Goal: Task Accomplishment & Management: Use online tool/utility

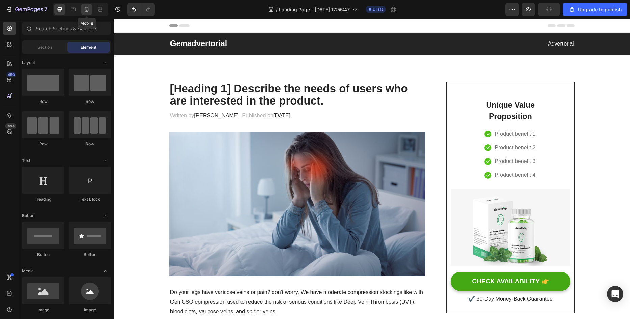
click at [85, 12] on icon at bounding box center [86, 9] width 7 height 7
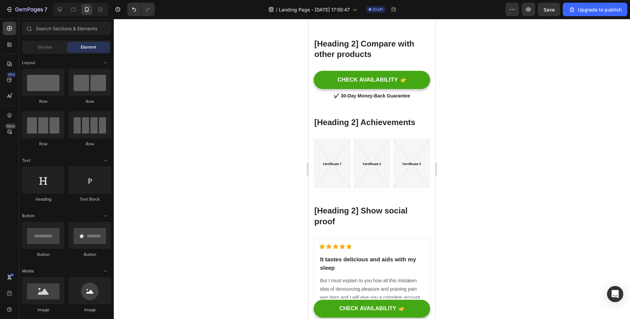
scroll to position [3847, 0]
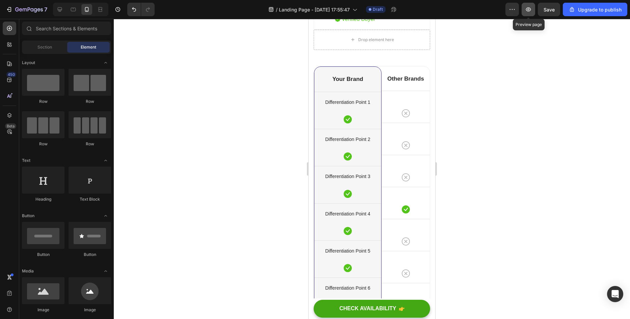
click at [526, 11] on icon "button" at bounding box center [528, 9] width 7 height 7
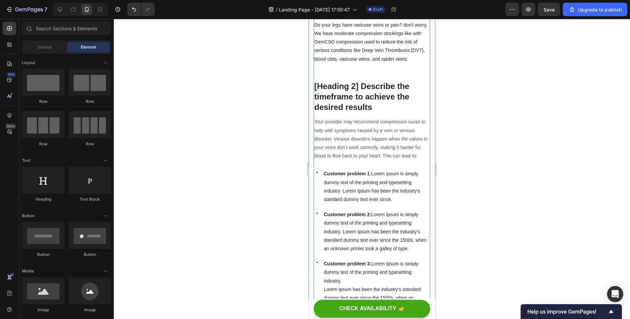
scroll to position [0, 0]
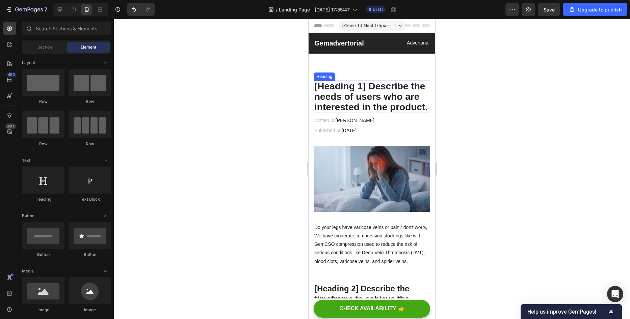
click at [352, 106] on p "[Heading 1] Describe the needs of users who are interested in the product." at bounding box center [371, 96] width 115 height 31
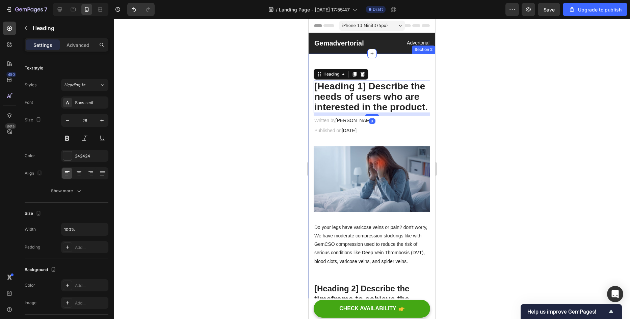
click at [381, 112] on p "[Heading 1] Describe the needs of users who are interested in the product." at bounding box center [371, 96] width 115 height 31
click at [70, 45] on p "Advanced" at bounding box center [77, 45] width 23 height 7
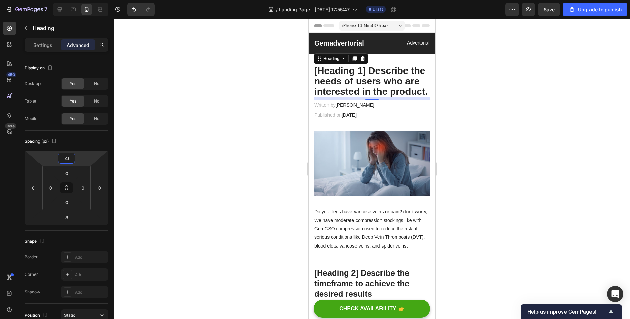
type input "-44"
drag, startPoint x: 82, startPoint y: 163, endPoint x: 78, endPoint y: 170, distance: 8.0
click at [78, 0] on html "7 / Landing Page - [DATE] 17:55:47 Draft Preview Save Upgrade to publish 450 Be…" at bounding box center [315, 0] width 630 height 0
click at [258, 97] on div at bounding box center [372, 169] width 516 height 300
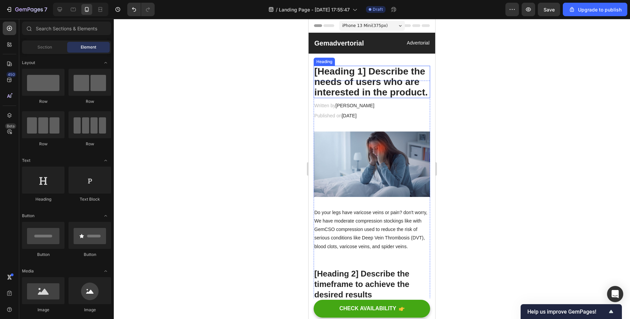
click at [392, 87] on p "[Heading 1] Describe the needs of users who are interested in the product." at bounding box center [371, 81] width 115 height 31
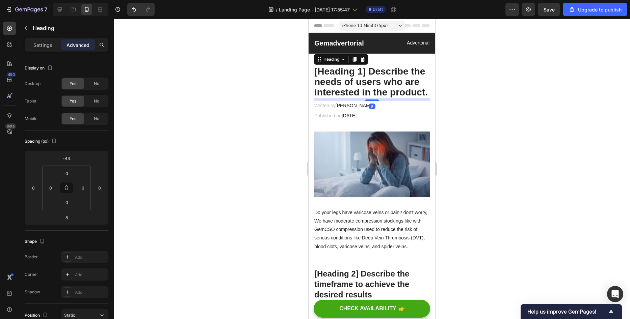
click at [360, 101] on div "8" at bounding box center [371, 99] width 116 height 3
click at [359, 98] on p "[Heading 1] Describe the needs of users who are interested in the product." at bounding box center [371, 81] width 115 height 31
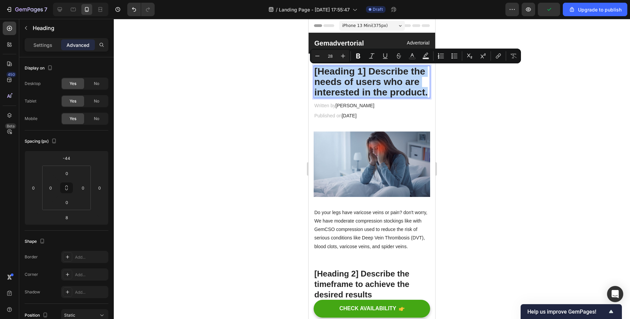
drag, startPoint x: 359, startPoint y: 107, endPoint x: 313, endPoint y: 71, distance: 57.9
click at [313, 71] on h2 "[Heading 1] Describe the needs of users who are interested in the product." at bounding box center [371, 82] width 116 height 32
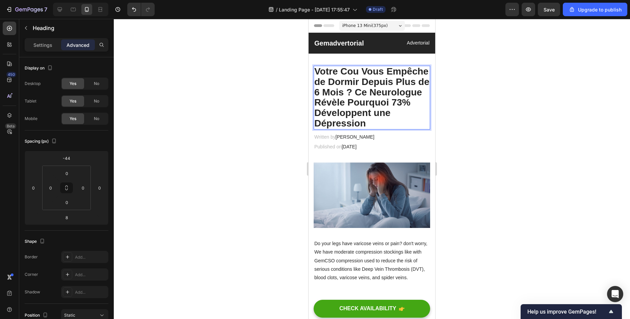
click at [221, 128] on div at bounding box center [372, 169] width 516 height 300
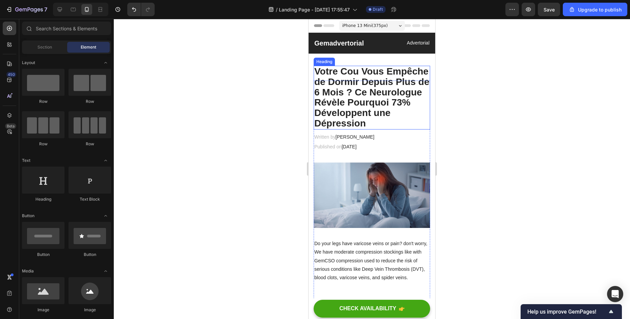
click at [329, 90] on p "Votre Cou Vous Empêche de Dormir Depuis Plus de 6 Mois ? Ce Neurologue Révèle P…" at bounding box center [371, 97] width 115 height 62
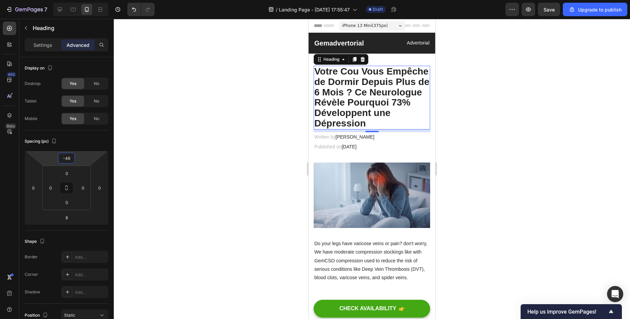
type input "-50"
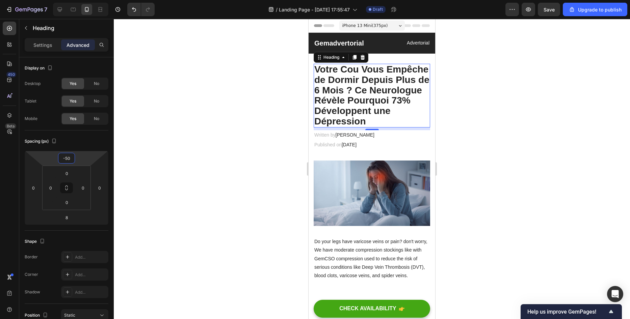
click at [81, 0] on html "7 / Landing Page - [DATE] 17:55:47 Draft Preview Save Upgrade to publish 450 Be…" at bounding box center [315, 0] width 630 height 0
click at [204, 136] on div at bounding box center [372, 169] width 516 height 300
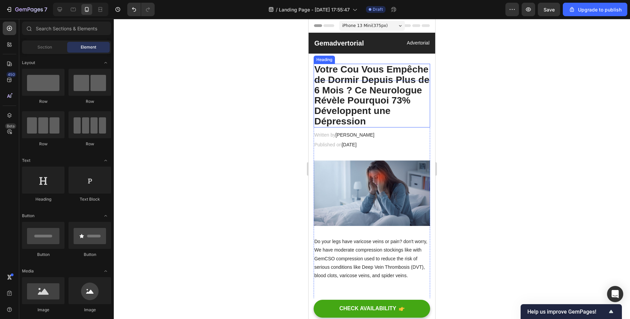
click at [362, 105] on p "Votre Cou Vous Empêche de Dormir Depuis Plus de 6 Mois ? Ce Neurologue Révèle P…" at bounding box center [371, 95] width 115 height 62
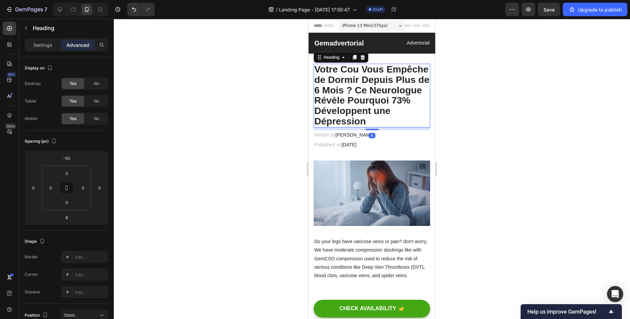
click at [224, 159] on div at bounding box center [372, 169] width 516 height 300
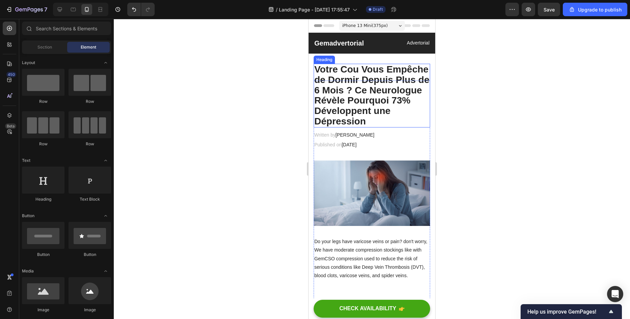
click at [375, 110] on p "Votre Cou Vous Empêche de Dormir Depuis Plus de 6 Mois ? Ce Neurologue Révèle P…" at bounding box center [371, 95] width 115 height 62
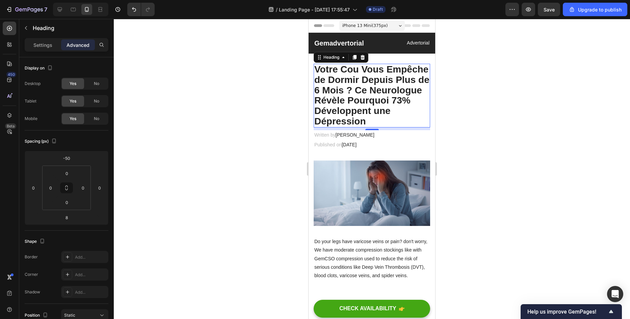
click at [50, 38] on div "Settings Advanced" at bounding box center [67, 44] width 84 height 13
click at [50, 44] on p "Settings" at bounding box center [42, 45] width 19 height 7
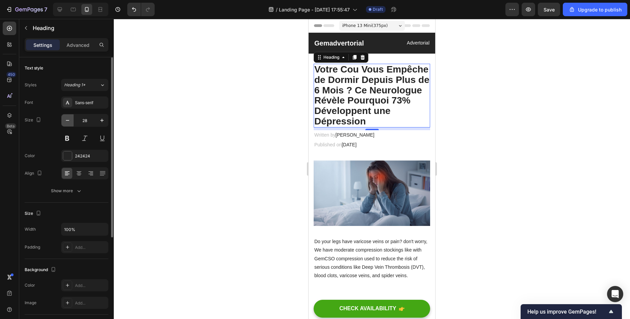
click at [71, 122] on button "button" at bounding box center [67, 120] width 12 height 12
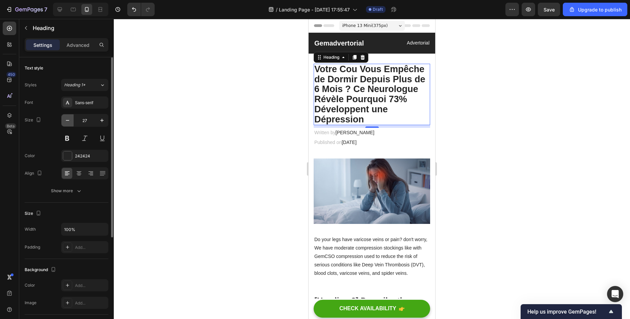
click at [71, 122] on button "button" at bounding box center [67, 120] width 12 height 12
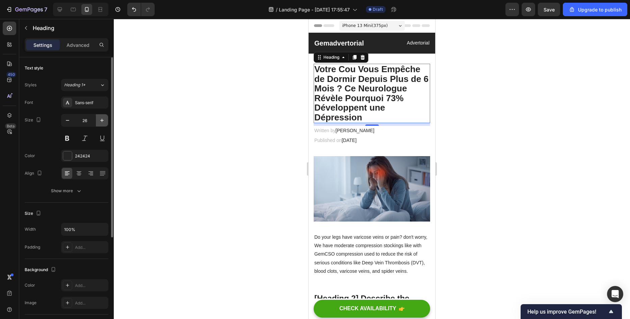
click at [98, 121] on button "button" at bounding box center [102, 120] width 12 height 12
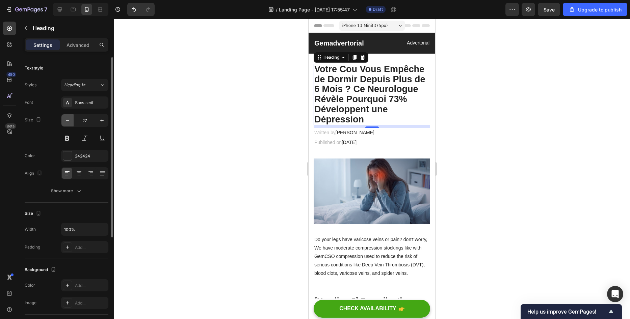
click at [65, 120] on icon "button" at bounding box center [67, 120] width 7 height 7
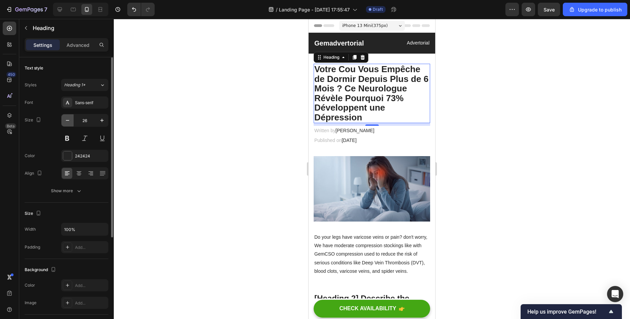
click at [65, 120] on icon "button" at bounding box center [67, 120] width 7 height 7
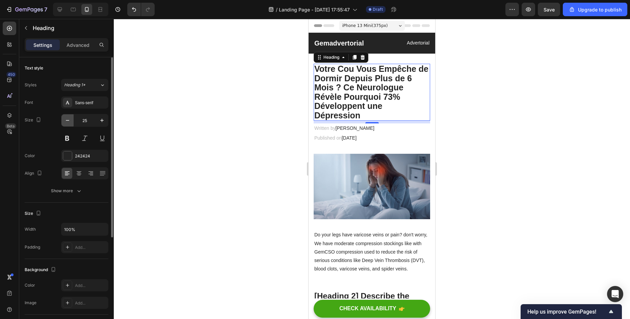
click at [65, 119] on icon "button" at bounding box center [67, 120] width 7 height 7
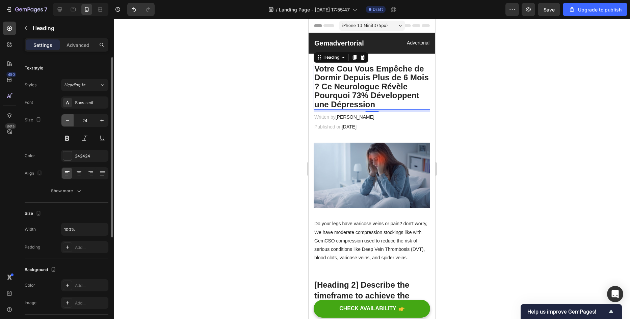
click at [65, 118] on icon "button" at bounding box center [67, 120] width 7 height 7
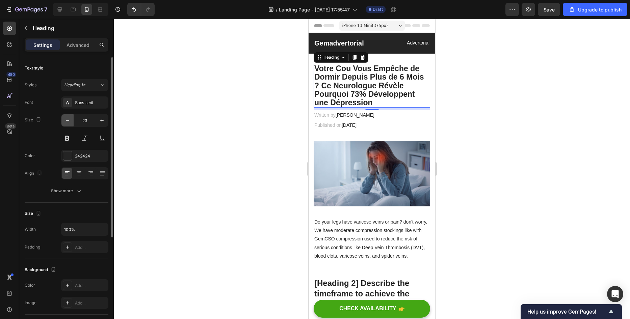
click at [65, 118] on icon "button" at bounding box center [67, 120] width 7 height 7
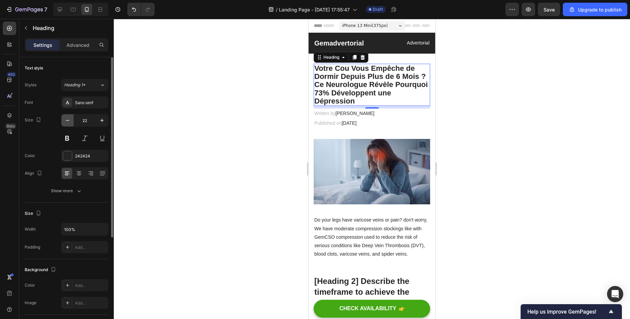
click at [65, 118] on icon "button" at bounding box center [67, 120] width 7 height 7
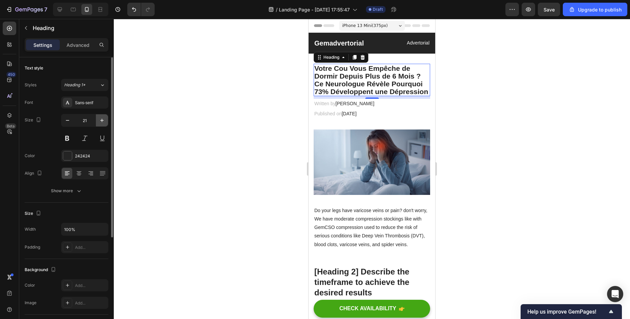
click at [103, 122] on icon "button" at bounding box center [102, 120] width 7 height 7
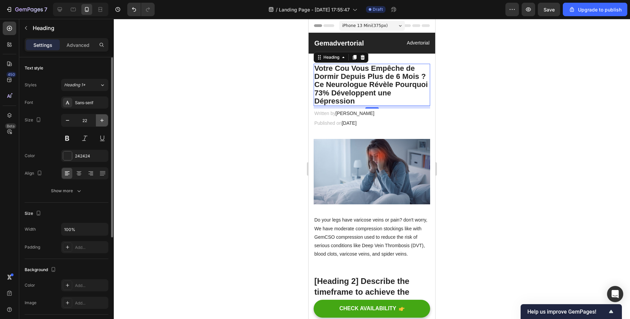
click at [103, 122] on icon "button" at bounding box center [102, 120] width 7 height 7
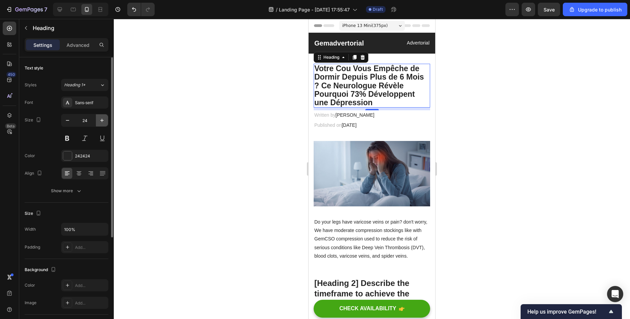
click at [103, 122] on icon "button" at bounding box center [102, 120] width 7 height 7
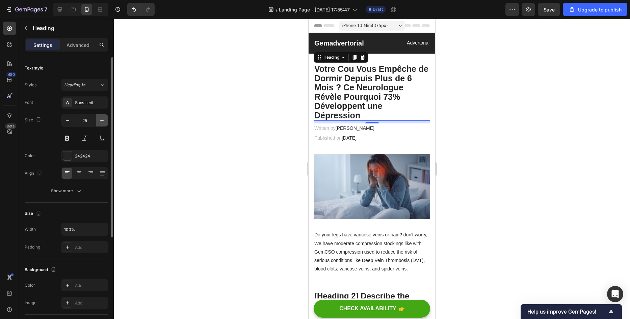
click at [103, 122] on icon "button" at bounding box center [102, 120] width 7 height 7
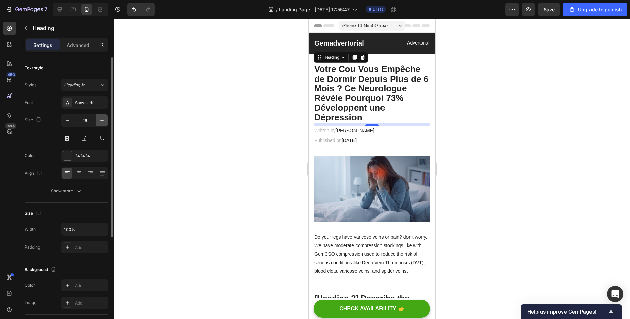
click at [103, 122] on icon "button" at bounding box center [102, 120] width 7 height 7
type input "27"
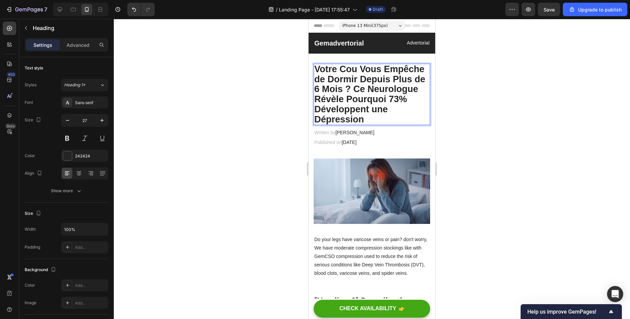
click at [249, 116] on div at bounding box center [372, 169] width 516 height 300
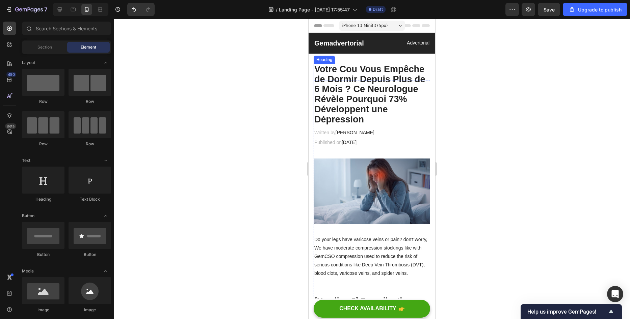
click at [360, 94] on p "Votre Cou Vous Empêche de Dormir Depuis Plus de 6 Mois ? Ce Neurologue Révèle P…" at bounding box center [371, 94] width 115 height 60
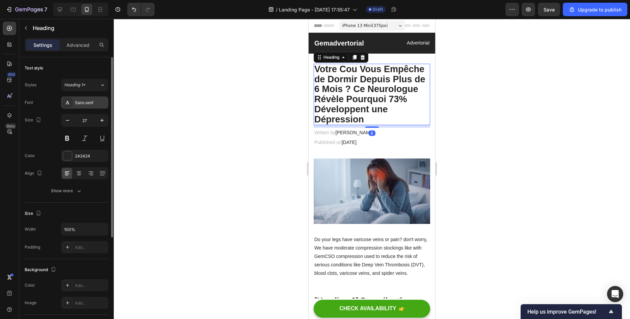
click at [74, 100] on div "Sans-serif" at bounding box center [84, 103] width 47 height 12
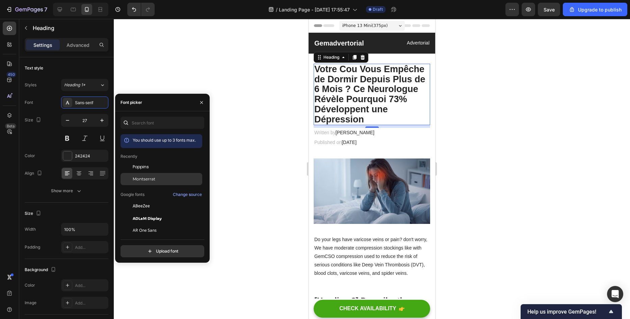
click at [151, 175] on div "Montserrat" at bounding box center [161, 179] width 82 height 12
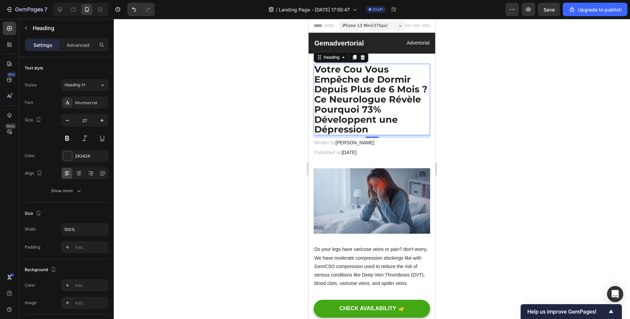
click at [193, 44] on div at bounding box center [372, 169] width 516 height 300
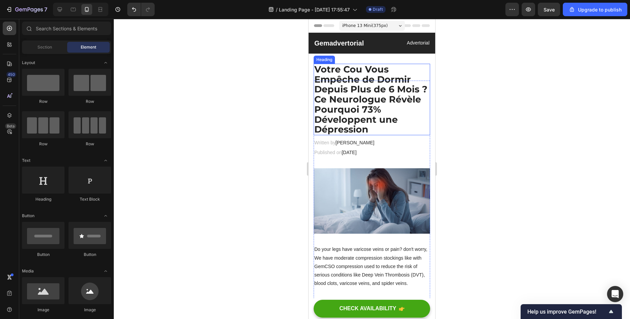
click at [370, 79] on p "Votre Cou Vous Empêche de Dormir Depuis Plus de 6 Mois ? Ce Neurologue Révèle P…" at bounding box center [371, 99] width 115 height 70
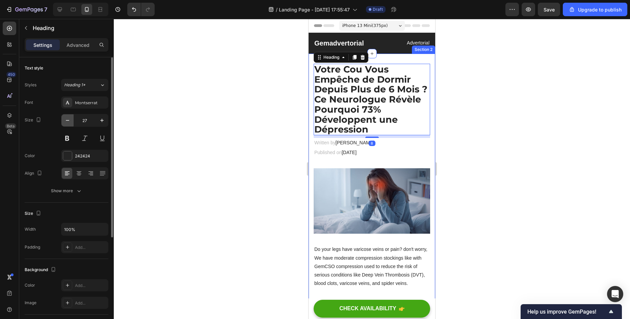
click at [67, 119] on icon "button" at bounding box center [67, 120] width 7 height 7
type input "26"
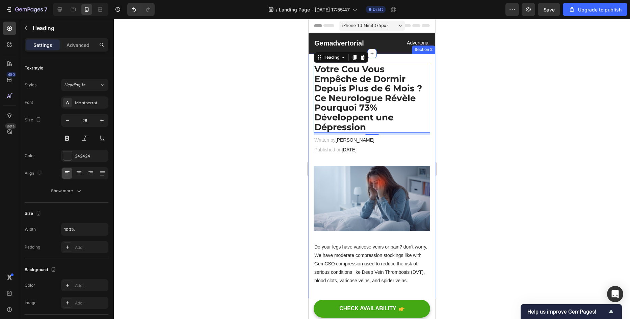
click at [252, 106] on div at bounding box center [372, 169] width 516 height 300
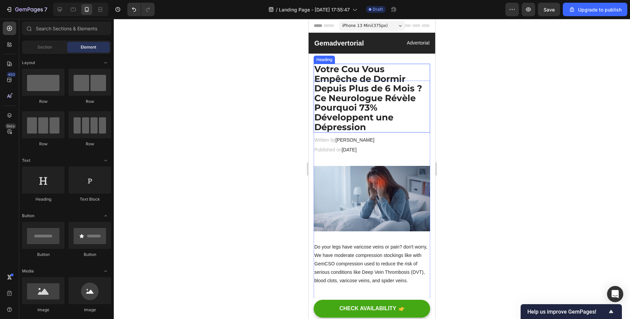
click at [343, 116] on p "Votre Cou Vous Empêche de Dormir Depuis Plus de 6 Mois ? Ce Neurologue Révèle P…" at bounding box center [371, 97] width 115 height 67
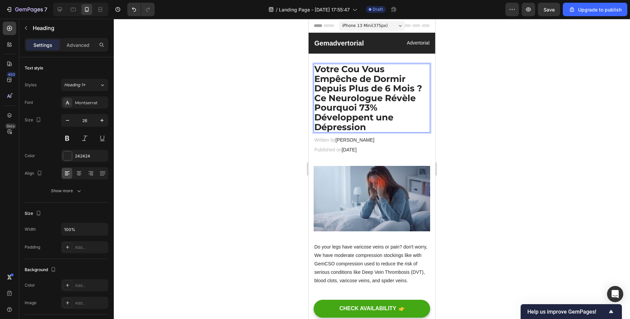
click at [315, 115] on p "Votre Cou Vous Empêche de Dormir Depuis Plus de 6 Mois ? Ce Neurologue Révèle P…" at bounding box center [371, 97] width 115 height 67
click at [324, 117] on p "Votre Cou Vous Empêche de Dormir Depuis Plus de 6 Mois ? Ce Neurologue Révèle P…" at bounding box center [371, 97] width 115 height 67
click at [265, 127] on div at bounding box center [372, 169] width 516 height 300
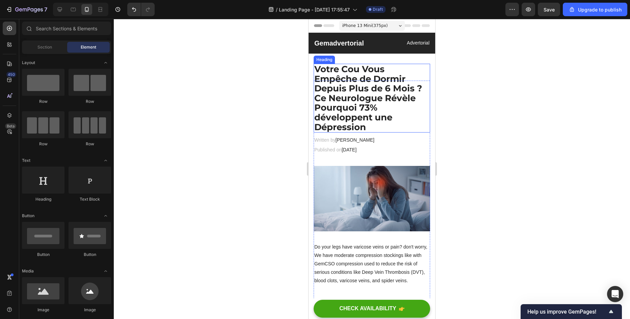
click at [325, 119] on p "Votre Cou Vous Empêche de Dormir Depuis Plus de 6 Mois ? Ce Neurologue Révèle P…" at bounding box center [371, 97] width 115 height 67
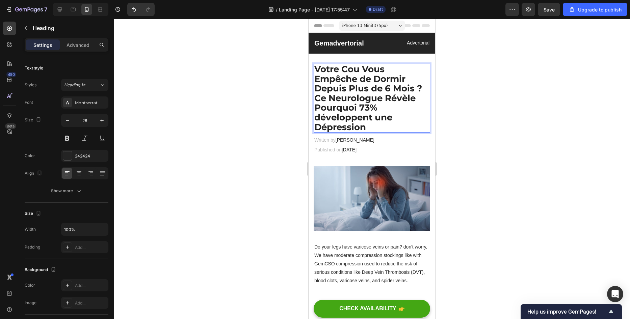
click at [320, 117] on p "Votre Cou Vous Empêche de Dormir Depuis Plus de 6 Mois ? Ce Neurologue Révèle P…" at bounding box center [371, 97] width 115 height 67
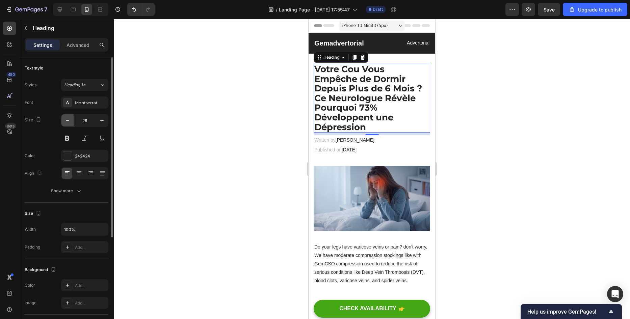
click at [71, 125] on button "button" at bounding box center [67, 120] width 12 height 12
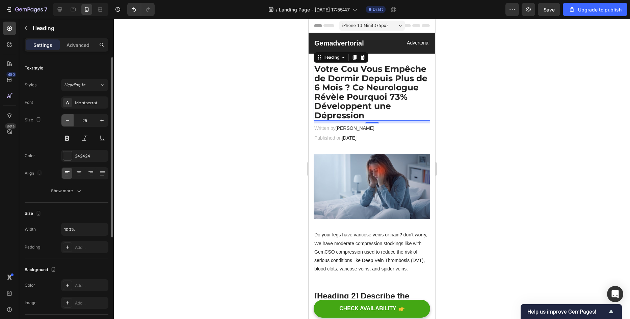
click at [71, 125] on button "button" at bounding box center [67, 120] width 12 height 12
type input "24"
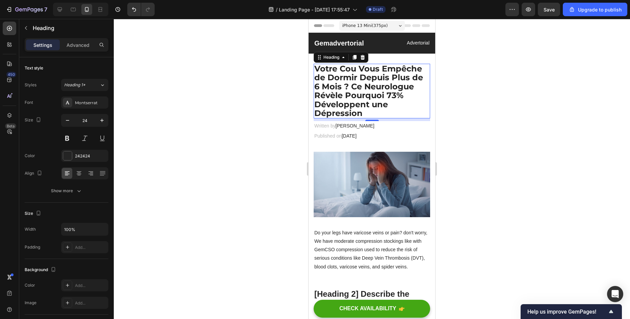
click at [302, 138] on div at bounding box center [372, 169] width 516 height 300
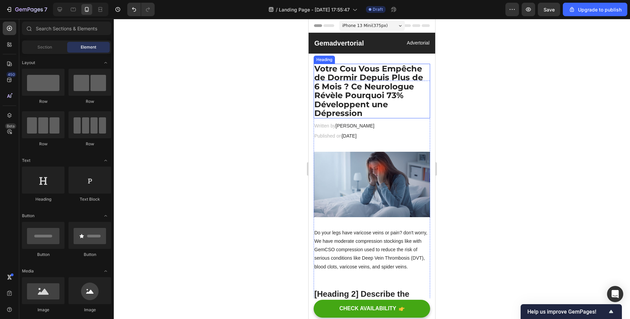
click at [360, 76] on p "Votre Cou Vous Empêche de Dormir Depuis Plus de 6 Mois ? Ce Neurologue Révèle P…" at bounding box center [371, 90] width 115 height 53
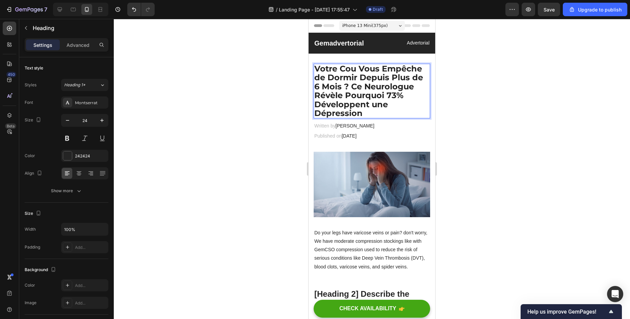
click at [348, 84] on p "Votre Cou Vous Empêche de Dormir Depuis Plus de 6 Mois ? Ce Neurologue Révèle P…" at bounding box center [371, 90] width 115 height 53
click at [352, 86] on p "Votre Cou Vous Empêche de Dormir Depuis Plus de 6 Mois ? Ce Neurologue Révèle P…" at bounding box center [371, 90] width 115 height 53
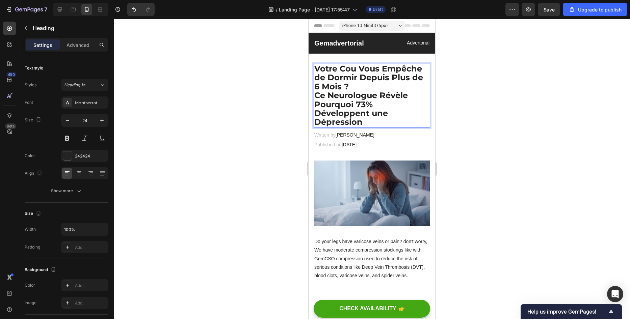
click at [298, 98] on div at bounding box center [372, 169] width 516 height 300
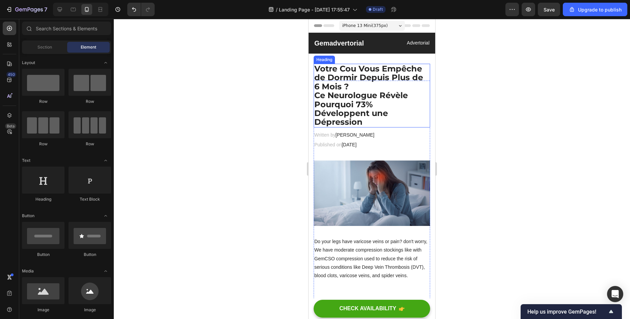
click at [342, 107] on p "Votre Cou Vous Empêche de Dormir Depuis Plus de 6 Mois ? Ce Neurologue Révèle P…" at bounding box center [371, 95] width 115 height 62
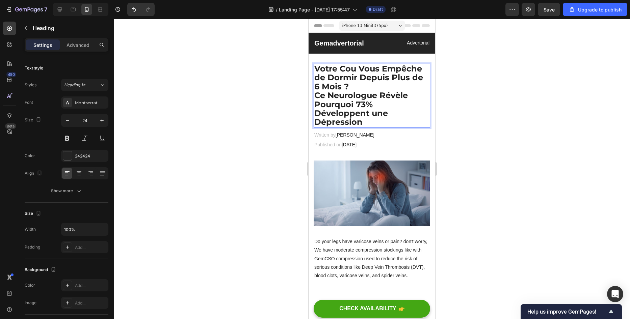
click at [325, 113] on p "Votre Cou Vous Empêche de Dormir Depuis Plus de 6 Mois ? Ce Neurologue Révèle P…" at bounding box center [371, 95] width 115 height 62
click at [314, 111] on h2 "Votre Cou Vous Empêche de Dormir Depuis Plus de 6 Mois ? Ce Neurologue Révèle P…" at bounding box center [371, 96] width 116 height 64
click at [190, 203] on div at bounding box center [372, 169] width 516 height 300
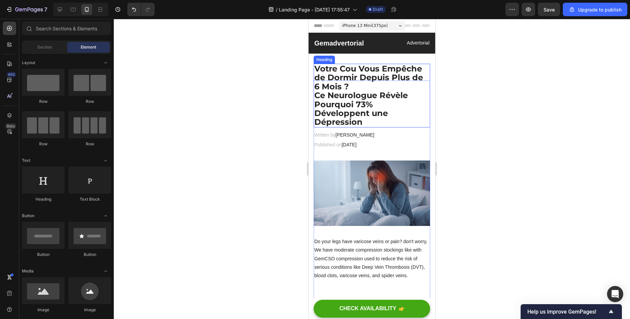
click at [389, 88] on p "Votre Cou Vous Empêche de Dormir Depuis Plus de 6 Mois ? Ce Neurologue Révèle P…" at bounding box center [371, 95] width 115 height 62
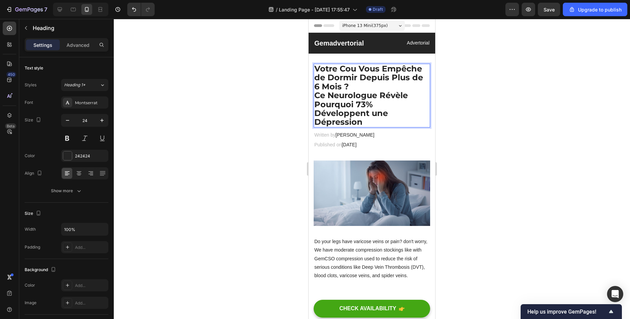
click at [316, 96] on p "Votre Cou Vous Empêche de Dormir Depuis Plus de 6 Mois ? Ce Neurologue Révèle P…" at bounding box center [371, 95] width 115 height 62
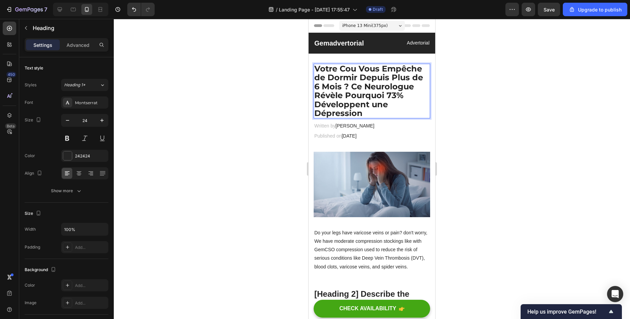
click at [201, 197] on div at bounding box center [372, 169] width 516 height 300
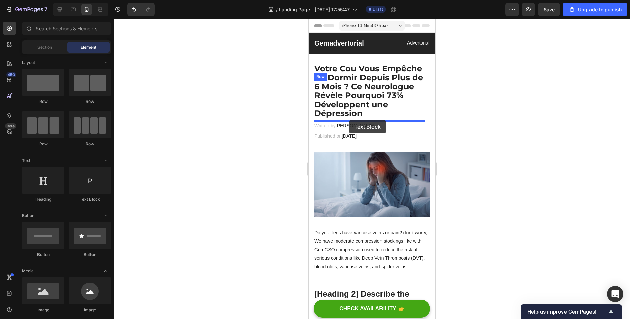
drag, startPoint x: 395, startPoint y: 204, endPoint x: 349, endPoint y: 120, distance: 95.8
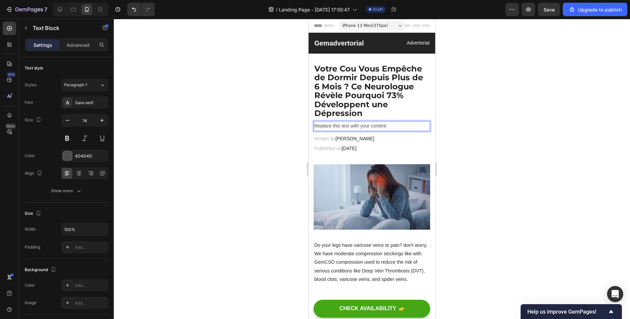
click at [390, 128] on div "Replace this text with your content" at bounding box center [371, 126] width 116 height 10
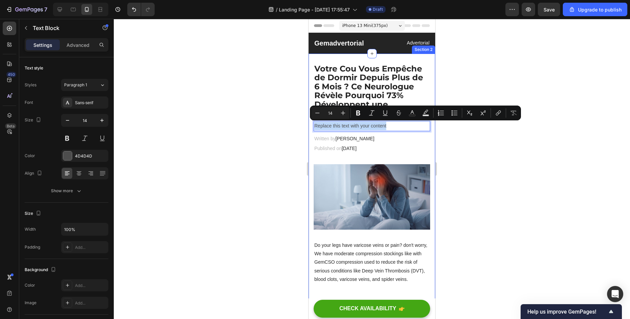
drag, startPoint x: 390, startPoint y: 128, endPoint x: 310, endPoint y: 127, distance: 80.0
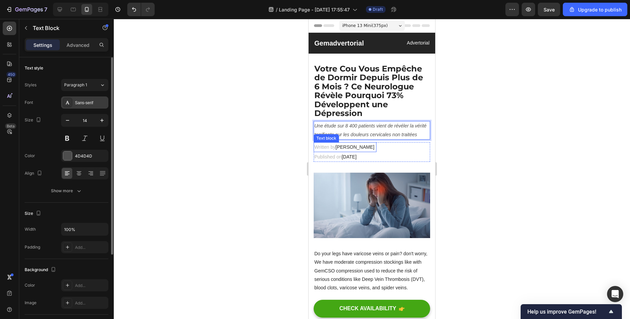
click at [97, 103] on div "Sans-serif" at bounding box center [91, 103] width 32 height 6
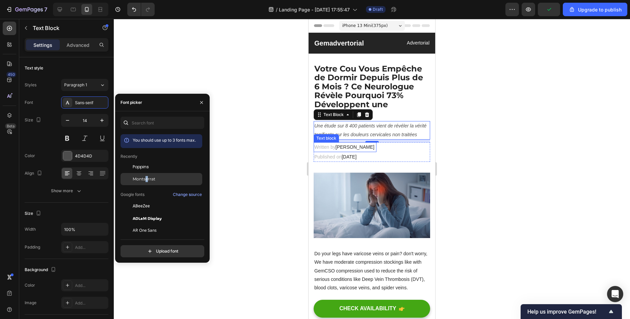
click at [146, 180] on span "Montserrat" at bounding box center [144, 179] width 23 height 6
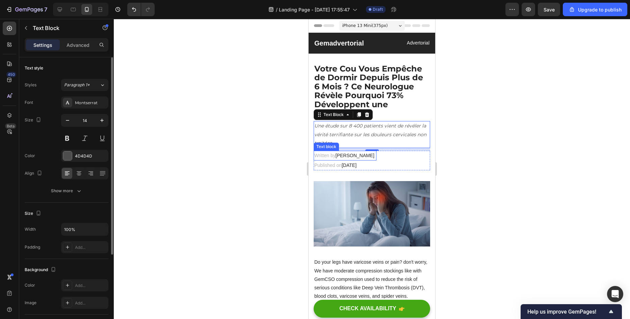
click at [71, 163] on div "Font Montserrat Size 14 Color 4D4D4D Align Show more" at bounding box center [67, 147] width 84 height 101
click at [71, 162] on div "Font Montserrat Size 14 Color 4D4D4D Align Show more" at bounding box center [67, 147] width 84 height 101
click at [73, 154] on div "4D4D4D" at bounding box center [84, 156] width 47 height 12
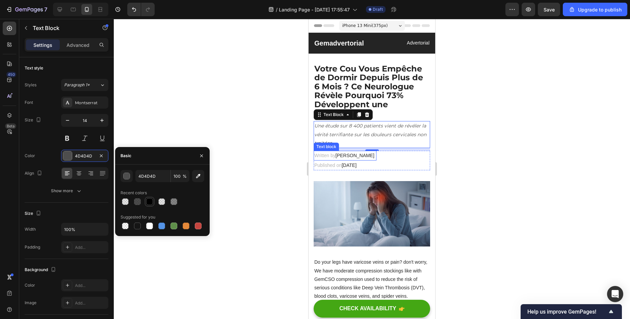
click at [148, 204] on div at bounding box center [149, 201] width 7 height 7
type input "000000"
click at [254, 58] on div at bounding box center [372, 169] width 516 height 300
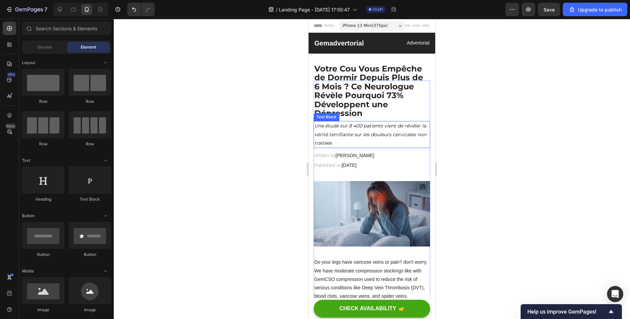
click at [398, 144] on p "Une étude sur 8 400 patients vient de révéler la vérité terrifiante sur les dou…" at bounding box center [371, 135] width 115 height 26
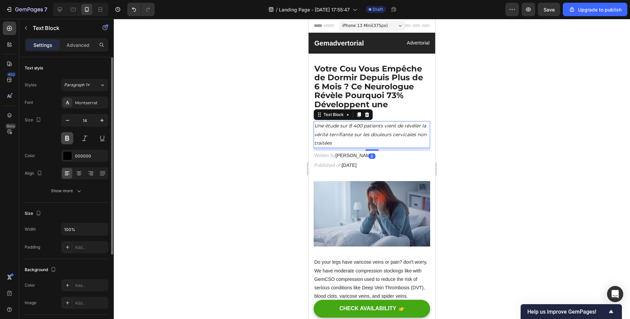
click at [67, 139] on button at bounding box center [67, 138] width 12 height 12
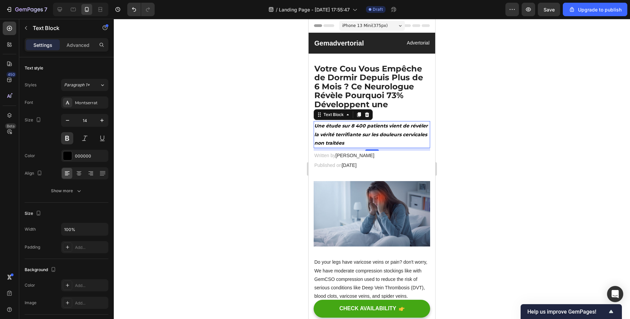
click at [227, 139] on div at bounding box center [372, 169] width 516 height 300
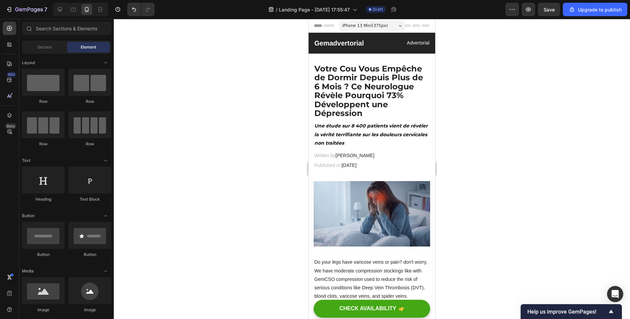
click at [227, 139] on div at bounding box center [372, 169] width 516 height 300
click at [367, 130] on p "Une étude sur 8 400 patients vient de révéler la vérité terrifiante sur les dou…" at bounding box center [371, 135] width 115 height 26
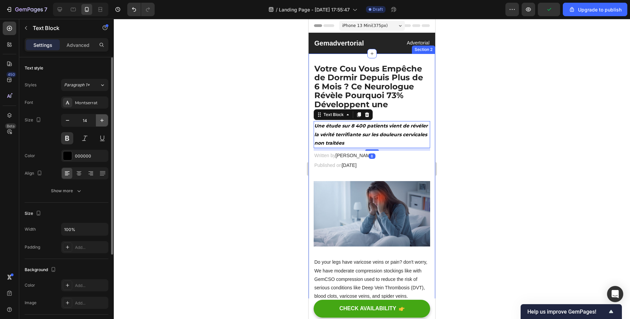
click at [104, 116] on button "button" at bounding box center [102, 120] width 12 height 12
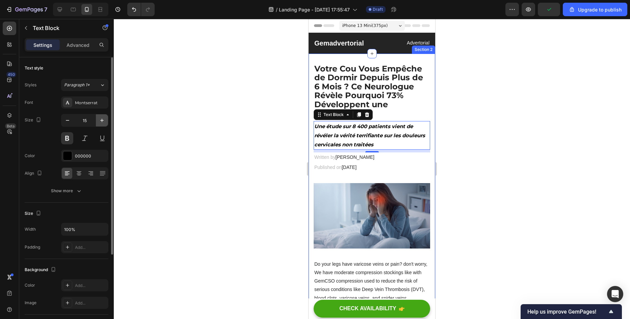
click at [104, 116] on button "button" at bounding box center [102, 120] width 12 height 12
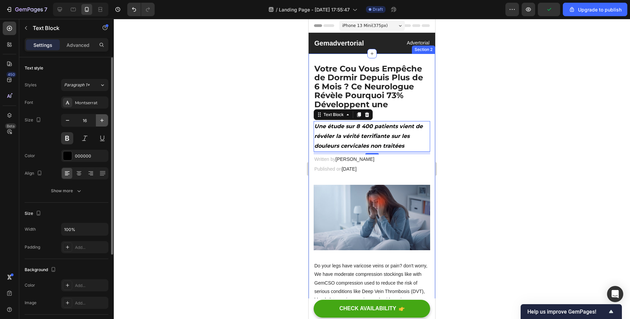
click at [104, 116] on button "button" at bounding box center [102, 120] width 12 height 12
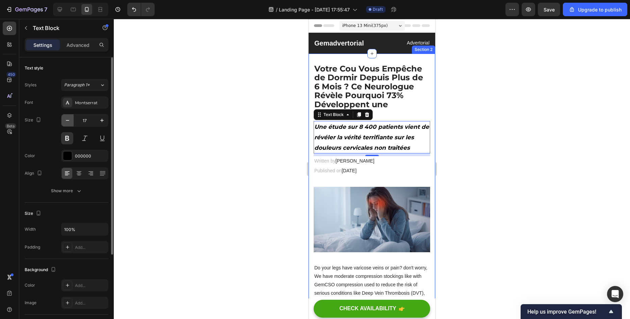
click at [65, 122] on icon "button" at bounding box center [67, 120] width 7 height 7
type input "16"
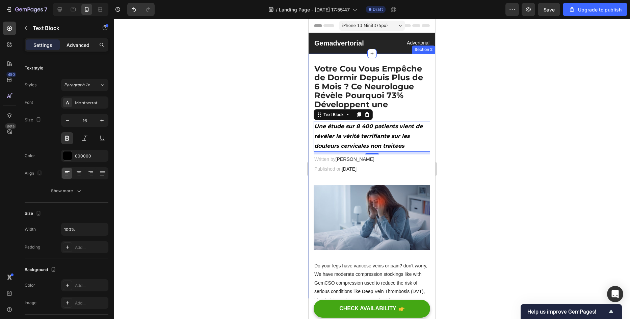
click at [90, 49] on div "Advanced" at bounding box center [78, 44] width 34 height 11
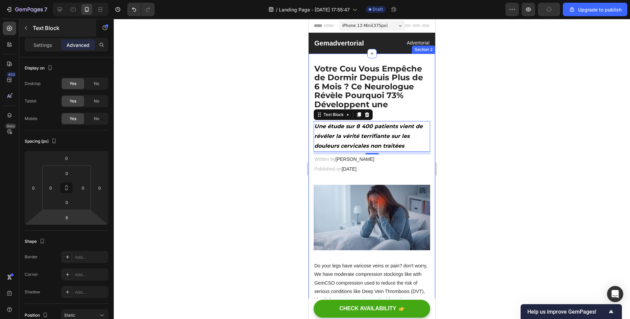
scroll to position [101, 0]
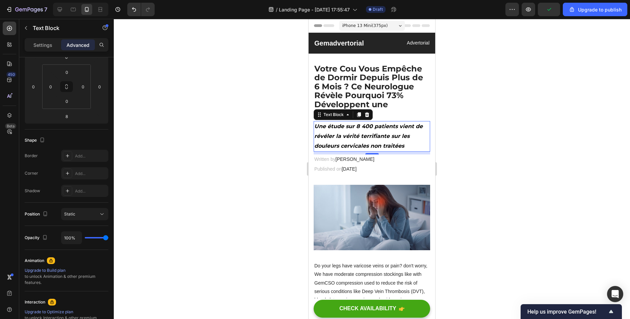
click at [249, 181] on div at bounding box center [372, 169] width 516 height 300
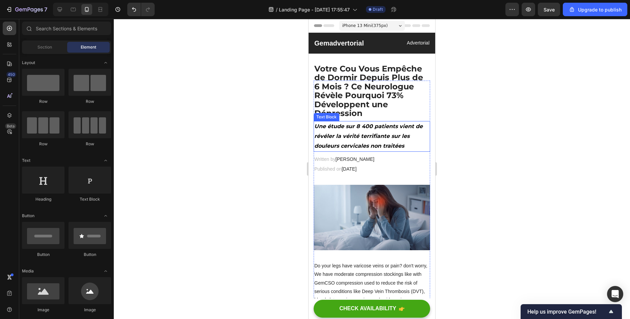
click at [384, 139] on icon "Une étude sur 8 400 patients vient de révéler la vérité terrifiante sur les dou…" at bounding box center [368, 136] width 108 height 26
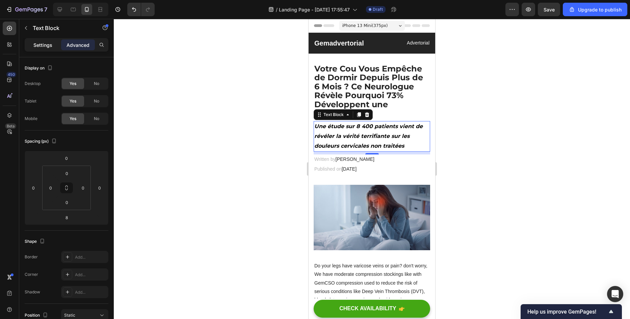
click at [40, 46] on p "Settings" at bounding box center [42, 45] width 19 height 7
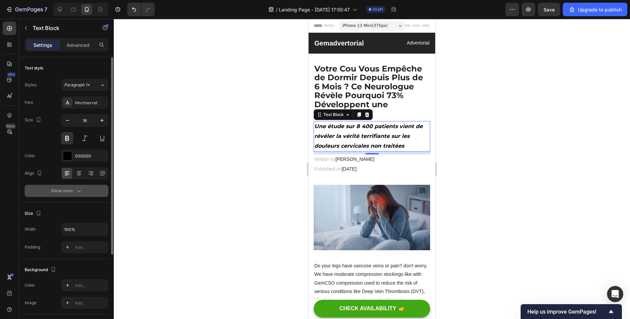
click at [70, 192] on div "Show more" at bounding box center [66, 191] width 31 height 7
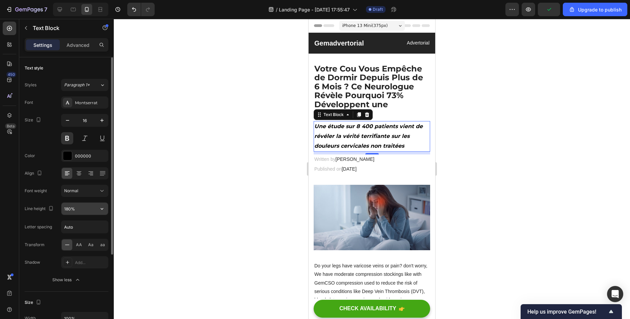
click at [69, 208] on input "180%" at bounding box center [84, 209] width 47 height 12
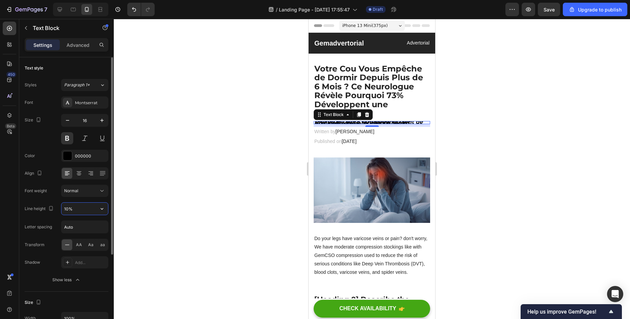
type input "140%"
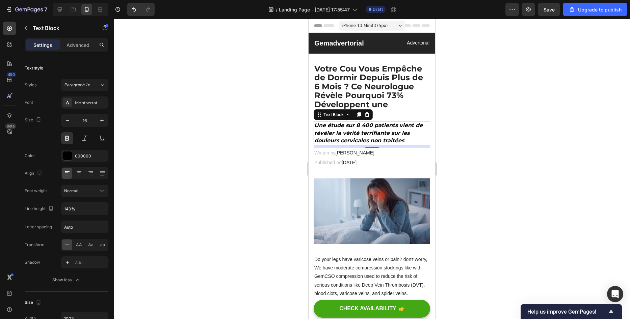
click at [241, 154] on div at bounding box center [372, 169] width 516 height 300
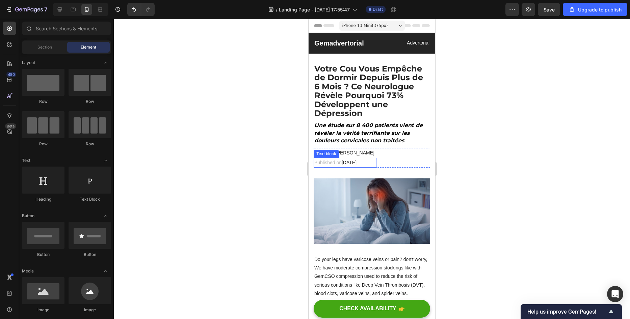
click at [372, 158] on div "Published on February 28, 2023" at bounding box center [344, 163] width 63 height 10
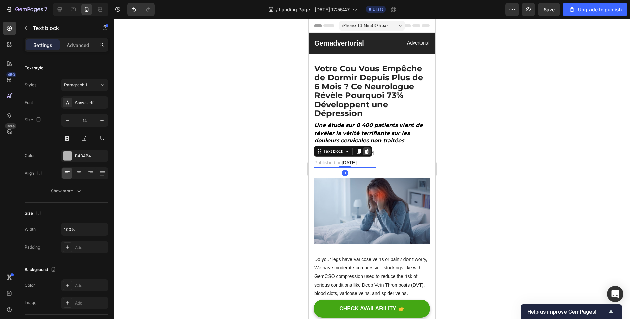
click at [370, 155] on div at bounding box center [366, 151] width 8 height 8
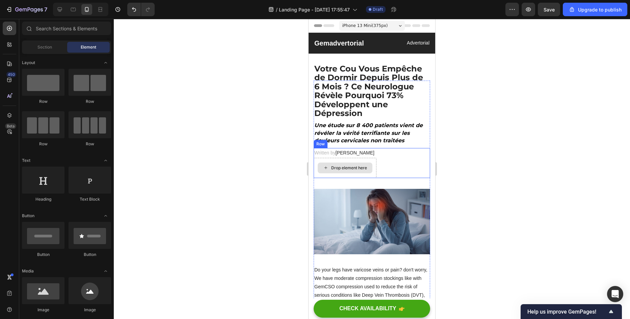
click at [352, 171] on div "Drop element here" at bounding box center [345, 168] width 55 height 11
click at [366, 151] on p "Written by Dr.Marcus" at bounding box center [344, 153] width 61 height 8
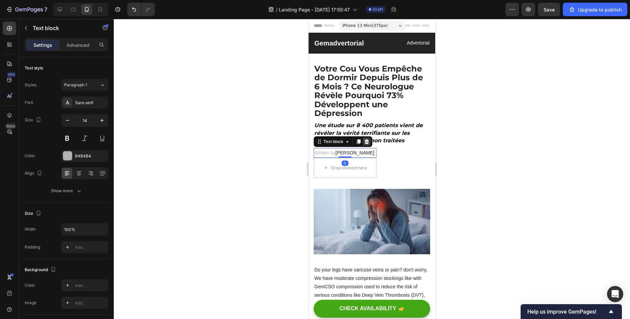
click at [368, 139] on icon at bounding box center [366, 141] width 5 height 5
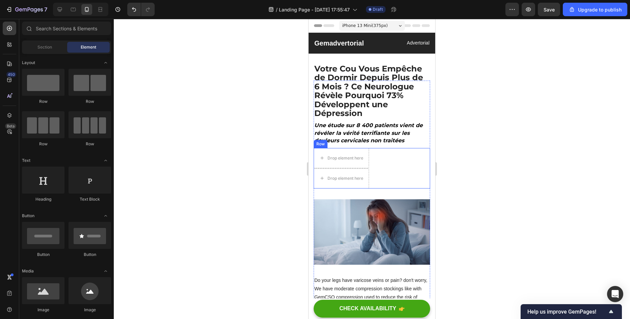
click at [380, 174] on div "Drop element here Drop element here Row" at bounding box center [371, 168] width 116 height 40
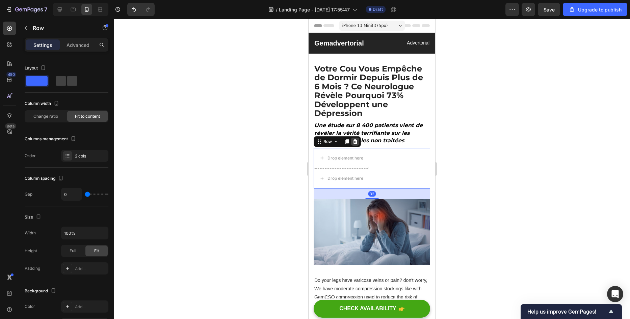
click at [357, 140] on icon at bounding box center [354, 141] width 5 height 5
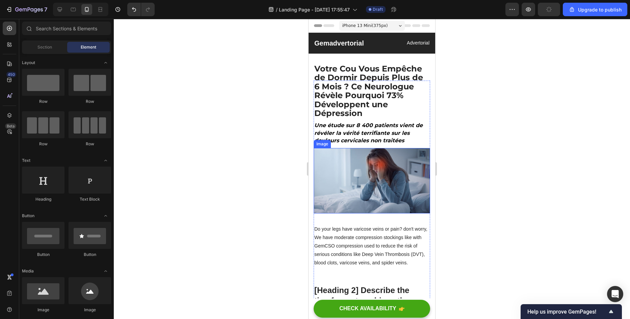
click at [361, 174] on img at bounding box center [371, 180] width 116 height 65
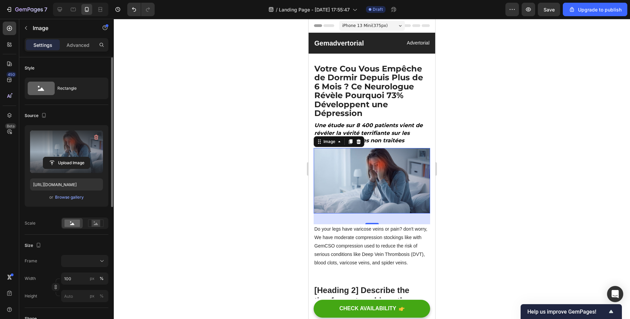
click at [61, 139] on label at bounding box center [66, 152] width 73 height 43
click at [61, 157] on input "file" at bounding box center [66, 162] width 47 height 11
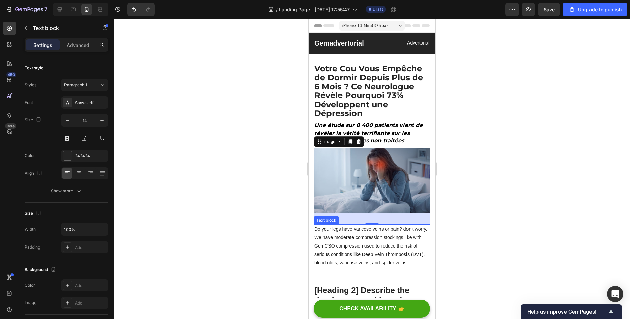
click at [373, 245] on p "Do your legs have varicose veins or pain? don't worry, We have moderate compres…" at bounding box center [371, 246] width 115 height 43
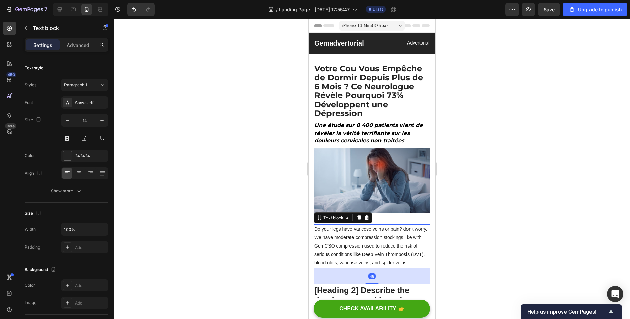
scroll to position [34, 0]
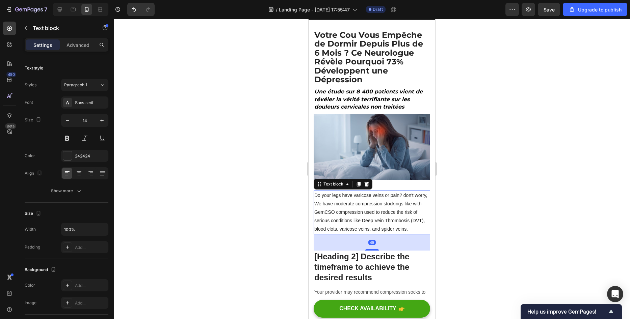
click at [392, 207] on p "Do your legs have varicose veins or pain? don't worry, We have moderate compres…" at bounding box center [371, 212] width 115 height 43
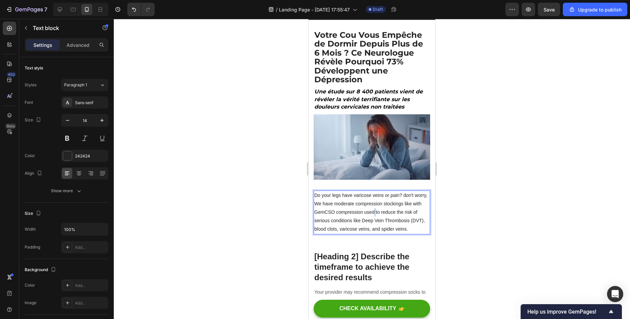
click at [392, 207] on p "Do your legs have varicose veins or pain? don't worry, We have moderate compres…" at bounding box center [371, 212] width 115 height 43
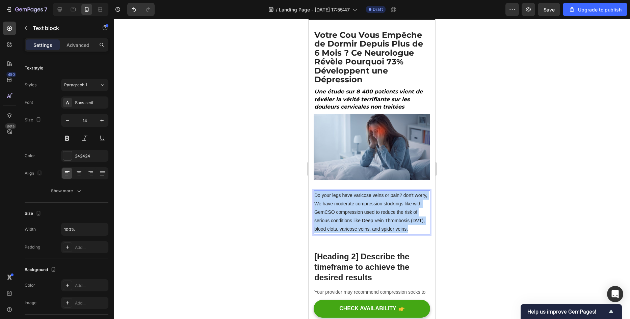
click at [392, 207] on p "Do your legs have varicose veins or pain? don't worry, We have moderate compres…" at bounding box center [371, 212] width 115 height 43
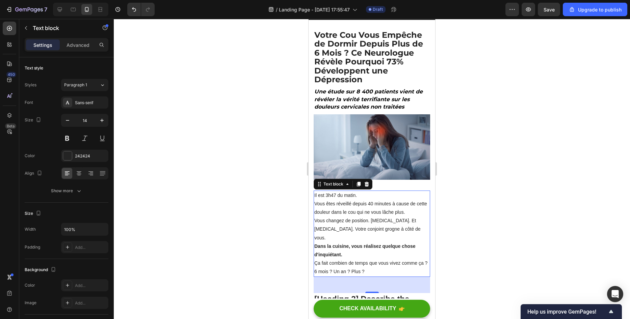
click at [470, 173] on div at bounding box center [372, 169] width 516 height 300
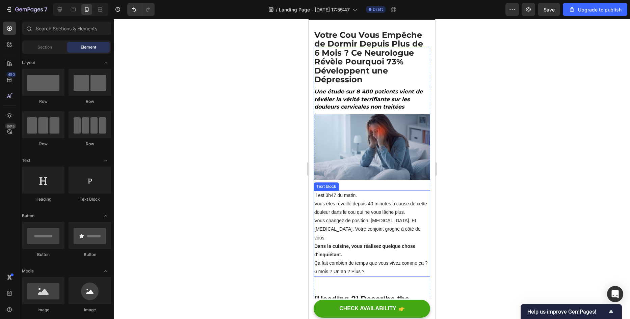
click at [344, 230] on p "Vous changez de position. Encore. Et encore. Votre conjoint grogne à côté de vo…" at bounding box center [371, 230] width 115 height 26
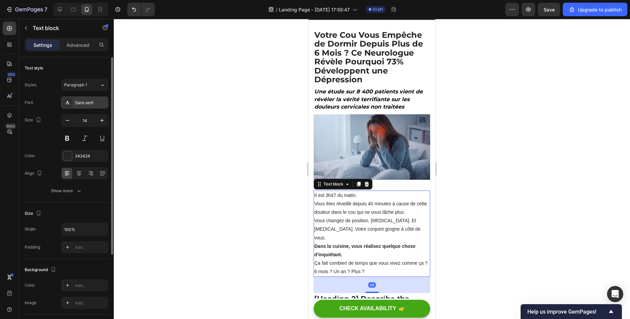
click at [78, 100] on div "Sans-serif" at bounding box center [91, 103] width 32 height 6
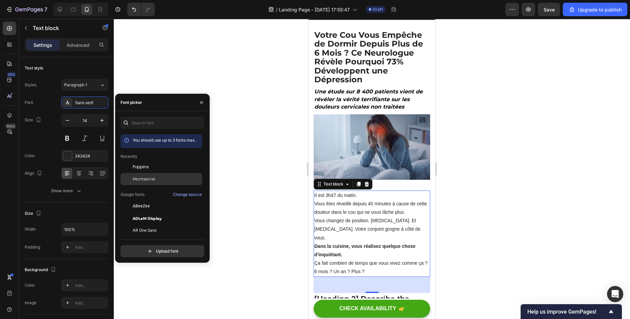
click at [143, 175] on div "Montserrat" at bounding box center [161, 179] width 82 height 12
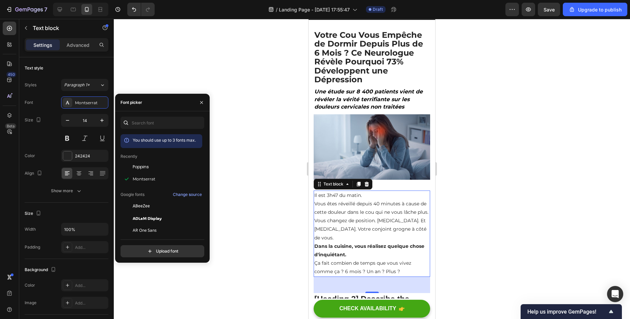
click at [276, 161] on div at bounding box center [372, 169] width 516 height 300
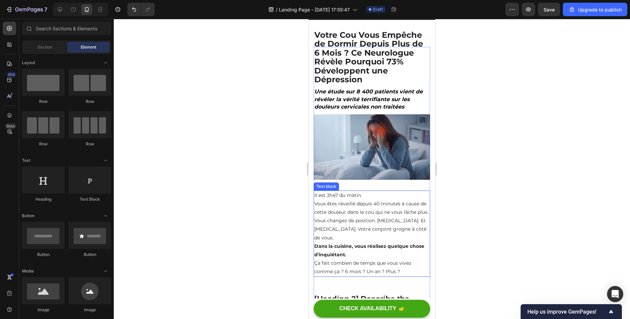
click at [356, 246] on strong "Dans la cuisine, vous réalisez quelque chose d'inquiétant." at bounding box center [369, 250] width 110 height 15
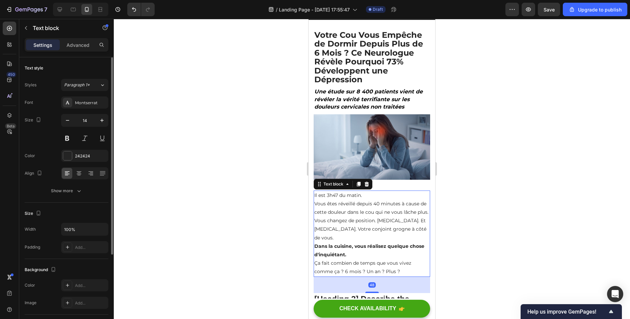
click at [80, 147] on div "Font Montserrat Size 14 Color 242424 Align Show more" at bounding box center [67, 147] width 84 height 101
click at [80, 148] on div "Font Montserrat Size 14 Color 242424 Align Show more" at bounding box center [67, 147] width 84 height 101
click at [83, 151] on div "242424" at bounding box center [84, 156] width 47 height 12
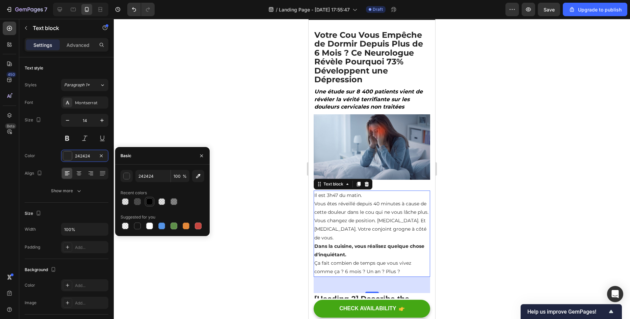
click at [149, 205] on div at bounding box center [149, 202] width 8 height 8
type input "000000"
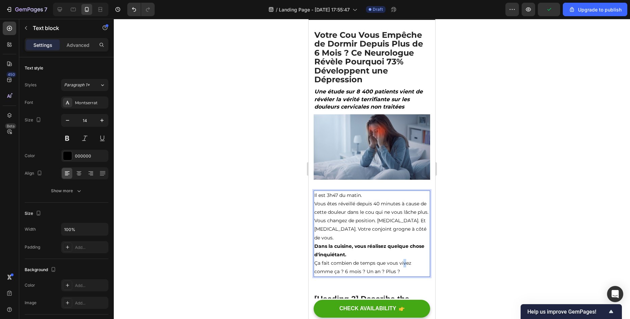
click at [404, 265] on p "Ça fait combien de temps que vous vivez comme ça ? 6 mois ? Un an ? Plus ?" at bounding box center [371, 267] width 115 height 17
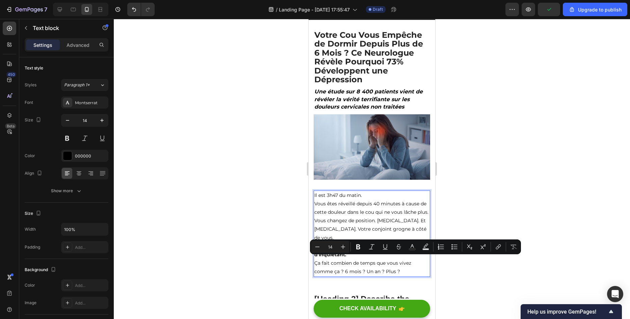
click at [404, 265] on p "Ça fait combien de temps que vous vivez comme ça ? 6 mois ? Un an ? Plus ?" at bounding box center [371, 267] width 115 height 17
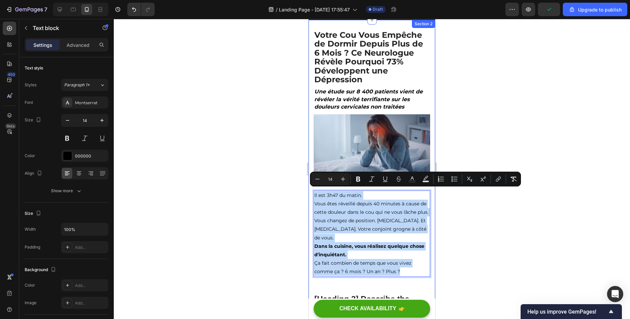
drag, startPoint x: 404, startPoint y: 265, endPoint x: 497, endPoint y: 189, distance: 120.6
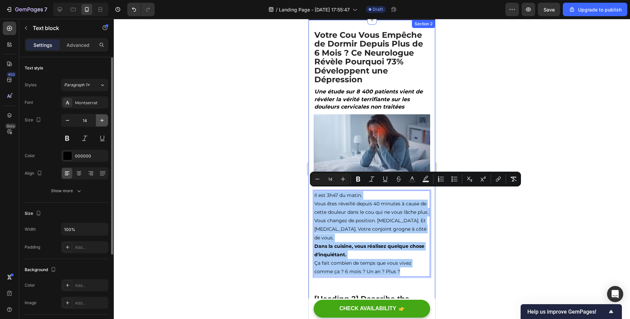
click at [104, 123] on icon "button" at bounding box center [102, 120] width 7 height 7
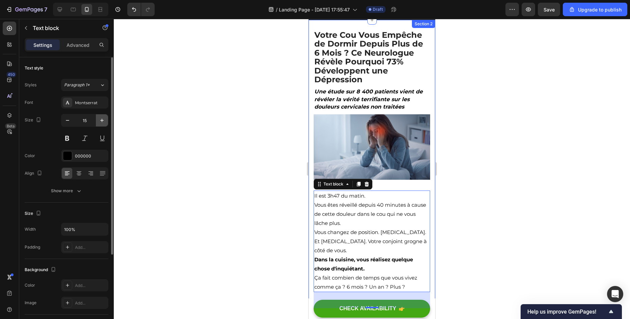
click at [104, 123] on icon "button" at bounding box center [102, 120] width 7 height 7
type input "16"
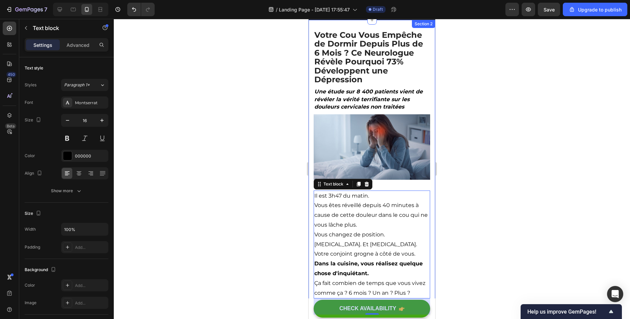
click at [241, 145] on div at bounding box center [372, 169] width 516 height 300
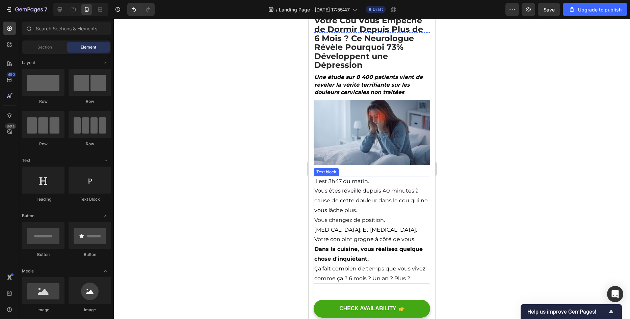
scroll to position [67, 0]
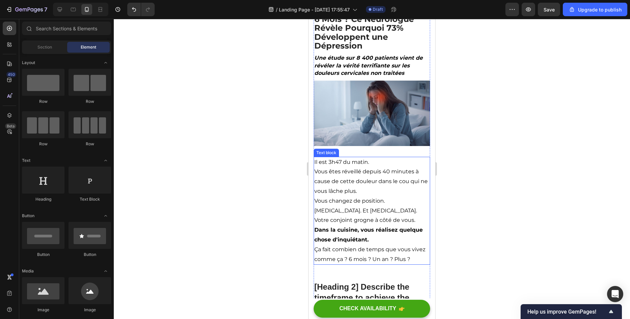
click at [365, 253] on p "Ça fait combien de temps que vous vivez comme ça ? 6 mois ? Un an ? Plus ?" at bounding box center [371, 255] width 115 height 20
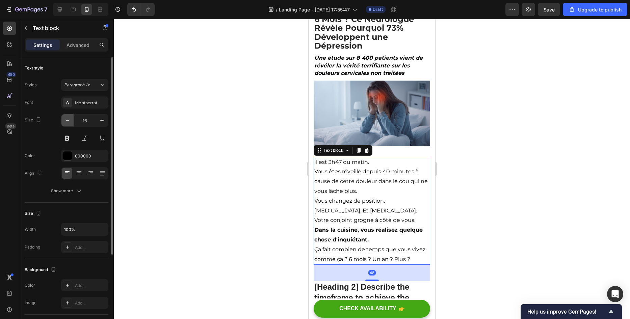
click at [62, 122] on button "button" at bounding box center [67, 120] width 12 height 12
type input "15"
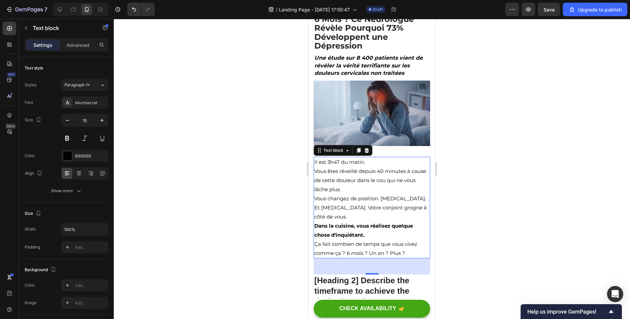
click at [293, 202] on div at bounding box center [372, 169] width 516 height 300
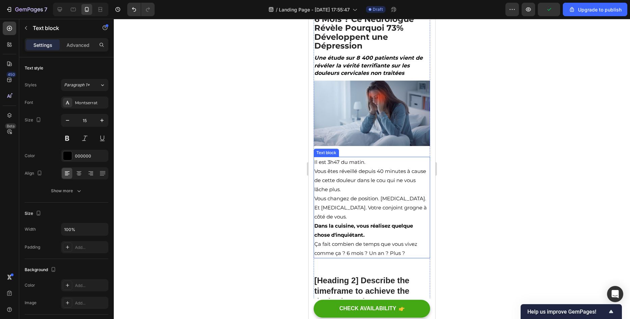
click at [356, 179] on p "Vous êtes réveillé depuis 40 minutes à cause de cette douleur dans le cou qui n…" at bounding box center [371, 180] width 115 height 27
click at [255, 201] on div at bounding box center [372, 169] width 516 height 300
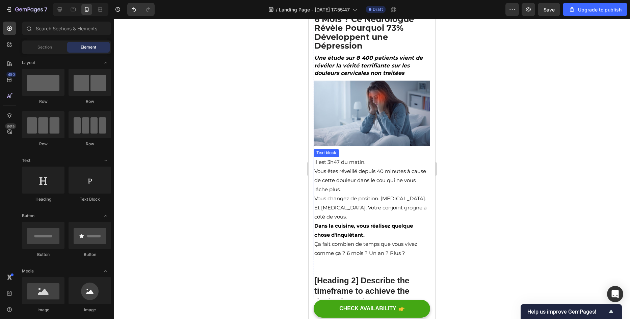
click at [356, 186] on p "Vous êtes réveillé depuis 40 minutes à cause de cette douleur dans le cou qui n…" at bounding box center [371, 180] width 115 height 27
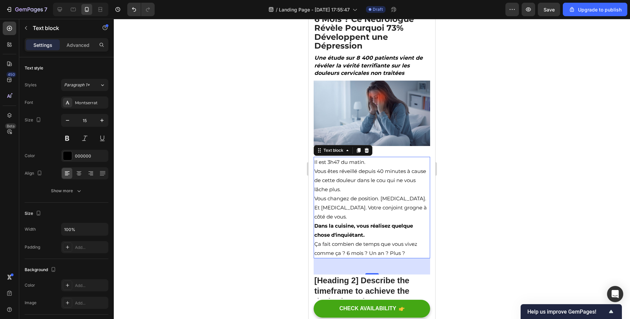
click at [251, 171] on div at bounding box center [372, 169] width 516 height 300
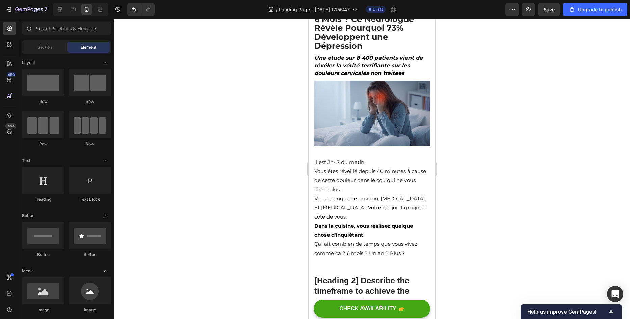
click at [255, 218] on div at bounding box center [372, 169] width 516 height 300
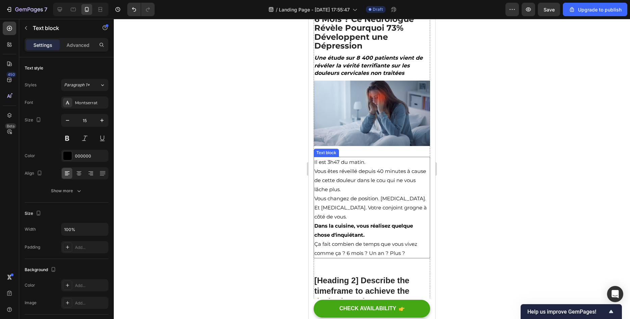
click at [336, 217] on p "Vous changez de position. Encore. Et encore. Votre conjoint grogne à côté de vo…" at bounding box center [371, 207] width 115 height 27
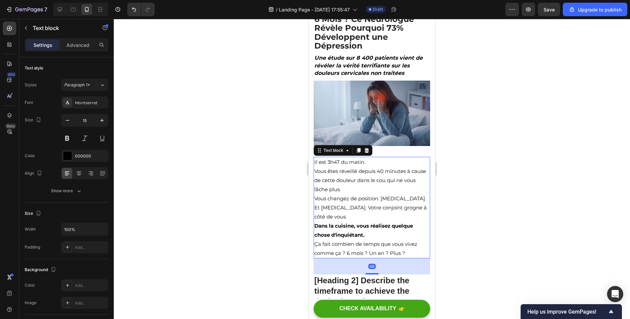
click at [231, 258] on div at bounding box center [372, 169] width 516 height 300
drag, startPoint x: 325, startPoint y: 231, endPoint x: 582, endPoint y: 251, distance: 257.5
click at [325, 231] on strong "Dans la cuisine, vous réalisez quelque chose d'inquiétant." at bounding box center [363, 231] width 99 height 16
click at [260, 230] on div at bounding box center [372, 169] width 516 height 300
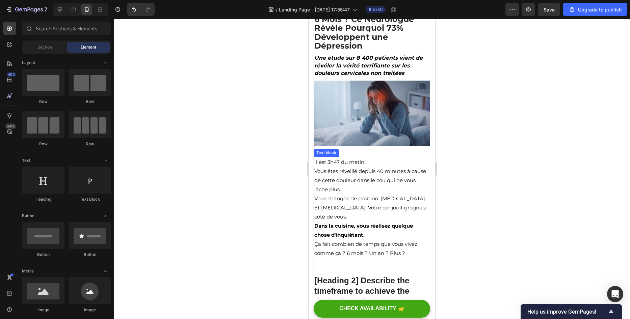
click at [344, 249] on p "Ça fait combien de temps que vous vivez comme ça ? 6 mois ? Un an ? Plus ?" at bounding box center [371, 249] width 115 height 18
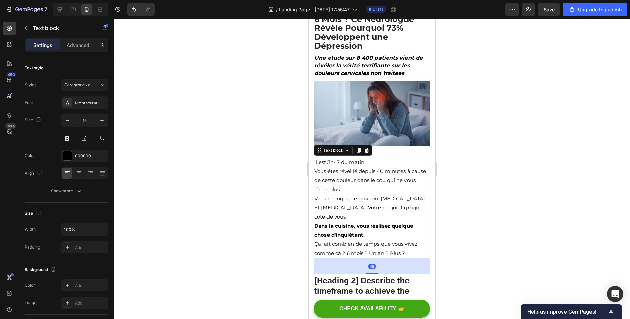
click at [275, 238] on div at bounding box center [372, 169] width 516 height 300
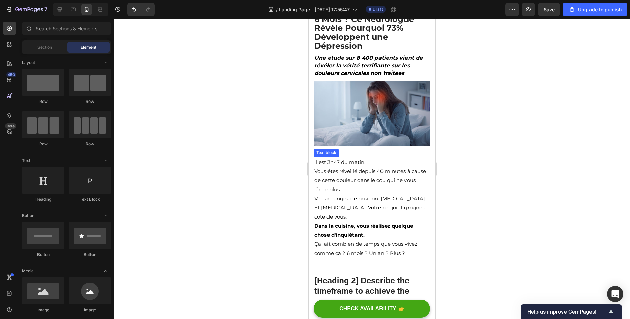
click at [344, 217] on p "Vous changez de position. Encore. Et encore. Votre conjoint grogne à côté de vo…" at bounding box center [371, 207] width 115 height 27
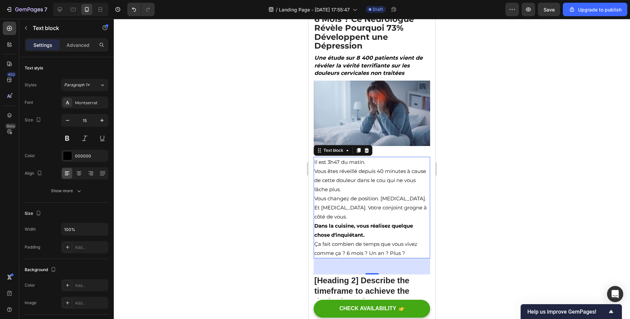
click at [233, 130] on div at bounding box center [372, 169] width 516 height 300
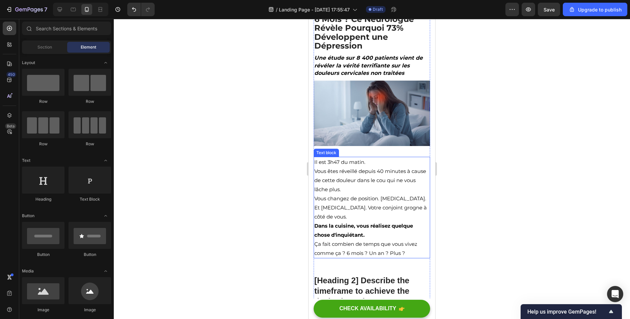
click at [396, 169] on p "Vous êtes réveillé depuis 40 minutes à cause de cette douleur dans le cou qui n…" at bounding box center [371, 180] width 115 height 27
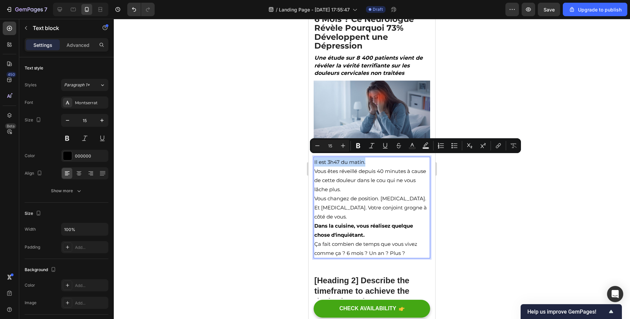
drag, startPoint x: 367, startPoint y: 159, endPoint x: 471, endPoint y: 163, distance: 103.7
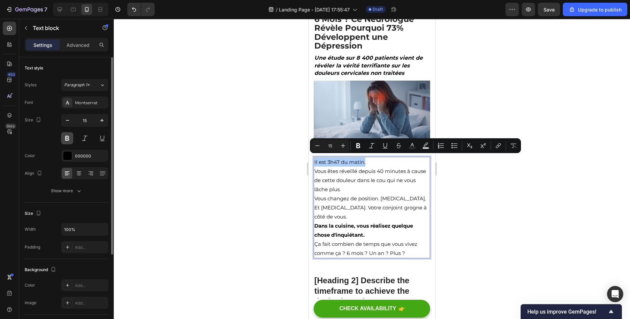
click at [64, 139] on button at bounding box center [67, 138] width 12 height 12
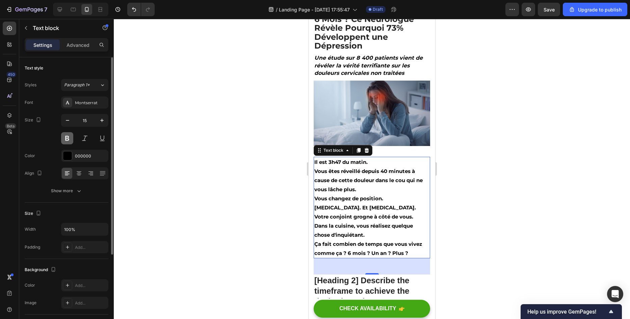
click at [64, 139] on button at bounding box center [67, 138] width 12 height 12
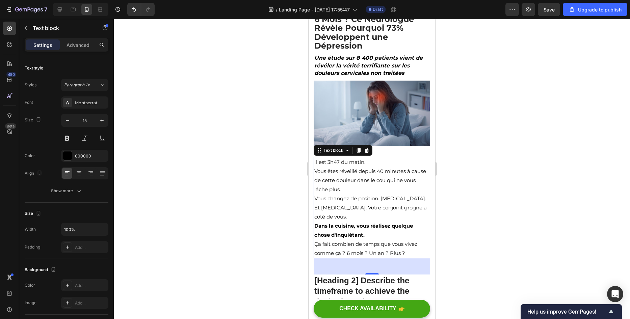
click at [198, 152] on div at bounding box center [372, 169] width 516 height 300
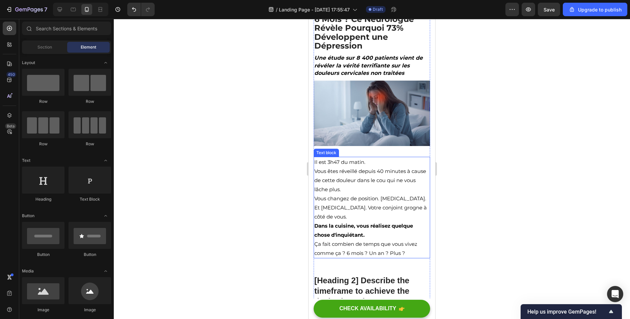
click at [344, 182] on p "Vous êtes réveillé depuis 40 minutes à cause de cette douleur dans le cou qui n…" at bounding box center [371, 180] width 115 height 27
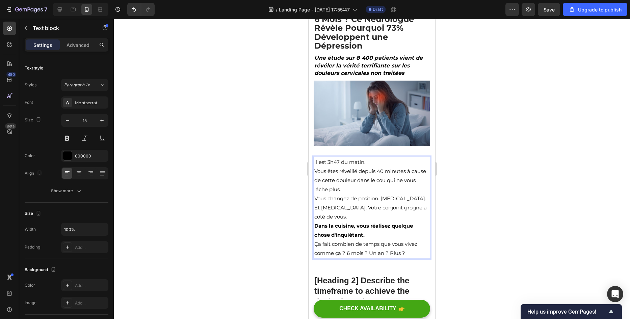
click at [367, 162] on p "Il est 3h47 du matin." at bounding box center [371, 162] width 115 height 9
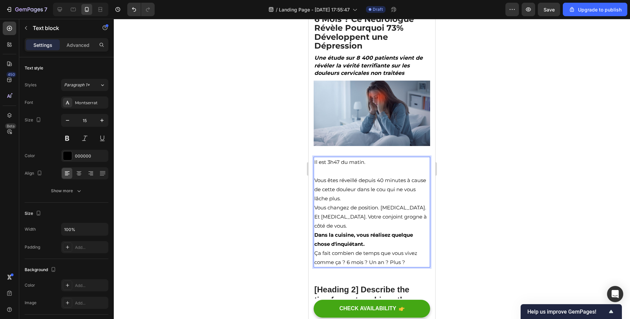
click at [194, 212] on div at bounding box center [372, 169] width 516 height 300
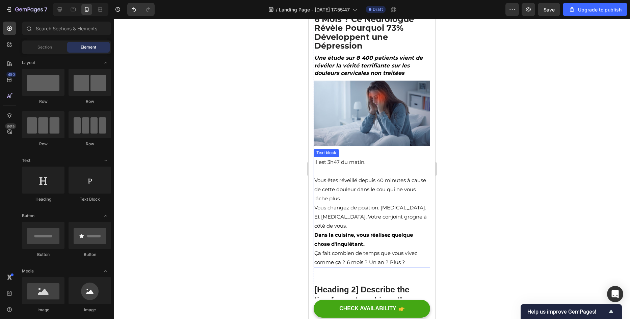
click at [357, 194] on p "Vous êtes réveillé depuis 40 minutes à cause de cette douleur dans le cou qui n…" at bounding box center [371, 189] width 115 height 27
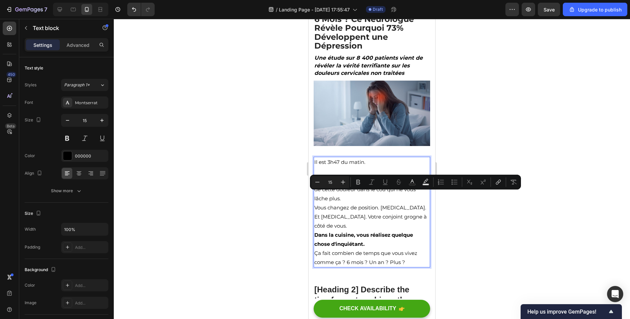
click at [359, 203] on p "Vous changez de position. Encore. Et encore. Votre conjoint grogne à côté de vo…" at bounding box center [371, 216] width 115 height 27
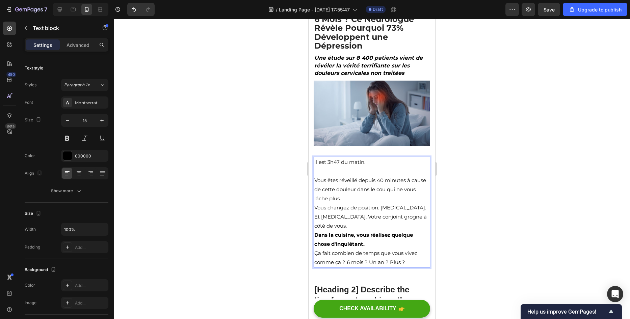
click at [358, 198] on p "Vous êtes réveillé depuis 40 minutes à cause de cette douleur dans le cou qui n…" at bounding box center [371, 189] width 115 height 27
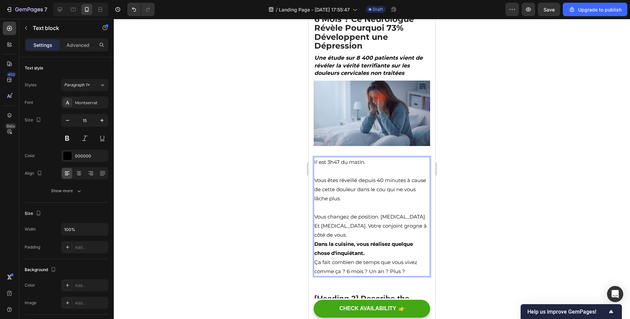
click at [258, 193] on div at bounding box center [372, 169] width 516 height 300
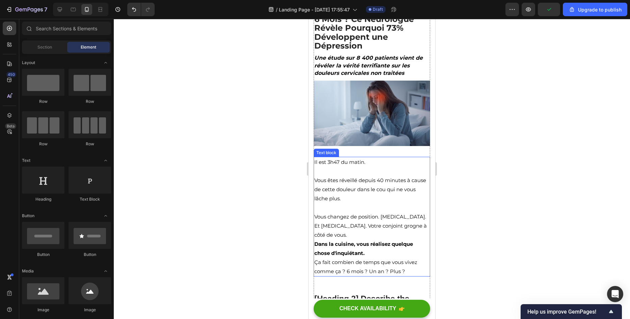
click at [323, 215] on p "Vous changez de position. Encore. Et encore. Votre conjoint grogne à côté de vo…" at bounding box center [371, 225] width 115 height 27
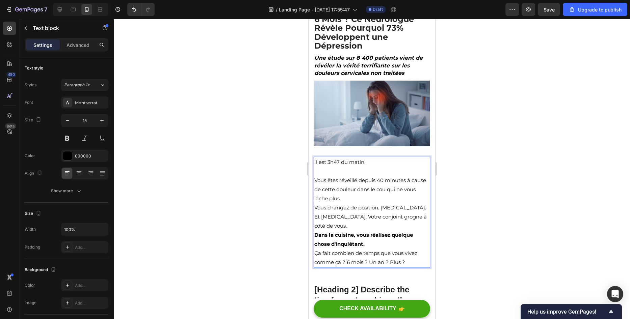
click at [247, 168] on div at bounding box center [372, 169] width 516 height 300
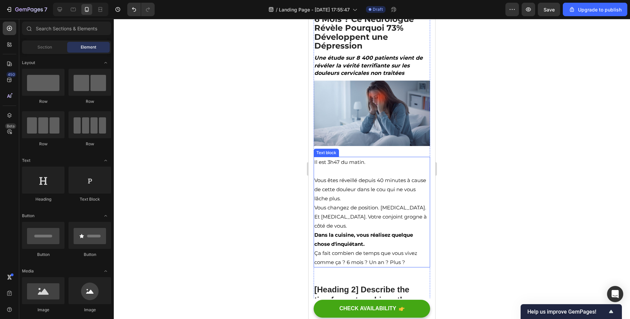
click at [317, 176] on p "Vous êtes réveillé depuis 40 minutes à cause de cette douleur dans le cou qui n…" at bounding box center [371, 189] width 115 height 27
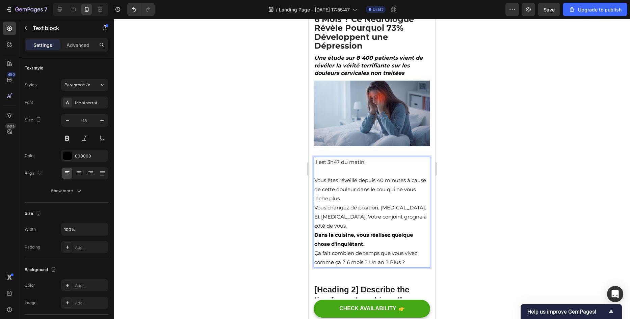
click at [313, 178] on div "Il est 3h47 du matin. Vous êtes réveillé depuis 40 minutes à cause de cette dou…" at bounding box center [371, 212] width 116 height 111
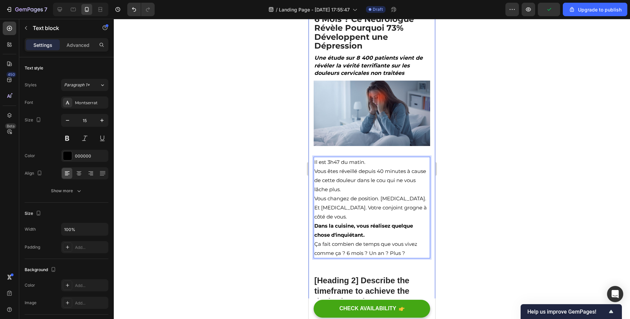
click at [284, 179] on div at bounding box center [372, 169] width 516 height 300
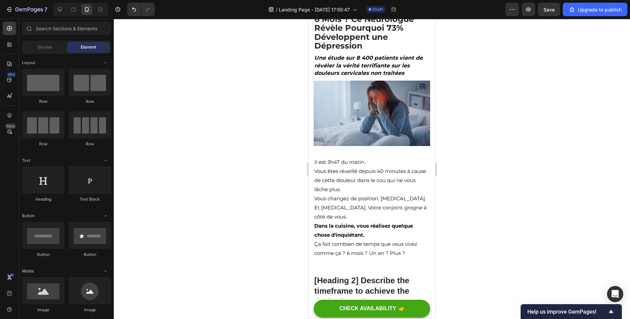
click at [257, 182] on div at bounding box center [372, 169] width 516 height 300
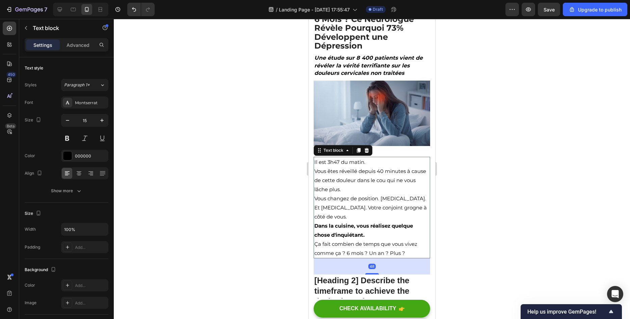
click at [368, 157] on div "Il est 3h47 du matin. Vous êtes réveillé depuis 40 minutes à cause de cette dou…" at bounding box center [371, 208] width 116 height 102
click at [86, 48] on p "Advanced" at bounding box center [77, 45] width 23 height 7
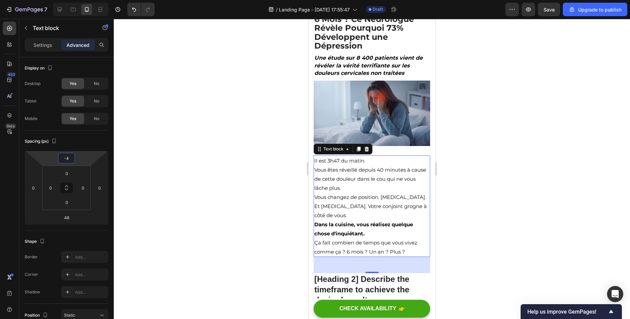
type input "-6"
drag, startPoint x: 84, startPoint y: 154, endPoint x: 80, endPoint y: 155, distance: 4.2
click at [80, 0] on html "7 / Landing Page - [DATE] 17:55:47 Draft Preview Save Upgrade to publish 450 Be…" at bounding box center [315, 0] width 630 height 0
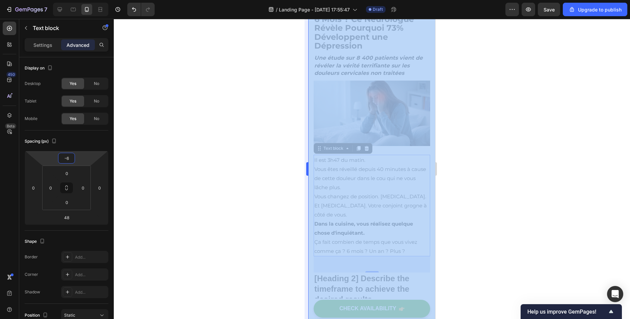
click at [304, 159] on div "333333 100 % 333333 100 %" at bounding box center [372, 169] width 516 height 300
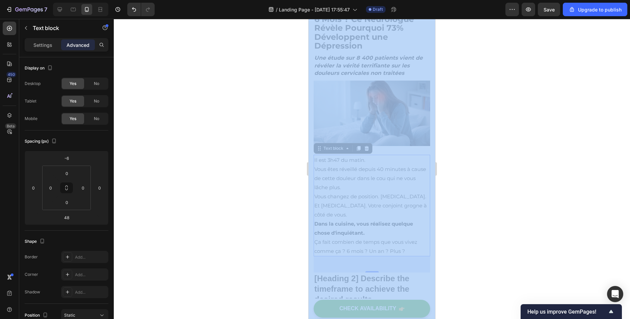
click at [264, 167] on div at bounding box center [372, 169] width 516 height 300
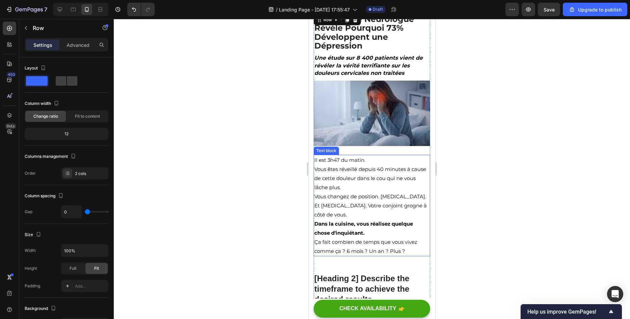
click at [367, 161] on p "Il est 3h47 du matin." at bounding box center [371, 160] width 115 height 9
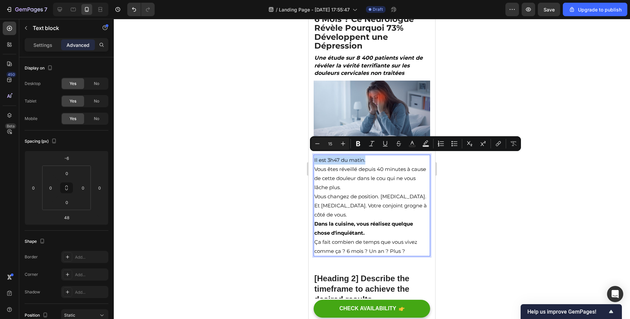
drag, startPoint x: 373, startPoint y: 157, endPoint x: 297, endPoint y: 158, distance: 75.9
click at [51, 39] on div "Settings" at bounding box center [43, 44] width 34 height 11
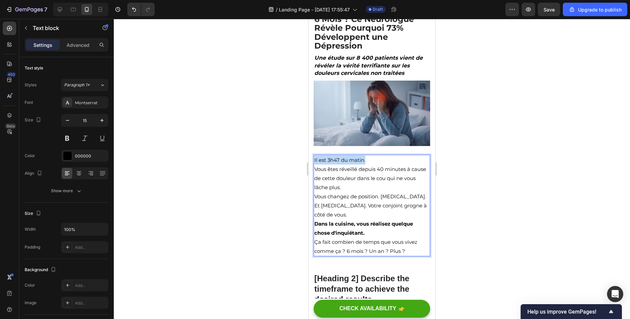
drag, startPoint x: 376, startPoint y: 158, endPoint x: 314, endPoint y: 161, distance: 61.5
click at [314, 161] on p "Il est 3h47 du matin." at bounding box center [371, 160] width 115 height 9
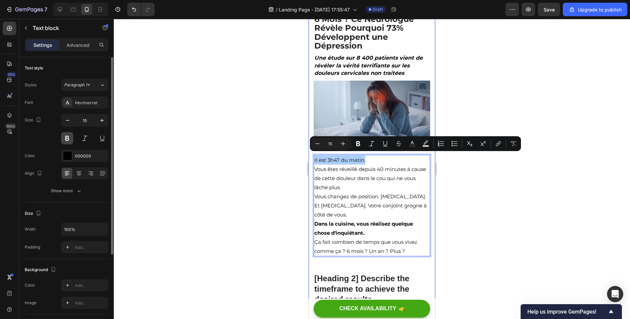
click at [67, 138] on button at bounding box center [67, 138] width 12 height 12
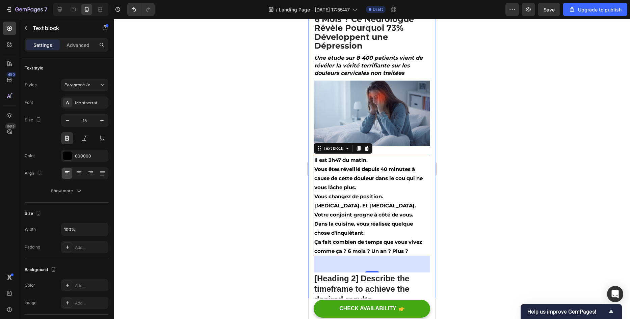
click at [248, 146] on div at bounding box center [372, 169] width 516 height 300
click at [361, 229] on strong "Dans la cuisine, vous réalisez quelque chose d'inquiétant." at bounding box center [363, 229] width 99 height 16
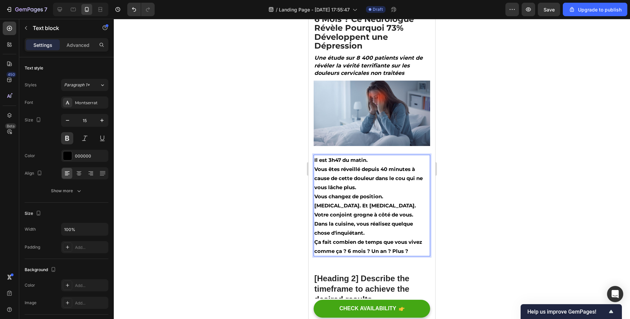
click at [237, 222] on div at bounding box center [372, 169] width 516 height 300
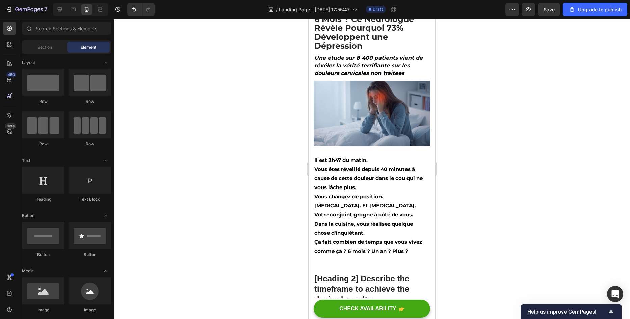
click at [217, 266] on div at bounding box center [372, 169] width 516 height 300
click at [360, 238] on p "Ça fait combien de temps que vous vivez comme ça ? 6 mois ? Un an ? Plus ?" at bounding box center [371, 247] width 115 height 18
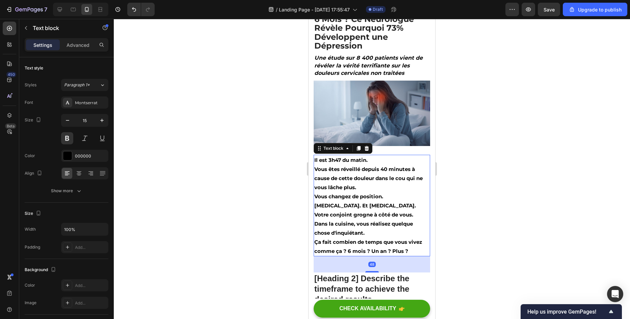
drag, startPoint x: 315, startPoint y: 240, endPoint x: 561, endPoint y: 254, distance: 246.4
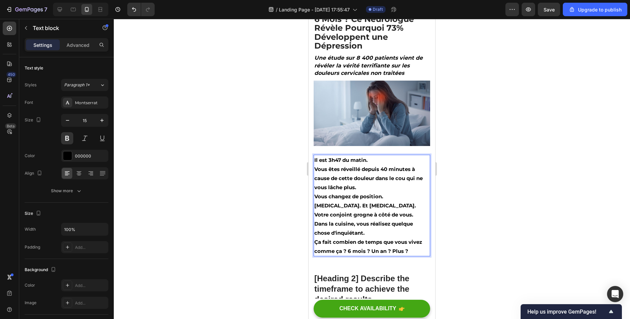
click at [232, 230] on div at bounding box center [372, 169] width 516 height 300
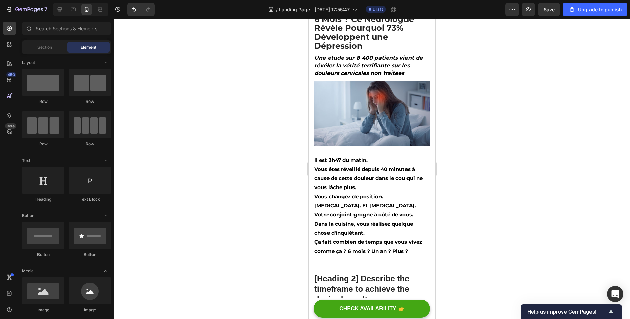
click at [233, 230] on div at bounding box center [372, 169] width 516 height 300
click at [367, 156] on p "Il est 3h47 du matin." at bounding box center [371, 160] width 115 height 9
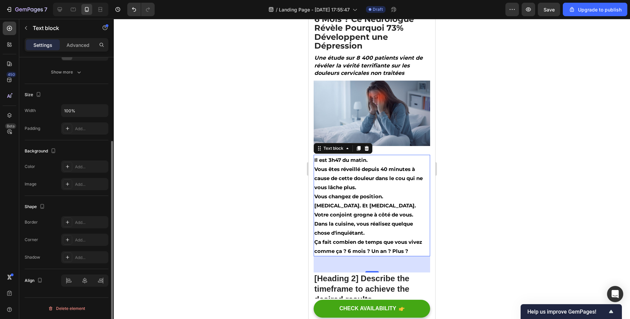
scroll to position [0, 0]
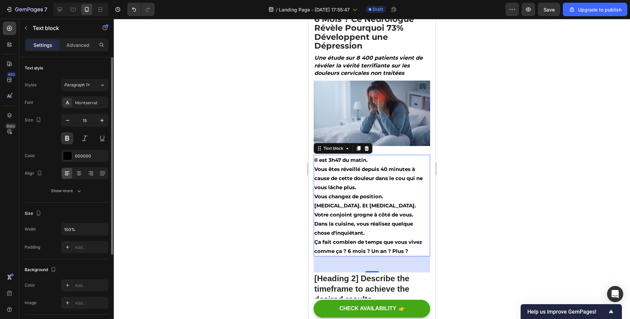
click at [72, 59] on div "Text style Styles Paragraph 1* Font Montserrat Size 15 Color 000000 Align Show …" at bounding box center [67, 129] width 84 height 145
click at [66, 196] on button "Show more" at bounding box center [67, 191] width 84 height 12
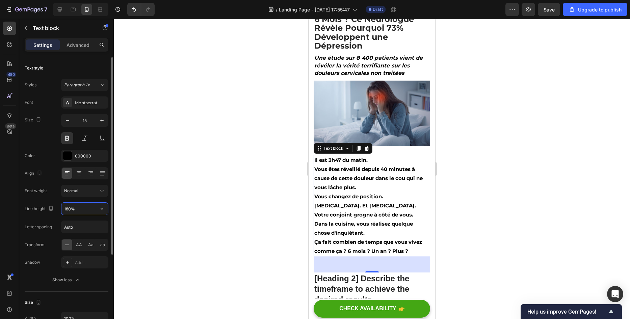
click at [72, 208] on input "180%" at bounding box center [84, 209] width 47 height 12
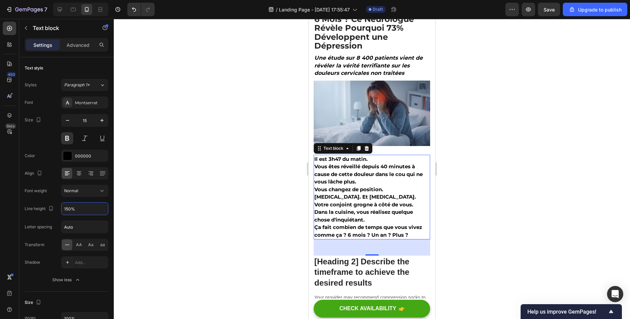
type input "150%"
click at [193, 180] on div at bounding box center [372, 169] width 516 height 300
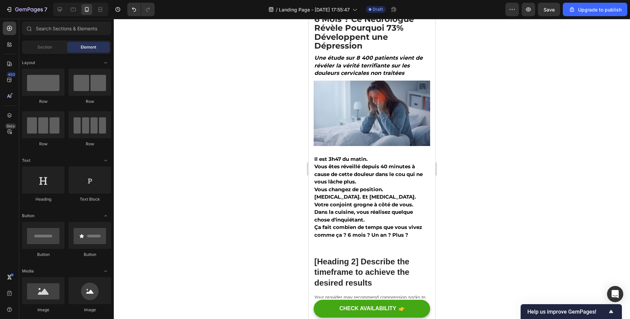
click at [193, 180] on div at bounding box center [372, 169] width 516 height 300
click at [368, 174] on p "Vous êtes réveillé depuis 40 minutes à cause de cette douleur dans le cou qui n…" at bounding box center [371, 174] width 115 height 23
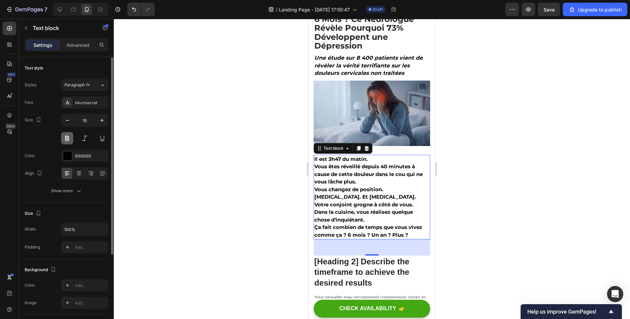
click at [71, 142] on button at bounding box center [67, 138] width 12 height 12
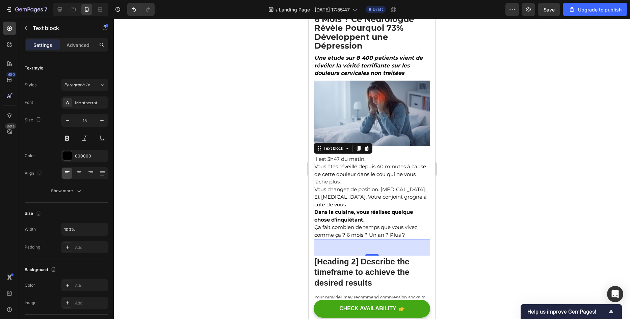
click at [266, 194] on div at bounding box center [372, 169] width 516 height 300
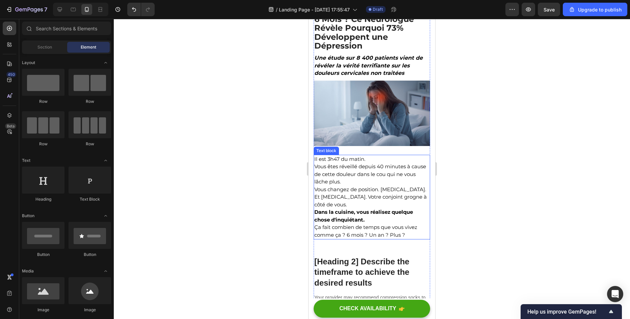
click at [372, 158] on p "Il est 3h47 du matin." at bounding box center [371, 160] width 115 height 8
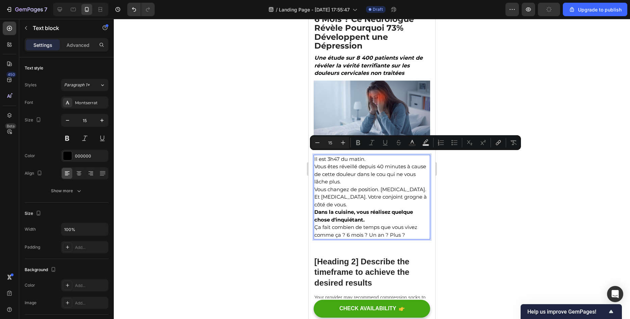
click at [372, 158] on p "Il est 3h47 du matin." at bounding box center [371, 160] width 115 height 8
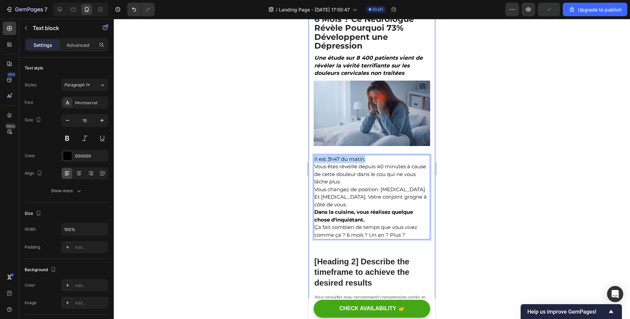
drag, startPoint x: 368, startPoint y: 157, endPoint x: 311, endPoint y: 157, distance: 56.4
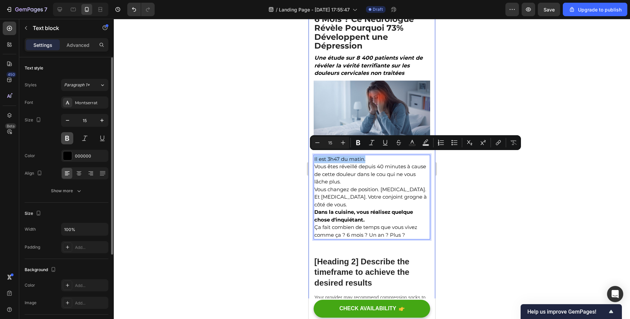
click at [65, 134] on button at bounding box center [67, 138] width 12 height 12
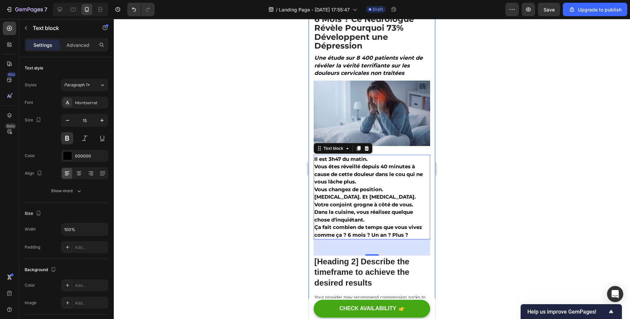
click at [220, 192] on div at bounding box center [372, 169] width 516 height 300
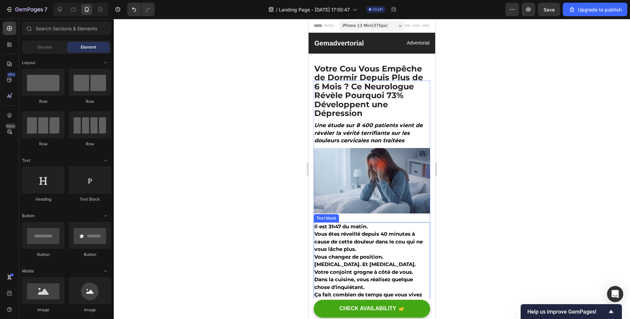
click at [378, 245] on p "Vous êtes réveillé depuis 40 minutes à cause de cette douleur dans le cou qui n…" at bounding box center [371, 241] width 115 height 23
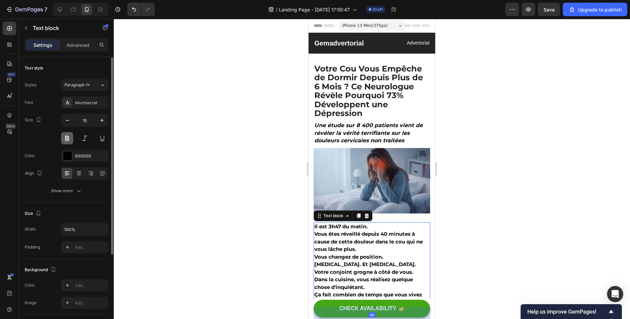
click at [65, 144] on button at bounding box center [67, 138] width 12 height 12
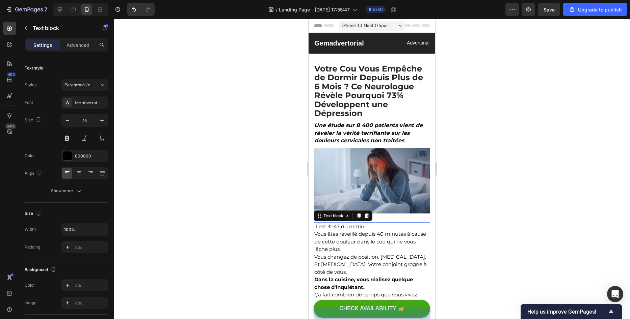
click at [231, 224] on div at bounding box center [372, 169] width 516 height 300
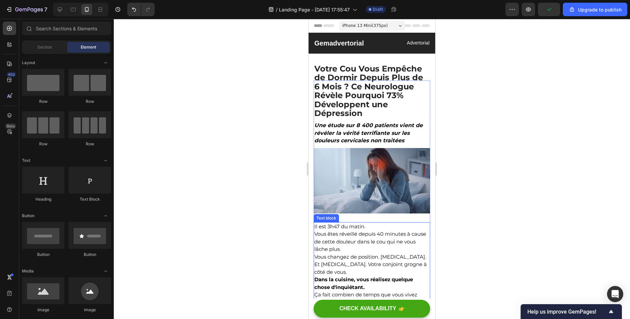
click at [338, 230] on p "Vous êtes réveillé depuis 40 minutes à cause de cette douleur dans le cou qui n…" at bounding box center [371, 241] width 115 height 23
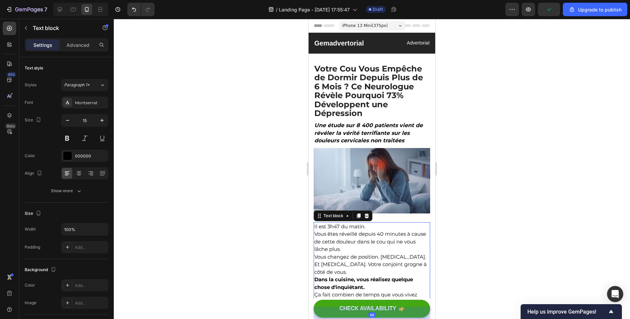
click at [181, 230] on div at bounding box center [372, 169] width 516 height 300
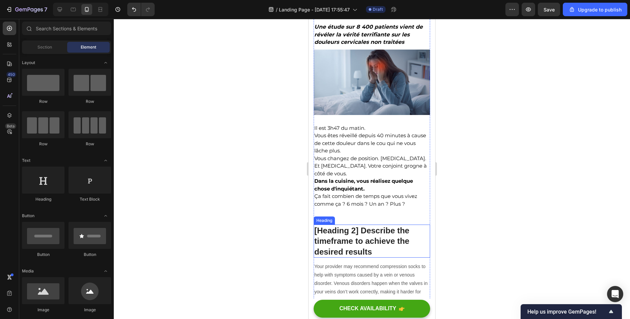
scroll to position [101, 0]
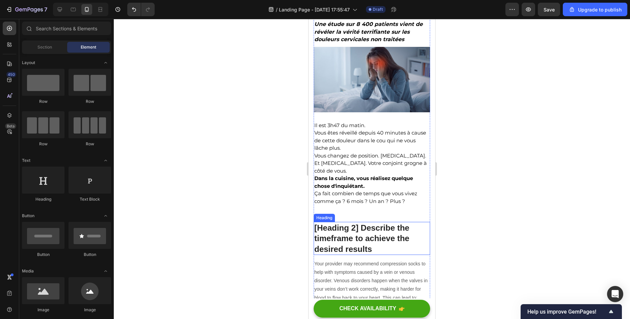
click at [376, 233] on p "[Heading 2] Describe the timeframe to achieve the desired results" at bounding box center [371, 239] width 115 height 32
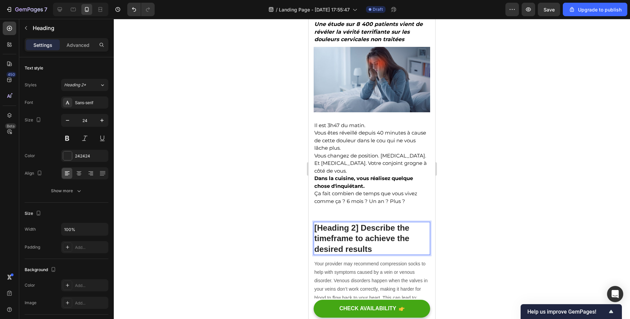
click at [382, 242] on p "[Heading 2] Describe the timeframe to achieve the desired results" at bounding box center [371, 239] width 115 height 32
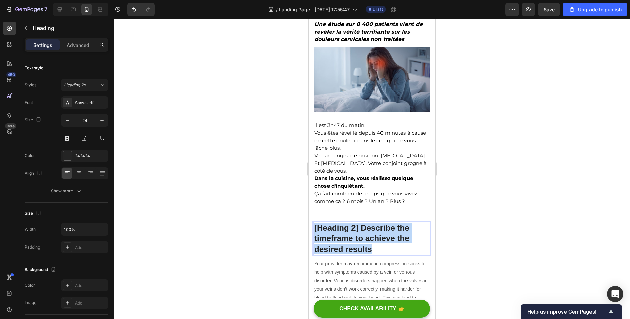
drag, startPoint x: 375, startPoint y: 250, endPoint x: 314, endPoint y: 221, distance: 67.6
click at [314, 222] on h2 "[Heading 2] Describe the timeframe to achieve the desired results" at bounding box center [371, 238] width 116 height 33
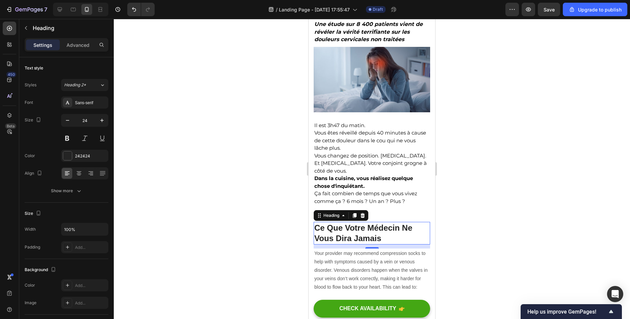
click at [213, 188] on div at bounding box center [372, 169] width 516 height 300
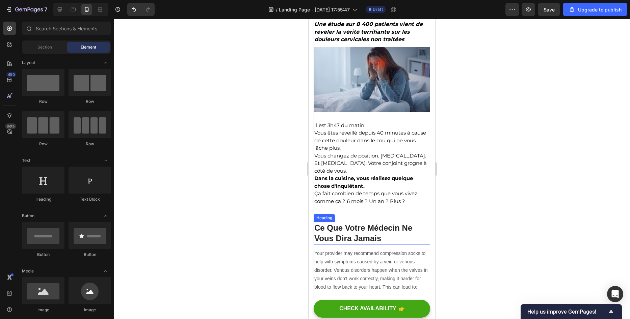
click at [389, 239] on p "Ce Que Votre Médecin Ne Vous Dira Jamais" at bounding box center [371, 233] width 115 height 21
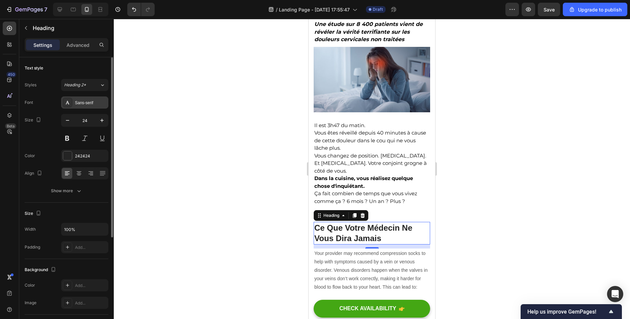
click at [78, 108] on div "Sans-serif" at bounding box center [84, 103] width 47 height 12
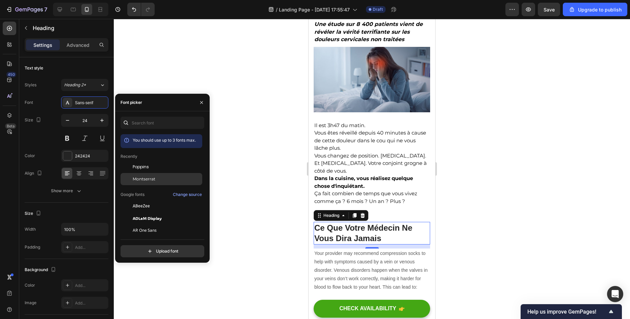
click at [156, 183] on div "Montserrat" at bounding box center [161, 179] width 82 height 12
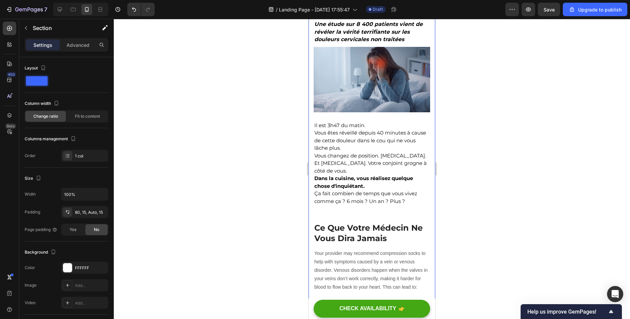
click at [253, 225] on div at bounding box center [372, 169] width 516 height 300
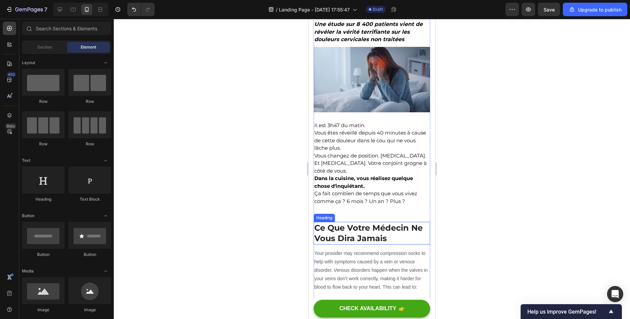
click at [362, 229] on p "Ce Que Votre Médecin Ne Vous Dira Jamais" at bounding box center [371, 233] width 115 height 21
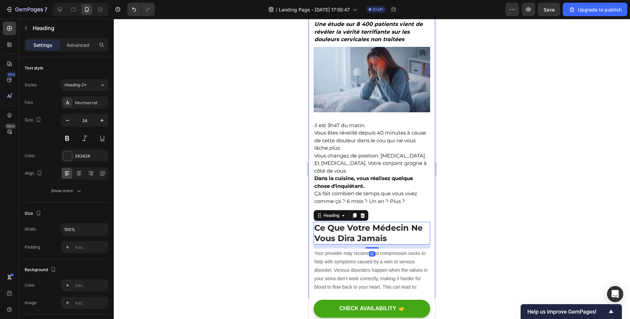
click at [69, 52] on div "Settings Advanced" at bounding box center [66, 47] width 94 height 19
click at [80, 44] on p "Advanced" at bounding box center [77, 45] width 23 height 7
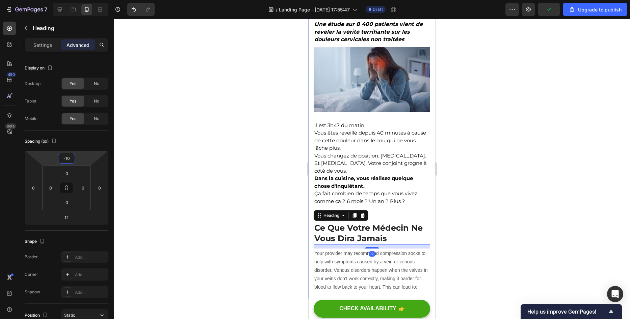
type input "-12"
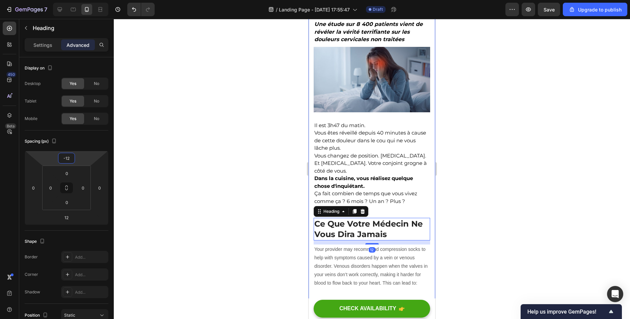
click at [82, 0] on html "7 / Landing Page - [DATE] 17:55:47 Draft Preview Save Upgrade to publish 450 Be…" at bounding box center [315, 0] width 630 height 0
click at [178, 165] on div at bounding box center [372, 169] width 516 height 300
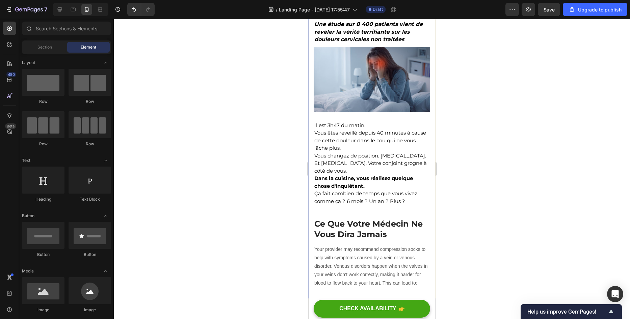
click at [200, 267] on div at bounding box center [372, 169] width 516 height 300
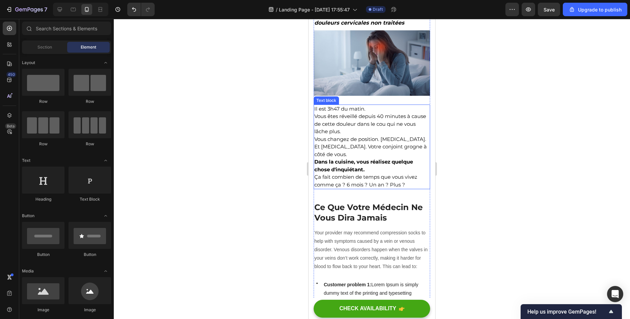
scroll to position [135, 0]
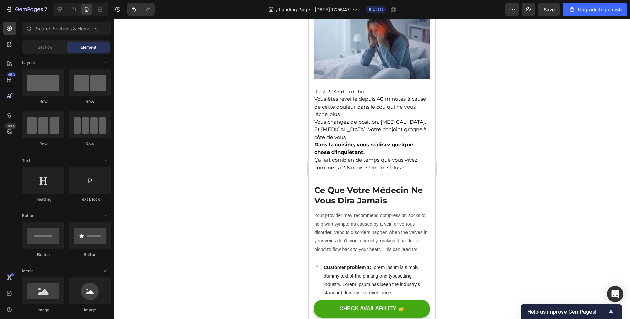
click at [248, 152] on div at bounding box center [372, 169] width 516 height 300
click at [364, 193] on p "Ce Que Votre Médecin Ne Vous Dira Jamais" at bounding box center [371, 195] width 115 height 21
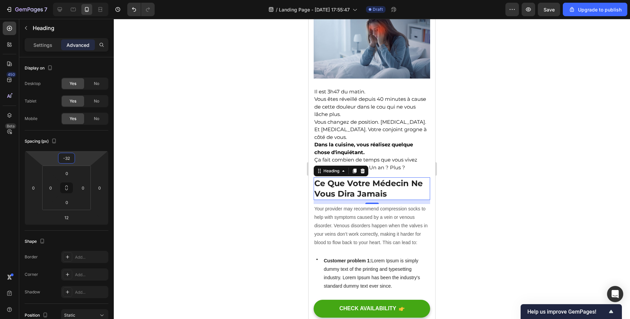
type input "-30"
click at [85, 0] on html "7 / Landing Page - [DATE] 17:55:47 Draft Preview Save Upgrade to publish 450 Be…" at bounding box center [315, 0] width 630 height 0
click at [208, 112] on div at bounding box center [372, 169] width 516 height 300
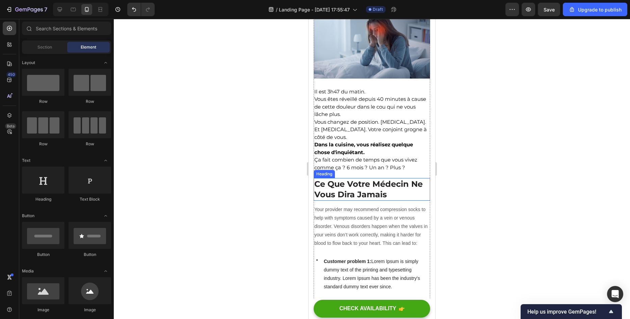
click at [417, 188] on p "Ce Que Votre Médecin Ne Vous Dira Jamais" at bounding box center [371, 189] width 115 height 21
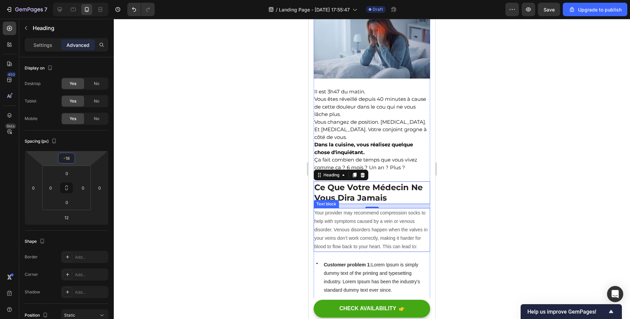
type input "-20"
click at [85, 0] on html "7 / Landing Page - [DATE] 17:55:47 Draft Preview Save Upgrade to publish 450 Be…" at bounding box center [315, 0] width 630 height 0
click at [127, 151] on div at bounding box center [372, 169] width 516 height 300
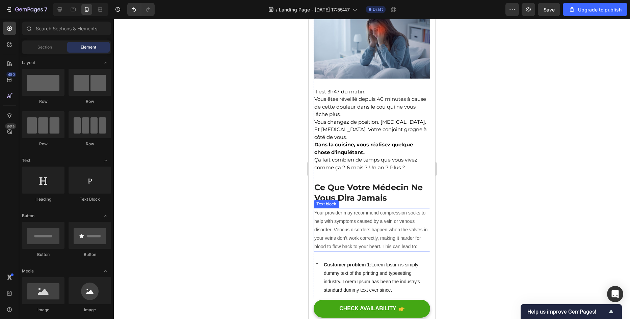
click at [127, 151] on div at bounding box center [372, 169] width 516 height 300
click at [218, 221] on div at bounding box center [372, 169] width 516 height 300
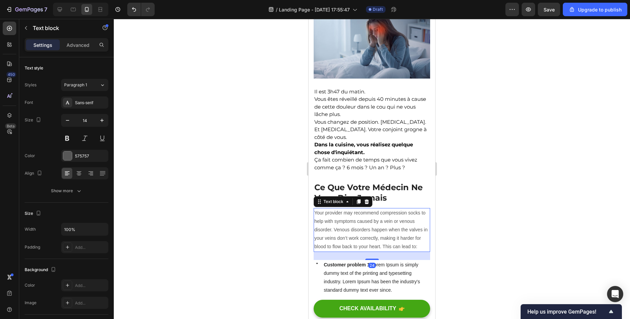
click at [341, 212] on p "Your provider may recommend compression socks to help with symptoms caused by a…" at bounding box center [371, 230] width 115 height 43
click at [251, 213] on div at bounding box center [372, 169] width 516 height 300
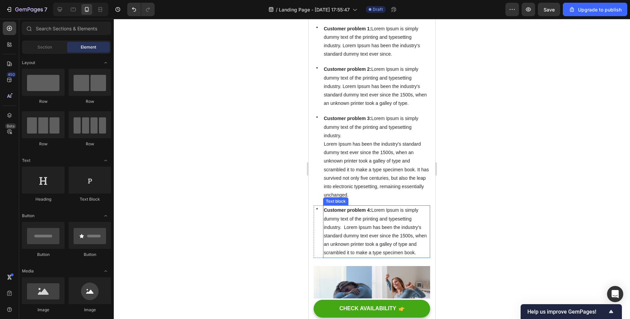
scroll to position [405, 0]
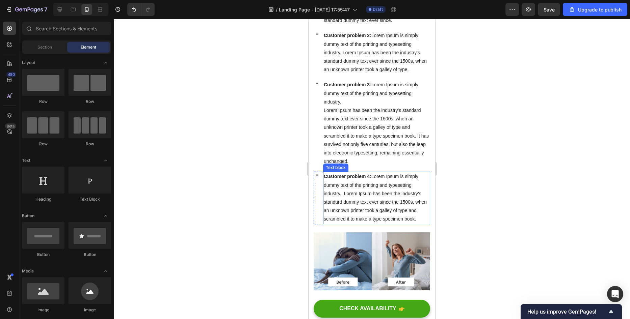
click at [371, 221] on p "Customer problem 4: Lorem Ipsum is simply dummy text of the printing and typese…" at bounding box center [377, 197] width 106 height 51
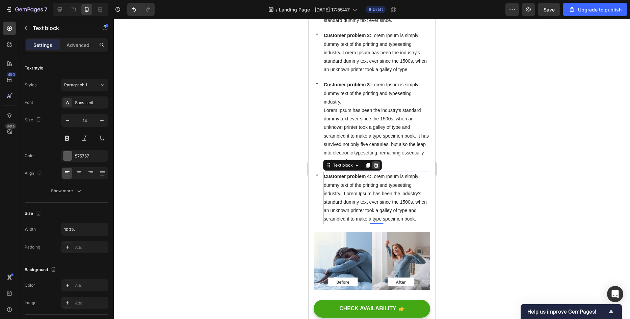
click at [378, 161] on div at bounding box center [376, 165] width 8 height 8
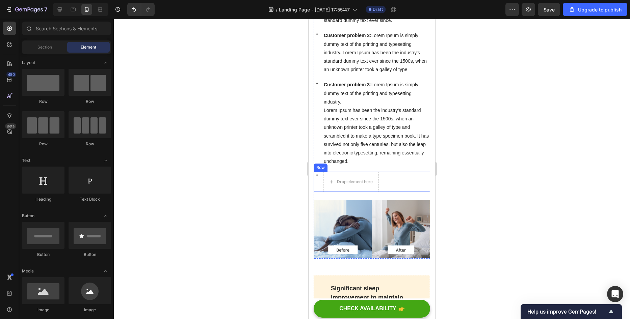
click at [414, 183] on div "Icon Drop element here Row" at bounding box center [371, 182] width 116 height 20
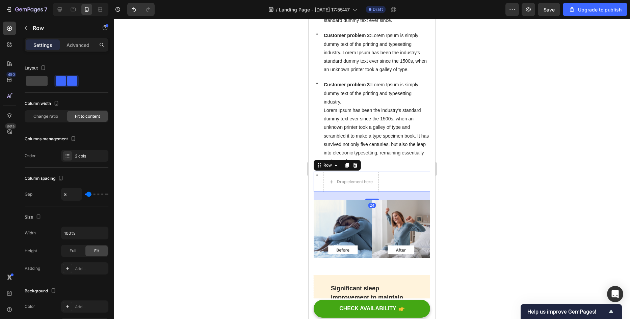
click at [351, 160] on div "Row" at bounding box center [336, 165] width 47 height 11
click at [353, 163] on icon at bounding box center [354, 165] width 5 height 5
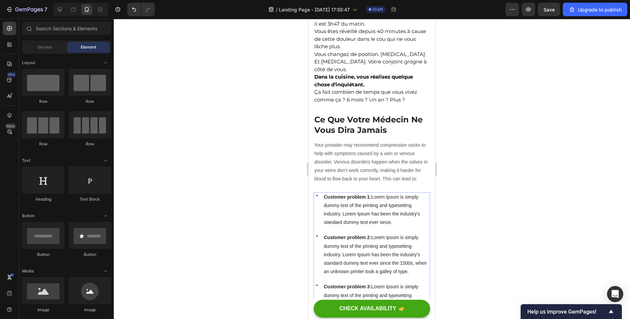
scroll to position [202, 0]
click at [326, 175] on p "Your provider may recommend compression socks to help with symptoms caused by a…" at bounding box center [371, 162] width 115 height 43
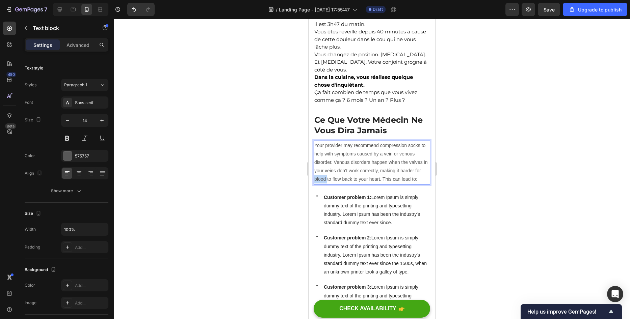
click at [326, 175] on p "Your provider may recommend compression socks to help with symptoms caused by a…" at bounding box center [371, 162] width 115 height 43
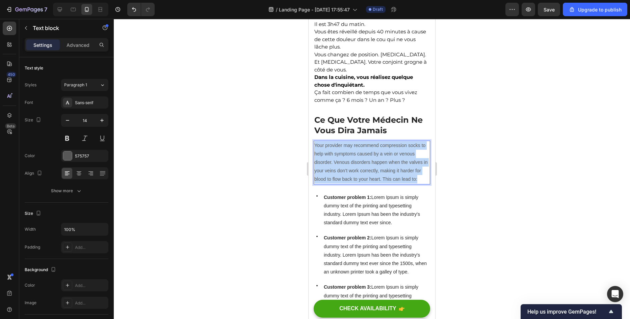
click at [326, 175] on p "Your provider may recommend compression socks to help with symptoms caused by a…" at bounding box center [371, 162] width 115 height 43
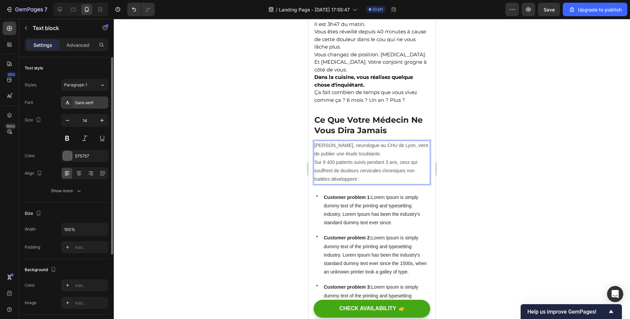
click at [81, 102] on div "Sans-serif" at bounding box center [91, 103] width 32 height 6
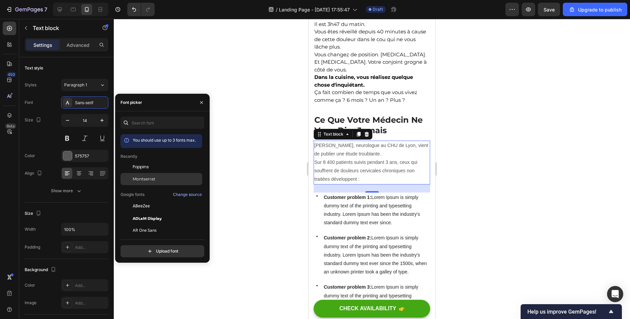
click at [140, 182] on span "Montserrat" at bounding box center [144, 179] width 23 height 6
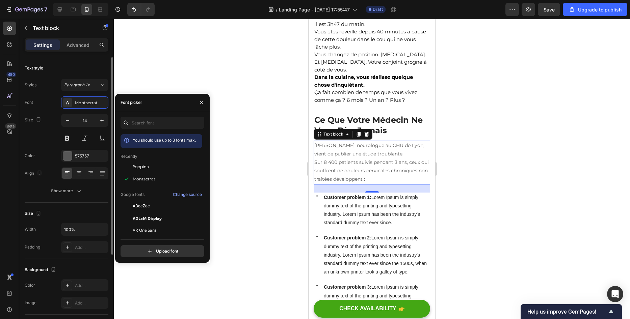
click at [67, 149] on div "Font Montserrat Size 14 Color 575757 Align Show more" at bounding box center [67, 147] width 84 height 101
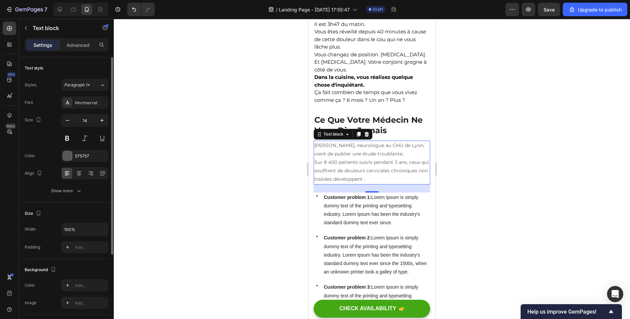
click at [67, 149] on div "Font Montserrat Size 14 Color 575757 Align Show more" at bounding box center [67, 147] width 84 height 101
click at [67, 151] on div "575757" at bounding box center [84, 156] width 47 height 12
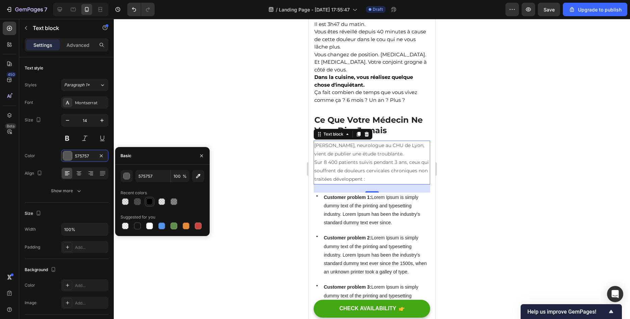
click at [147, 200] on div at bounding box center [149, 201] width 7 height 7
type input "000000"
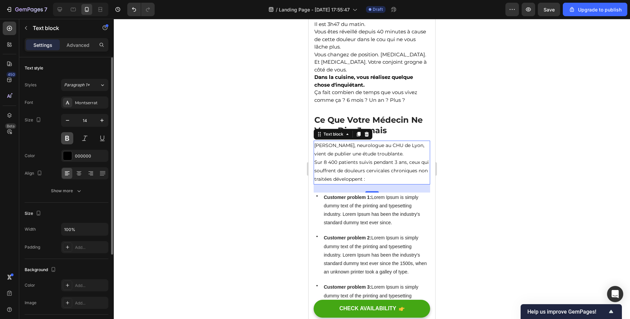
click at [70, 140] on button at bounding box center [67, 138] width 12 height 12
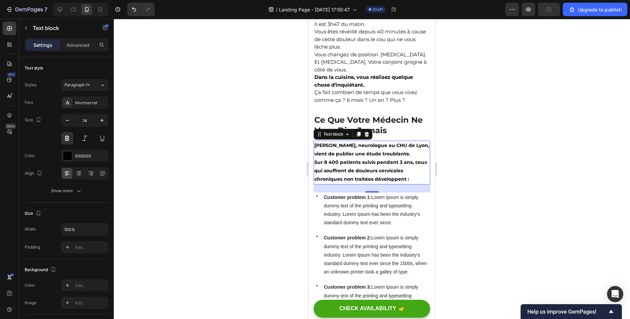
click at [195, 131] on div at bounding box center [372, 169] width 516 height 300
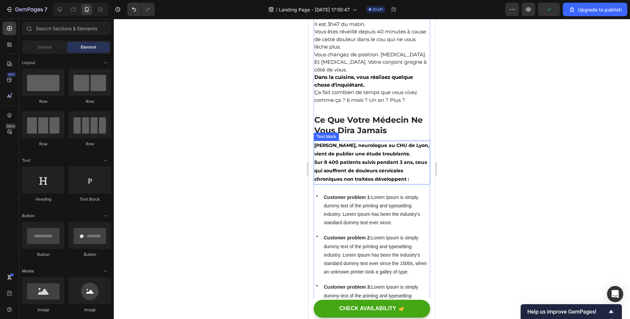
click at [365, 169] on p "Sur 8 400 patients suivis pendant 3 ans, ceux qui souffrent de douleurs cervica…" at bounding box center [371, 171] width 115 height 26
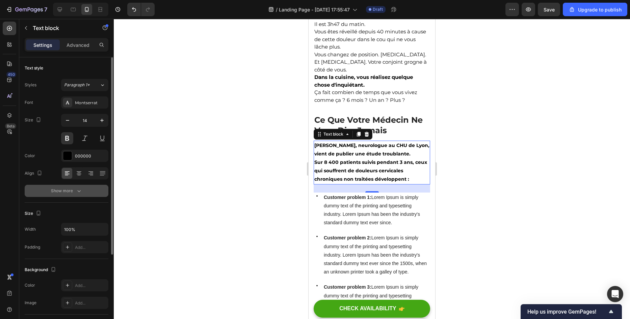
click at [60, 192] on div "Show more" at bounding box center [66, 191] width 31 height 7
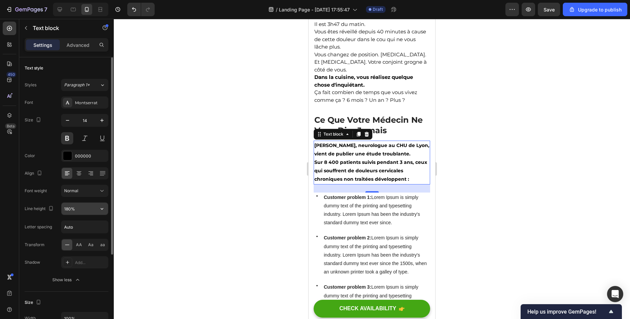
click at [65, 211] on input "180%" at bounding box center [84, 209] width 47 height 12
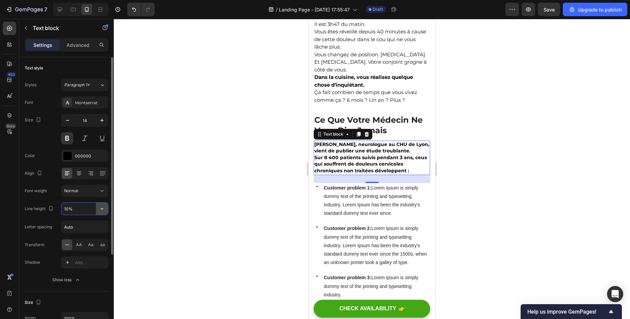
type input "150%"
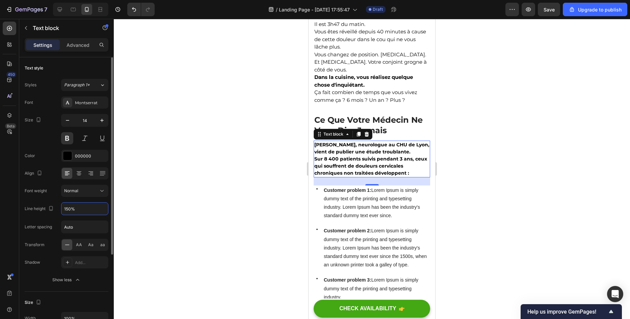
click at [203, 170] on div at bounding box center [372, 169] width 516 height 300
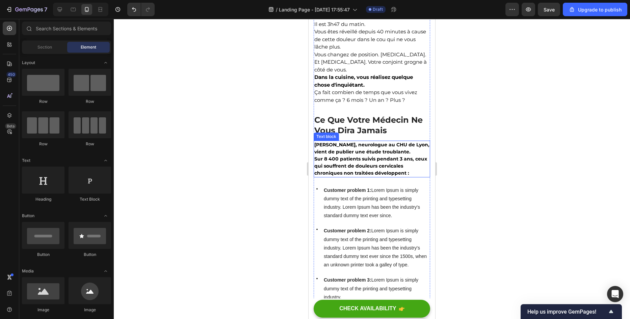
click at [398, 162] on p "Sur 8 400 patients suivis pendant 3 ans, ceux qui souffrent de douleurs cervica…" at bounding box center [371, 166] width 115 height 21
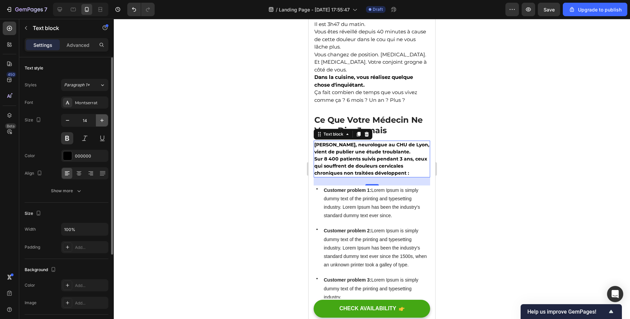
click at [98, 121] on button "button" at bounding box center [102, 120] width 12 height 12
type input "15"
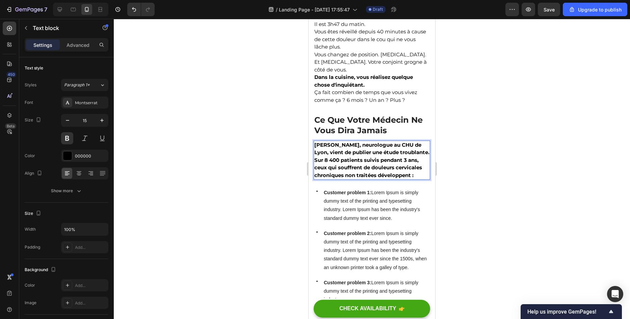
click at [318, 166] on p "Sur 8 400 patients suivis pendant 3 ans, ceux qui souffrent de douleurs cervica…" at bounding box center [371, 168] width 115 height 23
click at [226, 134] on div at bounding box center [372, 169] width 516 height 300
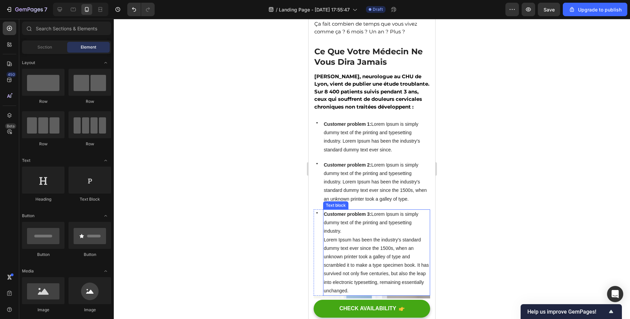
scroll to position [270, 0]
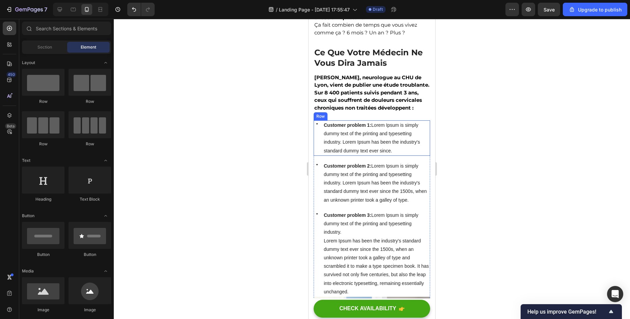
click at [322, 148] on div "Icon Customer problem 1: Lorem Ipsum is simply dummy text of the printing and t…" at bounding box center [371, 137] width 116 height 35
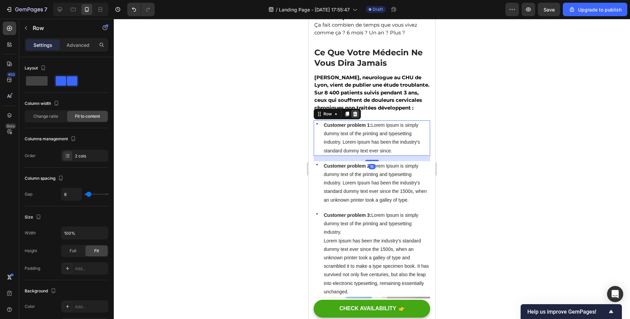
click at [354, 116] on icon at bounding box center [355, 114] width 4 height 5
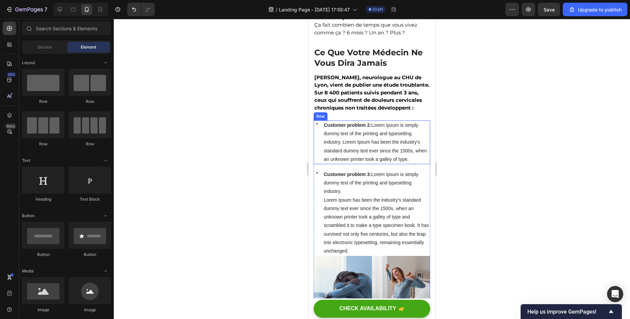
click at [320, 146] on div "Icon" at bounding box center [316, 142] width 7 height 44
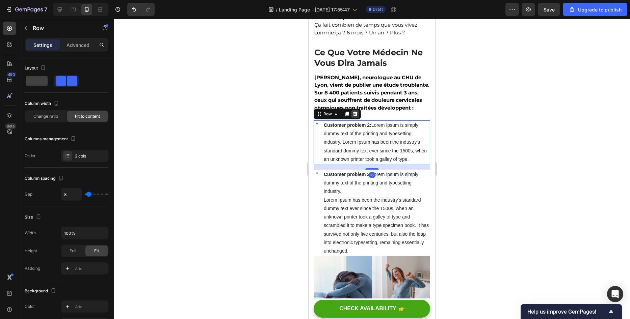
click at [351, 116] on div at bounding box center [355, 114] width 8 height 8
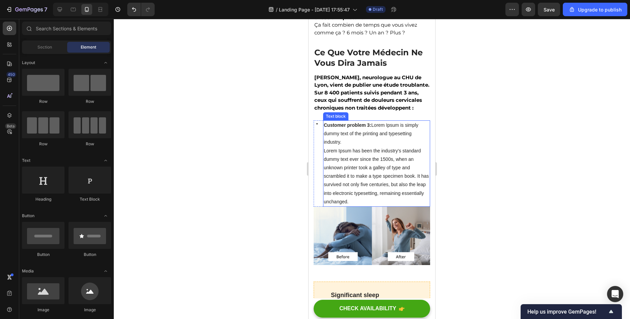
click at [328, 138] on span "Customer problem 3: Lorem Ipsum is simply dummy text of the printing and typese…" at bounding box center [371, 133] width 94 height 22
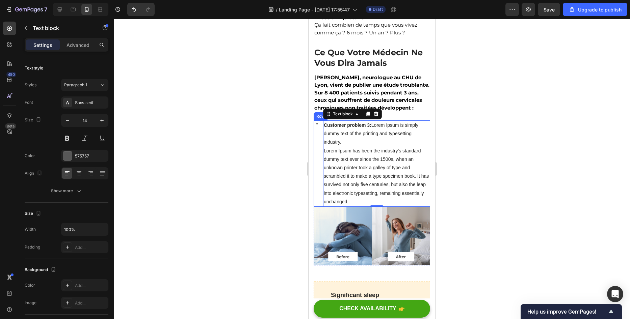
click at [320, 131] on div "Icon Customer problem 3: Lorem Ipsum is simply dummy text of the printing and t…" at bounding box center [371, 163] width 116 height 86
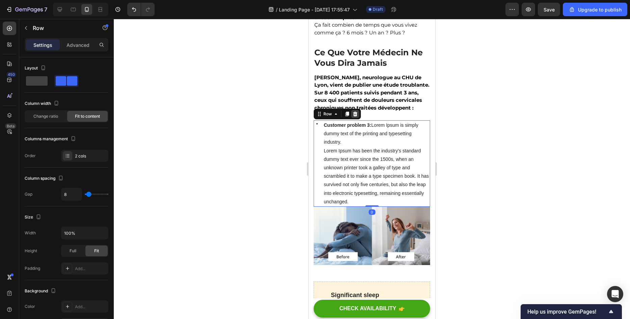
click at [355, 116] on icon at bounding box center [355, 114] width 4 height 5
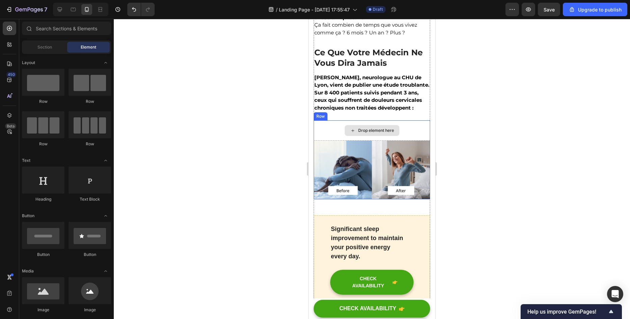
click at [321, 134] on div "Drop element here" at bounding box center [371, 130] width 116 height 20
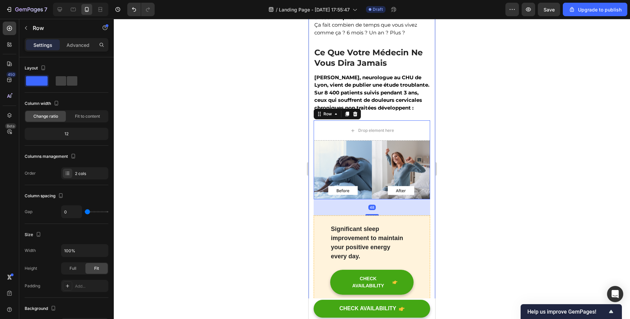
click at [253, 138] on div at bounding box center [372, 169] width 516 height 300
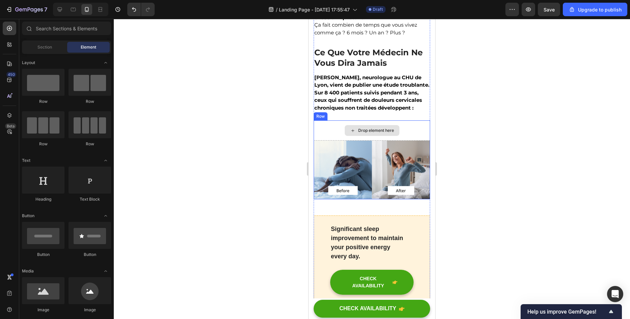
click at [389, 109] on p "[PERSON_NAME], neurologue au CHU de Lyon, vient de publier une étude troublante…" at bounding box center [371, 93] width 115 height 38
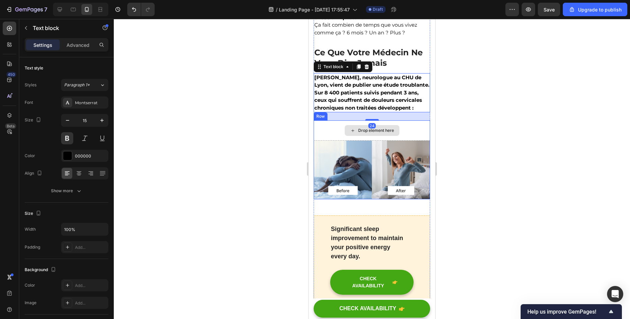
click at [338, 139] on div "Drop element here" at bounding box center [371, 130] width 116 height 20
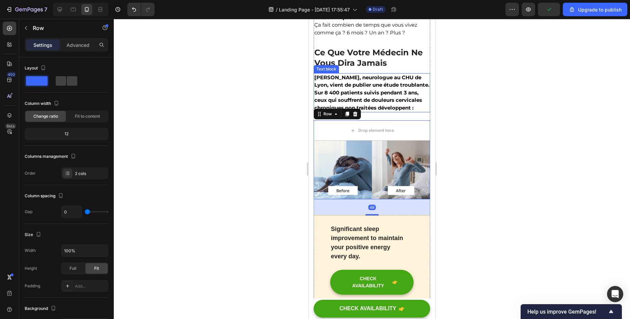
click at [383, 112] on p "[PERSON_NAME], neurologue au CHU de Lyon, vient de publier une étude troublante…" at bounding box center [371, 93] width 115 height 38
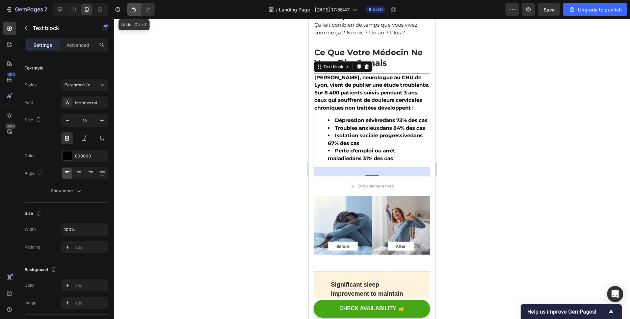
click at [138, 12] on button "Undo/Redo" at bounding box center [133, 9] width 13 height 13
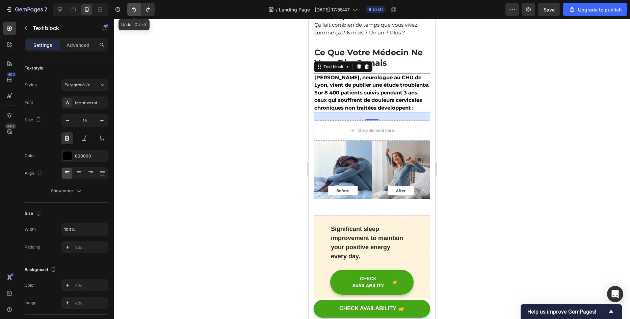
click at [138, 12] on button "Undo/Redo" at bounding box center [133, 9] width 13 height 13
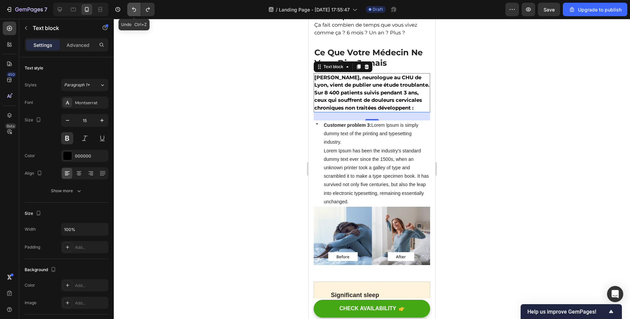
click at [138, 12] on button "Undo/Redo" at bounding box center [133, 9] width 13 height 13
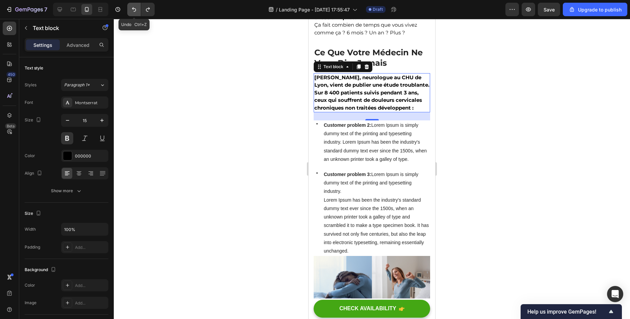
click at [138, 12] on button "Undo/Redo" at bounding box center [133, 9] width 13 height 13
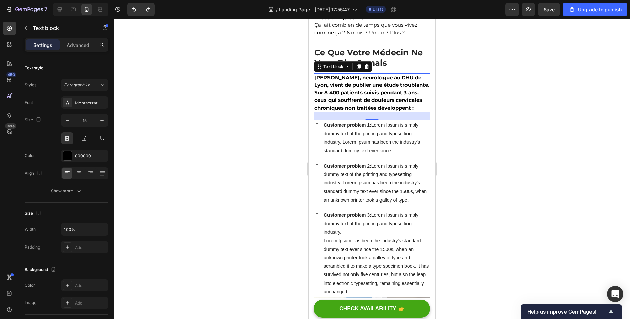
click at [221, 188] on div at bounding box center [372, 169] width 516 height 300
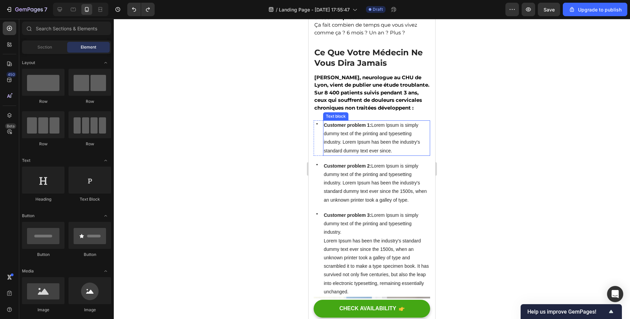
click at [378, 152] on p "Customer problem 1: Lorem Ipsum is simply dummy text of the printing and typese…" at bounding box center [377, 138] width 106 height 34
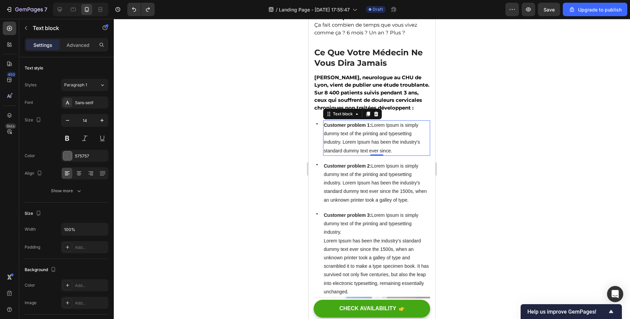
click at [398, 152] on p "Customer problem 1: Lorem Ipsum is simply dummy text of the printing and typese…" at bounding box center [377, 138] width 106 height 34
click at [397, 156] on div "Customer problem 1: Lorem Ipsum is simply dummy text of the printing and typese…" at bounding box center [376, 137] width 107 height 35
drag, startPoint x: 395, startPoint y: 158, endPoint x: 324, endPoint y: 129, distance: 76.3
click at [324, 129] on p "Customer problem 1: Lorem Ipsum is simply dummy text of the printing and typese…" at bounding box center [377, 138] width 106 height 34
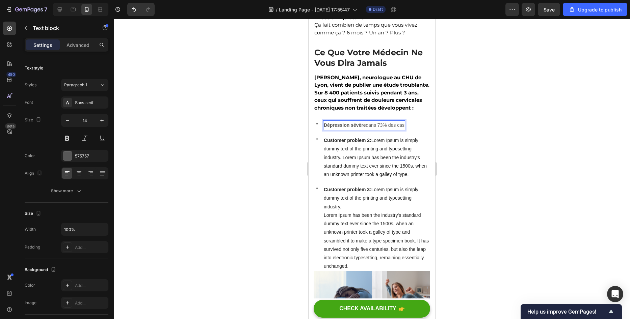
click at [219, 141] on div at bounding box center [372, 169] width 516 height 300
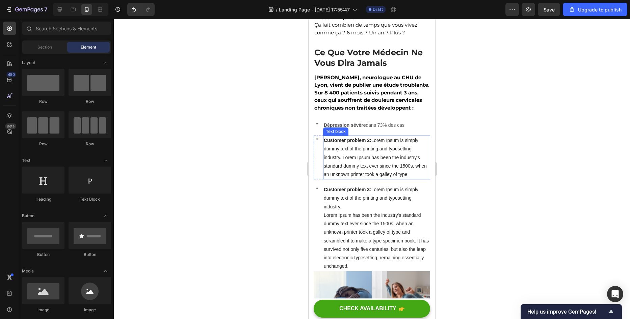
click at [358, 159] on span "Customer problem 2: Lorem Ipsum is simply dummy text of the printing and typese…" at bounding box center [375, 157] width 103 height 39
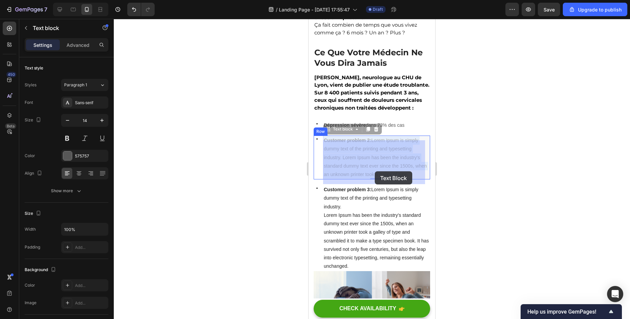
drag, startPoint x: 421, startPoint y: 181, endPoint x: 375, endPoint y: 171, distance: 47.5
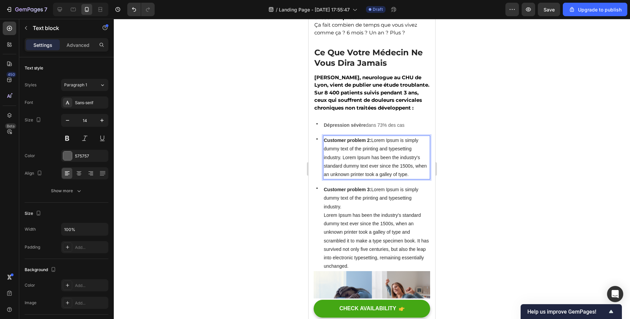
click at [420, 177] on span "Customer problem 2: Lorem Ipsum is simply dummy text of the printing and typese…" at bounding box center [375, 157] width 103 height 39
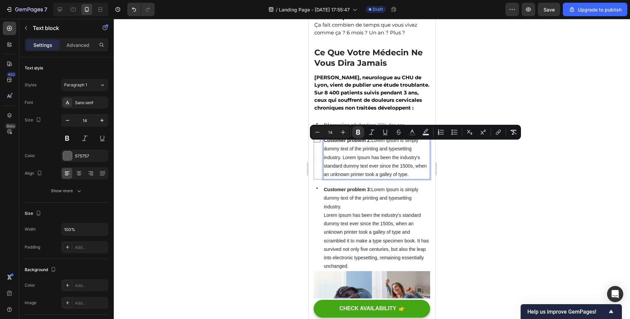
drag, startPoint x: 423, startPoint y: 180, endPoint x: 315, endPoint y: 143, distance: 113.8
click at [315, 143] on div "Icon Customer problem 2: Lorem Ipsum is simply dummy text of the printing and t…" at bounding box center [371, 158] width 116 height 44
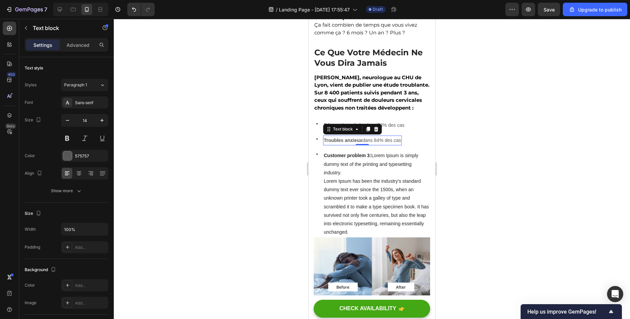
click at [214, 163] on div at bounding box center [372, 169] width 516 height 300
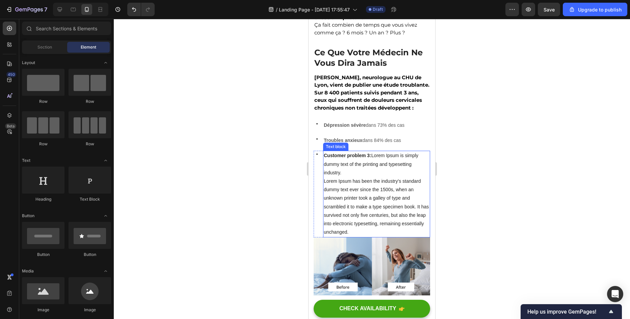
click at [353, 198] on p "Lorem Ipsum has been the industry's standard dummy text ever since the 1500s, w…" at bounding box center [377, 206] width 106 height 59
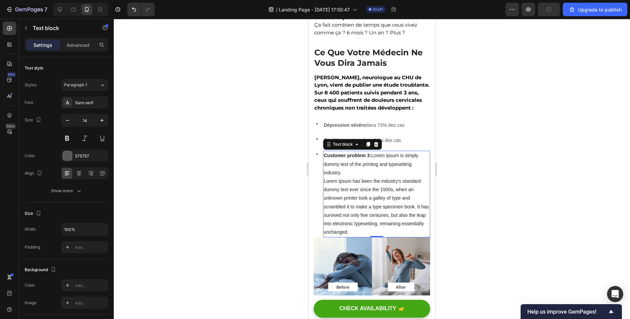
click at [388, 223] on p "Lorem Ipsum has been the industry's standard dummy text ever since the 1500s, w…" at bounding box center [377, 206] width 106 height 59
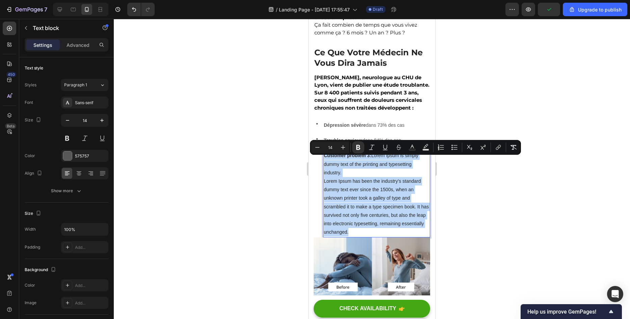
drag, startPoint x: 380, startPoint y: 238, endPoint x: 324, endPoint y: 159, distance: 97.0
click at [324, 159] on div "Customer problem 3: Lorem Ipsum is simply dummy text of the printing and typese…" at bounding box center [376, 194] width 107 height 86
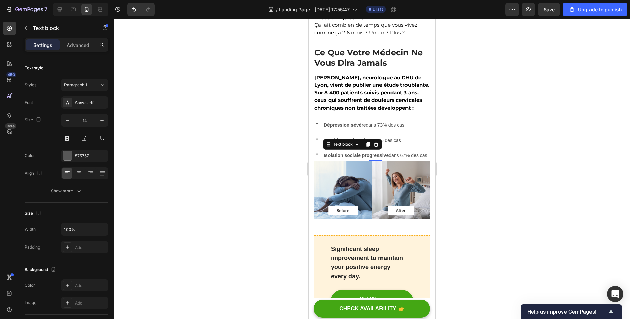
click at [255, 176] on div at bounding box center [372, 169] width 516 height 300
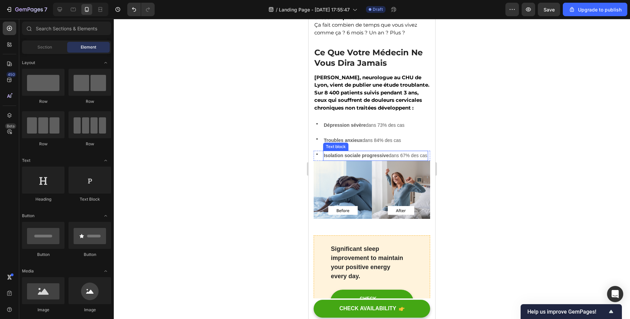
click at [343, 160] on p "Isolation sociale progressive dans 67% des cas" at bounding box center [376, 156] width 104 height 8
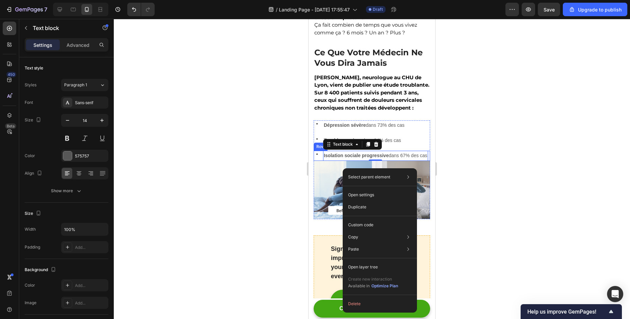
click at [315, 161] on div "Icon" at bounding box center [316, 156] width 7 height 10
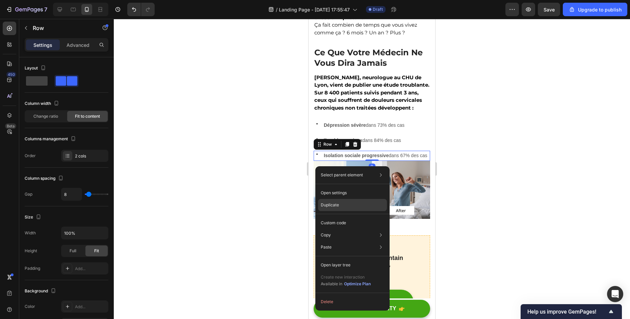
click at [340, 206] on div "Duplicate" at bounding box center [352, 205] width 69 height 12
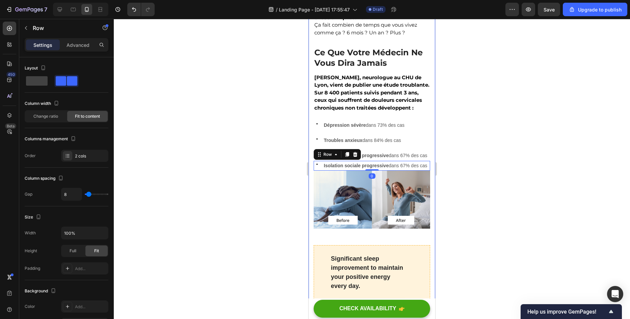
click at [254, 206] on div at bounding box center [372, 169] width 516 height 300
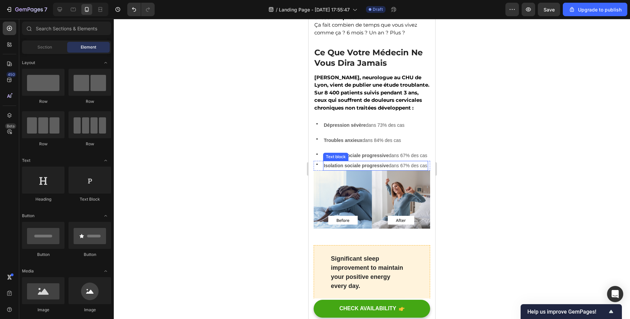
click at [330, 168] on strong "Isolation sociale progressive" at bounding box center [356, 165] width 65 height 5
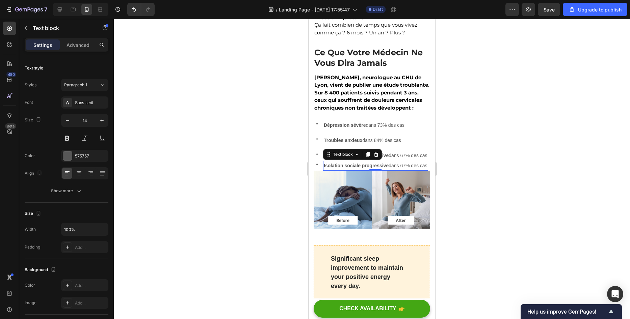
click at [330, 168] on strong "Isolation sociale progressive" at bounding box center [356, 165] width 65 height 5
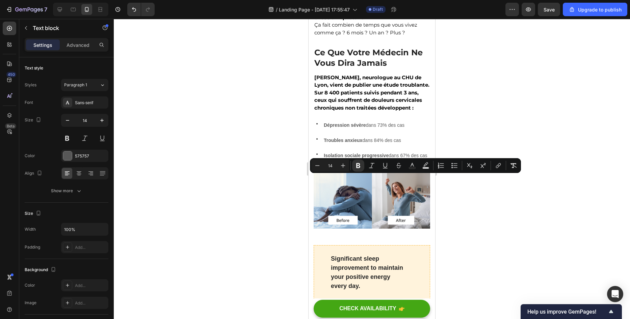
click at [330, 168] on strong "Isolation sociale progressive" at bounding box center [356, 165] width 65 height 5
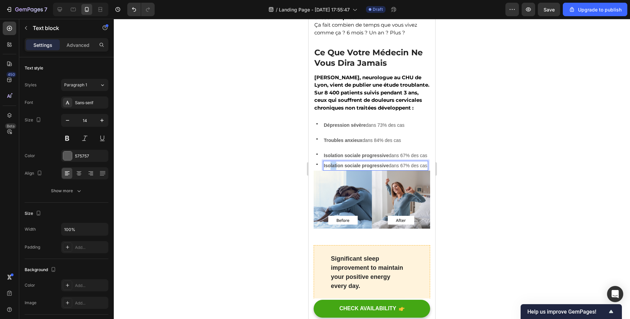
drag, startPoint x: 336, startPoint y: 183, endPoint x: 330, endPoint y: 181, distance: 6.2
click at [330, 170] on p "Isolation sociale progressive dans 67% des cas" at bounding box center [376, 166] width 104 height 8
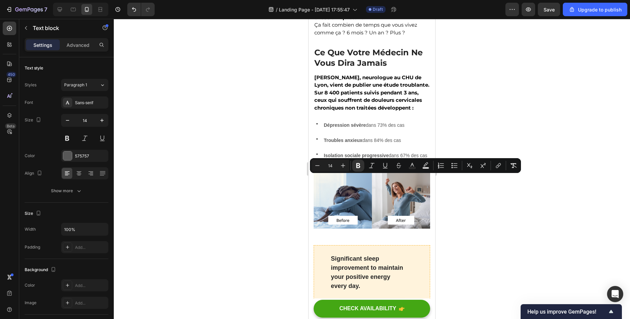
click at [335, 170] on p "Isolation sociale progressive dans 67% des cas" at bounding box center [376, 166] width 104 height 8
drag, startPoint x: 335, startPoint y: 189, endPoint x: 324, endPoint y: 178, distance: 15.3
click at [324, 170] on p "Isolation sociale progressive dans 67% des cas" at bounding box center [376, 166] width 104 height 8
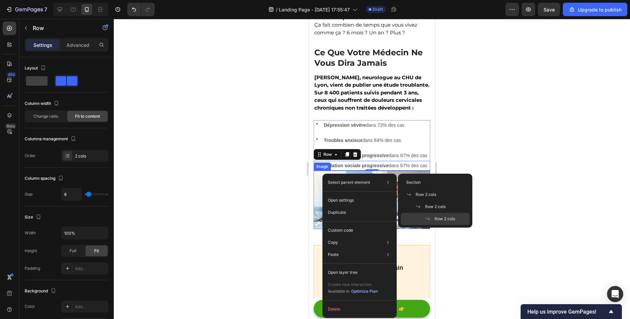
click at [239, 214] on div at bounding box center [372, 169] width 516 height 300
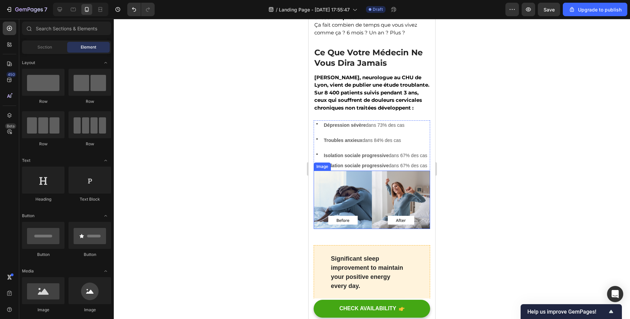
click at [336, 170] on p "Isolation sociale progressive dans 67% des cas" at bounding box center [376, 166] width 104 height 8
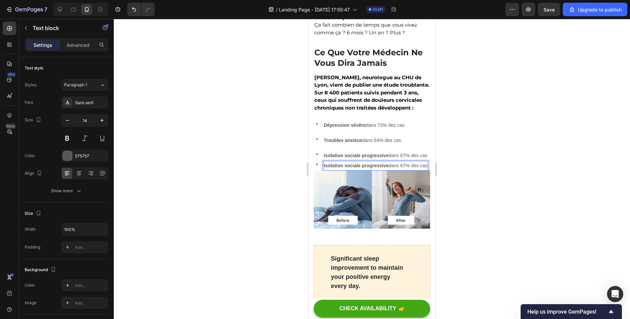
drag, startPoint x: 336, startPoint y: 185, endPoint x: 330, endPoint y: 184, distance: 5.9
click at [330, 170] on p "Isolation sociale progressive dans 67% des cas" at bounding box center [376, 166] width 104 height 8
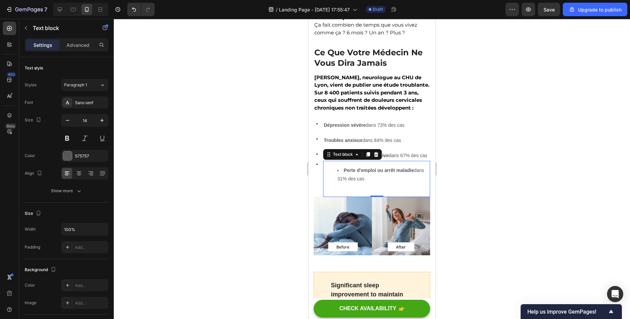
click at [197, 172] on div at bounding box center [372, 169] width 516 height 300
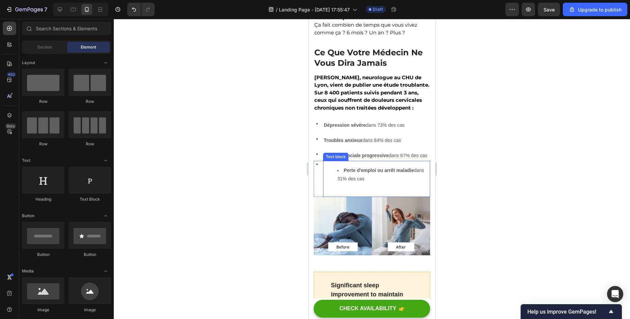
click at [343, 183] on li "Perte d'emploi ou arrêt maladie dans 31% des cas" at bounding box center [383, 174] width 92 height 17
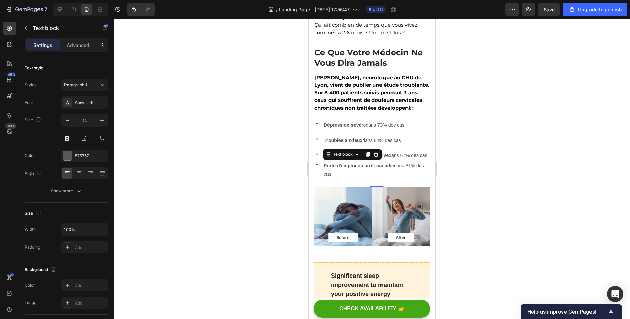
click at [246, 149] on div at bounding box center [372, 169] width 516 height 300
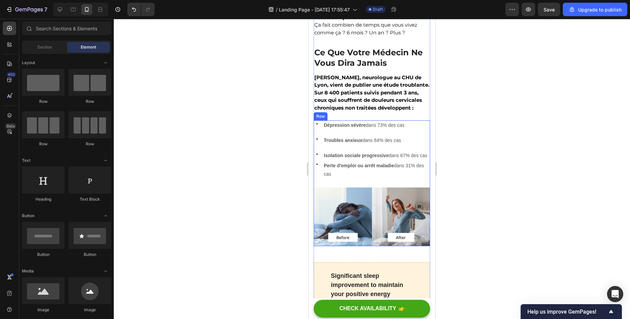
click at [354, 137] on div "Icon Dépression sévère dans 73% des cas Text block Row Icon Troubles anxieux da…" at bounding box center [371, 153] width 116 height 67
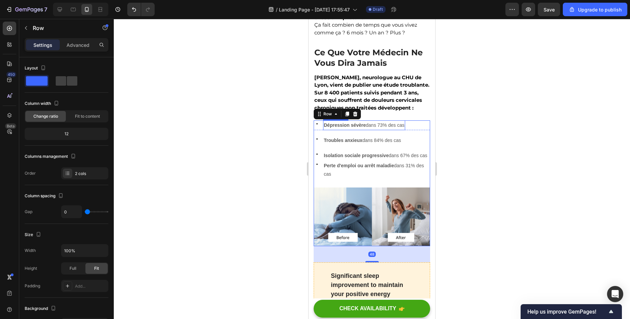
click at [345, 130] on p "Dépression sévère dans 73% des cas" at bounding box center [364, 125] width 81 height 8
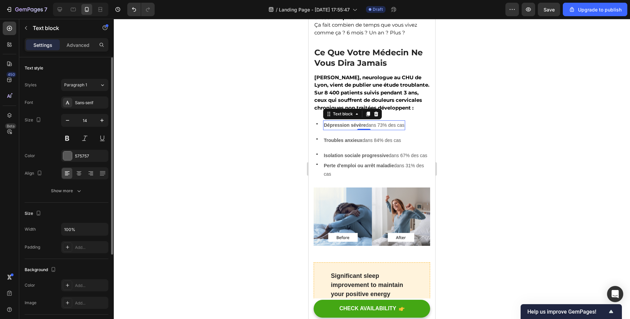
click at [81, 96] on div "Styles Paragraph 1 Font Sans-serif Size 14 Color 575757 Align Show more" at bounding box center [67, 138] width 84 height 118
click at [84, 98] on div "Sans-serif" at bounding box center [84, 103] width 47 height 12
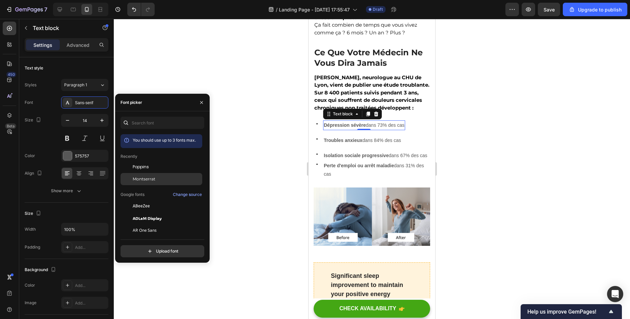
click at [168, 174] on div "Montserrat" at bounding box center [161, 179] width 82 height 12
click at [348, 143] on strong "Troubles anxieux" at bounding box center [343, 140] width 38 height 5
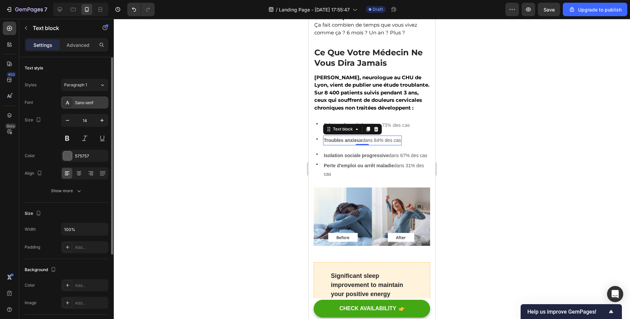
click at [69, 103] on icon at bounding box center [67, 102] width 5 height 5
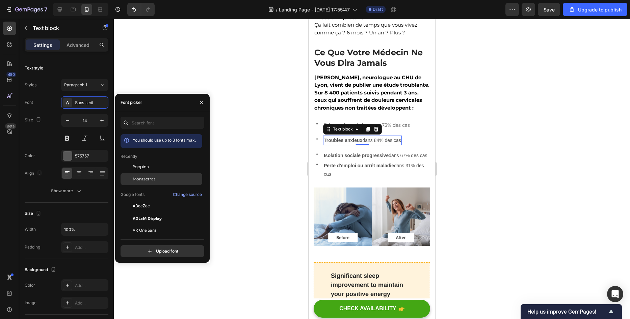
click at [140, 178] on span "Montserrat" at bounding box center [144, 179] width 23 height 6
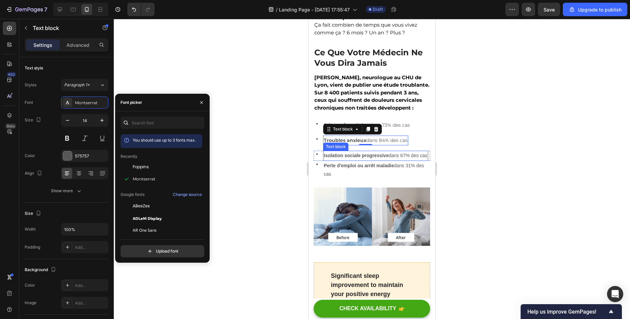
click at [340, 158] on strong "Isolation sociale progressive" at bounding box center [356, 155] width 65 height 5
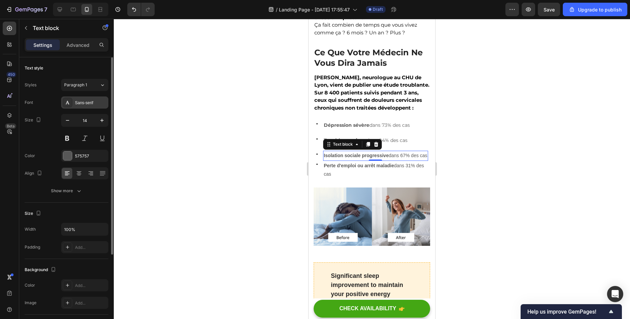
click at [71, 107] on div at bounding box center [67, 102] width 9 height 9
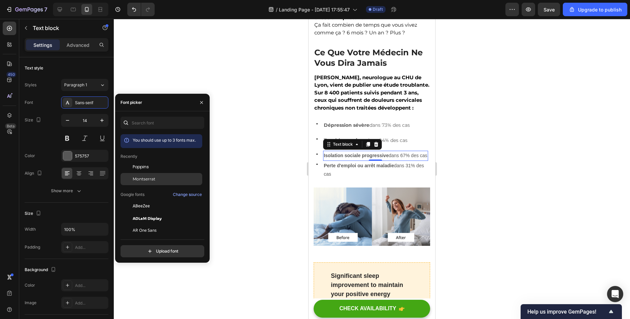
click at [139, 180] on span "Montserrat" at bounding box center [144, 179] width 23 height 6
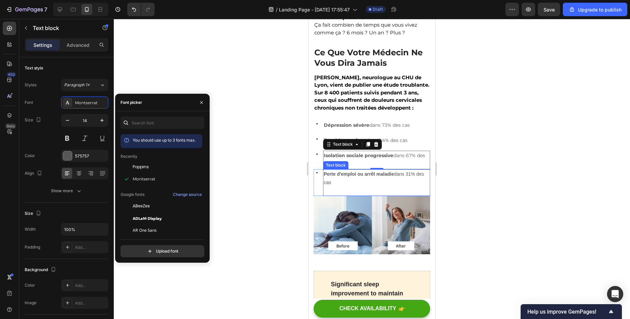
click at [341, 177] on strong "Perte d'emploi ou arrêt maladie" at bounding box center [359, 173] width 70 height 5
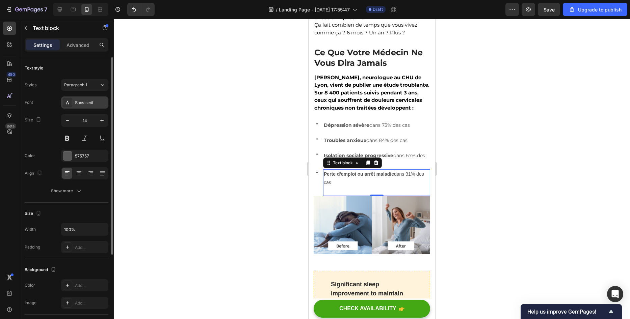
click at [91, 98] on div "Sans-serif" at bounding box center [84, 103] width 47 height 12
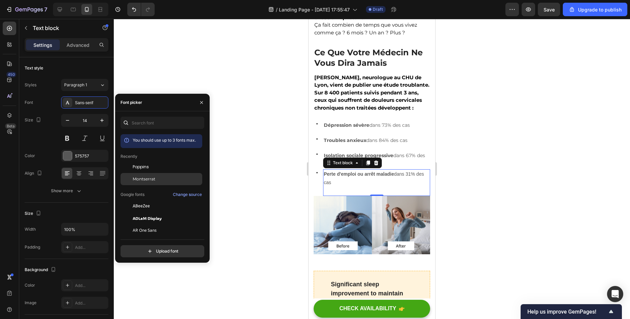
click at [163, 185] on div "Montserrat" at bounding box center [161, 179] width 82 height 12
click at [251, 163] on div at bounding box center [372, 169] width 516 height 300
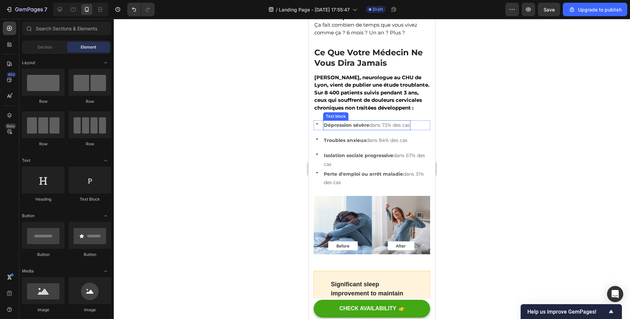
click at [342, 128] on strong "Dépression sévère" at bounding box center [347, 125] width 46 height 6
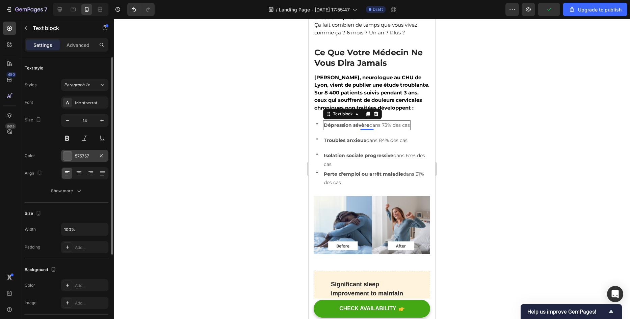
click at [71, 155] on div at bounding box center [67, 156] width 9 height 9
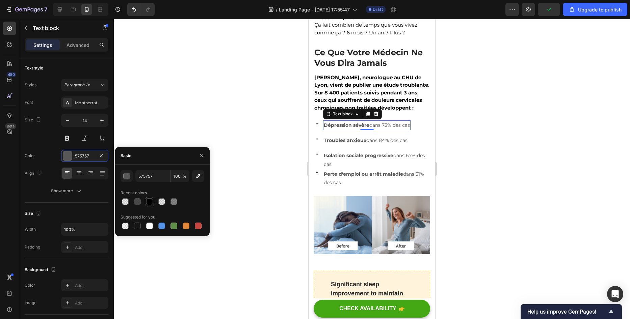
drag, startPoint x: 155, startPoint y: 203, endPoint x: 152, endPoint y: 201, distance: 4.1
click at [155, 203] on div at bounding box center [162, 201] width 84 height 9
click at [152, 201] on div at bounding box center [149, 201] width 7 height 7
type input "000000"
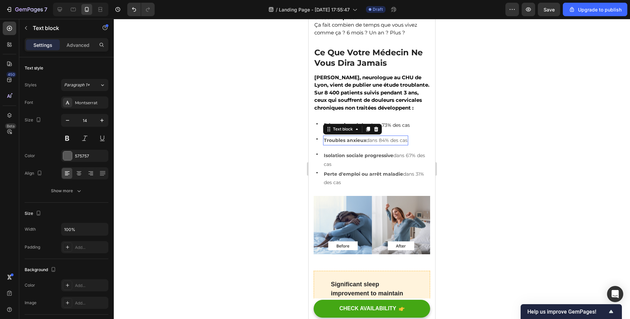
click at [330, 143] on strong "Troubles anxieux" at bounding box center [345, 140] width 43 height 6
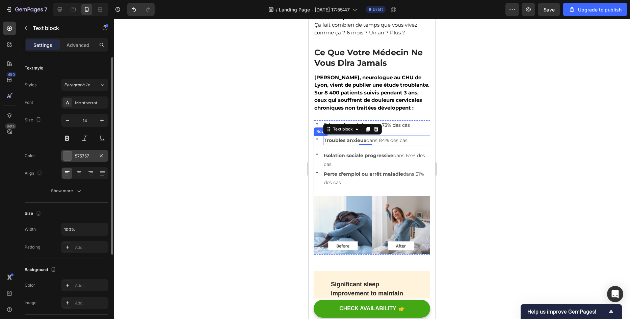
click at [75, 158] on div "575757" at bounding box center [85, 156] width 20 height 6
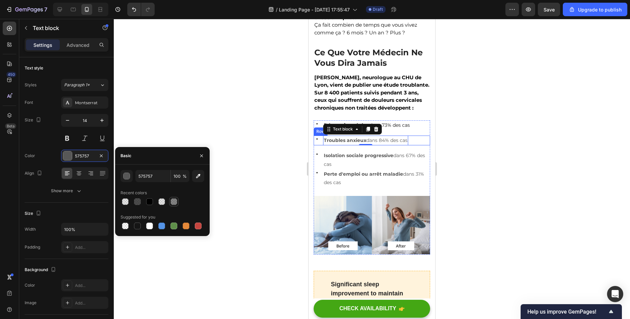
drag, startPoint x: 153, startPoint y: 203, endPoint x: 170, endPoint y: 198, distance: 18.0
click at [153, 203] on div at bounding box center [149, 202] width 8 height 8
type input "000000"
click at [348, 158] on strong "Isolation sociale progressive" at bounding box center [359, 156] width 70 height 6
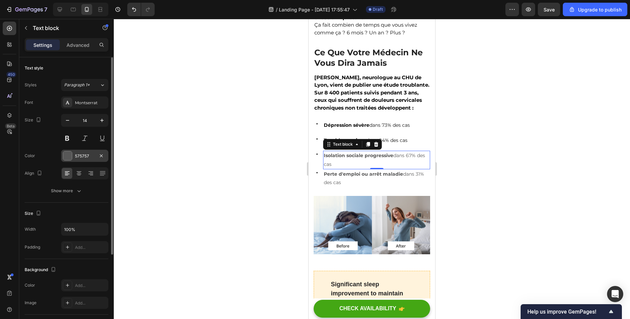
click at [77, 160] on div "575757" at bounding box center [84, 156] width 47 height 12
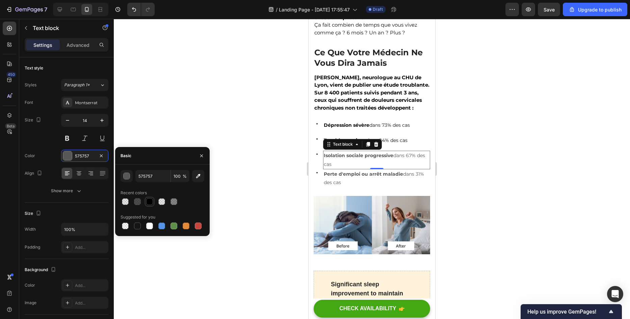
click at [150, 201] on div at bounding box center [149, 201] width 7 height 7
type input "000000"
click at [357, 177] on strong "Perte d'emploi ou arrêt maladie" at bounding box center [363, 174] width 79 height 6
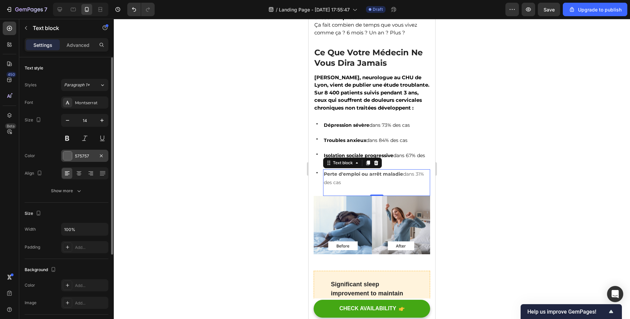
click at [78, 159] on div "575757" at bounding box center [84, 156] width 47 height 12
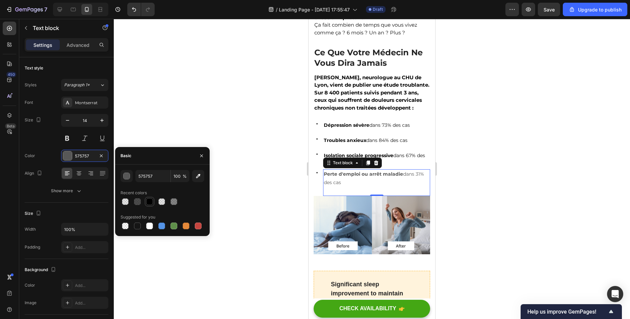
click at [147, 202] on div at bounding box center [149, 201] width 7 height 7
type input "000000"
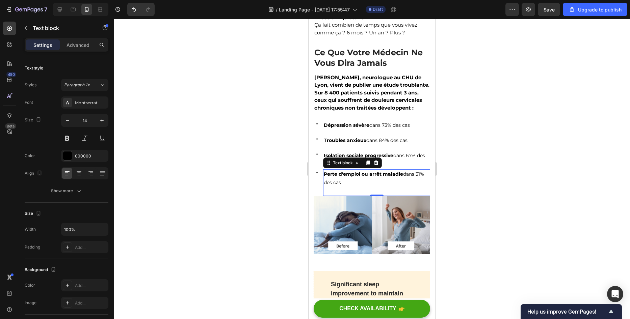
click at [232, 70] on div at bounding box center [372, 169] width 516 height 300
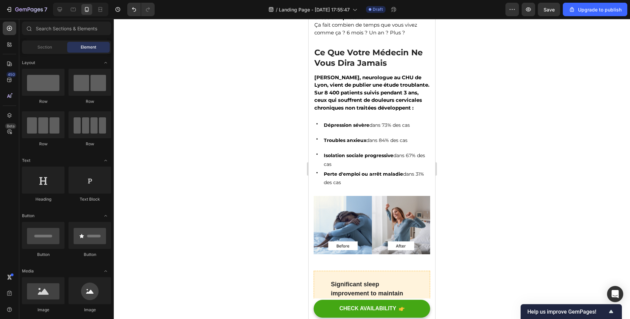
click at [232, 70] on div at bounding box center [372, 169] width 516 height 300
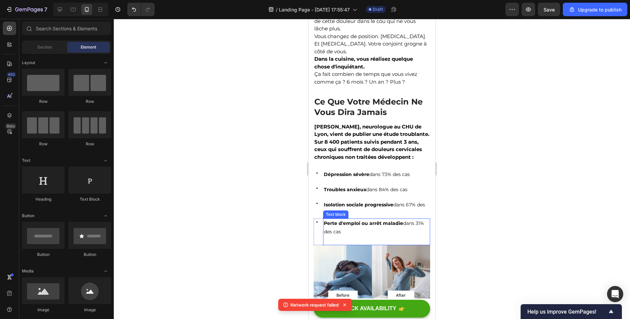
scroll to position [202, 0]
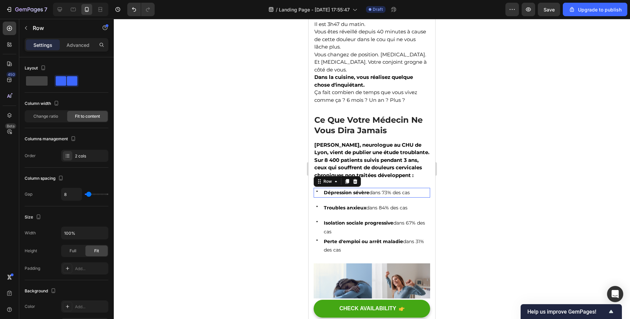
click at [320, 198] on div "Icon Dépression sévère dans 73% des cas Text block Row 0" at bounding box center [371, 193] width 116 height 10
click at [76, 47] on p "Advanced" at bounding box center [77, 45] width 23 height 7
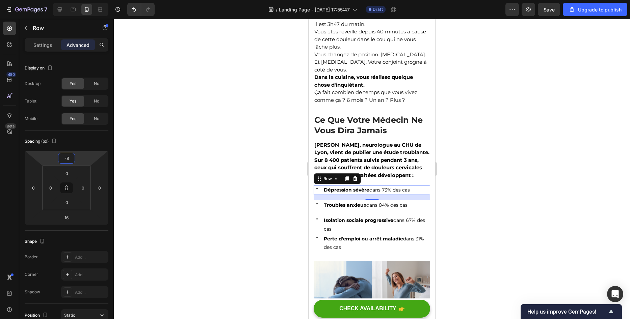
type input "-10"
drag, startPoint x: 88, startPoint y: 160, endPoint x: 75, endPoint y: 162, distance: 12.9
click at [75, 0] on html "7 / Landing Page - [DATE] 17:55:47 Draft Preview Save Upgrade to publish 450 Be…" at bounding box center [315, 0] width 630 height 0
click at [204, 177] on div at bounding box center [372, 169] width 516 height 300
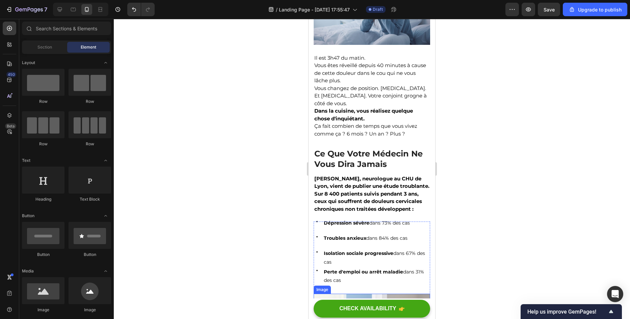
scroll to position [0, 0]
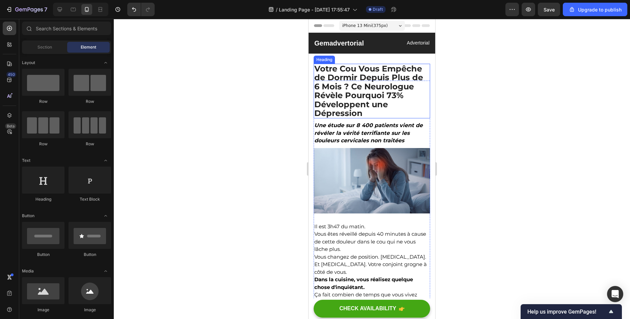
click at [399, 71] on p "Votre Cou Vous Empêche de Dormir Depuis Plus de 6 Mois ? Ce Neurologue Révèle P…" at bounding box center [371, 90] width 115 height 53
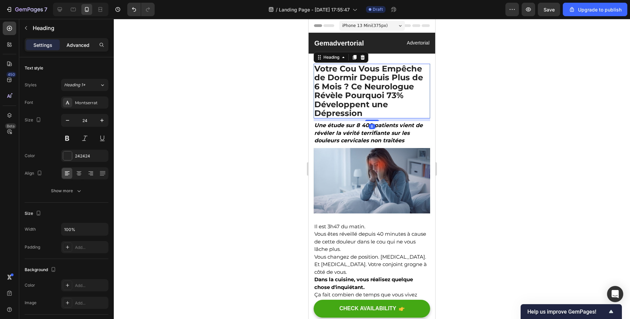
click at [67, 45] on p "Advanced" at bounding box center [77, 45] width 23 height 7
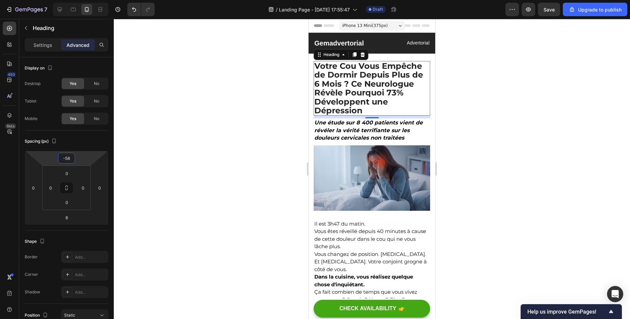
type input "-54"
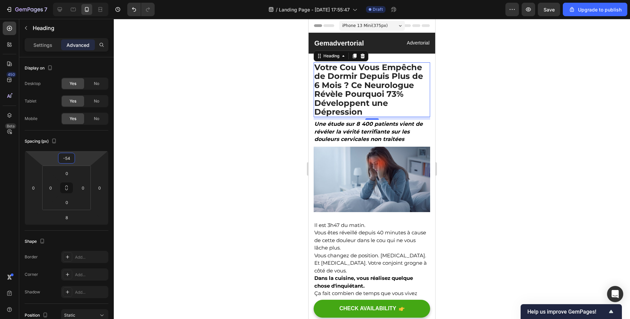
drag, startPoint x: 81, startPoint y: 152, endPoint x: 76, endPoint y: 153, distance: 5.4
click at [76, 0] on html "7 / Landing Page - [DATE] 17:55:47 Draft Preview Save Upgrade to publish 450 Be…" at bounding box center [315, 0] width 630 height 0
click at [179, 120] on div at bounding box center [372, 169] width 516 height 300
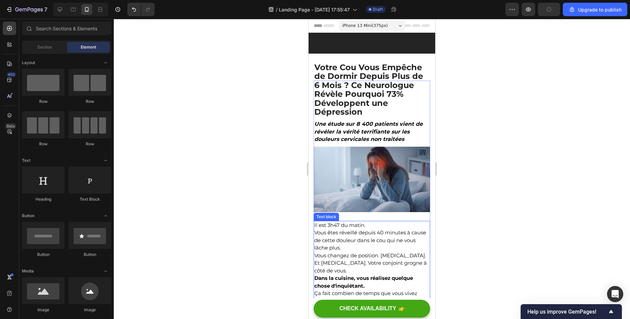
scroll to position [135, 0]
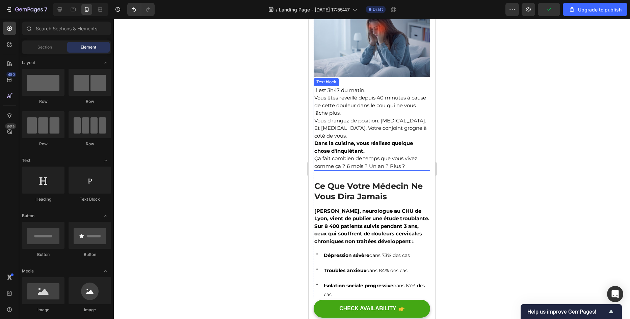
click at [367, 95] on p "Vous êtes réveillé depuis 40 minutes à cause de cette douleur dans le cou qui n…" at bounding box center [371, 105] width 115 height 23
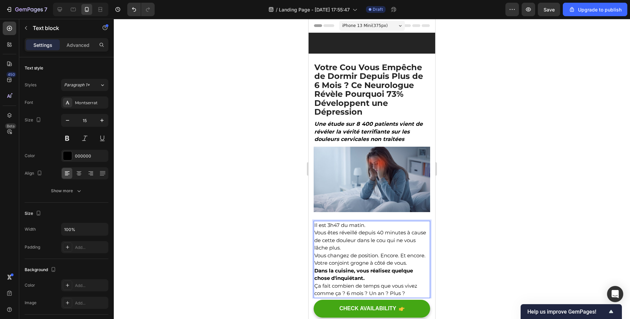
scroll to position [135, 0]
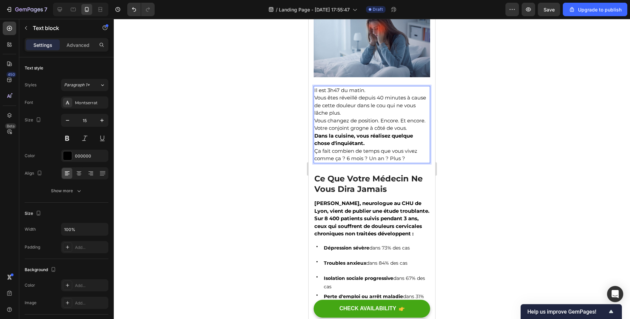
click at [316, 97] on p "Vous êtes réveillé depuis 40 minutes à cause de cette douleur dans le cou qui n…" at bounding box center [371, 105] width 115 height 23
click at [321, 96] on p "Vous êtes réveillé depuis 40 minutes à cause de cette douleur dans le cou qui n…" at bounding box center [371, 105] width 115 height 23
click at [378, 87] on p "Il est 3h47 du matin." at bounding box center [371, 91] width 115 height 8
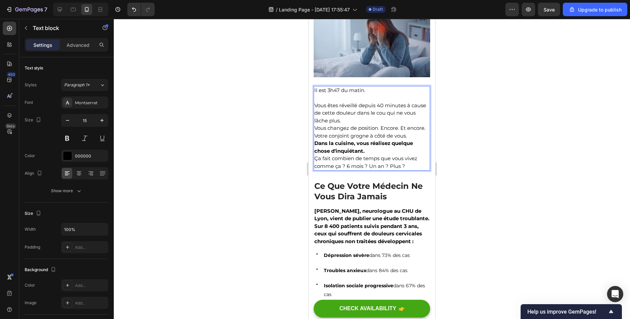
click at [204, 138] on div at bounding box center [372, 169] width 516 height 300
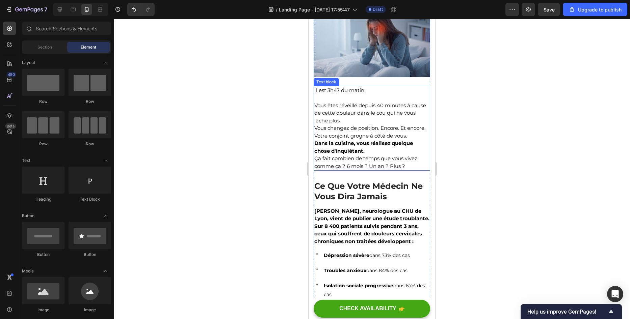
click at [361, 120] on p "Vous êtes réveillé depuis 40 minutes à cause de cette douleur dans le cou qui n…" at bounding box center [371, 113] width 115 height 23
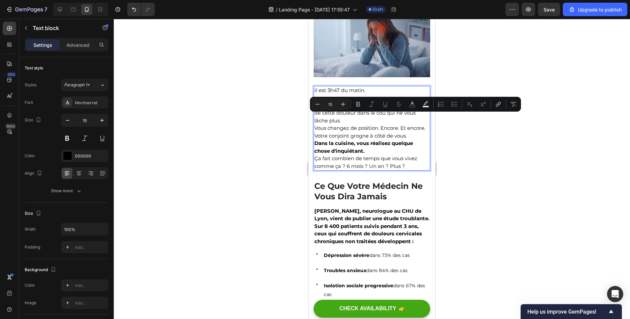
click at [357, 120] on p "Vous êtes réveillé depuis 40 minutes à cause de cette douleur dans le cou qui n…" at bounding box center [371, 113] width 115 height 23
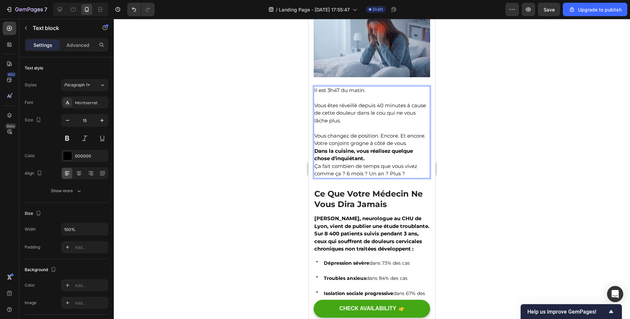
click at [332, 145] on p "Vous changez de position. Encore. Et encore. Votre conjoint grogne à côté de vo…" at bounding box center [371, 139] width 115 height 15
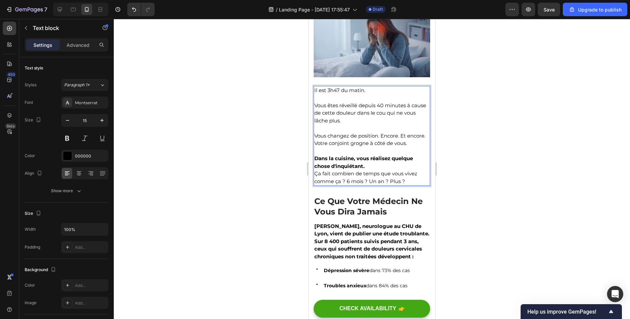
click at [233, 123] on div at bounding box center [372, 169] width 516 height 300
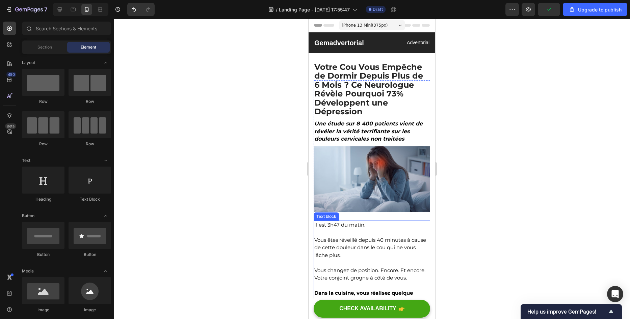
scroll to position [0, 0]
click at [333, 247] on p "Vous êtes réveillé depuis 40 minutes à cause de cette douleur dans le cou qui n…" at bounding box center [371, 248] width 115 height 23
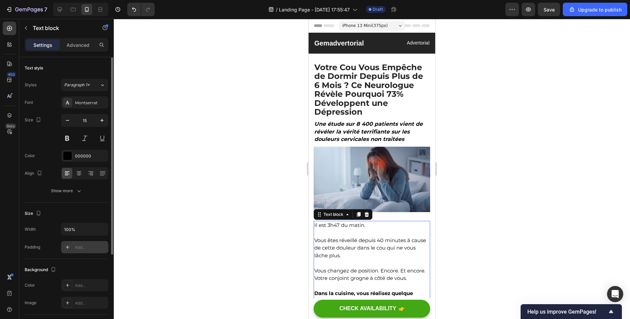
click at [74, 245] on div "Add..." at bounding box center [84, 247] width 47 height 12
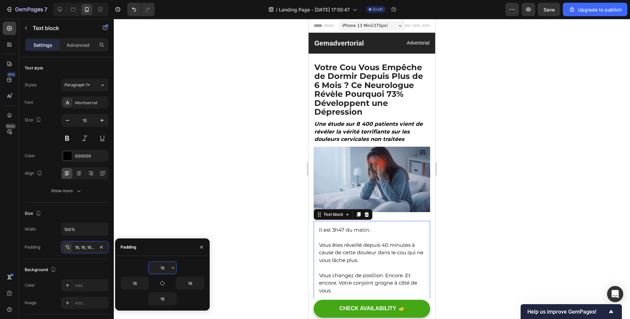
click at [194, 242] on div at bounding box center [201, 247] width 16 height 17
click at [201, 247] on icon "button" at bounding box center [201, 247] width 3 height 3
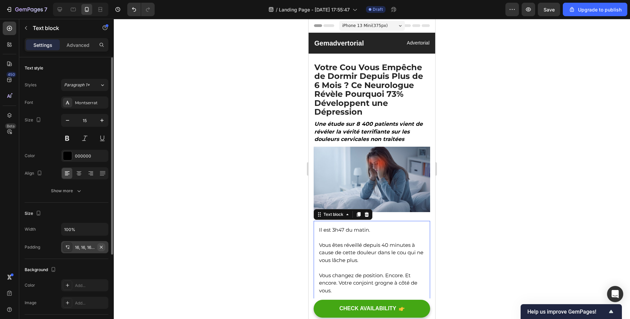
click at [102, 245] on icon "button" at bounding box center [101, 247] width 5 height 5
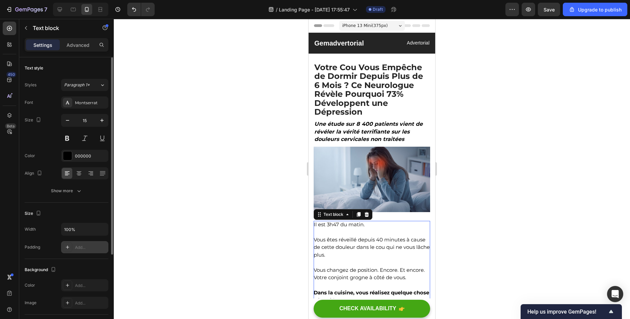
click at [66, 184] on div "Font Montserrat Size 15 Color 000000 Align Show more" at bounding box center [67, 147] width 84 height 101
click at [70, 193] on div "Show more" at bounding box center [66, 191] width 31 height 7
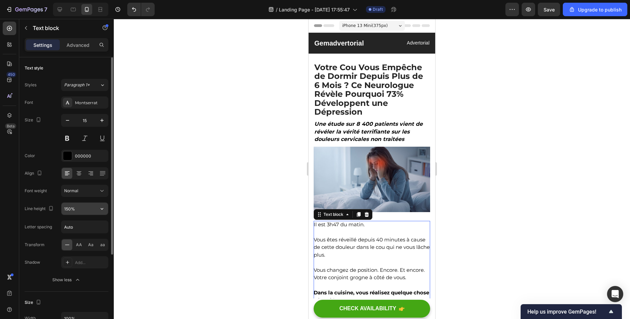
click at [73, 209] on input "150%" at bounding box center [84, 209] width 47 height 12
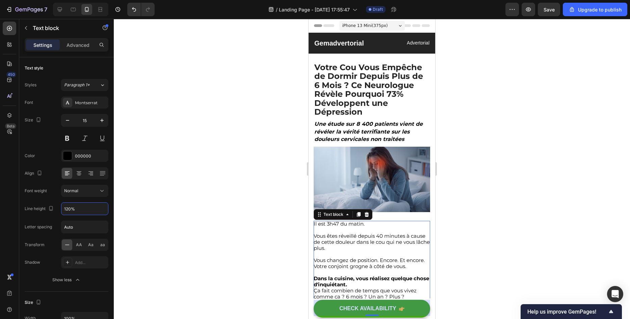
type input "120%"
click at [199, 187] on div at bounding box center [372, 169] width 516 height 300
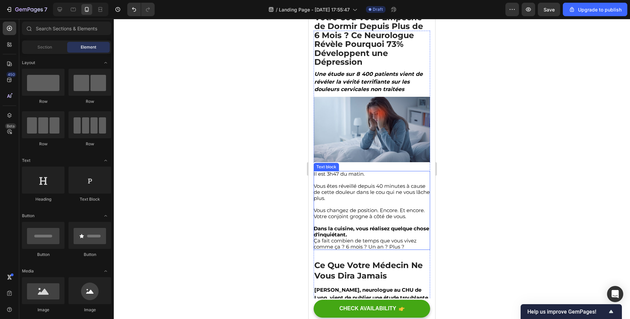
scroll to position [67, 0]
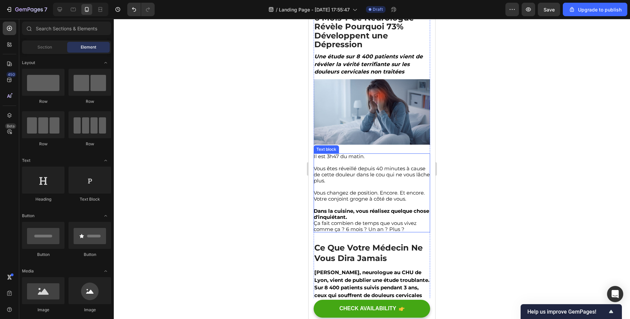
click at [398, 202] on p "Vous changez de position. Encore. Et encore. Votre conjoint grogne à côté de vo…" at bounding box center [371, 196] width 116 height 12
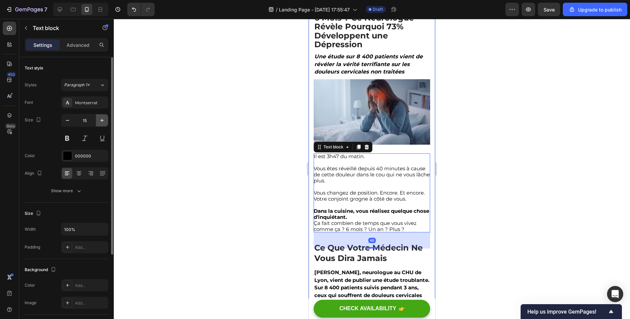
click at [107, 120] on button "button" at bounding box center [102, 120] width 12 height 12
type input "16"
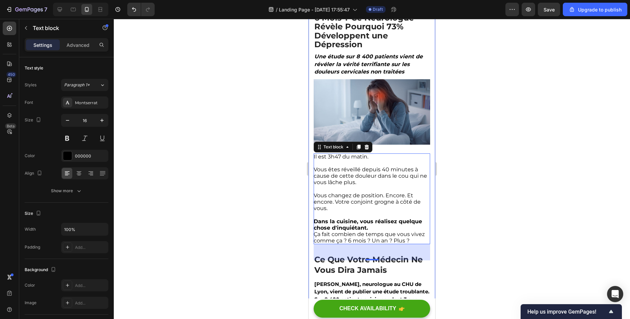
click at [224, 128] on div at bounding box center [372, 169] width 516 height 300
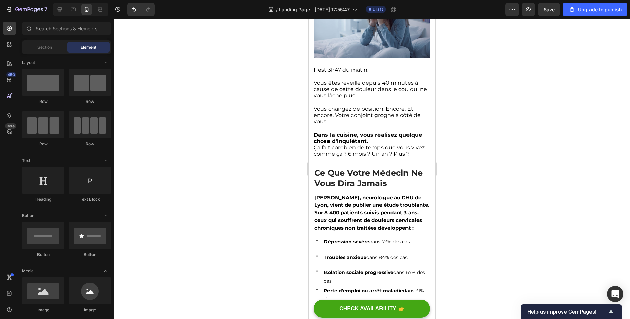
scroll to position [236, 0]
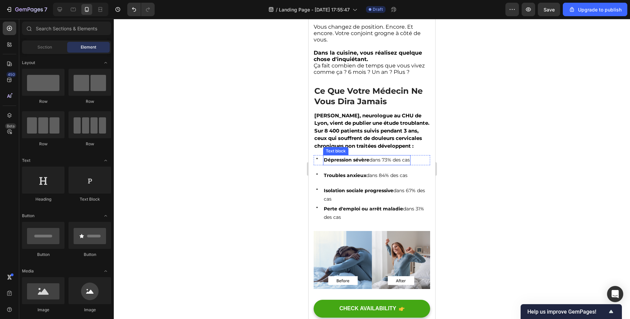
click at [362, 163] on strong "Dépression sévère" at bounding box center [347, 160] width 46 height 6
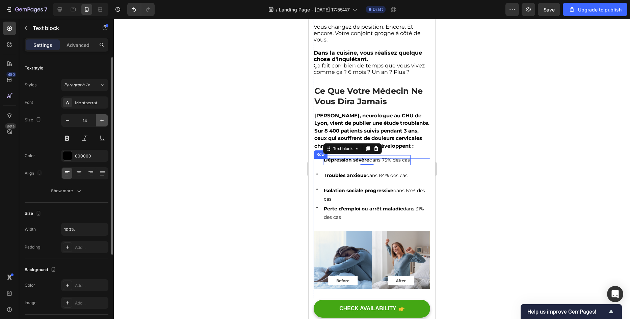
click at [97, 121] on button "button" at bounding box center [102, 120] width 12 height 12
type input "15"
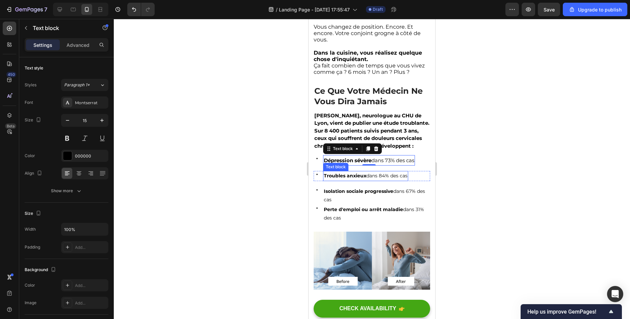
click at [337, 179] on strong "Troubles anxieux" at bounding box center [345, 176] width 43 height 6
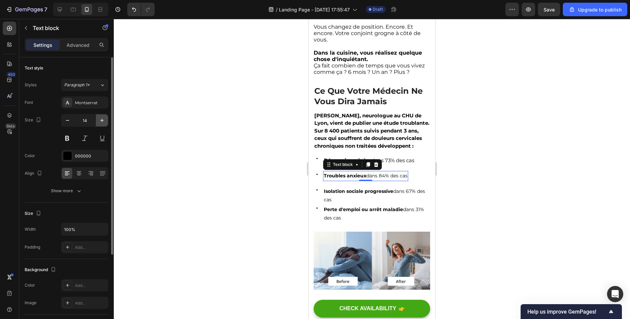
click at [106, 117] on button "button" at bounding box center [102, 120] width 12 height 12
type input "15"
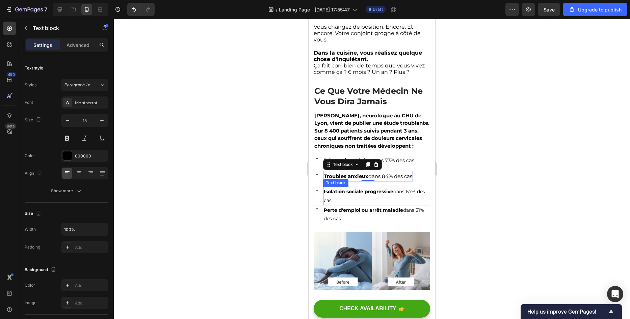
click at [326, 195] on strong "Isolation sociale progressive" at bounding box center [359, 192] width 70 height 6
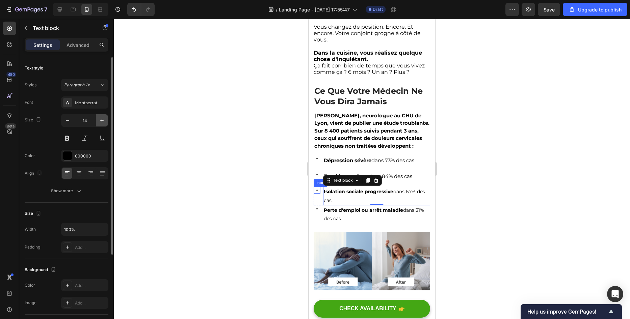
click at [101, 118] on icon "button" at bounding box center [102, 120] width 7 height 7
type input "15"
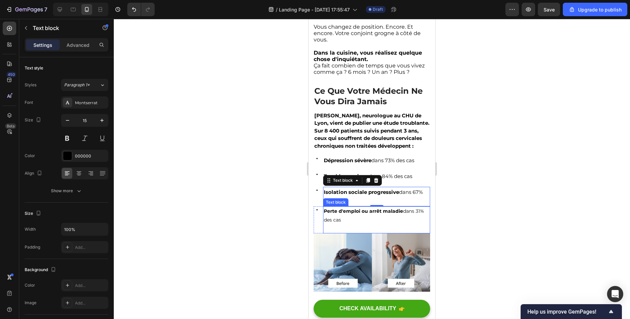
click at [354, 222] on p "Perte d'emploi ou arrêt maladie dans 31% des cas" at bounding box center [377, 215] width 106 height 17
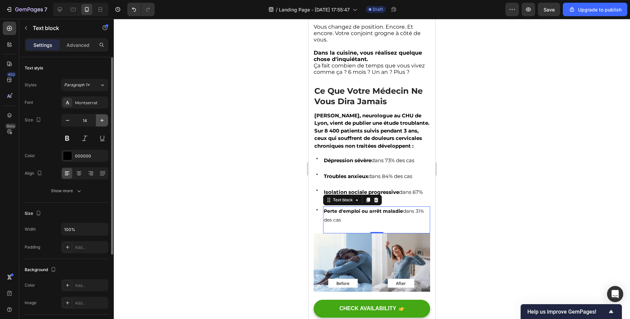
click at [99, 119] on icon "button" at bounding box center [102, 120] width 7 height 7
type input "15"
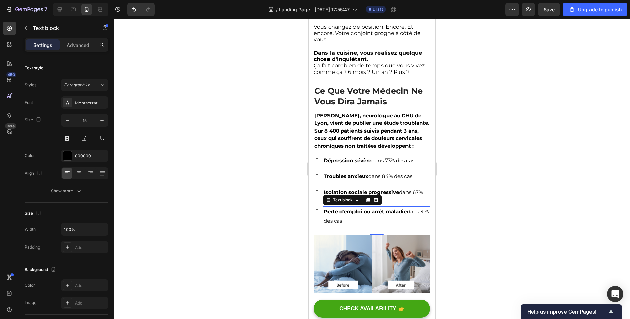
click at [215, 143] on div at bounding box center [372, 169] width 516 height 300
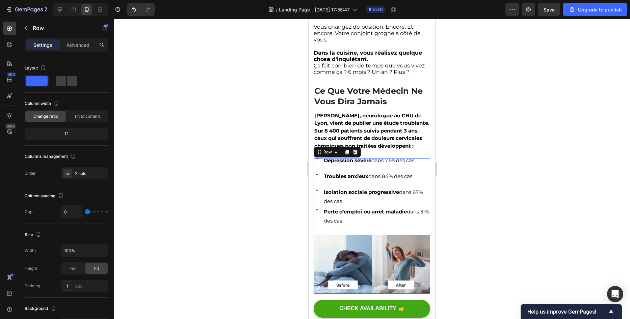
click at [331, 173] on div "Icon Dépression sévère dans 73% des cas Text block Row Icon Troubles anxieux da…" at bounding box center [371, 197] width 116 height 77
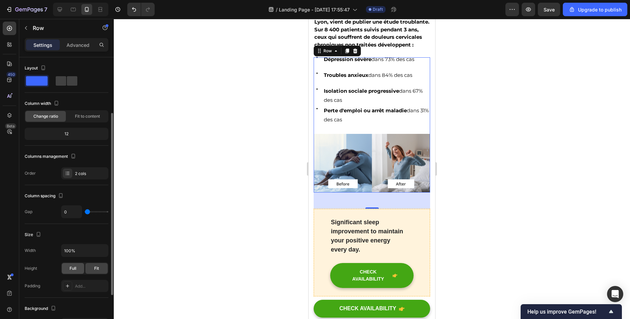
scroll to position [67, 0]
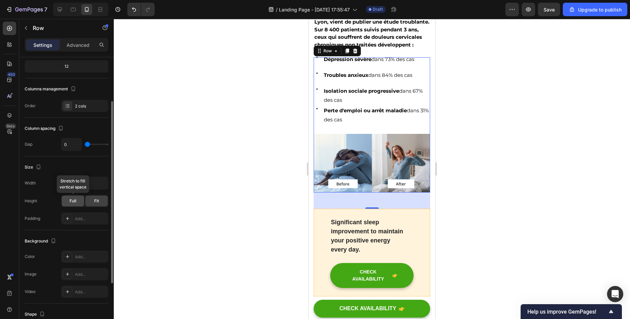
click at [70, 203] on span "Full" at bounding box center [73, 201] width 7 height 6
click at [89, 206] on div "Fit" at bounding box center [96, 201] width 22 height 11
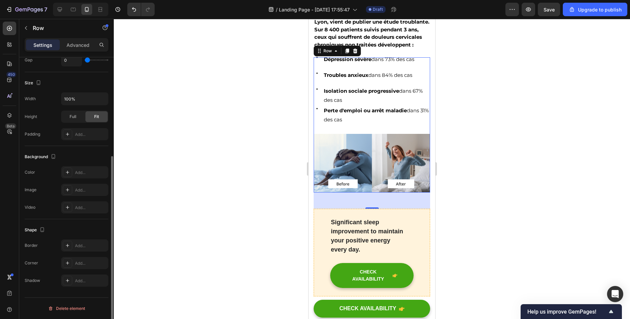
click at [297, 199] on div at bounding box center [372, 169] width 516 height 300
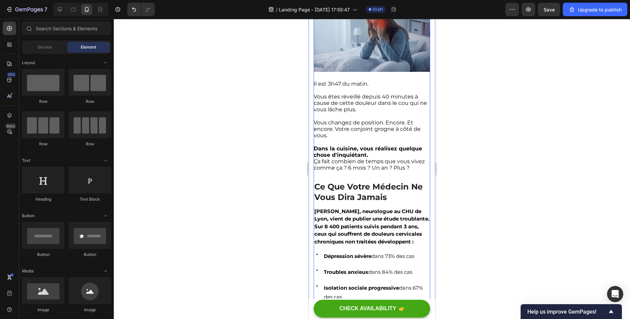
scroll to position [135, 0]
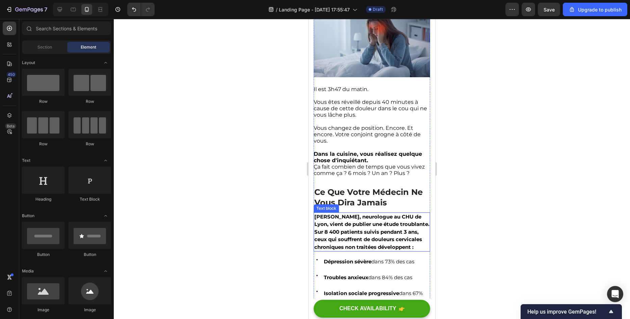
click at [330, 222] on p "[PERSON_NAME], neurologue au CHU de Lyon, vient de publier une étude troublante…" at bounding box center [371, 232] width 115 height 38
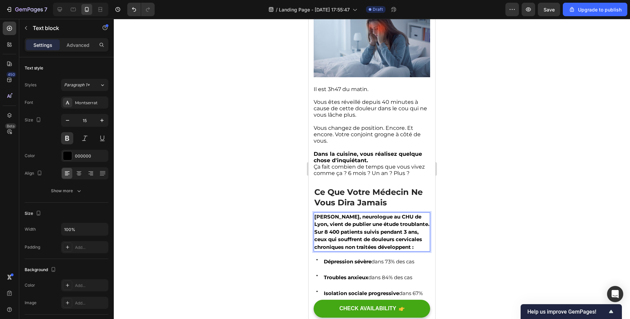
click at [347, 228] on p "[PERSON_NAME], neurologue au CHU de Lyon, vient de publier une étude troublante…" at bounding box center [371, 232] width 115 height 38
click at [344, 228] on p "[PERSON_NAME], neurologue au CHU de Lyon, vient de publier une étude troublante…" at bounding box center [371, 232] width 115 height 38
click at [279, 223] on div at bounding box center [372, 169] width 516 height 300
click at [317, 238] on p "Sur 8 400 patients suivis pendant 3 ans, ceux qui souffrent de douleurs cervica…" at bounding box center [371, 239] width 115 height 23
click at [315, 238] on p "Sur 8 400 patients suivis pendant 3 ans, ceux qui souffrent de douleurs cervica…" at bounding box center [371, 239] width 115 height 23
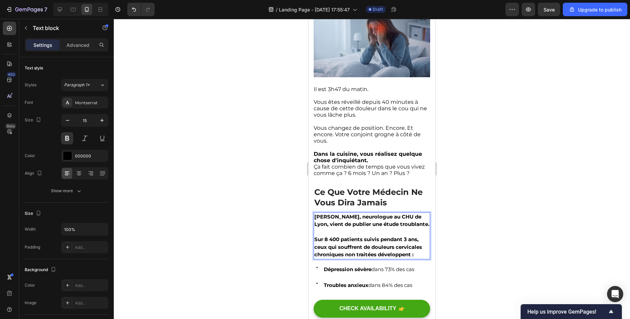
click at [256, 195] on div at bounding box center [372, 169] width 516 height 300
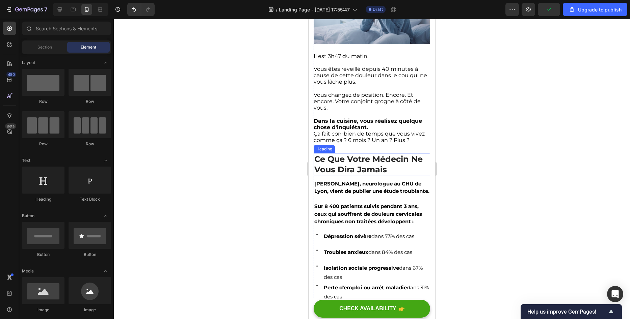
scroll to position [169, 0]
click at [366, 223] on p "Sur 8 400 patients suivis pendant 3 ans, ceux qui souffrent de douleurs cervica…" at bounding box center [371, 213] width 115 height 23
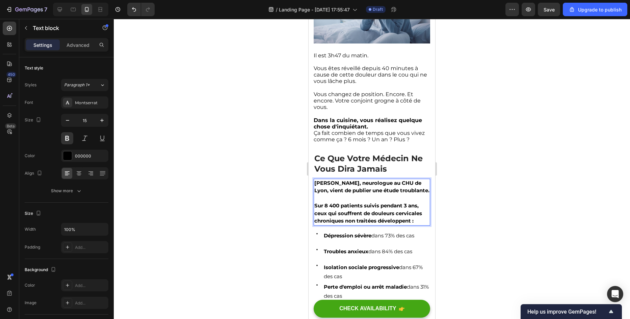
click at [422, 222] on p "Sur 8 400 patients suivis pendant 3 ans, ceux qui souffrent de douleurs cervica…" at bounding box center [371, 213] width 115 height 23
click at [416, 222] on p "Sur 8 400 patients suivis pendant 3 ans, ceux qui souffrent de douleurs cervica…" at bounding box center [371, 213] width 115 height 23
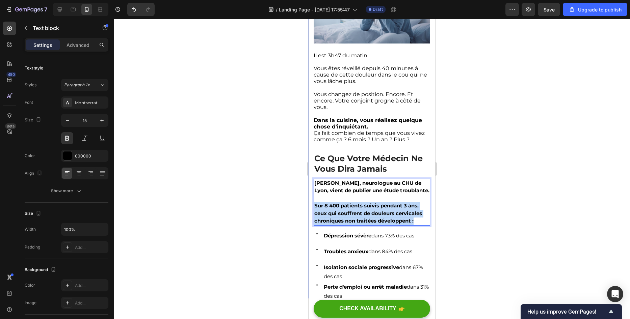
drag, startPoint x: 415, startPoint y: 226, endPoint x: 313, endPoint y: 209, distance: 103.4
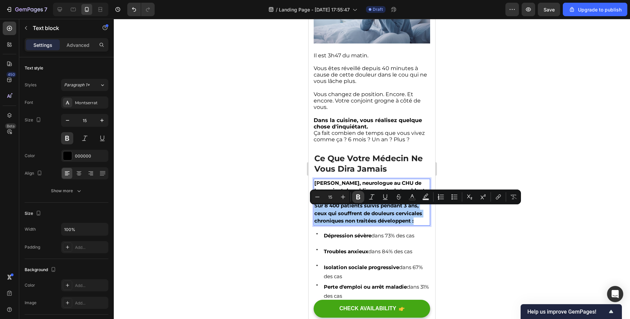
click at [362, 194] on button "Bold" at bounding box center [358, 197] width 12 height 12
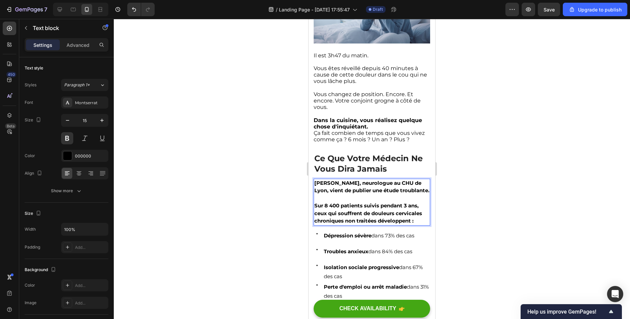
click at [417, 225] on p "Sur 8 400 patients suivis pendant 3 ans, ceux qui souffrent de douleurs cervica…" at bounding box center [371, 213] width 115 height 23
click at [249, 205] on div at bounding box center [372, 169] width 516 height 300
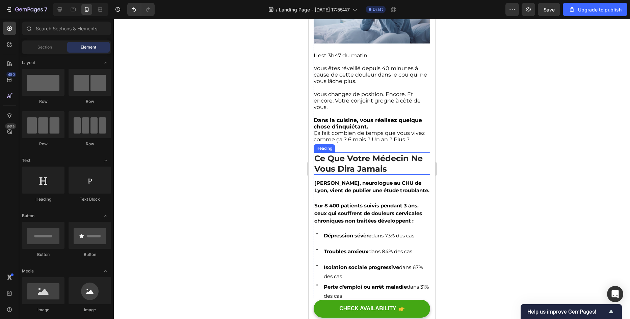
click at [210, 165] on div at bounding box center [372, 169] width 516 height 300
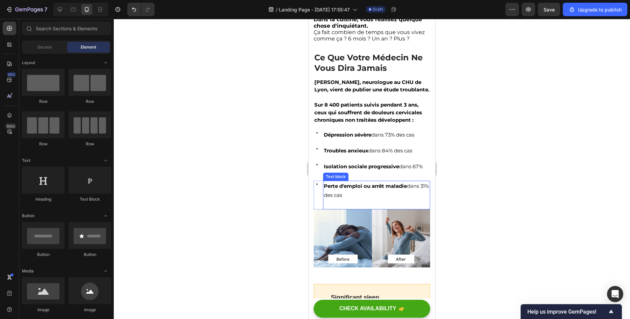
scroll to position [270, 0]
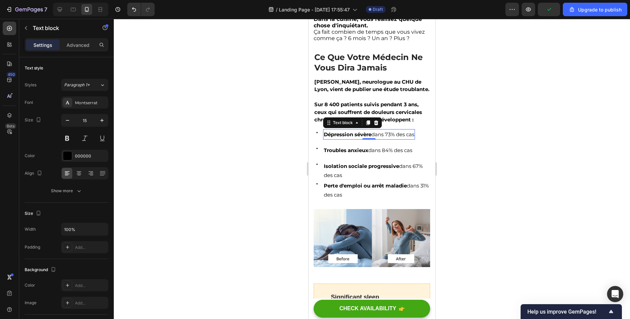
click at [327, 138] on strong "Dépression sévère" at bounding box center [348, 134] width 48 height 6
click at [318, 136] on div "Icon" at bounding box center [316, 132] width 7 height 7
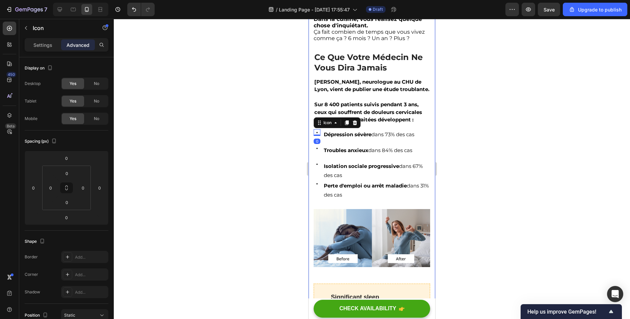
click at [213, 121] on div at bounding box center [372, 169] width 516 height 300
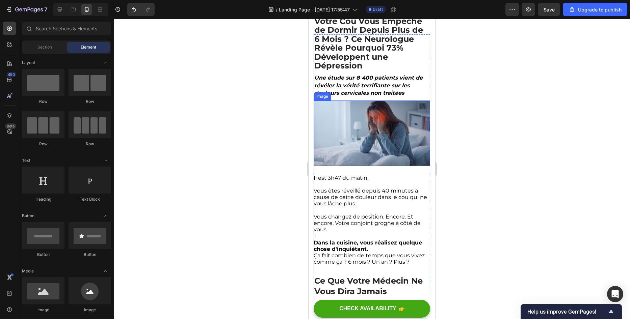
scroll to position [135, 0]
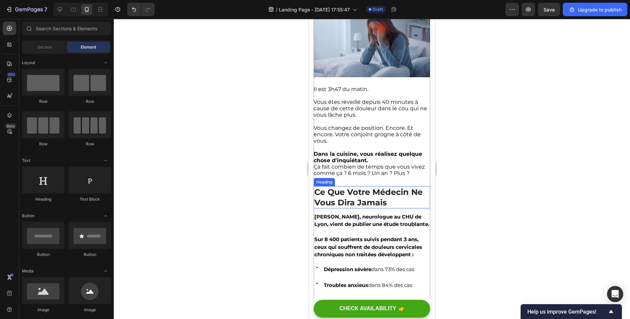
click at [329, 204] on p "Ce Que Votre Médecin Ne Vous Dira Jamais" at bounding box center [371, 197] width 115 height 21
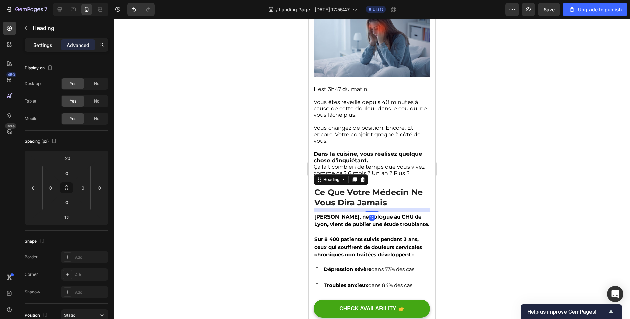
click at [29, 40] on div "Settings" at bounding box center [43, 44] width 34 height 11
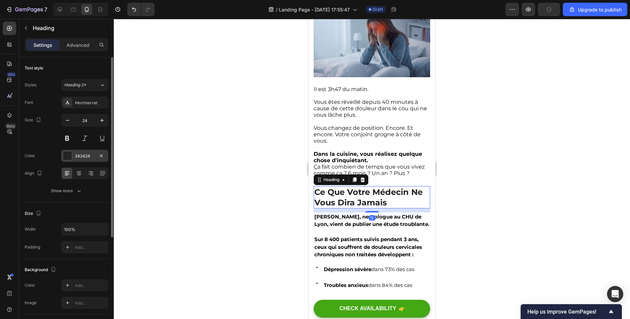
click at [74, 161] on div "242424" at bounding box center [84, 156] width 47 height 12
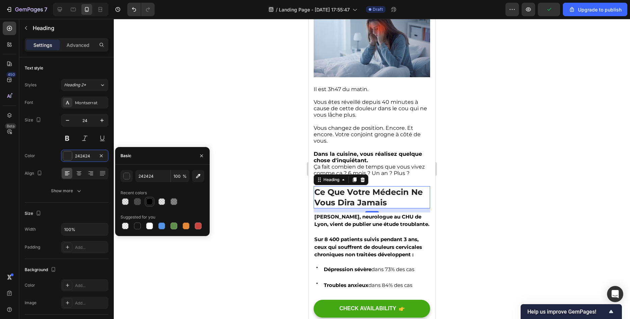
click at [145, 206] on div at bounding box center [149, 201] width 9 height 9
type input "000000"
click at [245, 38] on div at bounding box center [372, 169] width 516 height 300
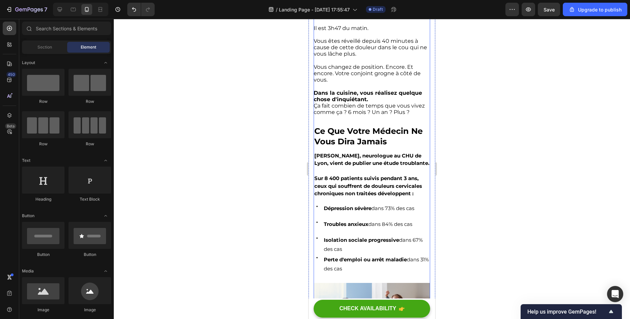
scroll to position [202, 0]
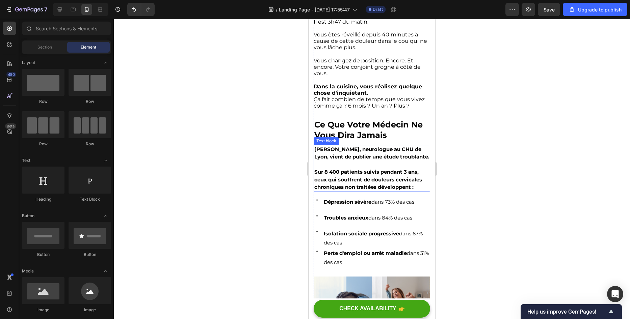
click at [359, 161] on p "[PERSON_NAME], neurologue au CHU de Lyon, vient de publier une étude troublante." at bounding box center [371, 153] width 115 height 15
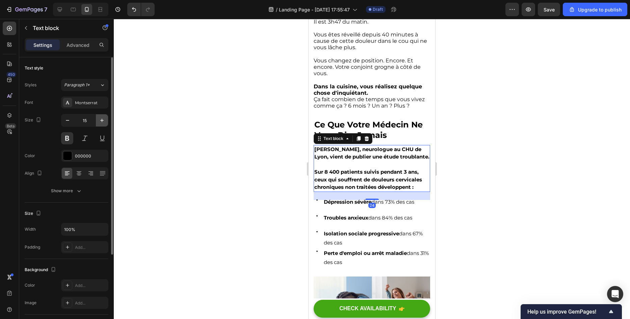
click at [99, 118] on icon "button" at bounding box center [102, 120] width 7 height 7
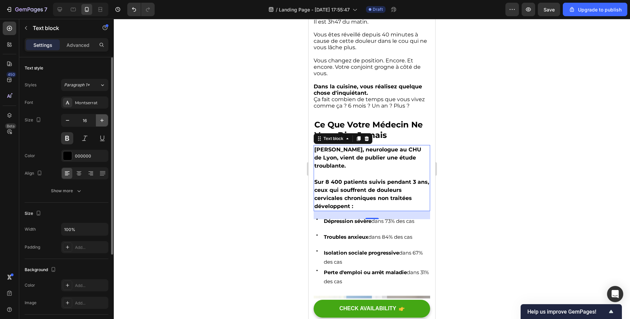
click at [99, 118] on icon "button" at bounding box center [102, 120] width 7 height 7
type input "17"
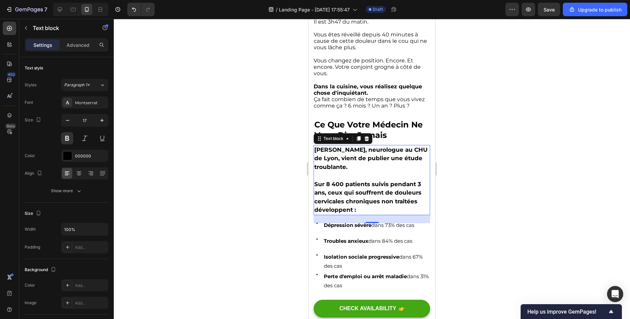
click at [213, 147] on div at bounding box center [372, 169] width 516 height 300
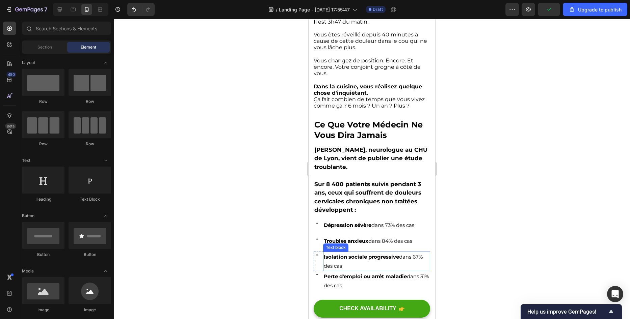
scroll to position [236, 0]
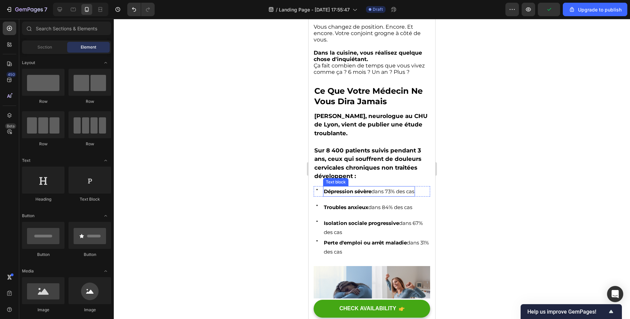
click at [370, 193] on div "Dépression sévère dans 73% des cas" at bounding box center [369, 191] width 92 height 10
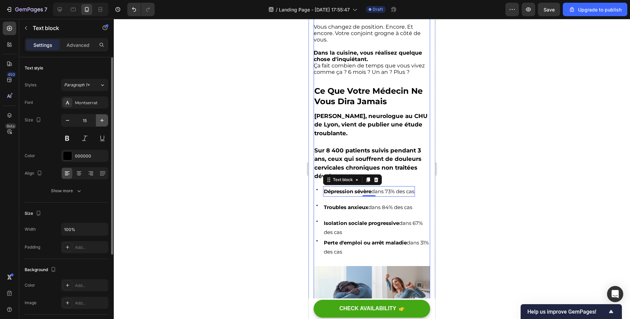
click at [100, 121] on icon "button" at bounding box center [102, 120] width 7 height 7
type input "16"
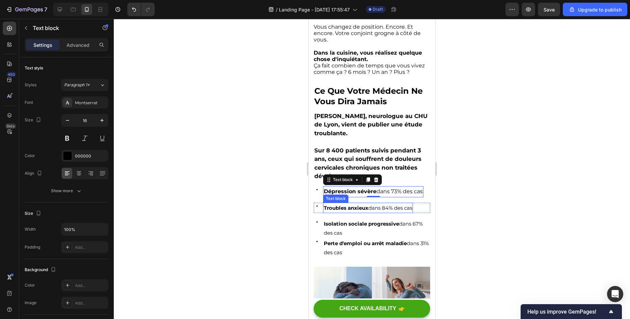
click at [346, 207] on strong "Troubles anxieux" at bounding box center [346, 208] width 45 height 6
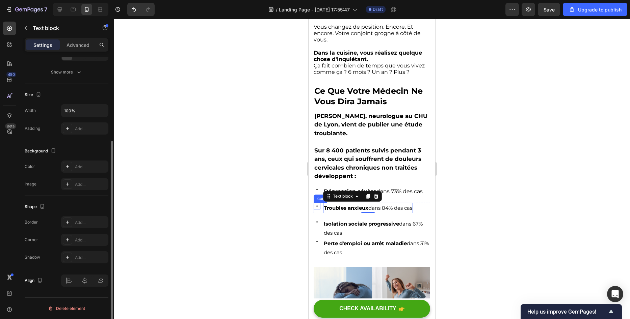
scroll to position [0, 0]
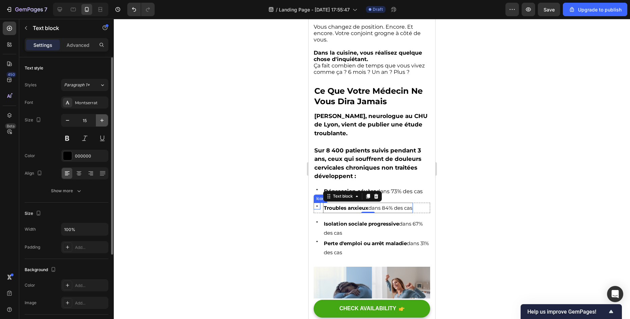
click at [101, 124] on button "button" at bounding box center [102, 120] width 12 height 12
type input "16"
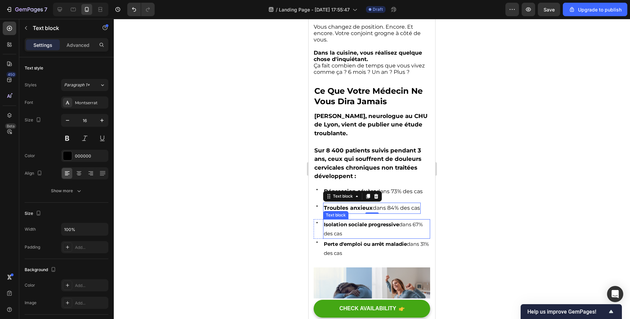
click at [336, 222] on strong "Isolation sociale progressive" at bounding box center [361, 224] width 75 height 6
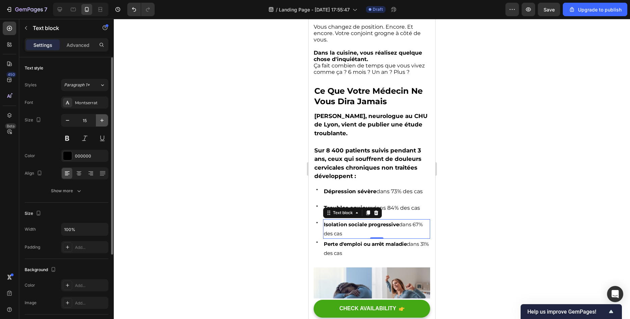
click at [100, 123] on icon "button" at bounding box center [102, 120] width 7 height 7
type input "16"
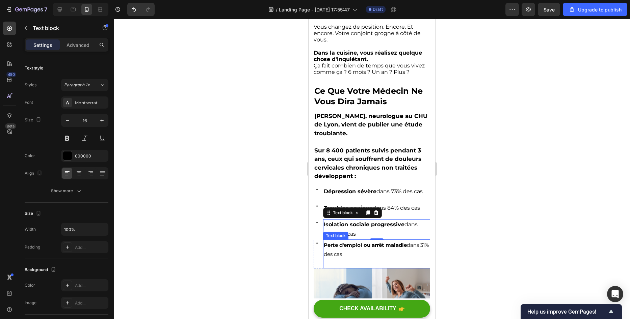
click at [349, 252] on p "Perte d'emploi ou arrêt maladie dans 31% des cas" at bounding box center [377, 250] width 106 height 18
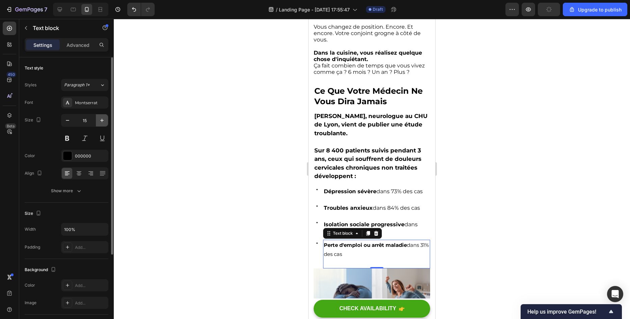
click at [99, 118] on icon "button" at bounding box center [102, 120] width 7 height 7
type input "16"
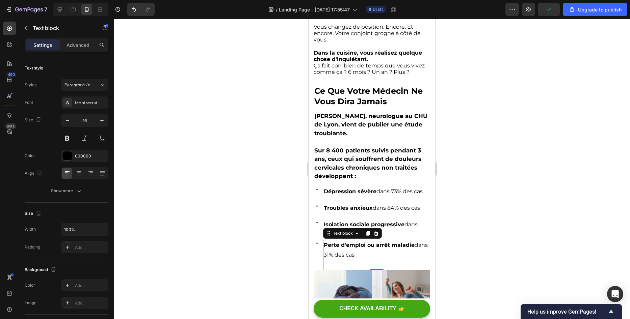
click at [198, 145] on div at bounding box center [372, 169] width 516 height 300
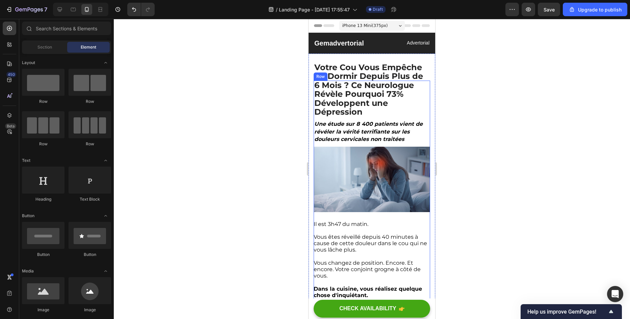
click at [403, 187] on img at bounding box center [371, 179] width 116 height 65
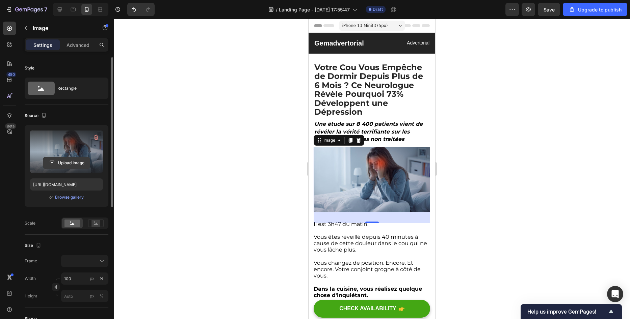
click at [51, 157] on input "file" at bounding box center [66, 162] width 47 height 11
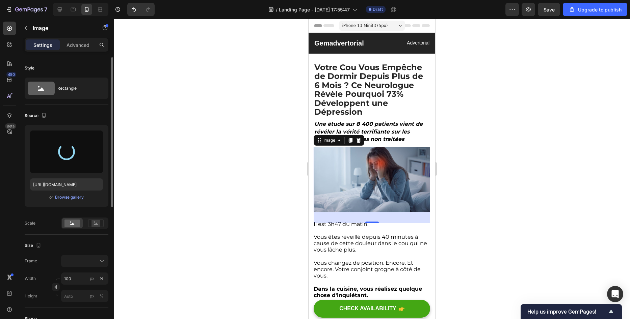
type input "[URL][DOMAIN_NAME]"
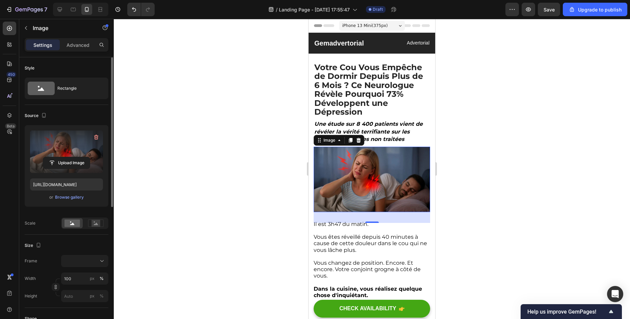
click at [230, 176] on div at bounding box center [372, 169] width 516 height 300
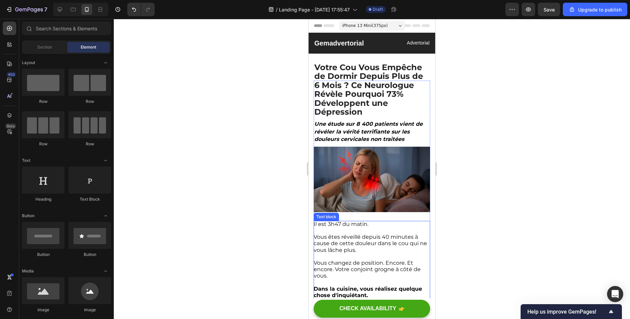
click at [341, 221] on p "Il est 3h47 du matin." at bounding box center [371, 224] width 116 height 6
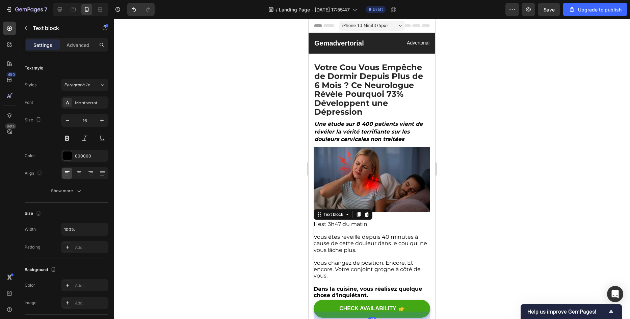
click at [189, 215] on div at bounding box center [372, 169] width 516 height 300
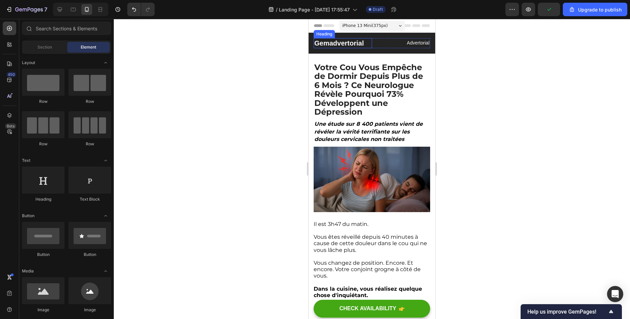
click at [347, 41] on p "Gemadvertorial" at bounding box center [342, 43] width 57 height 9
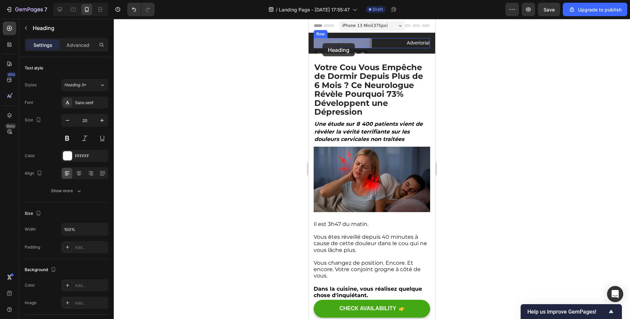
drag, startPoint x: 366, startPoint y: 42, endPoint x: 341, endPoint y: 42, distance: 25.0
click at [234, 61] on div at bounding box center [372, 169] width 516 height 300
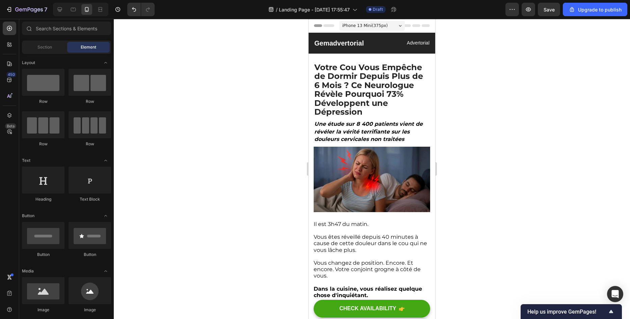
click at [165, 76] on div at bounding box center [372, 169] width 516 height 300
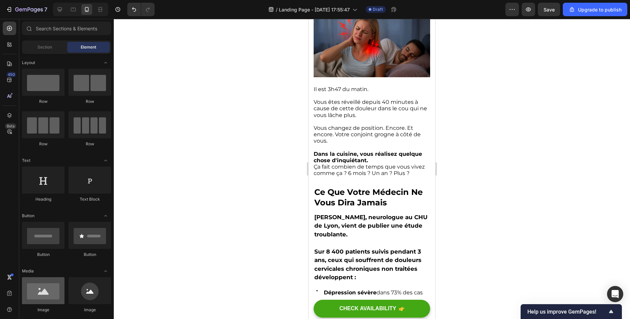
scroll to position [34, 0]
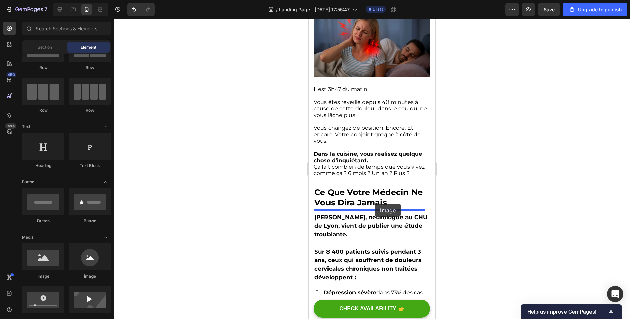
drag, startPoint x: 356, startPoint y: 284, endPoint x: 375, endPoint y: 204, distance: 82.8
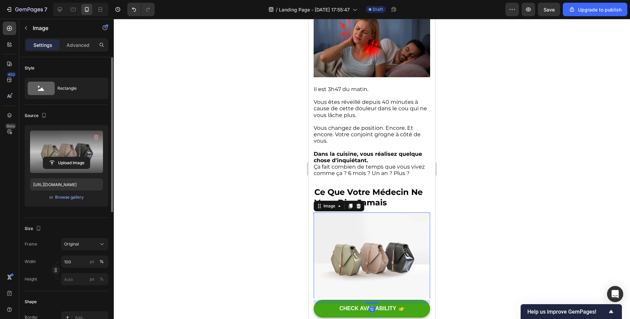
click at [54, 144] on label at bounding box center [66, 152] width 73 height 43
click at [54, 157] on input "file" at bounding box center [66, 162] width 47 height 11
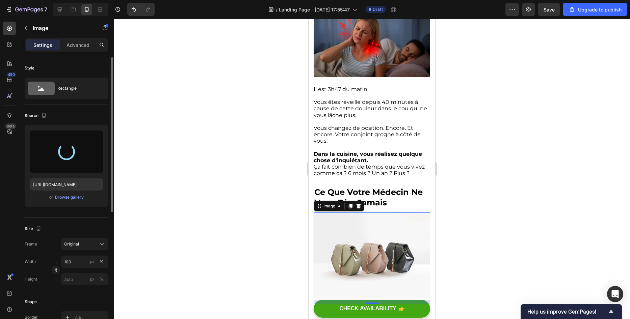
type input "[URL][DOMAIN_NAME]"
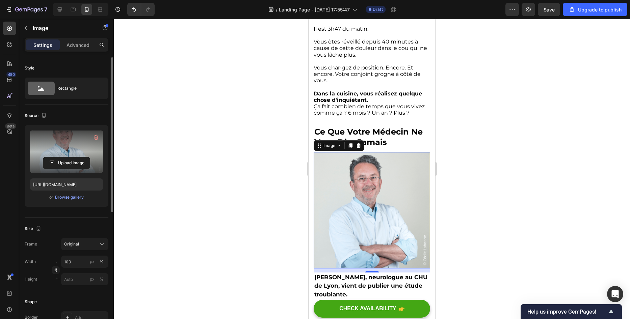
scroll to position [202, 0]
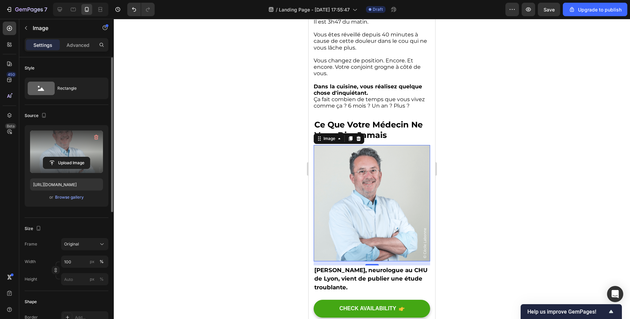
click at [248, 199] on div at bounding box center [372, 169] width 516 height 300
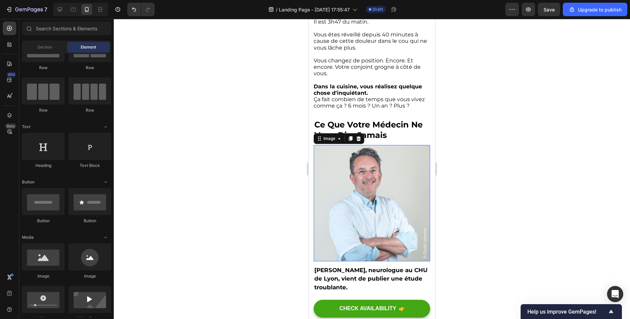
click at [413, 217] on img at bounding box center [371, 203] width 116 height 116
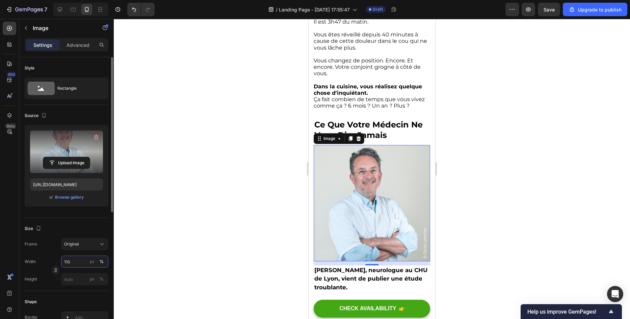
type input "110"
click at [69, 142] on label at bounding box center [66, 152] width 73 height 43
click at [69, 157] on input "file" at bounding box center [66, 162] width 47 height 11
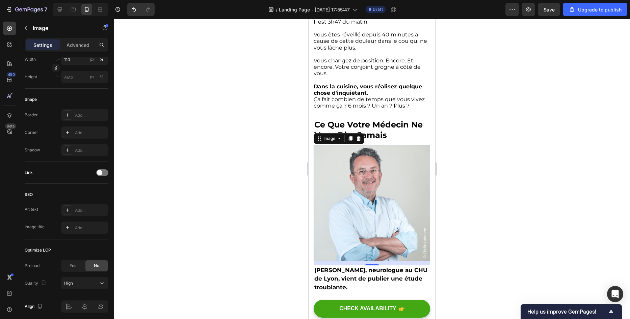
click at [159, 113] on div at bounding box center [372, 169] width 516 height 300
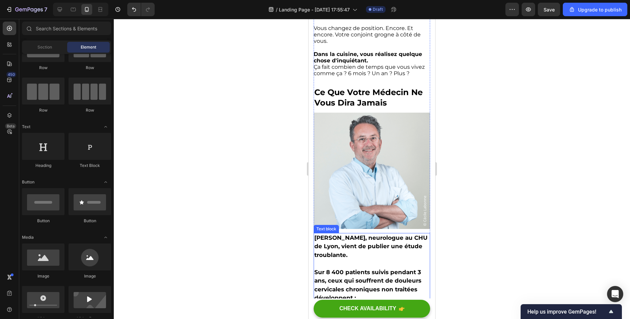
scroll to position [270, 0]
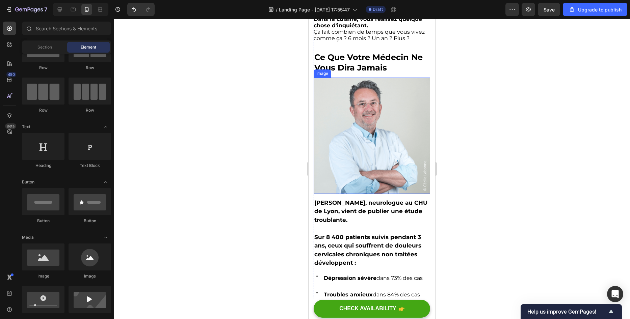
click at [352, 124] on img at bounding box center [371, 136] width 116 height 116
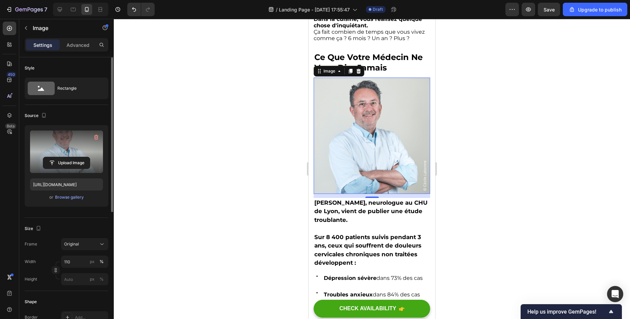
click at [74, 141] on label at bounding box center [66, 152] width 73 height 43
click at [74, 157] on input "file" at bounding box center [66, 162] width 47 height 11
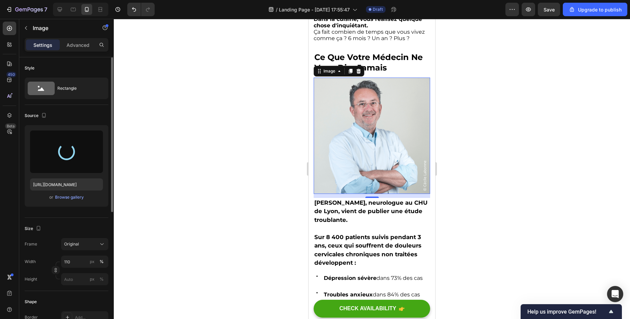
type input "[URL][DOMAIN_NAME]"
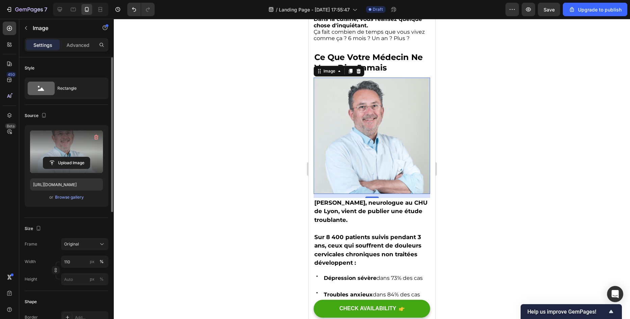
click at [247, 207] on div at bounding box center [372, 169] width 516 height 300
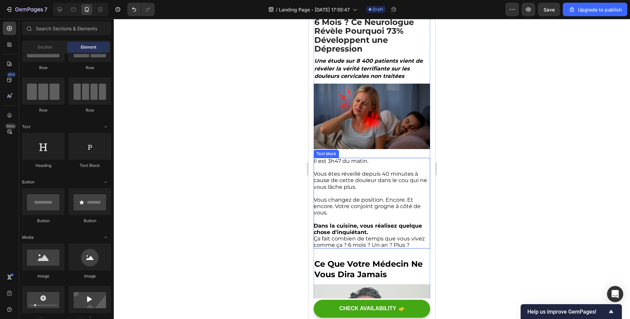
scroll to position [169, 0]
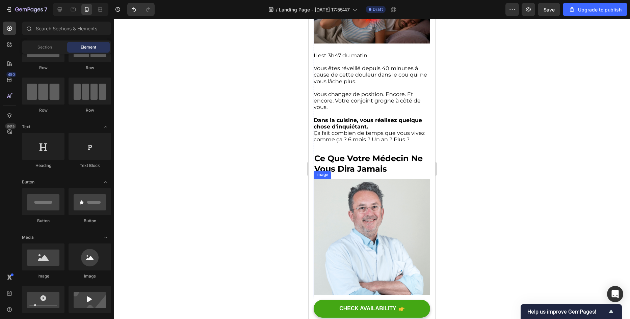
click at [370, 223] on img at bounding box center [371, 237] width 116 height 116
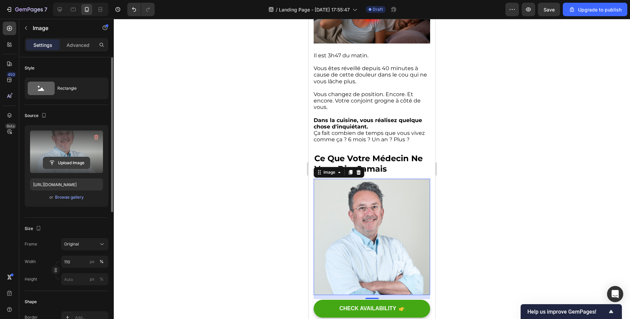
click at [65, 165] on input "file" at bounding box center [66, 162] width 47 height 11
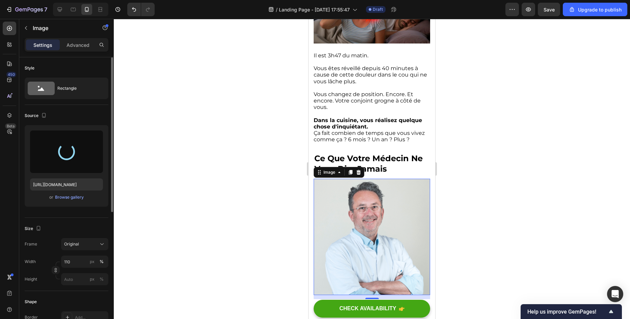
type input "[URL][DOMAIN_NAME]"
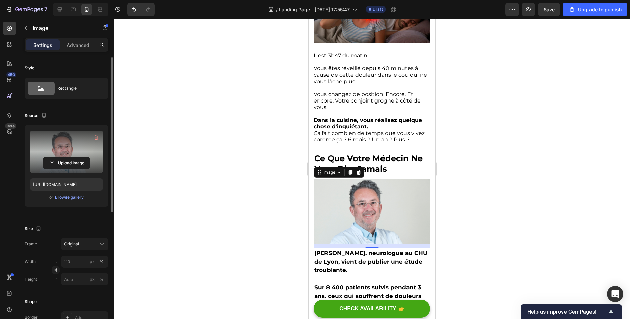
click at [227, 200] on div at bounding box center [372, 169] width 516 height 300
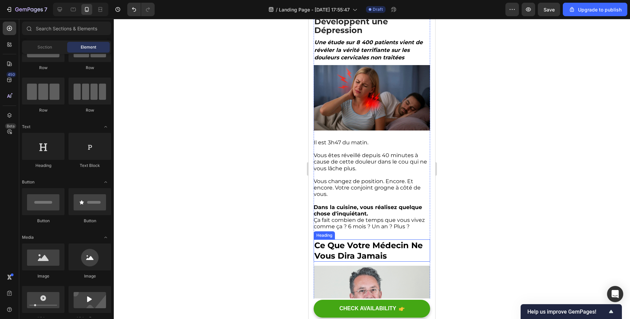
scroll to position [67, 0]
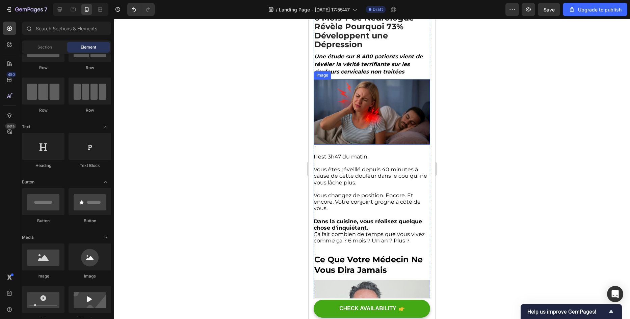
click at [403, 105] on img at bounding box center [371, 111] width 116 height 65
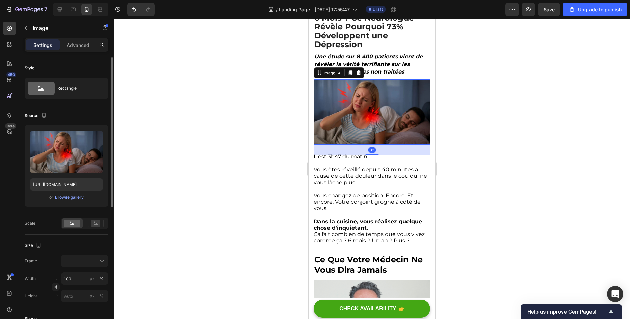
scroll to position [101, 0]
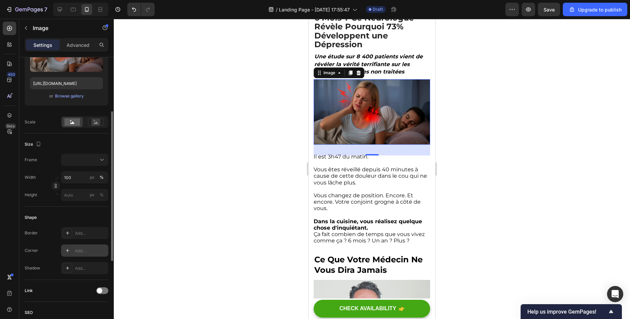
click at [86, 246] on div "Add..." at bounding box center [84, 251] width 47 height 12
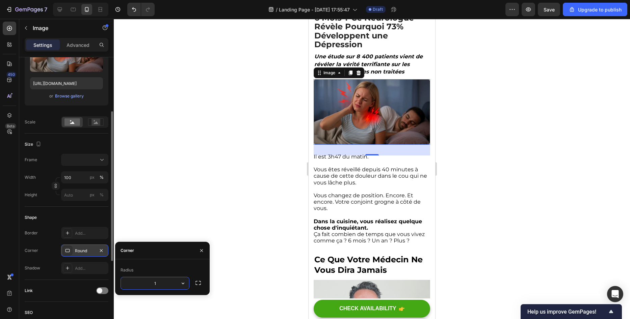
type input "16"
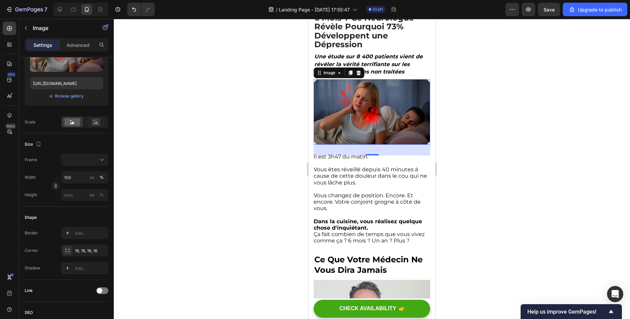
click at [289, 138] on div at bounding box center [372, 169] width 516 height 300
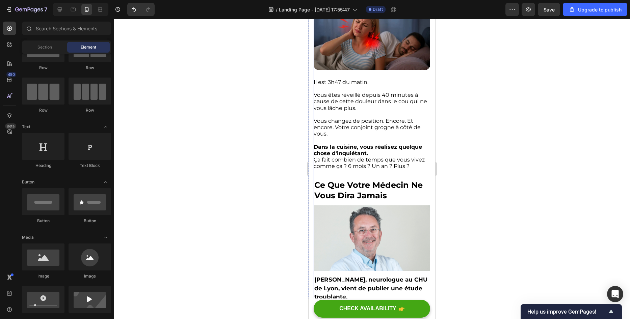
scroll to position [169, 0]
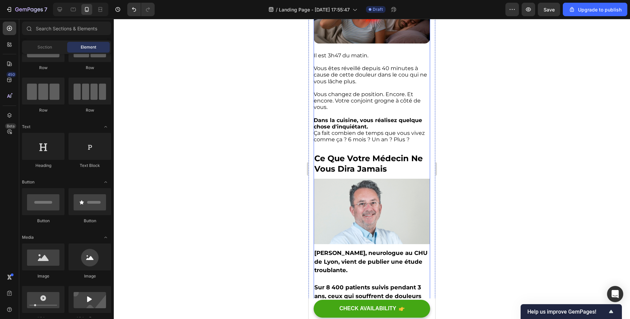
click at [365, 206] on img at bounding box center [371, 212] width 116 height 66
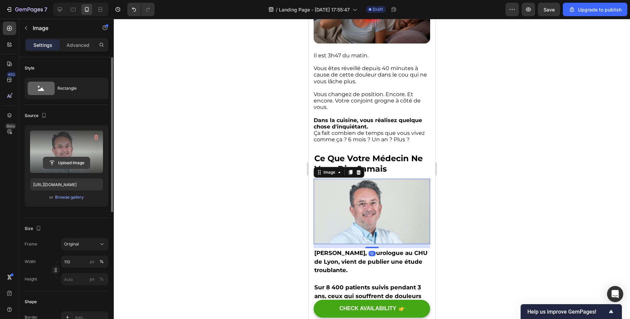
click at [69, 161] on input "file" at bounding box center [66, 162] width 47 height 11
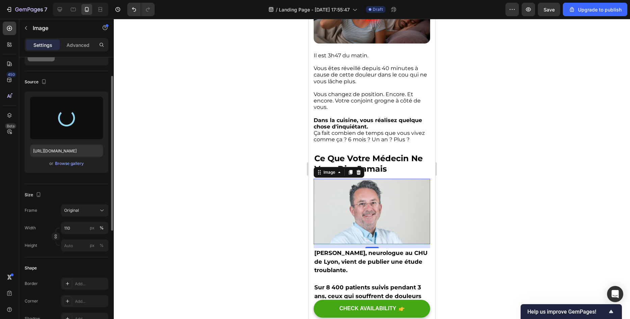
scroll to position [67, 0]
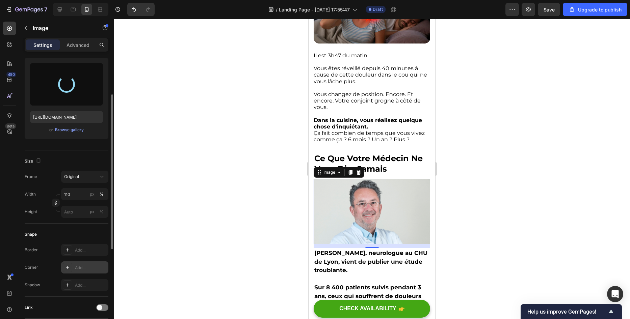
type input "[URL][DOMAIN_NAME]"
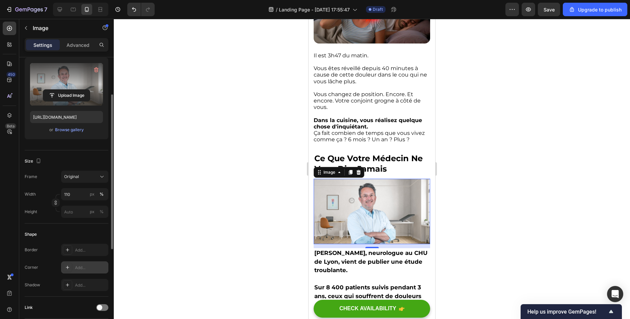
click at [79, 268] on div "Add..." at bounding box center [91, 268] width 32 height 6
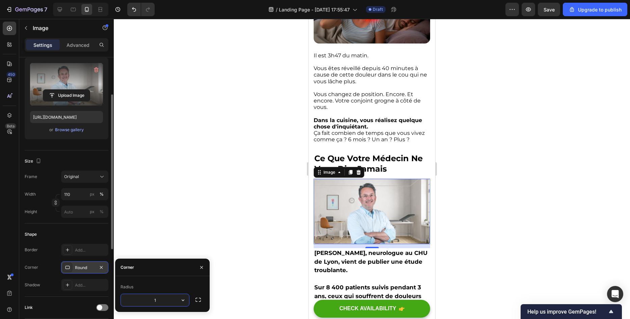
type input "16"
click at [218, 164] on div at bounding box center [372, 169] width 516 height 300
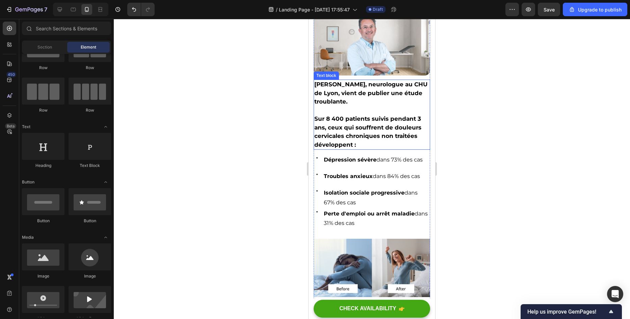
scroll to position [371, 0]
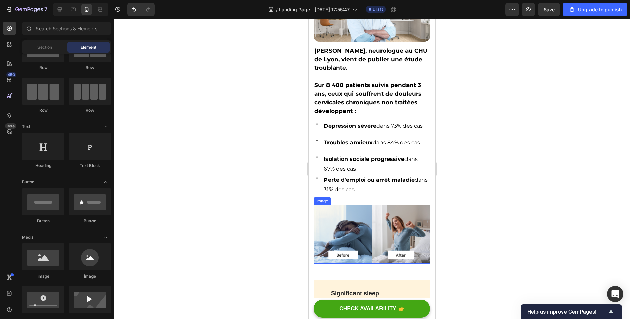
click at [395, 218] on img at bounding box center [371, 234] width 116 height 59
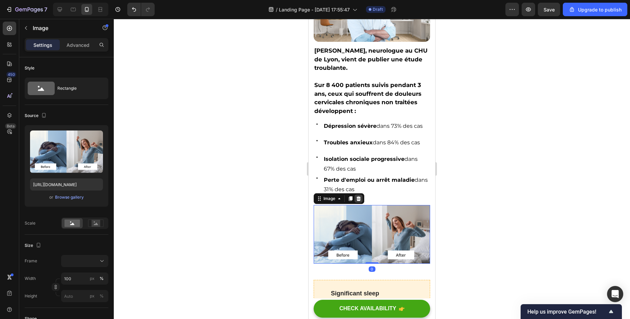
click at [362, 195] on div at bounding box center [358, 199] width 8 height 8
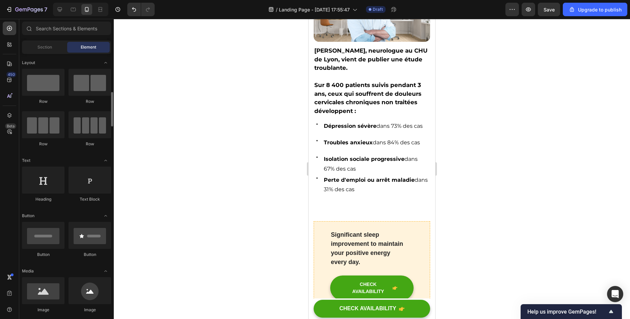
scroll to position [101, 0]
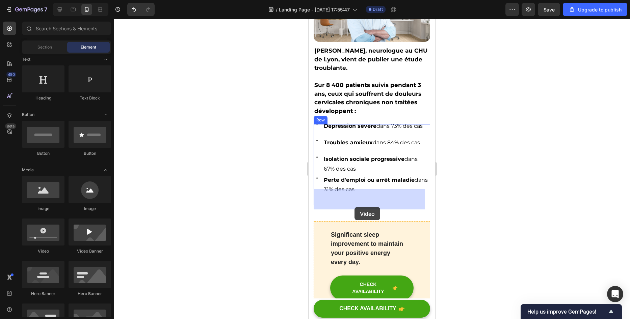
drag, startPoint x: 363, startPoint y: 266, endPoint x: 354, endPoint y: 207, distance: 59.4
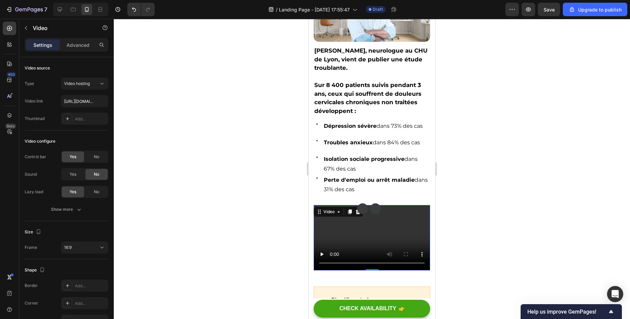
click at [336, 232] on video at bounding box center [371, 237] width 116 height 65
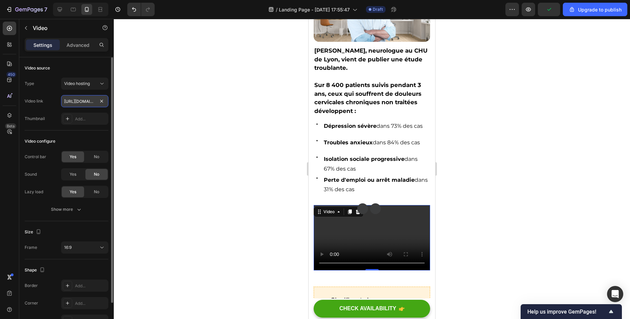
click at [77, 101] on input "[URL][DOMAIN_NAME]" at bounding box center [84, 101] width 47 height 12
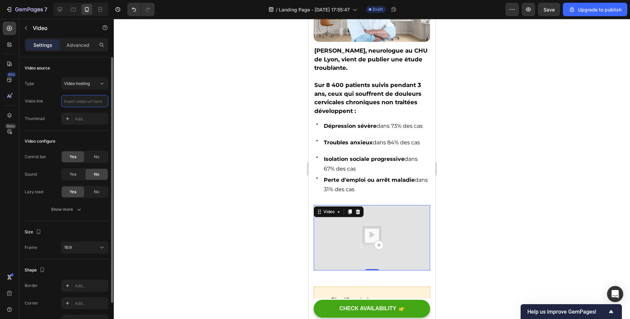
paste input "[URL][DOMAIN_NAME]"
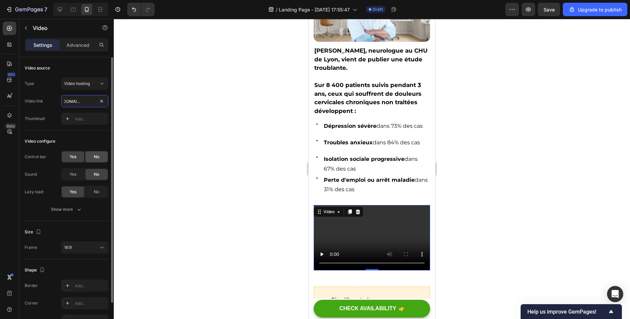
type input "[URL][DOMAIN_NAME]"
click at [92, 154] on div "No" at bounding box center [96, 157] width 22 height 11
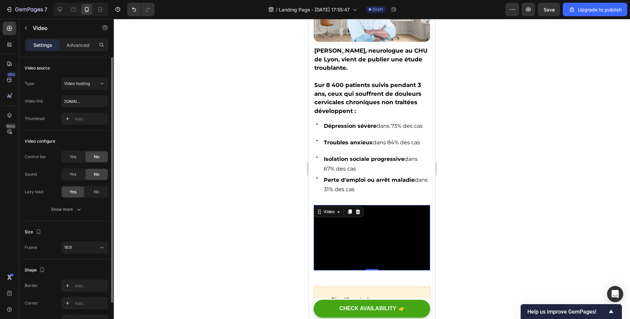
scroll to position [0, 0]
click at [76, 213] on icon "button" at bounding box center [79, 209] width 7 height 7
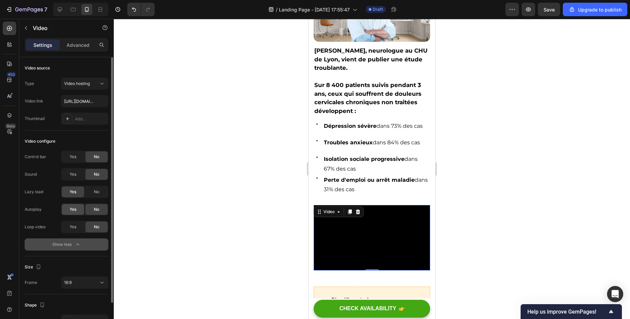
click at [76, 213] on div "Yes" at bounding box center [73, 209] width 22 height 11
click at [75, 228] on span "Yes" at bounding box center [73, 227] width 7 height 6
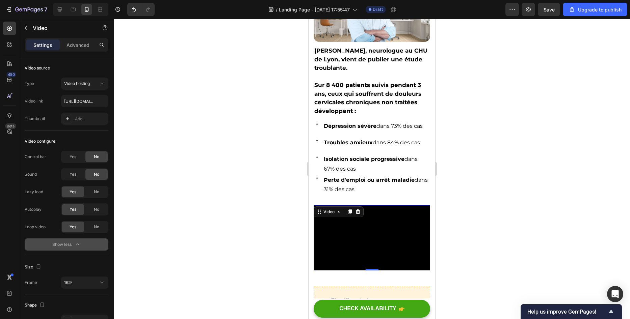
click at [155, 192] on div at bounding box center [372, 169] width 516 height 300
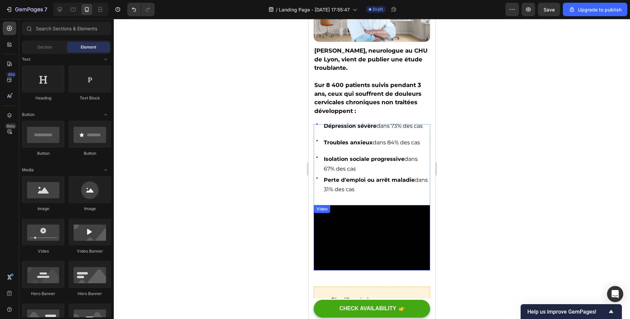
click at [345, 224] on video at bounding box center [371, 237] width 116 height 65
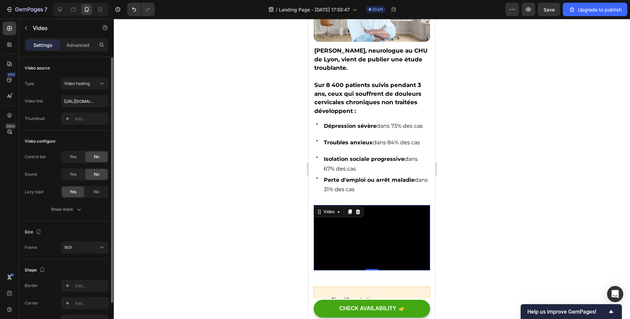
scroll to position [40, 0]
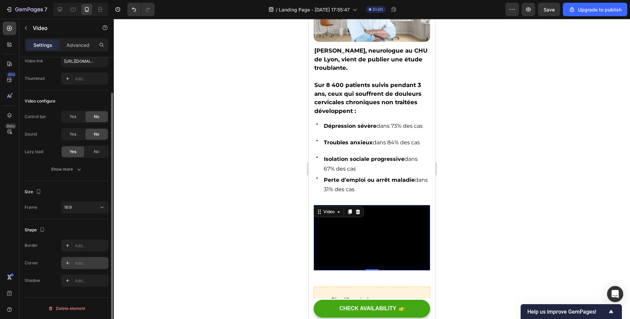
click at [76, 264] on div "Add..." at bounding box center [91, 264] width 32 height 6
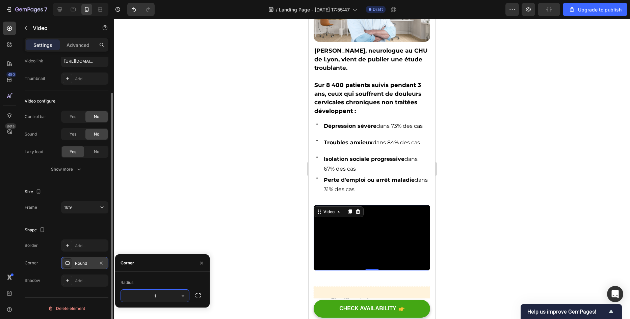
type input "16"
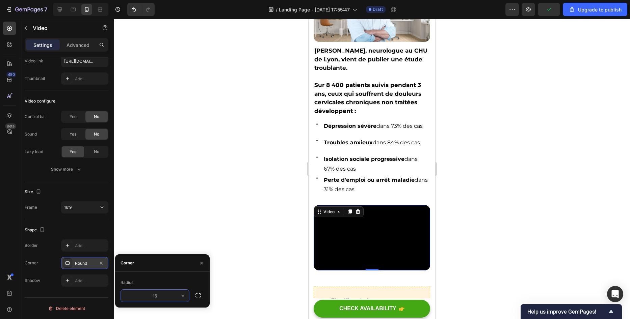
click at [255, 151] on div at bounding box center [372, 169] width 516 height 300
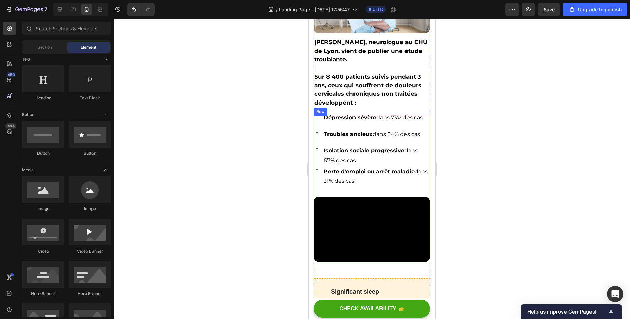
scroll to position [405, 0]
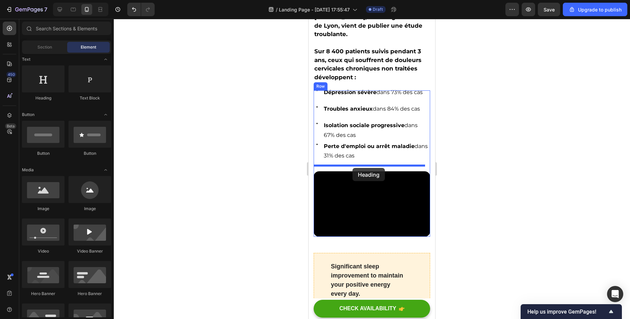
drag, startPoint x: 361, startPoint y: 107, endPoint x: 352, endPoint y: 168, distance: 62.0
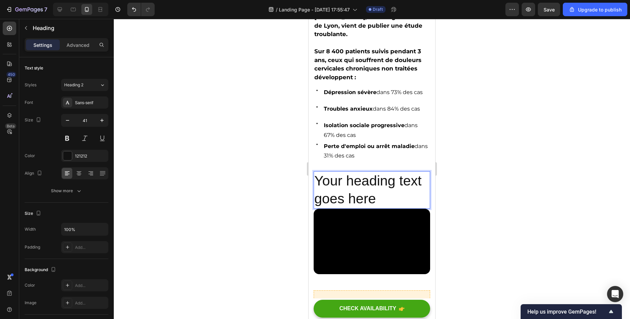
click at [392, 197] on h2 "Your heading text goes here" at bounding box center [371, 189] width 116 height 37
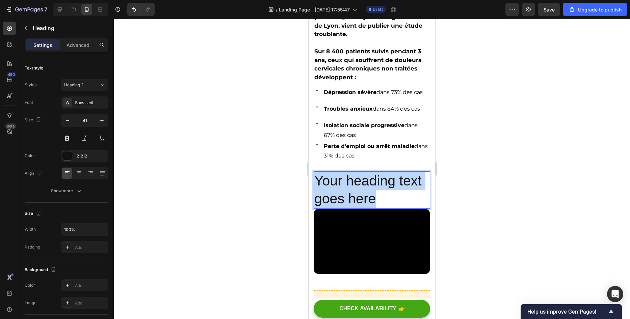
drag, startPoint x: 392, startPoint y: 197, endPoint x: 315, endPoint y: 177, distance: 79.5
click at [315, 177] on p "Your heading text goes here" at bounding box center [371, 190] width 115 height 36
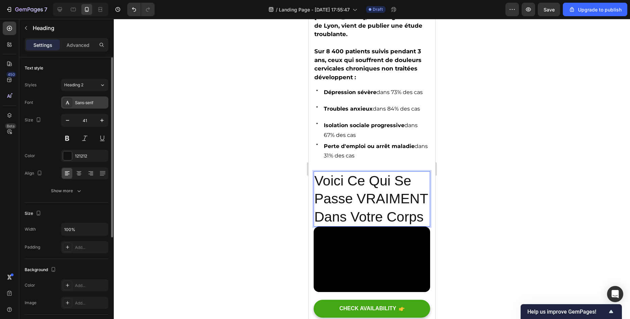
click at [80, 101] on div "Sans-serif" at bounding box center [91, 103] width 32 height 6
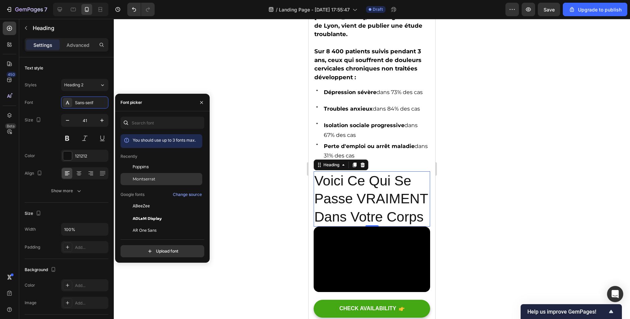
click at [129, 176] on div at bounding box center [126, 179] width 12 height 12
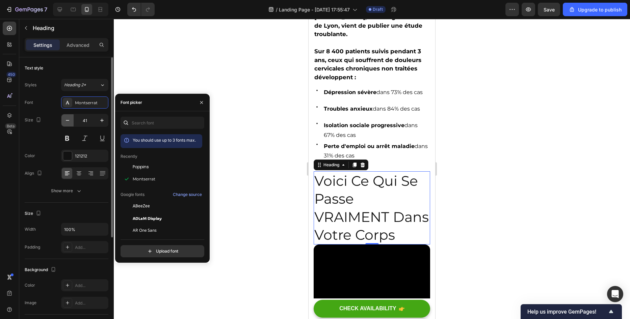
click at [69, 126] on button "button" at bounding box center [67, 120] width 12 height 12
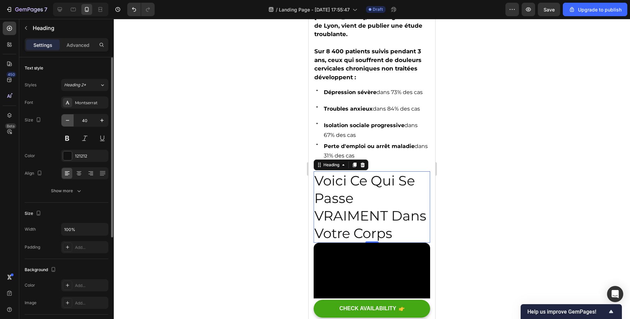
click at [69, 126] on button "button" at bounding box center [67, 120] width 12 height 12
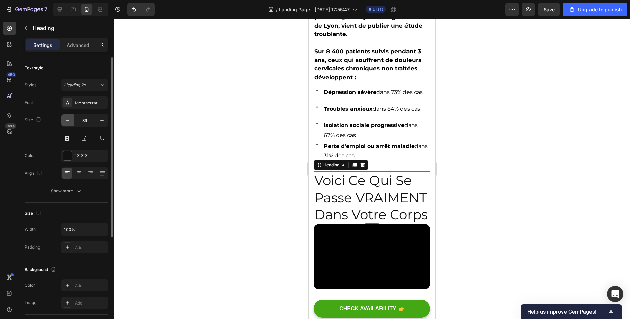
click at [69, 126] on button "button" at bounding box center [67, 120] width 12 height 12
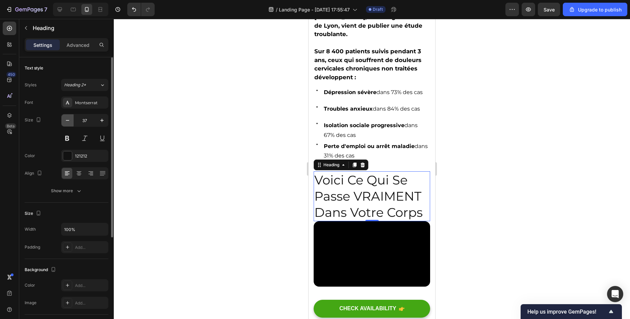
click at [69, 126] on button "button" at bounding box center [67, 120] width 12 height 12
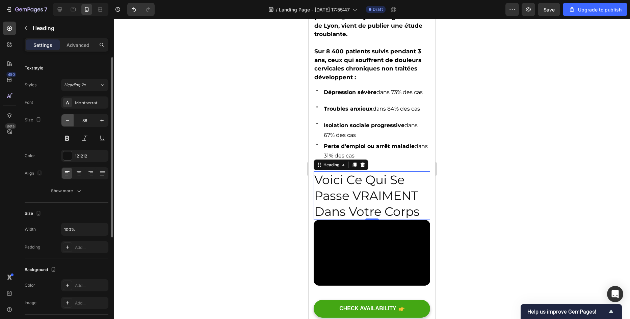
click at [69, 126] on button "button" at bounding box center [67, 120] width 12 height 12
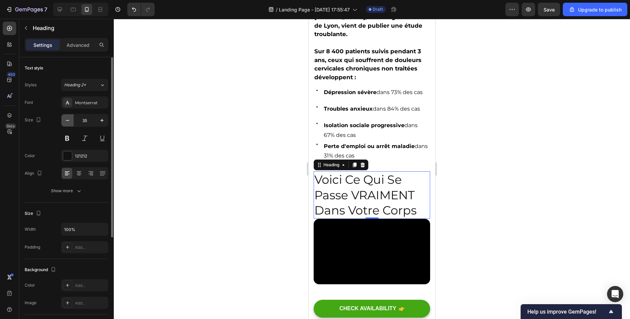
click at [69, 126] on button "button" at bounding box center [67, 120] width 12 height 12
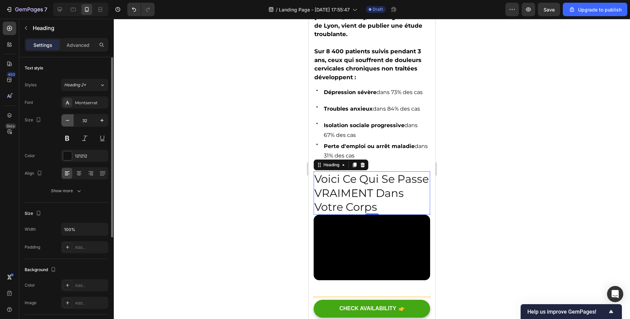
click at [69, 126] on button "button" at bounding box center [67, 120] width 12 height 12
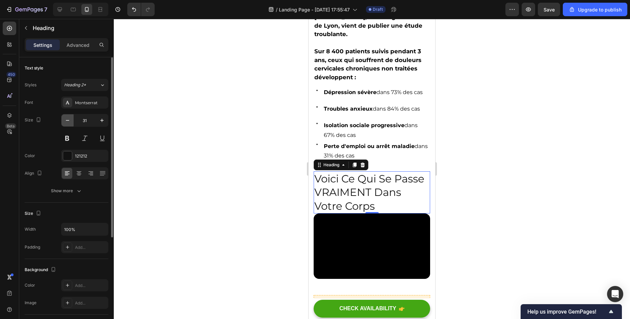
click at [69, 126] on button "button" at bounding box center [67, 120] width 12 height 12
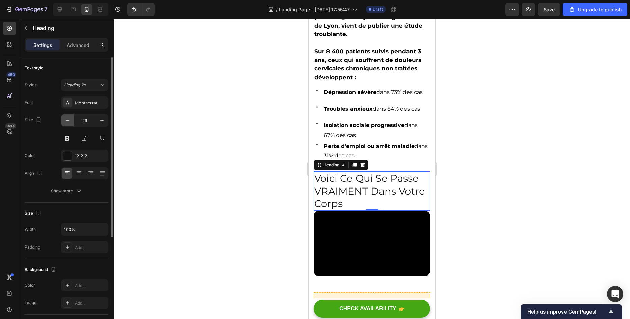
click at [69, 126] on button "button" at bounding box center [67, 120] width 12 height 12
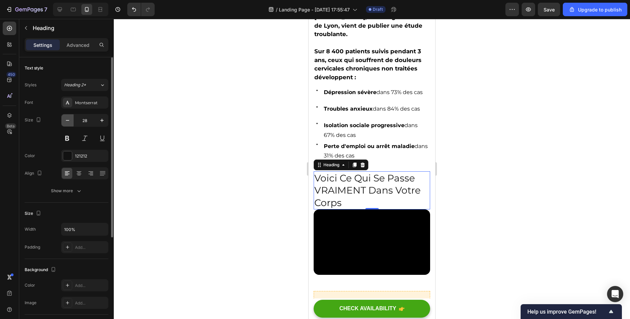
click at [69, 126] on button "button" at bounding box center [67, 120] width 12 height 12
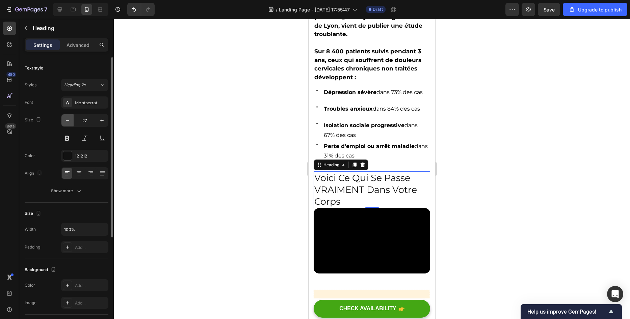
click at [69, 126] on button "button" at bounding box center [67, 120] width 12 height 12
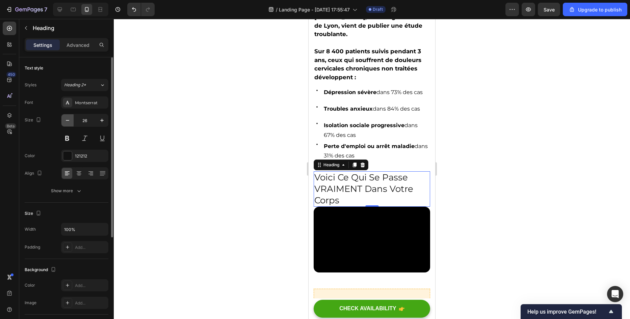
click at [69, 126] on button "button" at bounding box center [67, 120] width 12 height 12
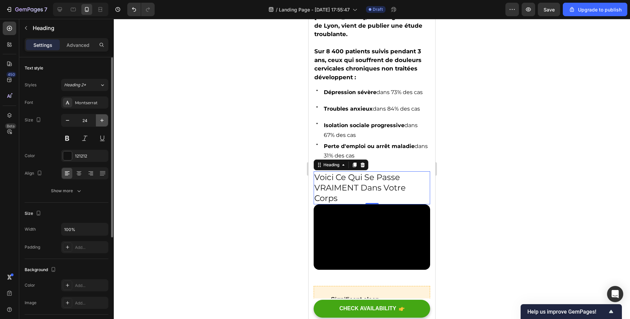
click at [98, 125] on button "button" at bounding box center [102, 120] width 12 height 12
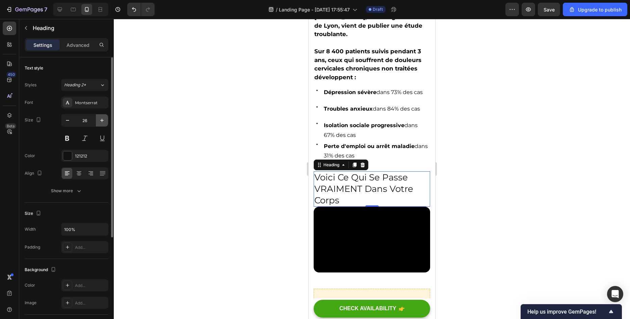
click at [98, 125] on button "button" at bounding box center [102, 120] width 12 height 12
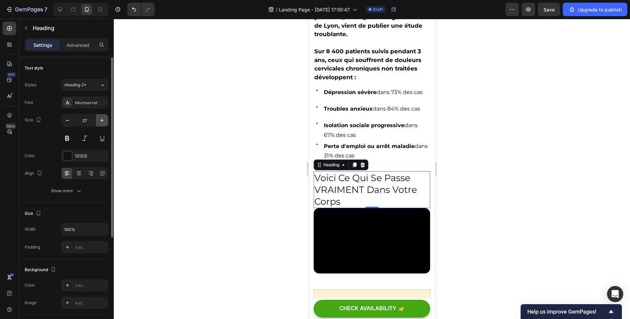
click at [98, 125] on button "button" at bounding box center [102, 120] width 12 height 12
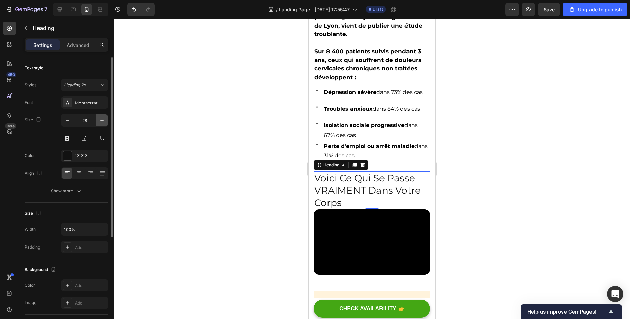
click at [98, 125] on button "button" at bounding box center [102, 120] width 12 height 12
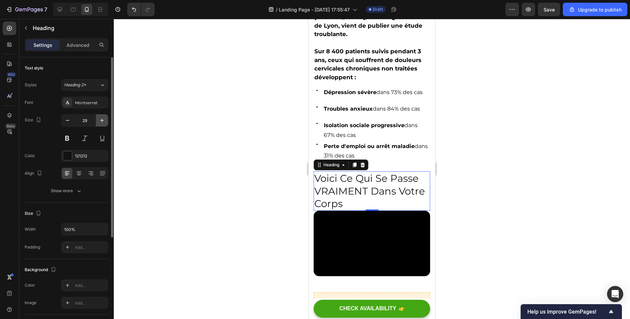
click at [98, 125] on button "button" at bounding box center [102, 120] width 12 height 12
type input "31"
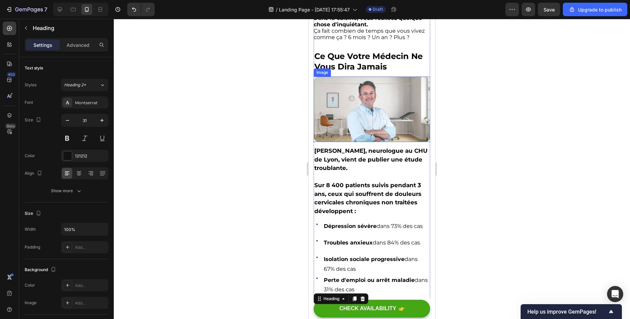
scroll to position [270, 0]
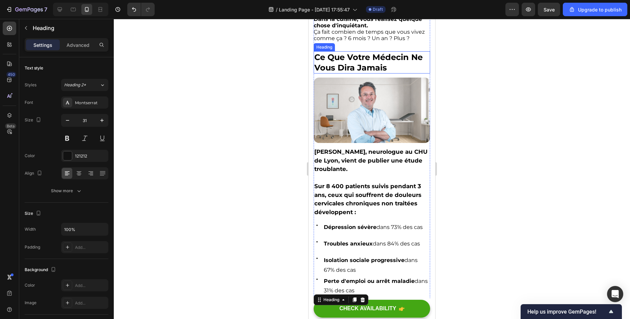
click at [350, 62] on p "Ce Que Votre Médecin Ne Vous Dira Jamais" at bounding box center [371, 62] width 115 height 21
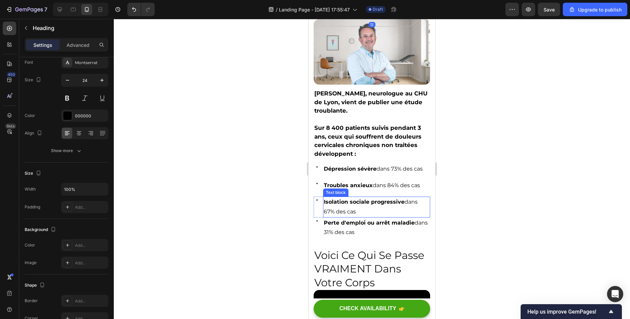
scroll to position [371, 0]
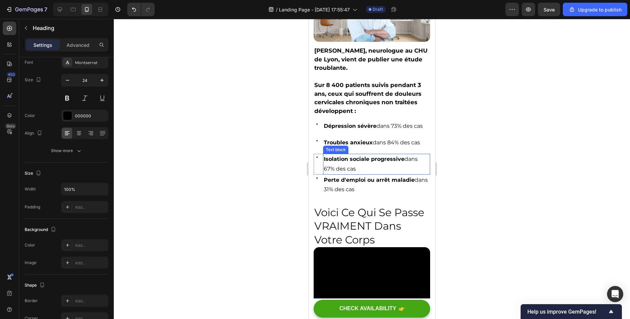
click at [327, 218] on p "Voici Ce Qui Se Passe VRAIMENT Dans Votre Corps" at bounding box center [371, 226] width 115 height 41
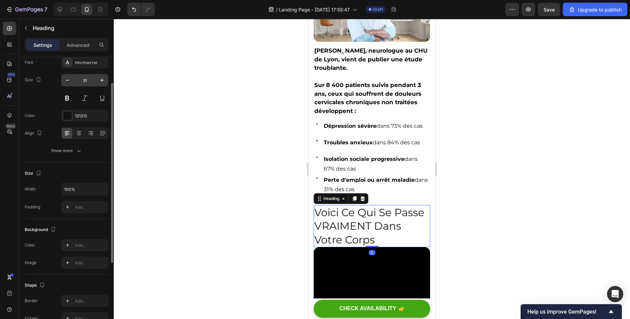
click at [80, 76] on input "31" at bounding box center [85, 80] width 22 height 12
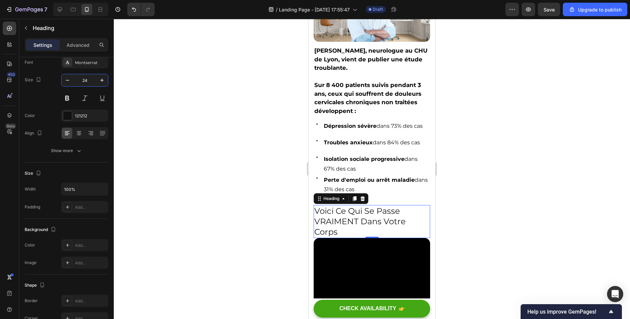
type input "24"
click at [161, 169] on div at bounding box center [372, 169] width 516 height 300
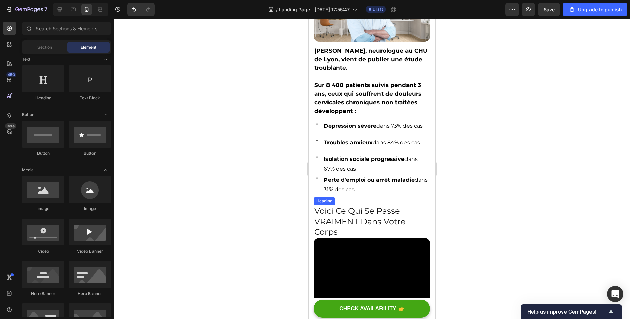
click at [337, 217] on p "Voici Ce Qui Se Passe VRAIMENT Dans Votre Corps" at bounding box center [371, 222] width 115 height 32
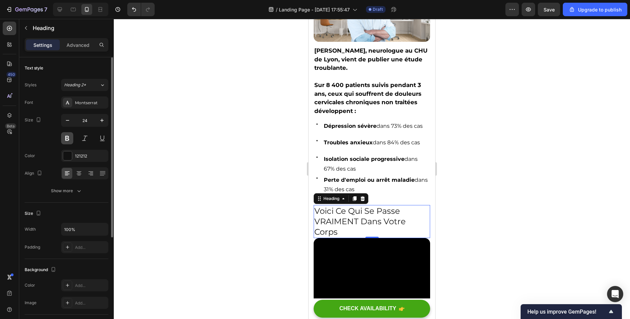
click at [67, 138] on button at bounding box center [67, 138] width 12 height 12
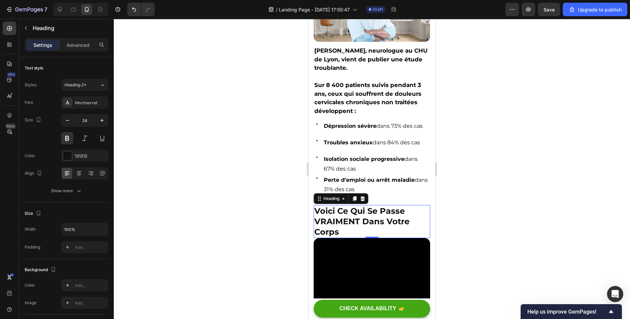
click at [164, 144] on div at bounding box center [372, 169] width 516 height 300
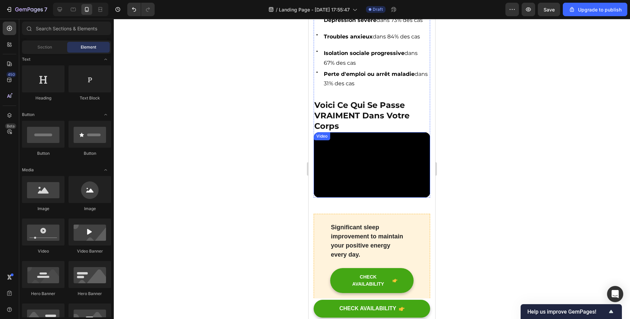
scroll to position [506, 0]
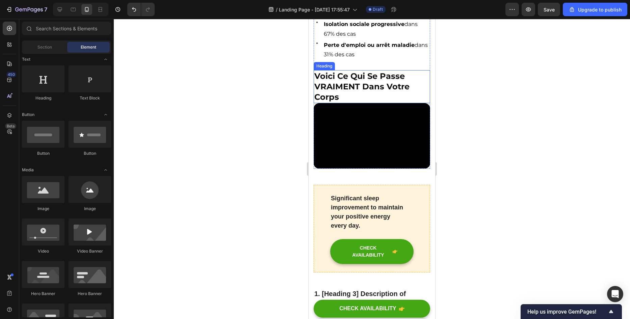
click at [352, 93] on p "Voici Ce Qui Se Passe VRAIMENT Dans Votre Corps" at bounding box center [371, 87] width 115 height 32
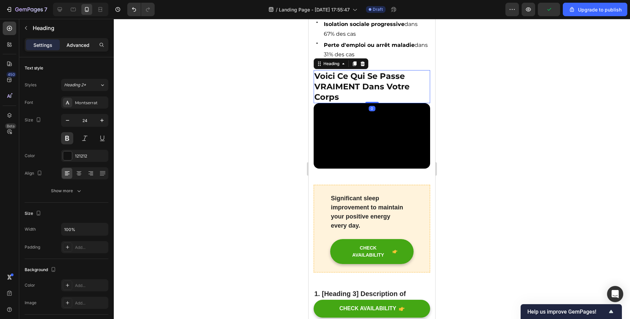
click at [74, 45] on p "Advanced" at bounding box center [77, 45] width 23 height 7
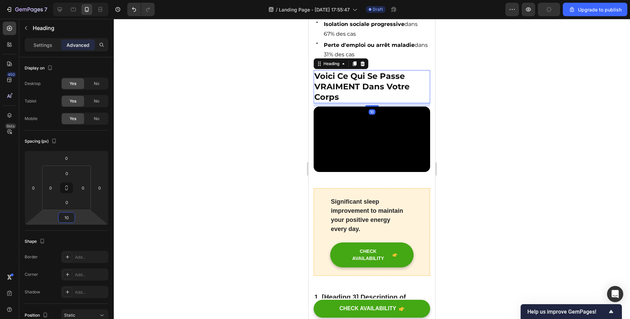
type input "12"
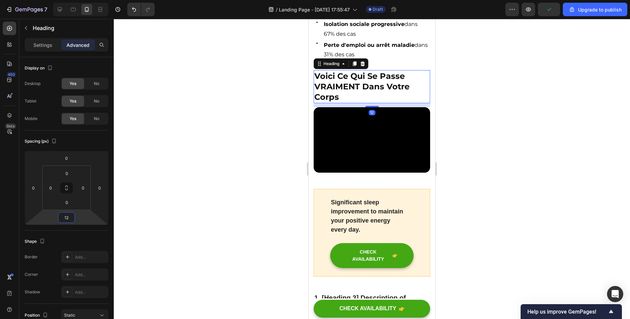
drag, startPoint x: 83, startPoint y: 223, endPoint x: 71, endPoint y: 221, distance: 12.0
click at [71, 0] on html "7 / Landing Page - [DATE] 17:55:47 Draft Preview Upgrade to publish 450 Beta Se…" at bounding box center [315, 0] width 630 height 0
click at [208, 167] on div at bounding box center [372, 169] width 516 height 300
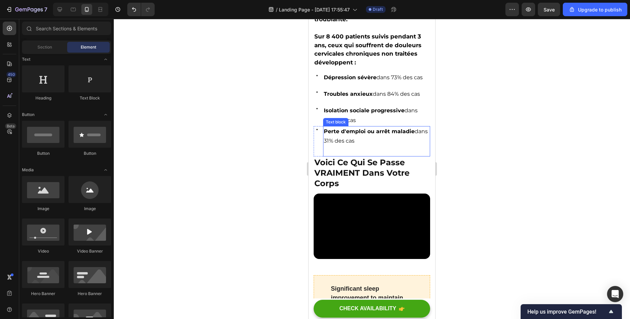
scroll to position [405, 0]
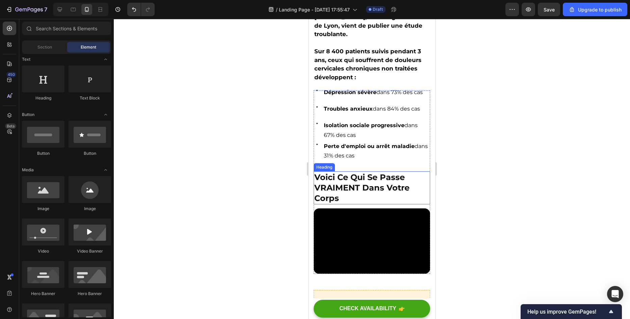
click at [347, 172] on p "Voici Ce Qui Se Passe VRAIMENT Dans Votre Corps" at bounding box center [371, 188] width 115 height 32
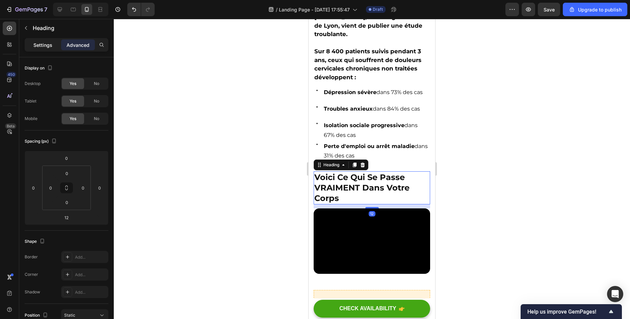
click at [32, 47] on div "Settings" at bounding box center [43, 44] width 34 height 11
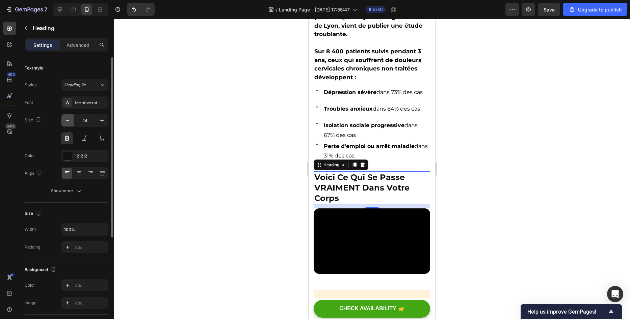
click at [65, 116] on button "button" at bounding box center [67, 120] width 12 height 12
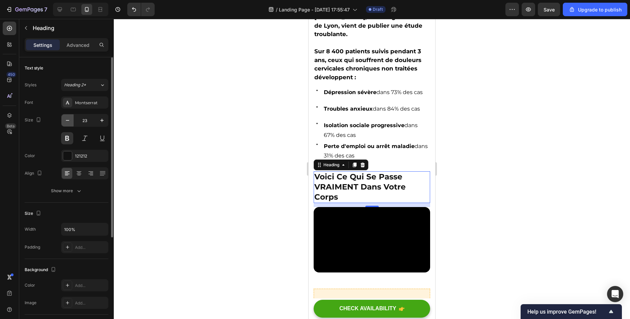
click at [65, 116] on button "button" at bounding box center [67, 120] width 12 height 12
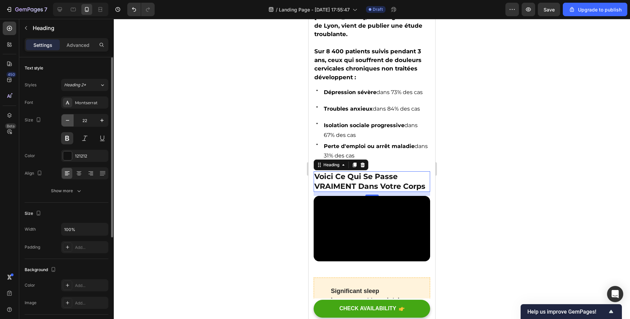
click at [65, 116] on button "button" at bounding box center [67, 120] width 12 height 12
type input "21"
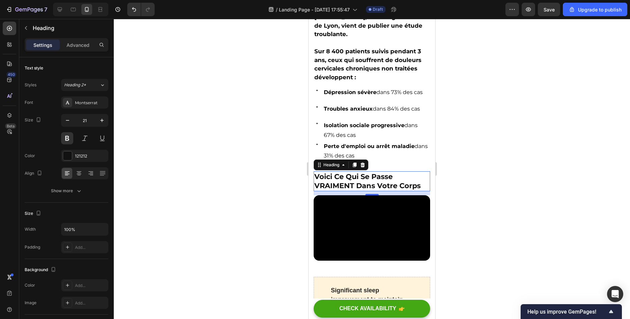
click at [251, 181] on div at bounding box center [372, 169] width 516 height 300
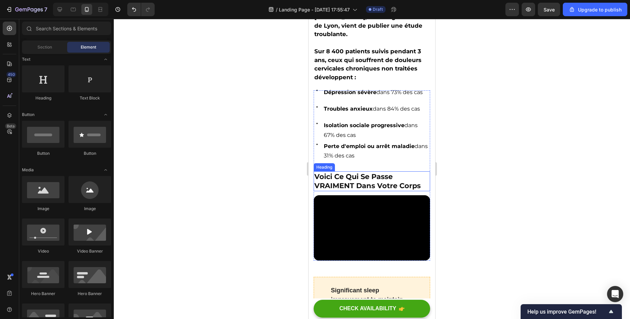
click at [349, 172] on p "Voici Ce Qui Se Passe VRAIMENT Dans Votre Corps" at bounding box center [371, 181] width 115 height 19
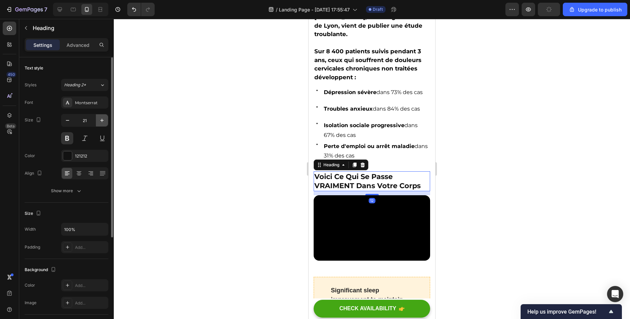
click at [100, 122] on icon "button" at bounding box center [102, 120] width 7 height 7
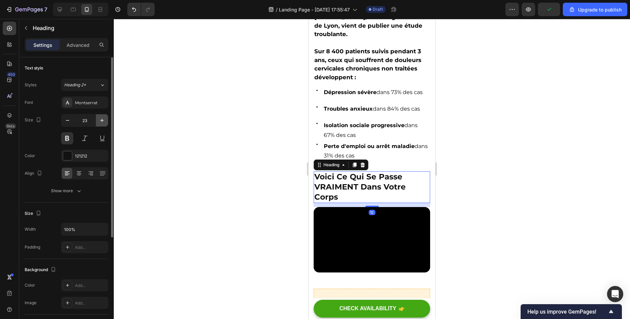
click at [100, 122] on icon "button" at bounding box center [102, 120] width 7 height 7
type input "24"
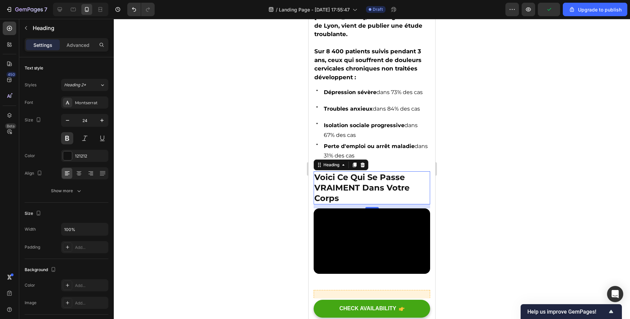
click at [211, 145] on div at bounding box center [372, 169] width 516 height 300
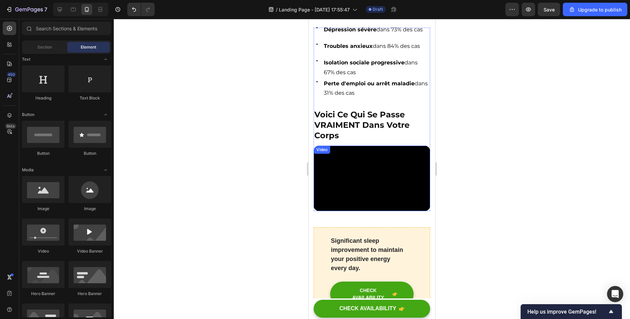
scroll to position [439, 0]
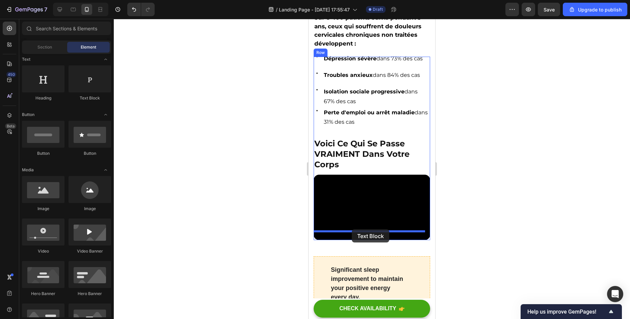
drag, startPoint x: 394, startPoint y: 108, endPoint x: 352, endPoint y: 229, distance: 128.8
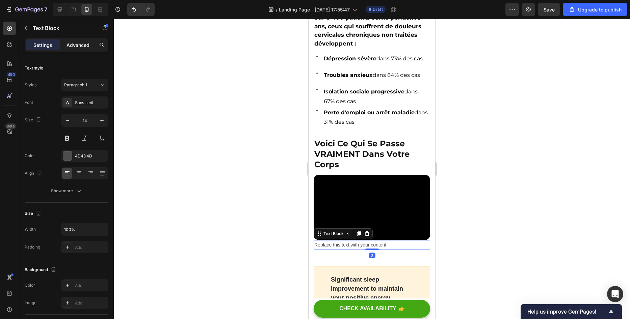
click at [79, 42] on p "Advanced" at bounding box center [77, 45] width 23 height 7
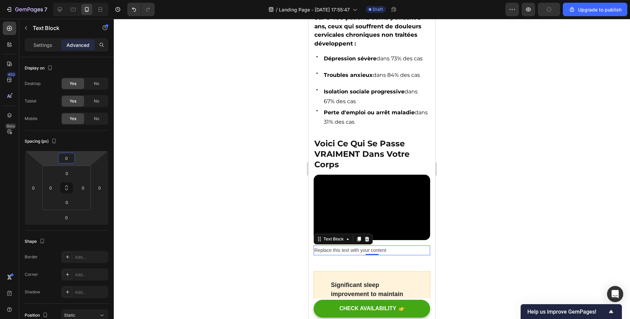
type input "16"
click at [79, 0] on html "7 / Landing Page - [DATE] 17:55:47 Draft Preview Save Upgrade to publish 450 Be…" at bounding box center [315, 0] width 630 height 0
click at [158, 156] on div at bounding box center [372, 169] width 516 height 300
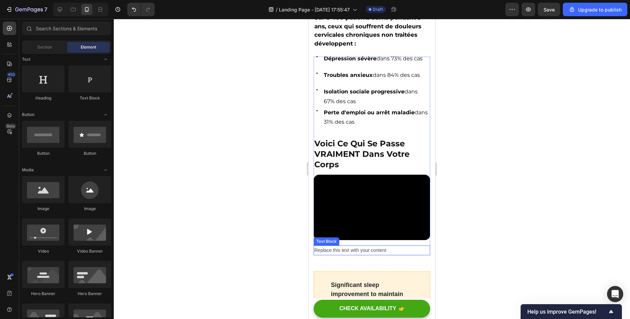
click at [349, 246] on div "Replace this text with your content" at bounding box center [371, 251] width 116 height 10
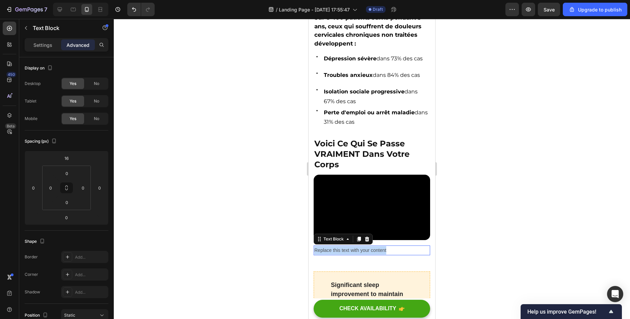
click at [349, 246] on p "Replace this text with your content" at bounding box center [371, 250] width 115 height 8
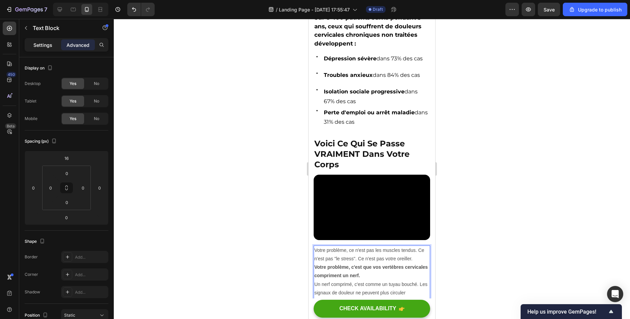
click at [50, 45] on p "Settings" at bounding box center [42, 45] width 19 height 7
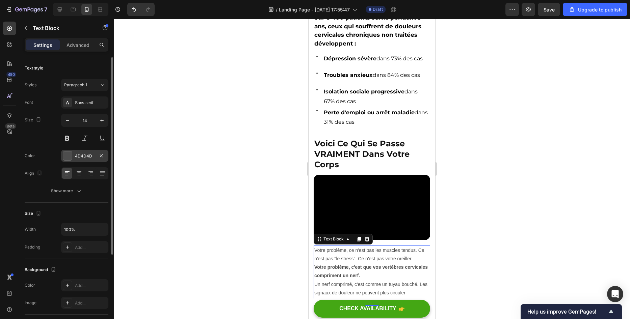
click at [72, 155] on div at bounding box center [67, 155] width 9 height 9
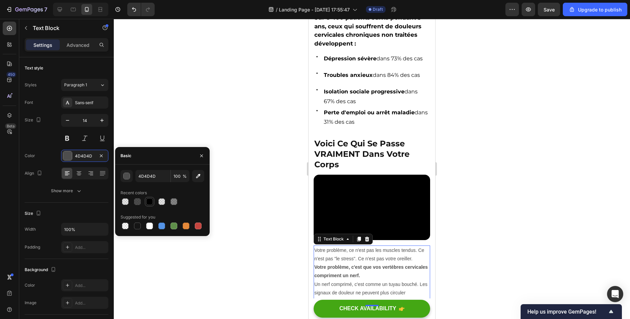
click at [152, 200] on div at bounding box center [149, 201] width 7 height 7
type input "000000"
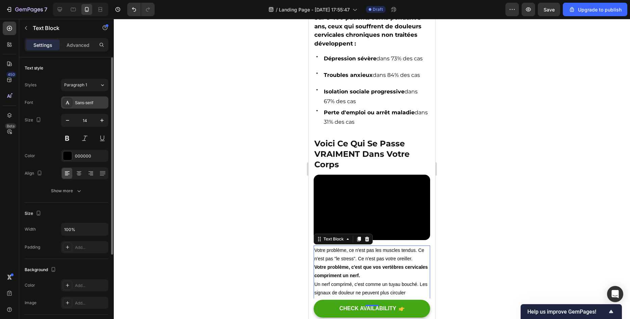
click at [79, 101] on div "Sans-serif" at bounding box center [91, 103] width 32 height 6
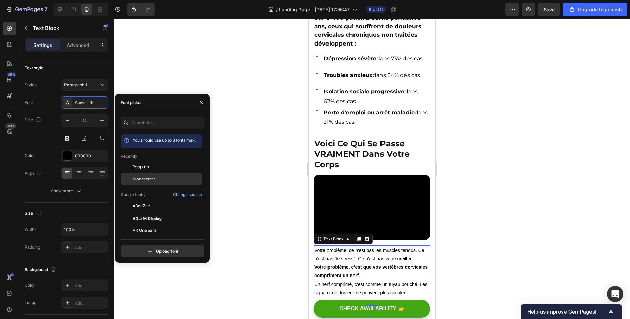
click at [138, 181] on span "Montserrat" at bounding box center [144, 179] width 23 height 6
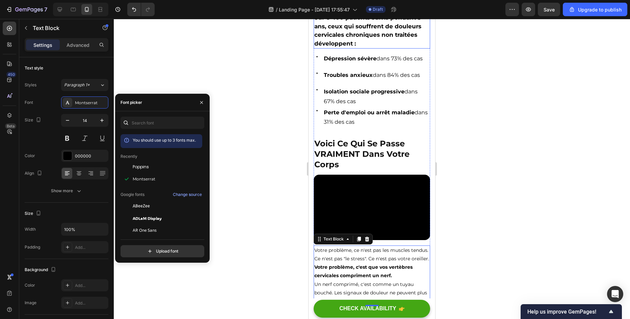
click at [351, 37] on strong "Sur 8 400 patients suivis pendant 3 ans, ceux qui souffrent de douleurs cervica…" at bounding box center [367, 30] width 107 height 33
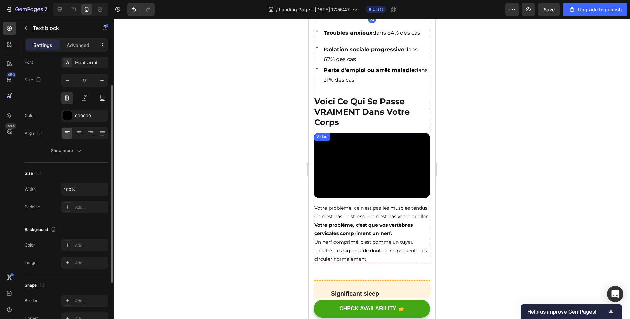
scroll to position [506, 0]
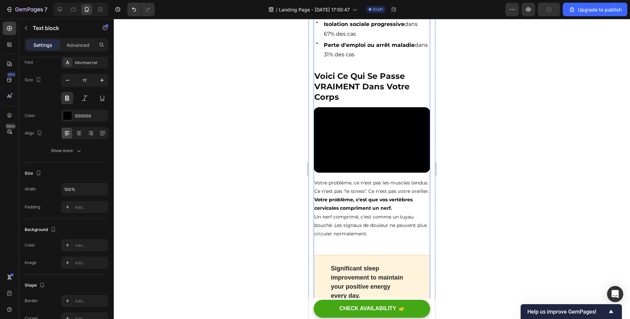
click at [346, 199] on strong "Votre problème, c'est que vos vertèbres cervicales compriment un nerf." at bounding box center [363, 204] width 98 height 15
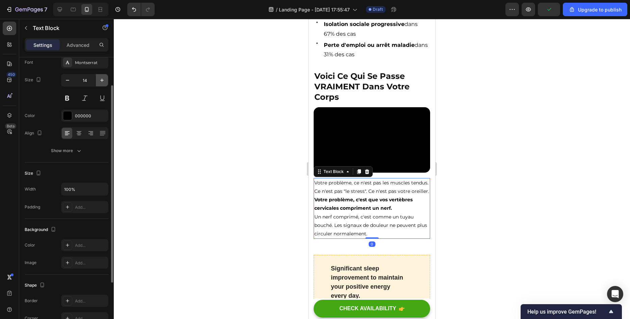
click at [98, 79] on button "button" at bounding box center [102, 80] width 12 height 12
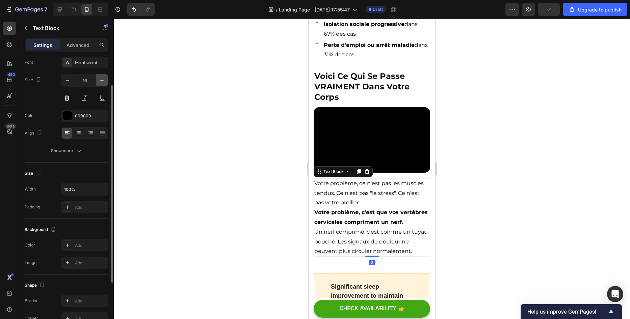
click at [98, 79] on button "button" at bounding box center [102, 80] width 12 height 12
type input "17"
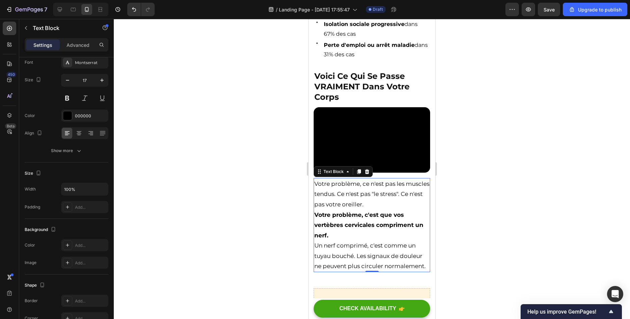
click at [176, 85] on div at bounding box center [372, 169] width 516 height 300
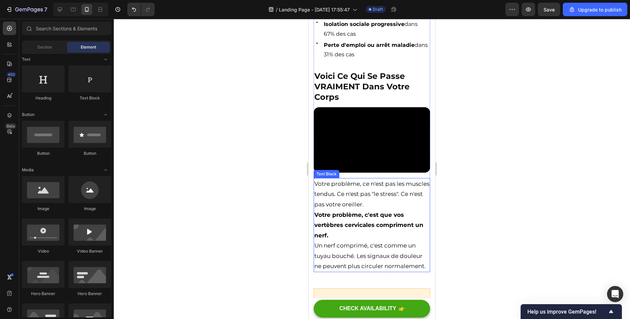
click at [363, 197] on p "Votre problème, ce n'est pas les muscles tendus. Ce n'est pas "le stress". Ce n…" at bounding box center [371, 194] width 115 height 31
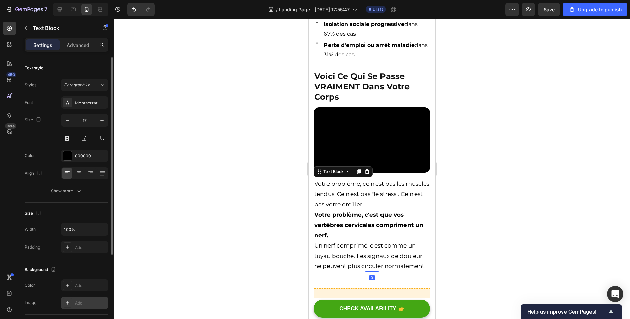
scroll to position [34, 0]
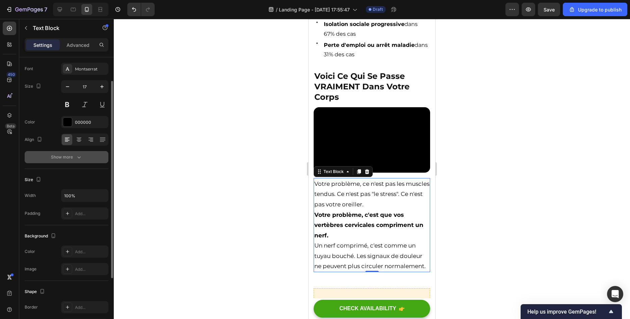
click at [60, 156] on div "Show more" at bounding box center [66, 157] width 31 height 7
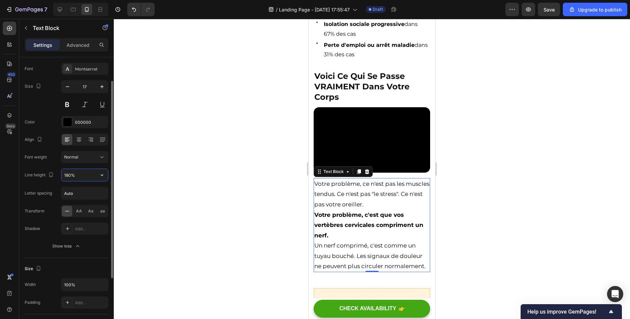
click at [83, 181] on input "180%" at bounding box center [84, 175] width 47 height 12
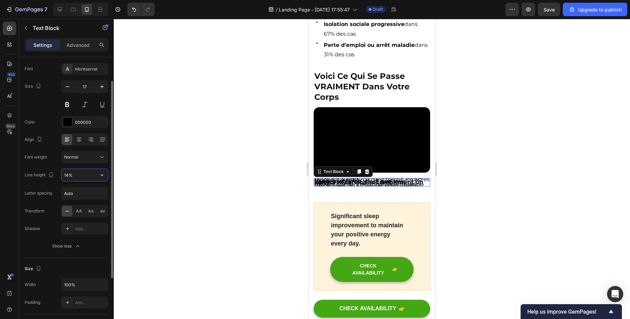
type input "140%"
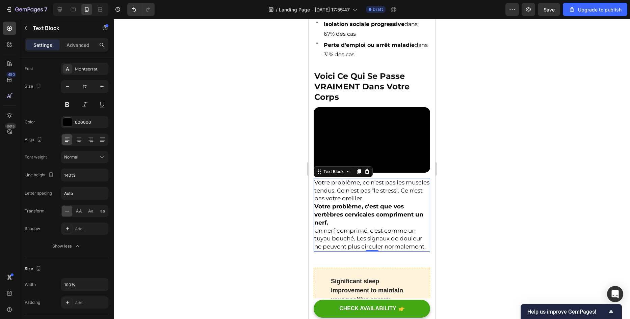
click at [176, 151] on div at bounding box center [372, 169] width 516 height 300
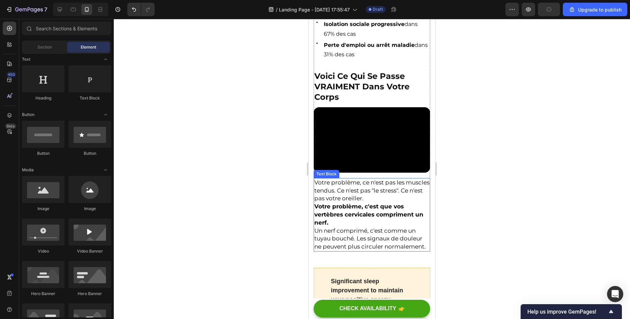
click at [328, 206] on strong "Votre problème, c'est que vos vertèbres cervicales compriment un nerf." at bounding box center [368, 214] width 109 height 23
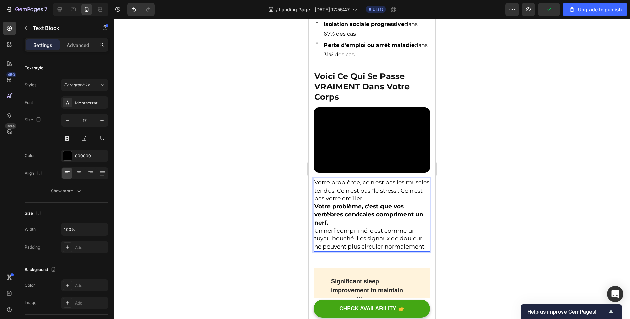
click at [414, 192] on p "Votre problème, ce n'est pas les muscles tendus. Ce n'est pas "le stress". Ce n…" at bounding box center [371, 191] width 115 height 24
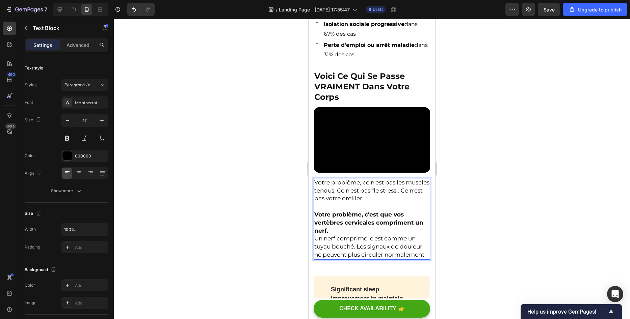
click at [349, 235] on p "Un nerf comprimé, c'est comme un tuyau bouché. Les signaux de douleur ne peuven…" at bounding box center [371, 247] width 115 height 24
click at [329, 220] on p "Votre problème, c'est que vos vertèbres cervicales compriment un nerf." at bounding box center [371, 223] width 115 height 24
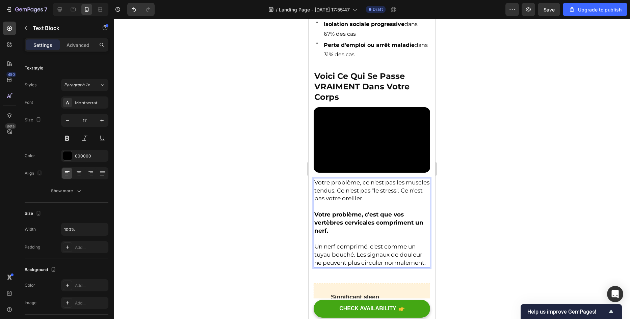
click at [246, 230] on div at bounding box center [372, 169] width 516 height 300
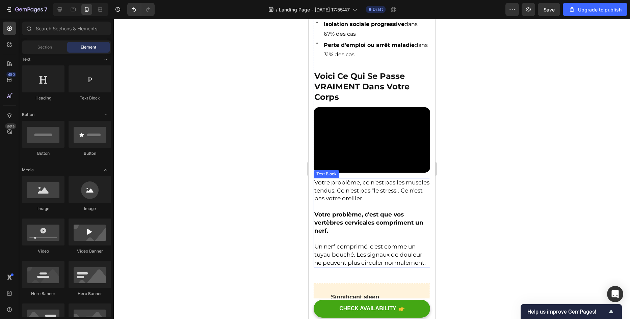
click at [399, 217] on strong "Votre problème, c'est que vos vertèbres cervicales compriment un nerf." at bounding box center [368, 222] width 109 height 23
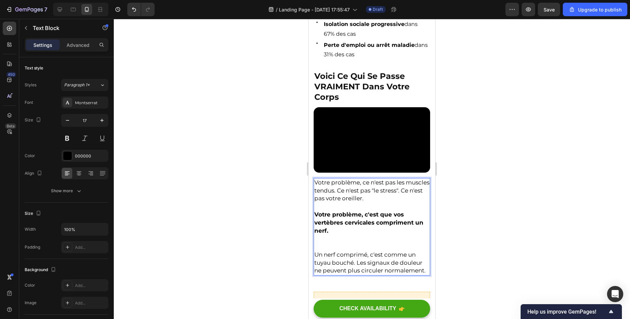
click at [415, 215] on strong "Votre problème, c'est que vos vertèbres cervicales compriment un nerf." at bounding box center [368, 222] width 109 height 23
click at [523, 212] on div at bounding box center [372, 169] width 516 height 300
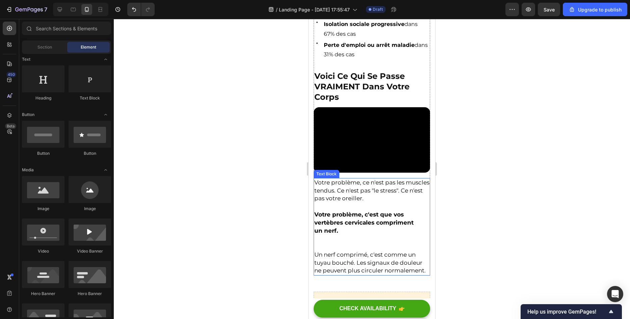
click at [347, 235] on p "Rich Text Editor. Editing area: main" at bounding box center [371, 243] width 115 height 16
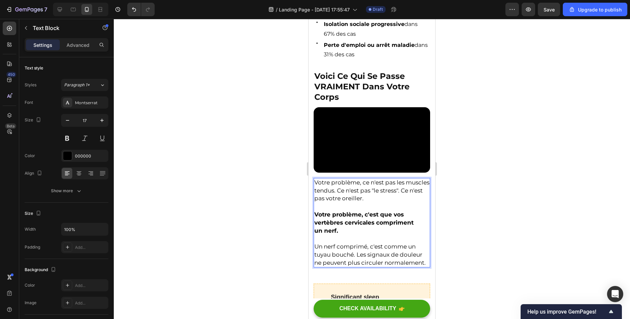
click at [243, 203] on div at bounding box center [372, 169] width 516 height 300
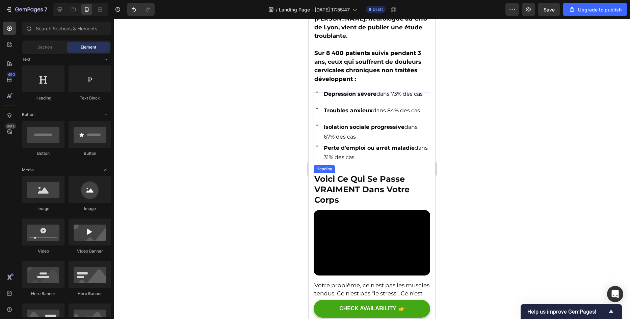
scroll to position [405, 0]
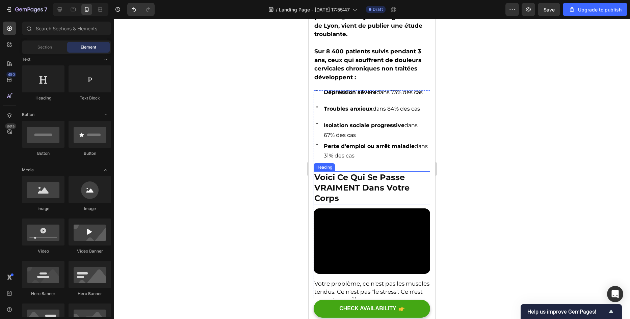
click at [342, 179] on p "Voici Ce Qui Se Passe VRAIMENT Dans Votre Corps" at bounding box center [371, 188] width 115 height 32
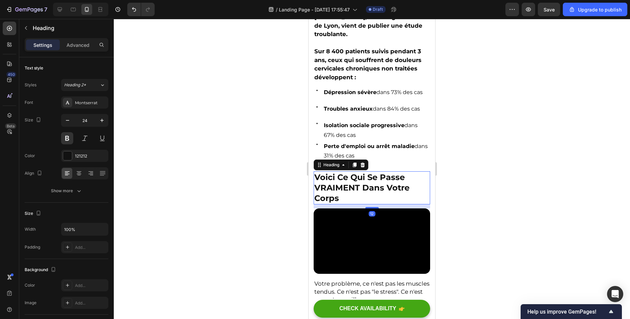
scroll to position [439, 0]
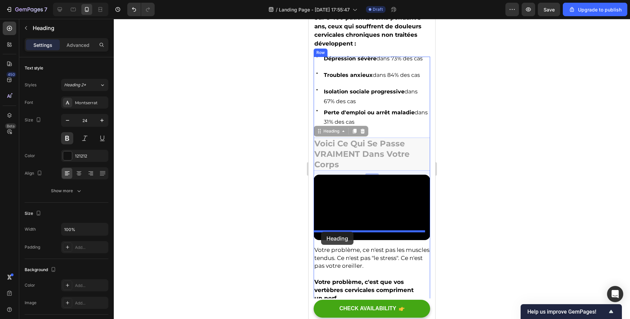
drag, startPoint x: 316, startPoint y: 128, endPoint x: 321, endPoint y: 232, distance: 103.7
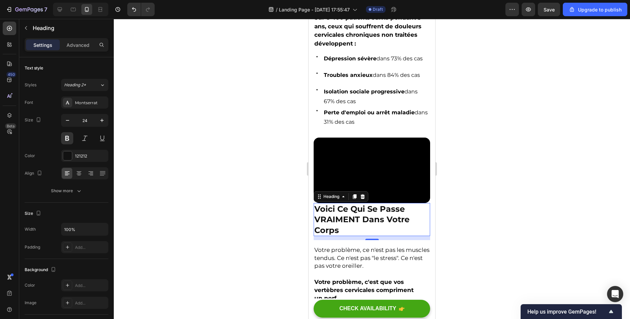
click at [264, 149] on div at bounding box center [372, 169] width 516 height 300
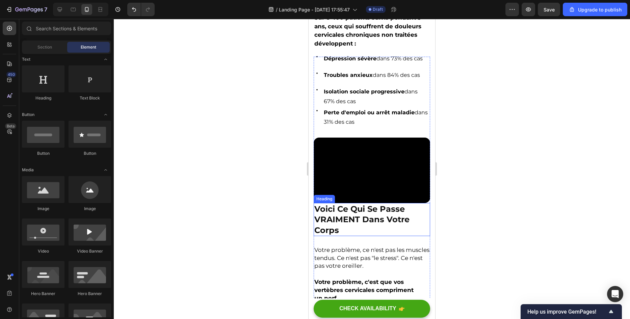
click at [354, 204] on p "Voici Ce Qui Se Passe VRAIMENT Dans Votre Corps" at bounding box center [371, 220] width 115 height 32
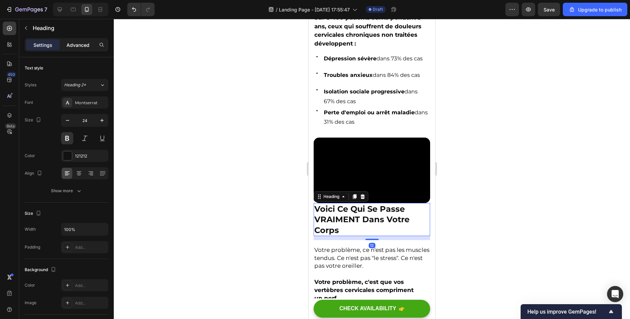
click at [73, 47] on p "Advanced" at bounding box center [77, 45] width 23 height 7
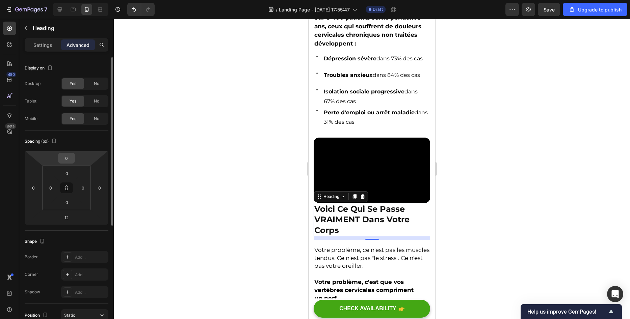
click at [73, 156] on div "0" at bounding box center [66, 158] width 17 height 11
click at [69, 159] on input "0" at bounding box center [66, 158] width 13 height 10
type input "12"
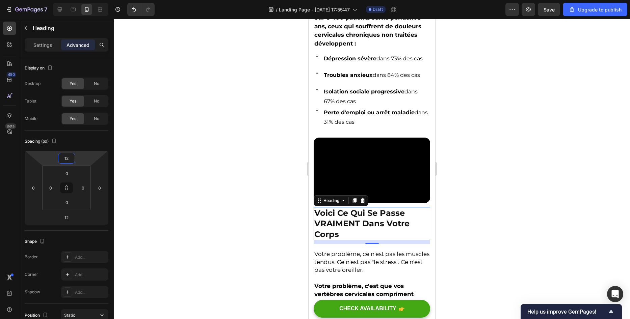
click at [185, 185] on div at bounding box center [372, 169] width 516 height 300
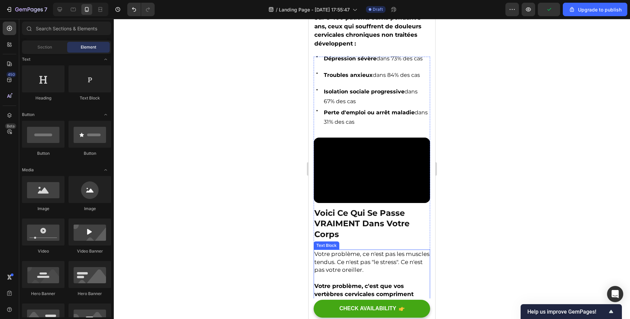
click at [359, 250] on p "Votre problème, ce n'est pas les muscles tendus. Ce n'est pas "le stress". Ce n…" at bounding box center [371, 262] width 115 height 24
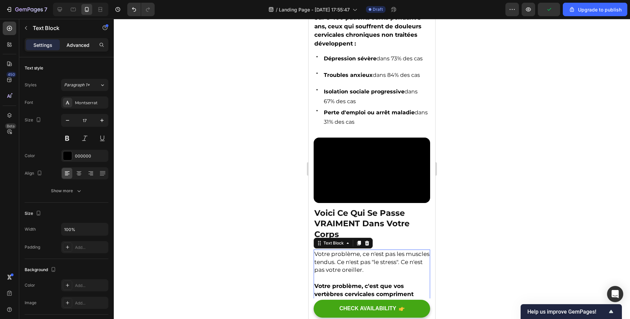
click at [72, 45] on p "Advanced" at bounding box center [77, 45] width 23 height 7
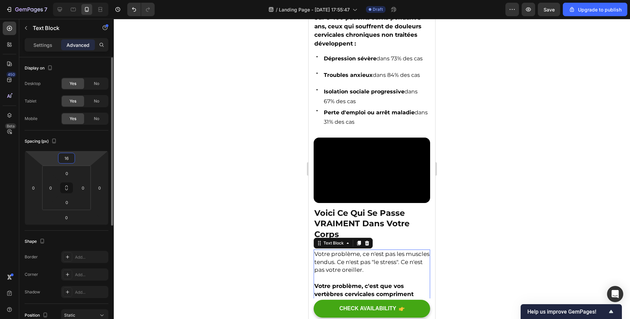
click at [69, 155] on input "16" at bounding box center [66, 158] width 13 height 10
type input "8"
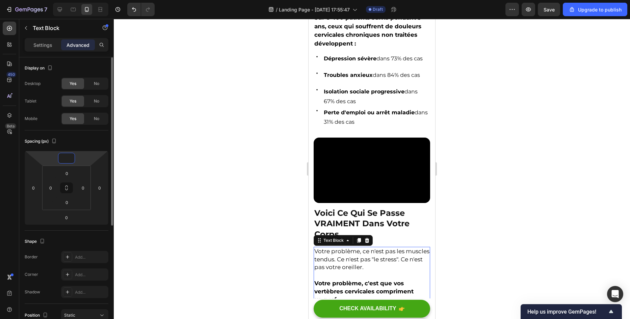
type input "4"
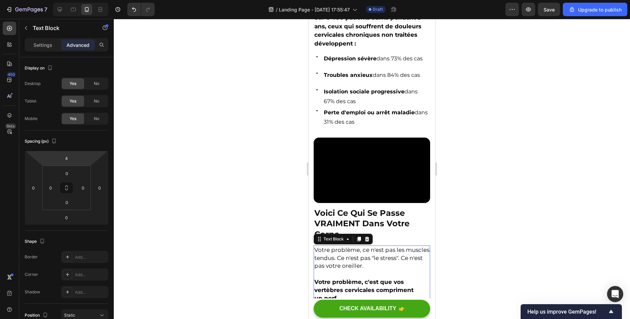
click at [204, 225] on div at bounding box center [372, 169] width 516 height 300
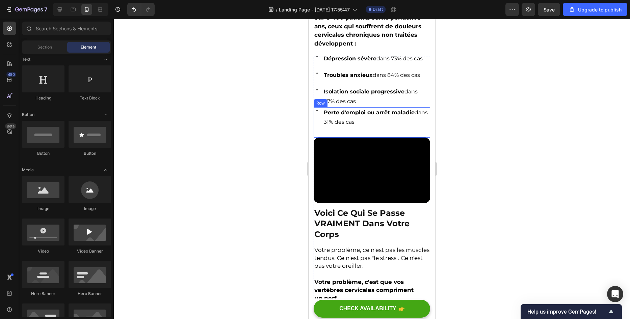
click at [316, 119] on div "Icon" at bounding box center [316, 122] width 7 height 30
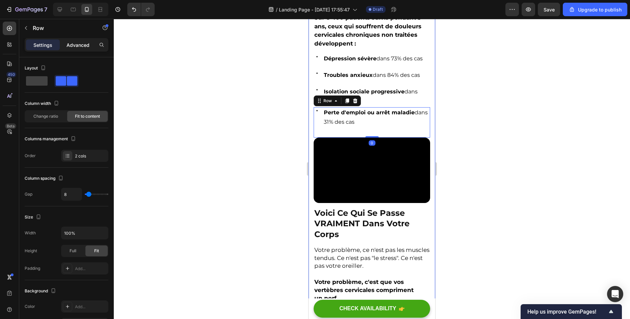
click at [82, 40] on div "Advanced" at bounding box center [78, 44] width 34 height 11
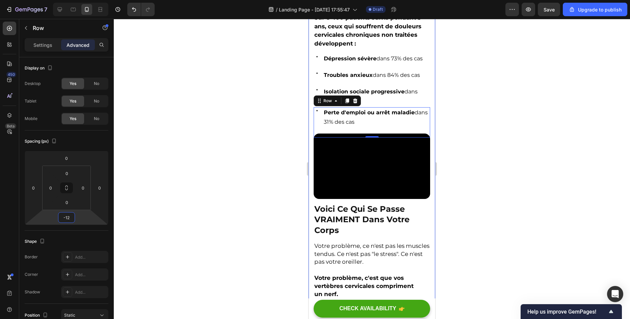
type input "-6"
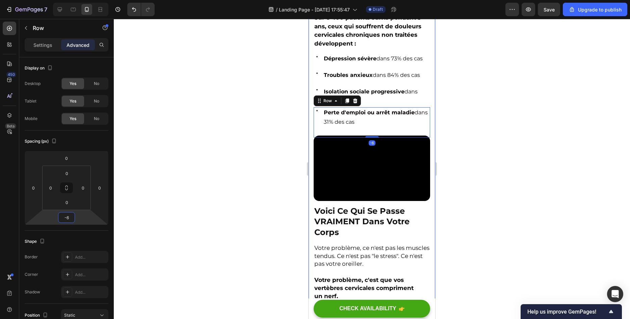
click at [83, 0] on html "7 / Landing Page - [DATE] 17:55:47 Draft Preview Save Upgrade to publish 450 Be…" at bounding box center [315, 0] width 630 height 0
click at [187, 175] on div at bounding box center [372, 169] width 516 height 300
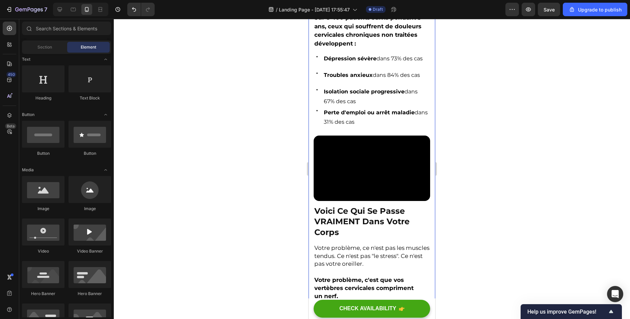
click at [187, 175] on div at bounding box center [372, 169] width 516 height 300
click at [210, 166] on div at bounding box center [372, 169] width 516 height 300
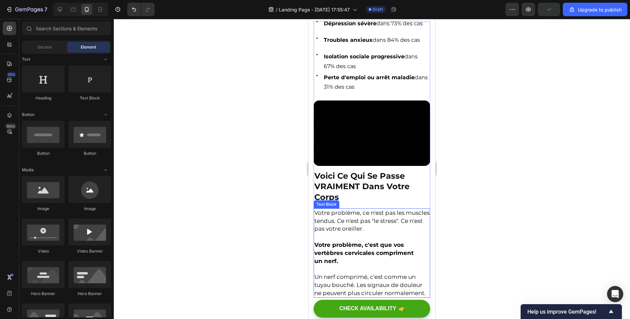
scroll to position [506, 0]
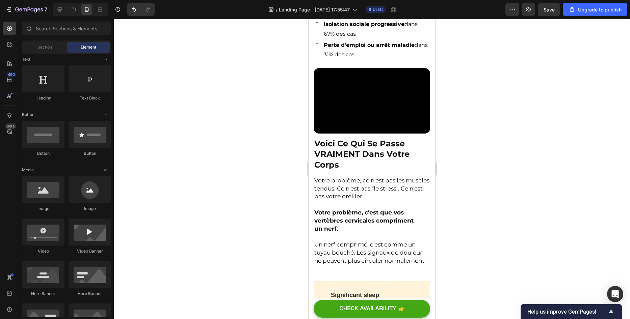
click at [299, 204] on div at bounding box center [372, 169] width 516 height 300
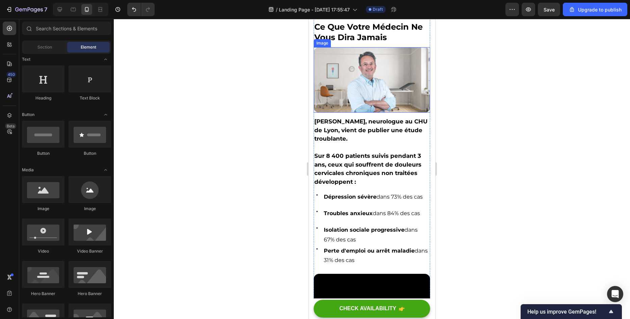
scroll to position [304, 0]
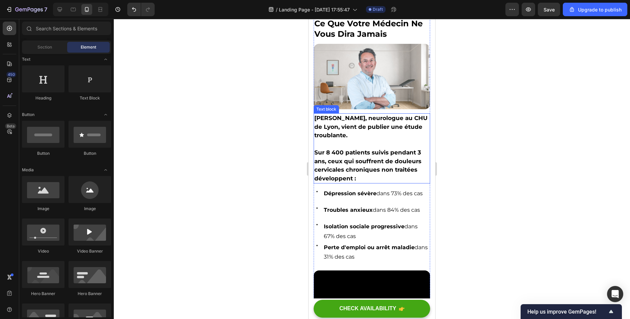
click at [367, 161] on strong "Sur 8 400 patients suivis pendant 3 ans, ceux qui souffrent de douleurs cervica…" at bounding box center [367, 165] width 107 height 33
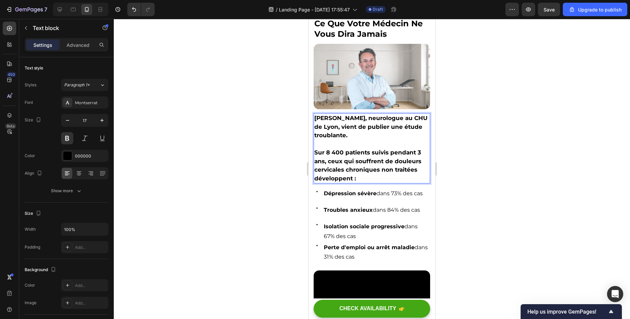
click at [366, 167] on strong "Sur 8 400 patients suivis pendant 3 ans, ceux qui souffrent de douleurs cervica…" at bounding box center [367, 165] width 107 height 33
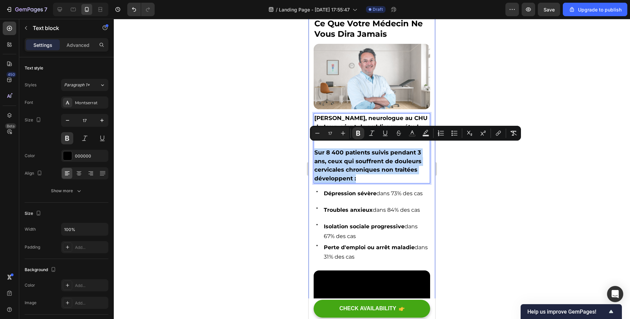
drag, startPoint x: 369, startPoint y: 174, endPoint x: 313, endPoint y: 145, distance: 62.8
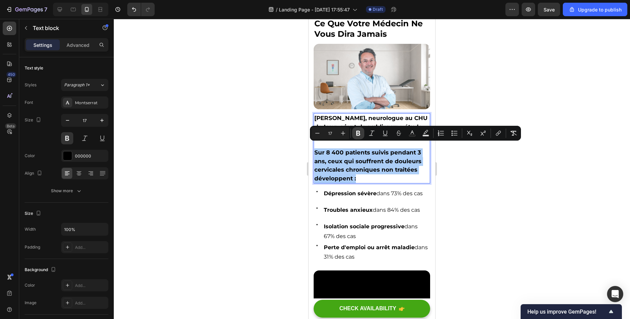
click at [356, 135] on icon "Editor contextual toolbar" at bounding box center [358, 133] width 7 height 7
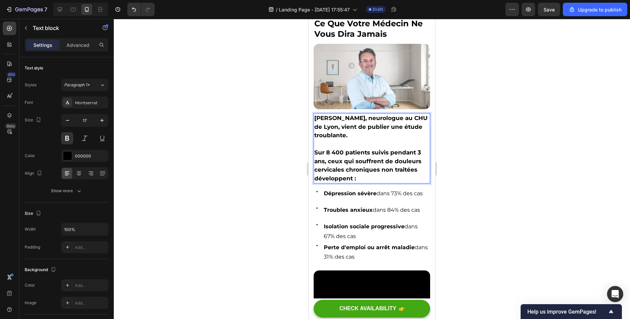
click at [361, 168] on p "Sur 8 400 patients suivis pendant 3 ans, ceux qui souffrent de douleurs cervica…" at bounding box center [371, 165] width 115 height 34
click at [361, 176] on p "Sur 8 400 patients suivis pendant 3 ans, ceux qui souffrent de douleurs cervica…" at bounding box center [371, 165] width 115 height 34
click at [69, 137] on button at bounding box center [67, 138] width 12 height 12
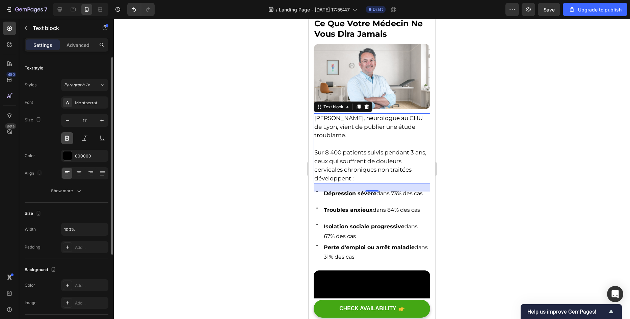
click at [69, 137] on button at bounding box center [67, 138] width 12 height 12
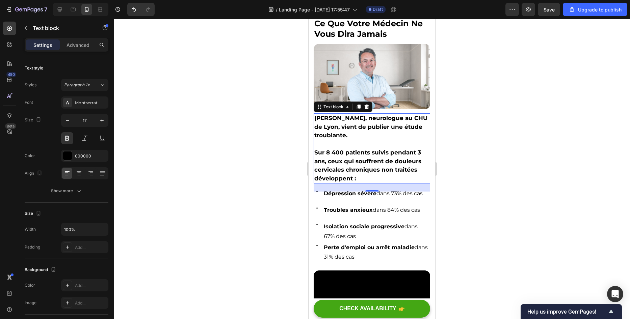
click at [163, 136] on div at bounding box center [372, 169] width 516 height 300
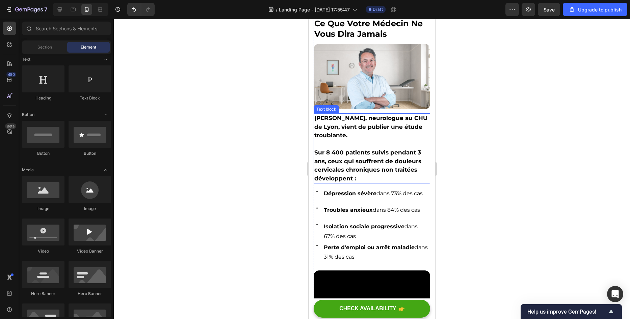
click at [350, 163] on p "Sur 8 400 patients suivis pendant 3 ans, ceux qui souffrent de douleurs cervica…" at bounding box center [371, 165] width 115 height 34
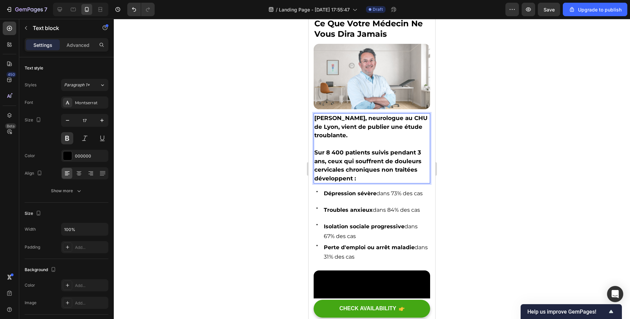
click at [363, 165] on p "Sur 8 400 patients suivis pendant 3 ans, ceux qui souffrent de douleurs cervica…" at bounding box center [371, 165] width 115 height 34
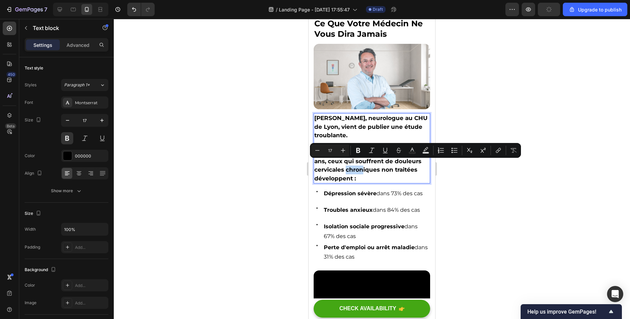
drag, startPoint x: 363, startPoint y: 165, endPoint x: 346, endPoint y: 163, distance: 17.3
click at [346, 163] on p "Sur 8 400 patients suivis pendant 3 ans, ceux qui souffrent de douleurs cervica…" at bounding box center [371, 165] width 115 height 34
click at [353, 153] on button "Bold" at bounding box center [358, 150] width 12 height 12
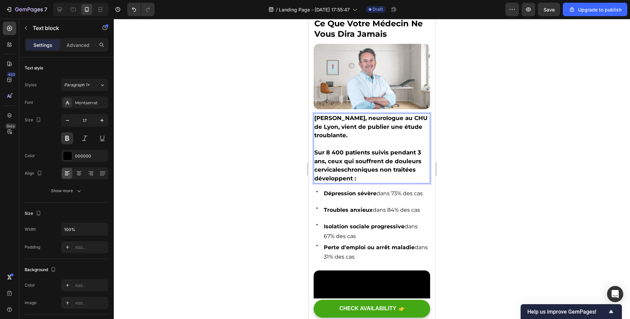
click at [196, 139] on div at bounding box center [372, 169] width 516 height 300
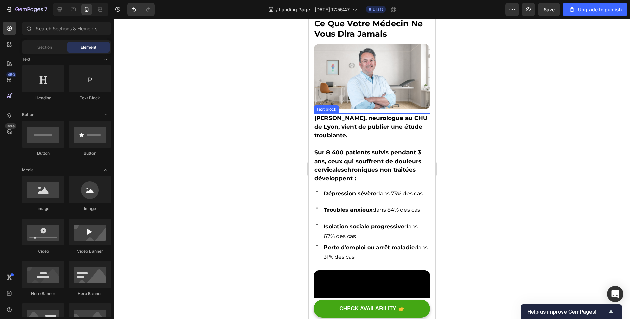
click at [324, 156] on p "Sur 8 400 patients suivis pendant 3 ans, ceux qui souffrent de douleurs cervica…" at bounding box center [371, 165] width 115 height 34
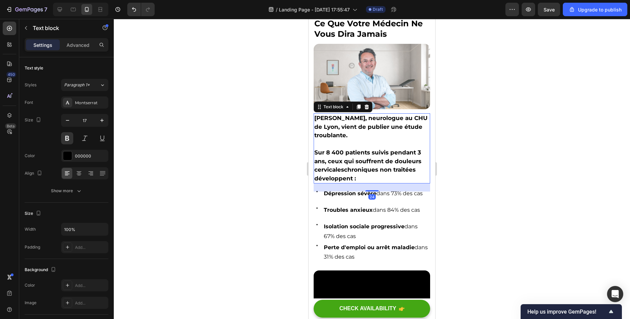
click at [280, 173] on div at bounding box center [372, 169] width 516 height 300
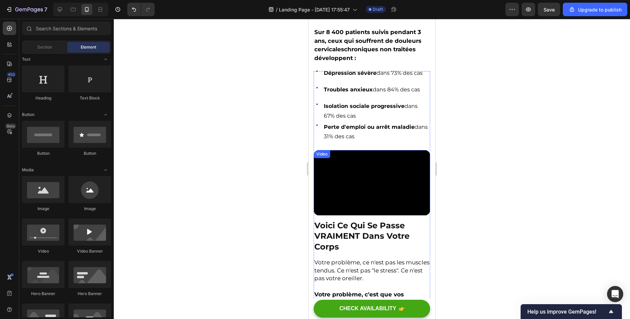
scroll to position [540, 0]
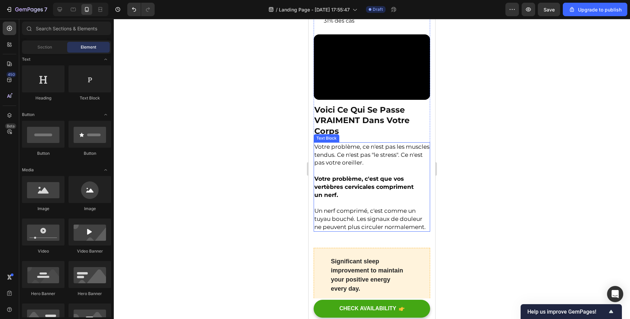
click at [325, 192] on strong "un nerf." at bounding box center [326, 195] width 24 height 7
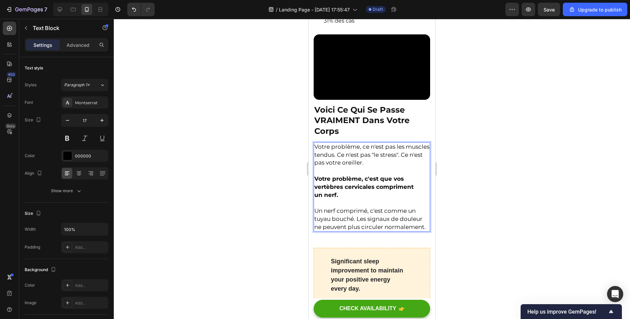
click at [338, 175] on strong "Votre problème, c'est que vos vertèbres cervicales compriment" at bounding box center [363, 182] width 99 height 15
click at [341, 152] on p "Votre problème, ce n'est pas les muscles tendus. Ce n'est pas "le stress". Ce n…" at bounding box center [371, 155] width 115 height 24
click at [263, 175] on div at bounding box center [372, 169] width 516 height 300
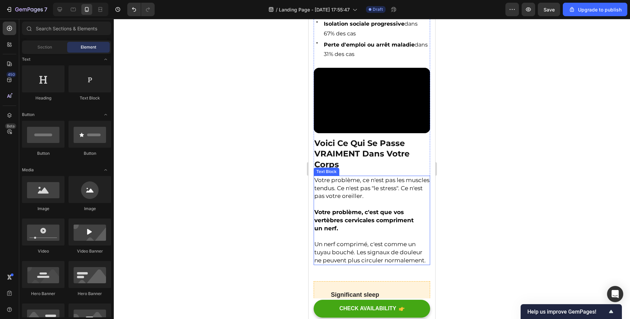
scroll to position [506, 0]
click at [359, 128] on div "Image Video Voici Ce Qui Se Passe VRAIMENT Dans Votre Corps Heading Votre probl…" at bounding box center [371, 166] width 116 height 197
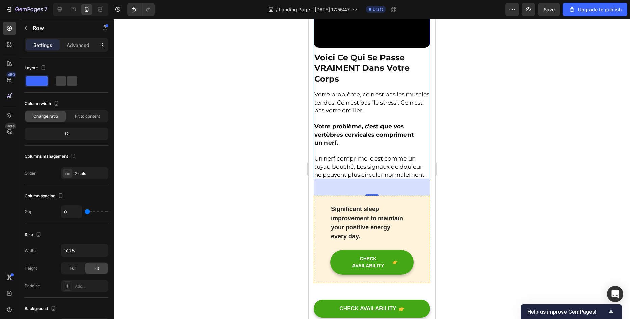
scroll to position [641, 0]
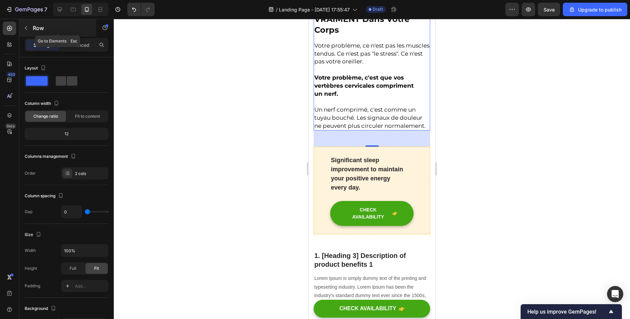
click at [27, 29] on icon "button" at bounding box center [25, 27] width 5 height 5
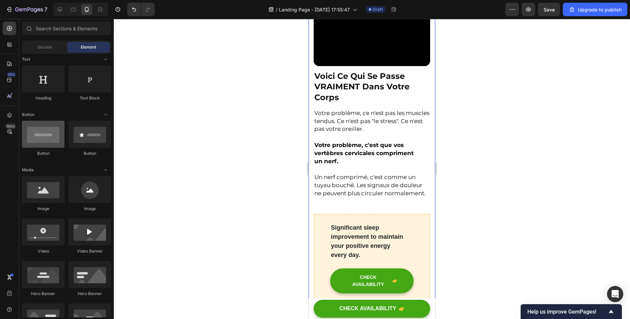
scroll to position [67, 0]
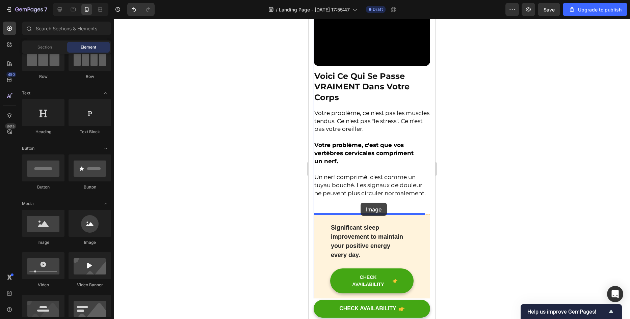
drag, startPoint x: 350, startPoint y: 248, endPoint x: 360, endPoint y: 203, distance: 46.8
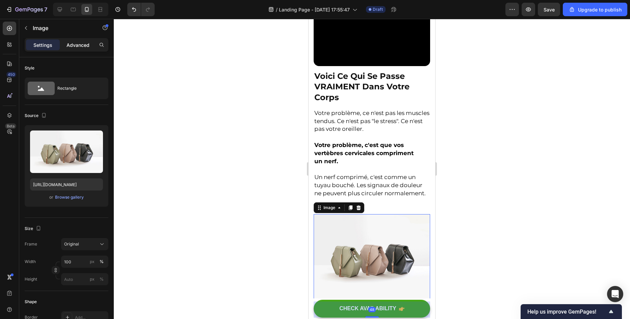
click at [75, 44] on p "Advanced" at bounding box center [77, 45] width 23 height 7
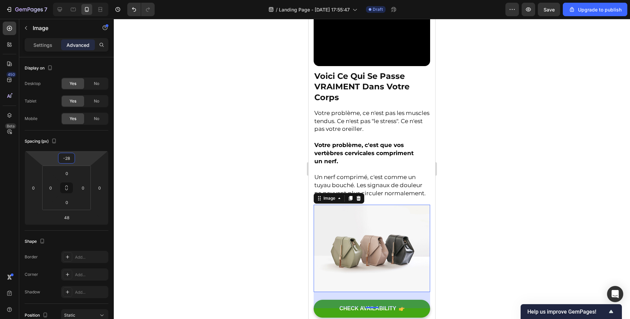
type input "-30"
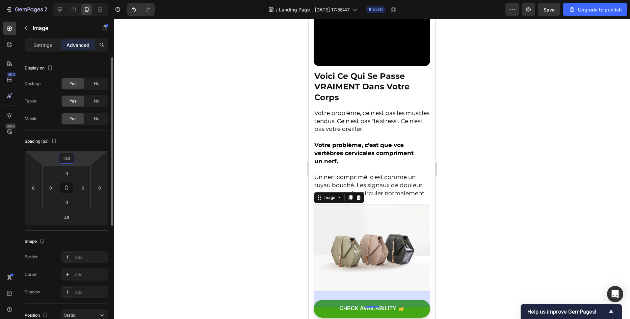
drag, startPoint x: 84, startPoint y: 158, endPoint x: 73, endPoint y: 152, distance: 13.0
click at [79, 0] on html "7 / Landing Page - [DATE] 17:55:47 Draft Preview Save Upgrade to publish 450 Be…" at bounding box center [315, 0] width 630 height 0
click at [43, 54] on div "Settings Advanced" at bounding box center [66, 47] width 94 height 19
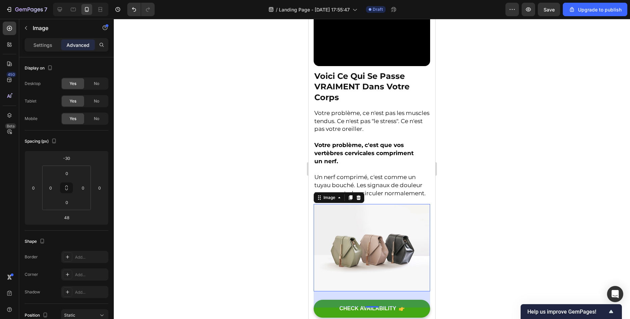
click at [41, 50] on div "Settings Advanced" at bounding box center [67, 44] width 84 height 13
click at [39, 48] on p "Settings" at bounding box center [42, 45] width 19 height 7
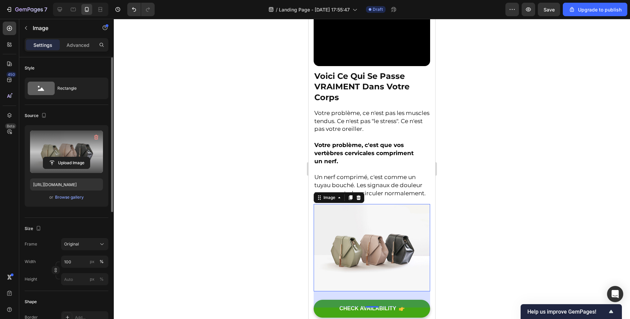
click at [74, 155] on label at bounding box center [66, 152] width 73 height 43
click at [74, 157] on input "file" at bounding box center [66, 162] width 47 height 11
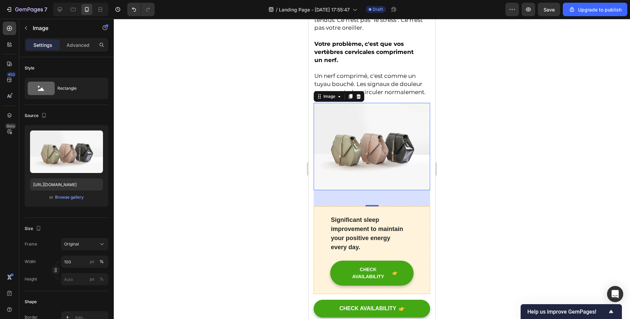
scroll to position [709, 0]
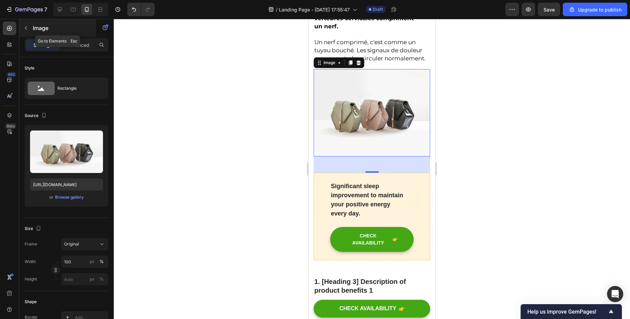
click at [24, 26] on icon "button" at bounding box center [25, 27] width 5 height 5
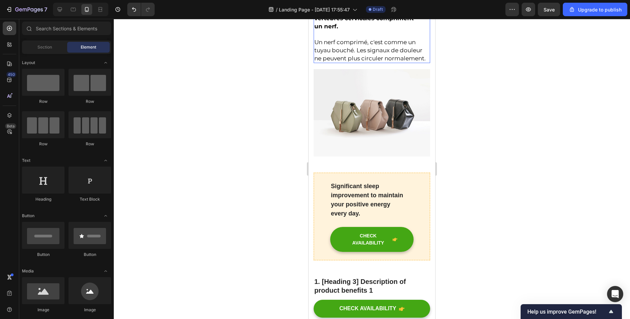
scroll to position [607, 0]
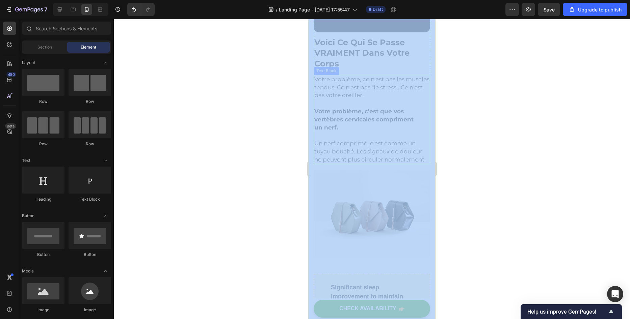
drag, startPoint x: 597, startPoint y: 74, endPoint x: 363, endPoint y: 97, distance: 235.6
click at [234, 99] on div at bounding box center [372, 169] width 516 height 300
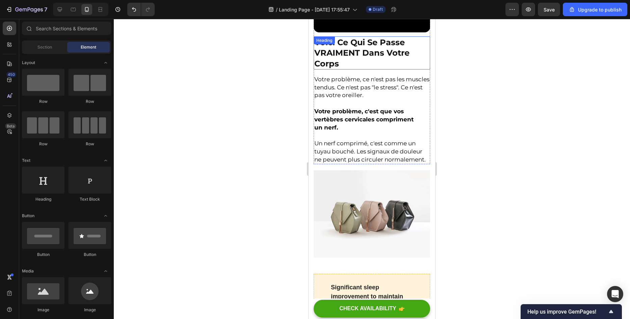
click at [373, 37] on p "Voici Ce Qui Se Passe VRAIMENT Dans Votre Corps" at bounding box center [371, 53] width 115 height 32
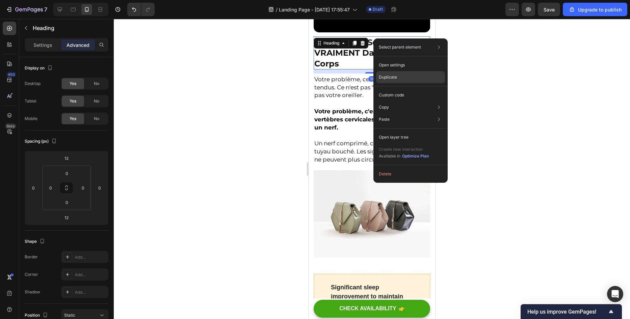
click at [387, 80] on p "Duplicate" at bounding box center [388, 77] width 18 height 6
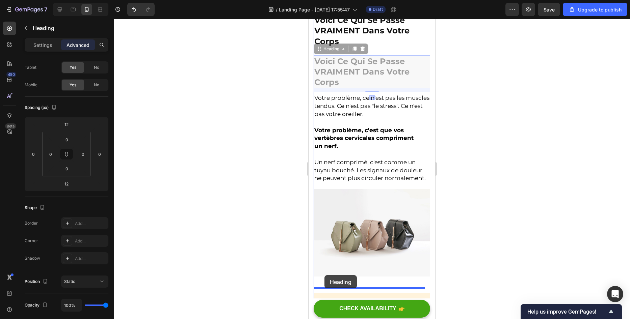
scroll to position [632, 0]
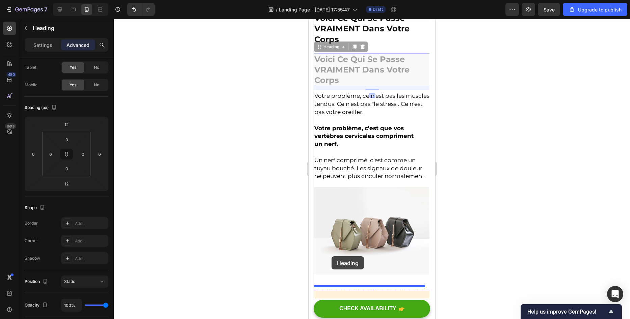
drag, startPoint x: 321, startPoint y: 63, endPoint x: 331, endPoint y: 256, distance: 193.7
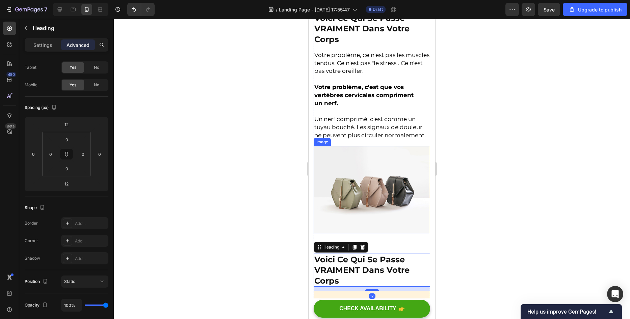
click at [353, 202] on img at bounding box center [371, 189] width 116 height 87
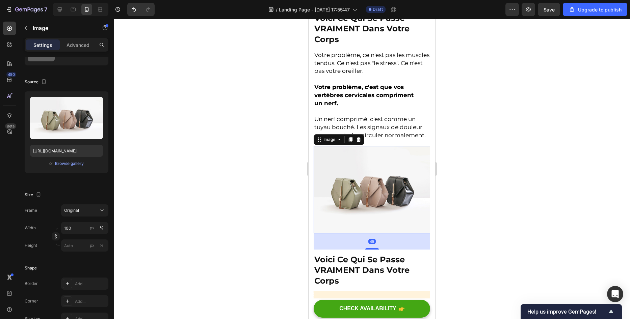
scroll to position [0, 0]
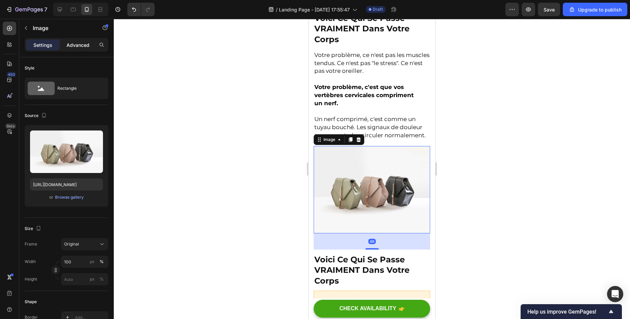
click at [82, 46] on p "Advanced" at bounding box center [77, 45] width 23 height 7
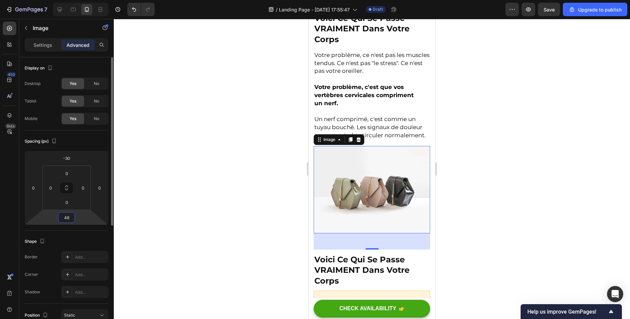
click at [69, 220] on input "48" at bounding box center [66, 218] width 13 height 10
type input "0"
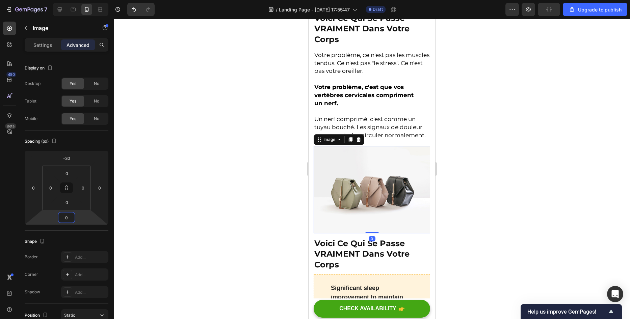
click at [174, 207] on div at bounding box center [372, 169] width 516 height 300
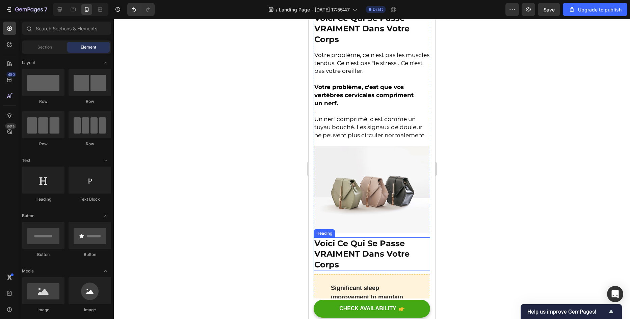
click at [349, 254] on h2 "Voici Ce Qui Se Passe VRAIMENT Dans Votre Corps" at bounding box center [371, 254] width 116 height 33
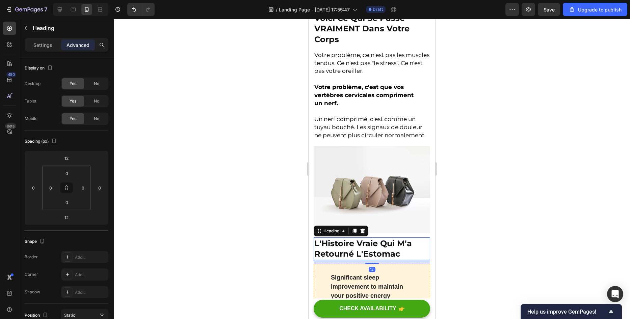
click at [192, 233] on div at bounding box center [372, 169] width 516 height 300
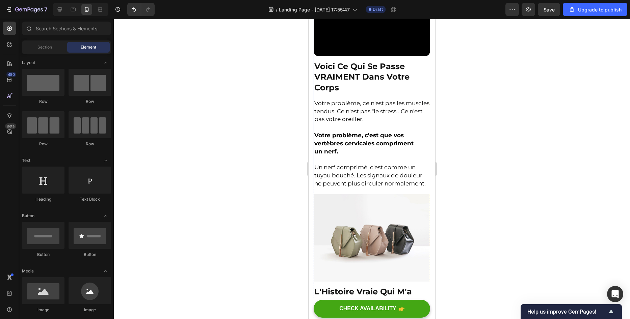
scroll to position [598, 0]
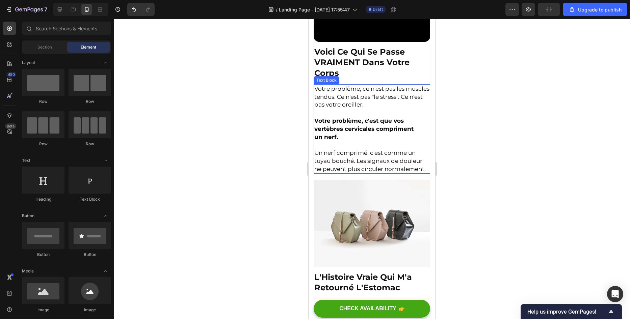
click at [330, 109] on p "Rich Text Editor. Editing area: main" at bounding box center [371, 113] width 115 height 8
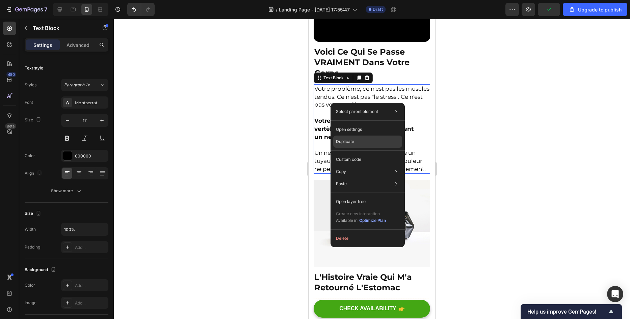
click at [348, 141] on p "Duplicate" at bounding box center [345, 142] width 18 height 6
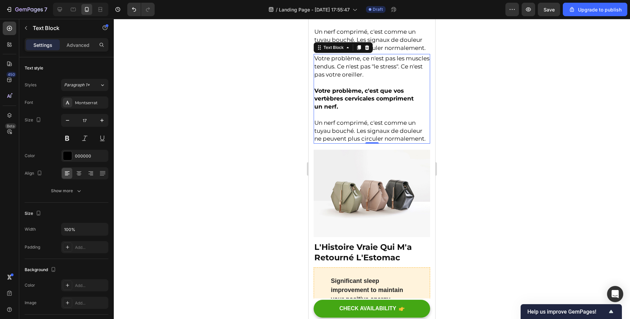
scroll to position [733, 0]
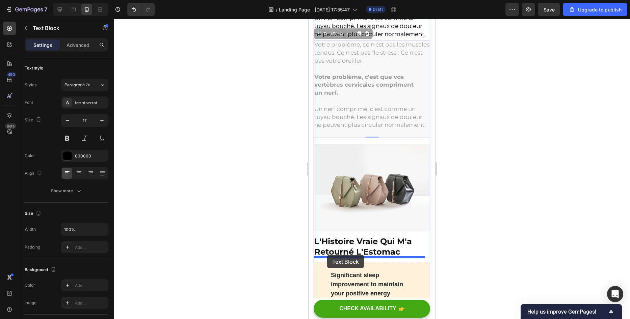
drag, startPoint x: 323, startPoint y: 31, endPoint x: 327, endPoint y: 255, distance: 224.4
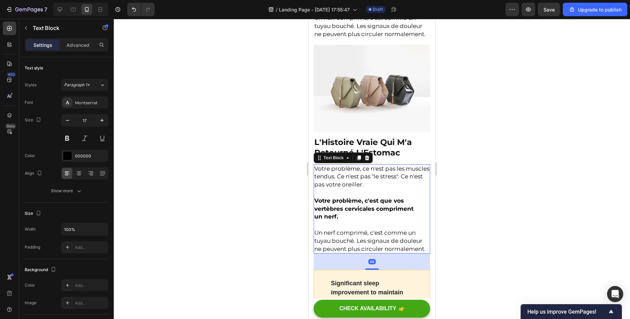
click at [263, 192] on div at bounding box center [372, 169] width 516 height 300
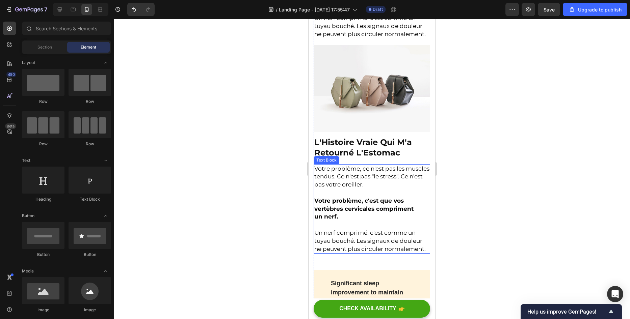
click at [343, 189] on p at bounding box center [371, 193] width 115 height 8
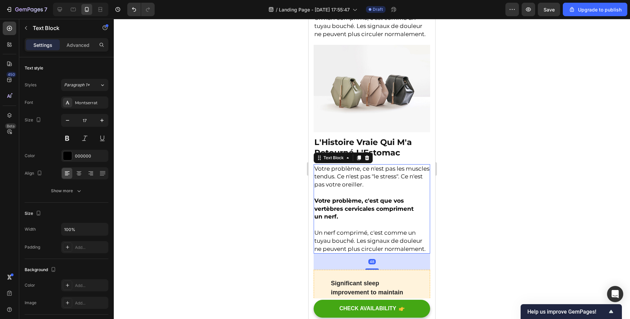
click at [370, 260] on div "48" at bounding box center [371, 262] width 116 height 16
click at [361, 251] on p "Un nerf comprimé, c'est comme un tuyau bouché. Les signaux de douleur ne peuven…" at bounding box center [371, 241] width 115 height 24
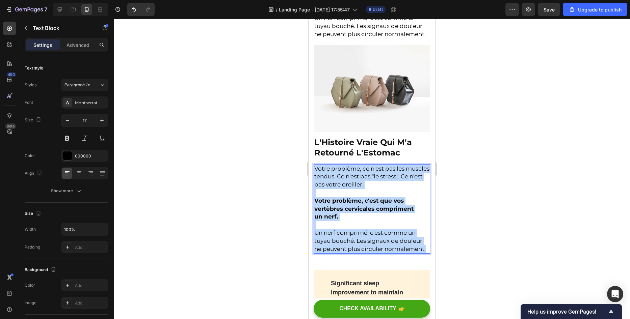
drag, startPoint x: 361, startPoint y: 251, endPoint x: 315, endPoint y: 164, distance: 98.1
click at [315, 164] on div "Votre problème, ce n'est pas les muscles tendus. Ce n'est pas "le stress". Ce n…" at bounding box center [371, 209] width 116 height 90
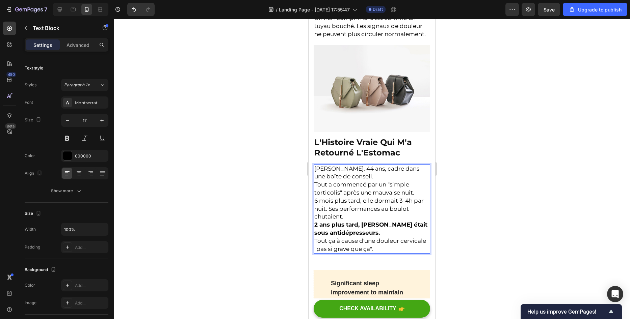
click at [343, 175] on p "[PERSON_NAME], 44 ans, cadre dans une boîte de conseil." at bounding box center [371, 173] width 115 height 16
click at [345, 176] on p "[PERSON_NAME], 44 ans, cadre dans une boîte de conseil." at bounding box center [371, 173] width 115 height 16
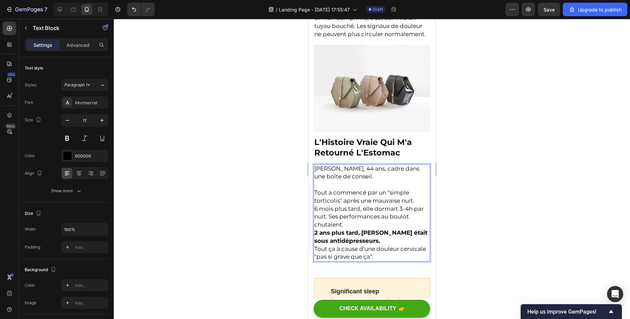
click at [415, 197] on p "Tout a commencé par un "simple torticolis" après une mauvaise nuit." at bounding box center [371, 197] width 115 height 16
click at [473, 217] on div at bounding box center [372, 169] width 516 height 300
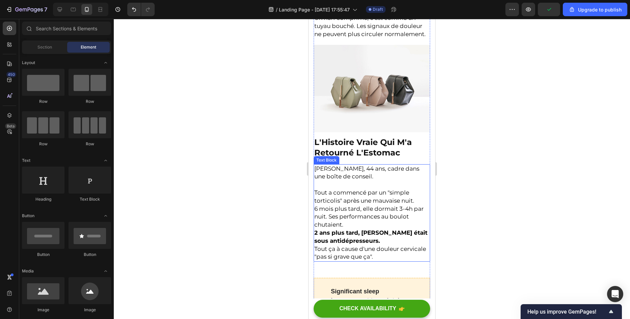
click at [350, 214] on p "6 mois plus tard, elle dormait 3-4h par nuit. Ses performances au boulot chutai…" at bounding box center [371, 217] width 115 height 24
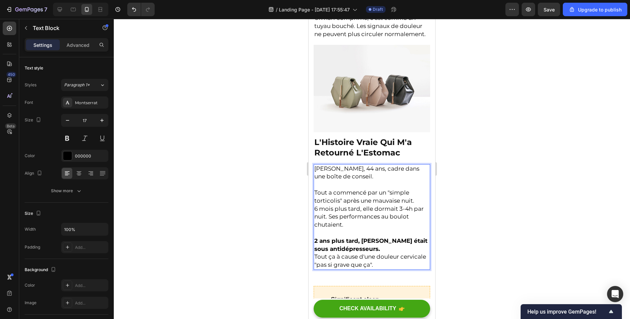
click at [468, 215] on div at bounding box center [372, 169] width 516 height 300
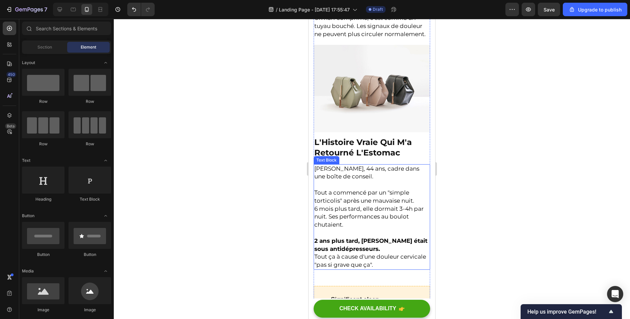
click at [344, 165] on p "[PERSON_NAME], 44 ans, cadre dans une boîte de conseil." at bounding box center [371, 173] width 115 height 16
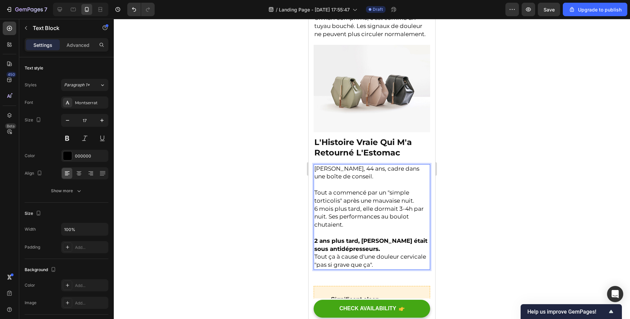
click at [344, 165] on p "[PERSON_NAME], 44 ans, cadre dans une boîte de conseil." at bounding box center [371, 173] width 115 height 16
click at [355, 165] on p "[PERSON_NAME], 44 ans, cadre dans une boîte de conseil." at bounding box center [371, 173] width 115 height 16
click at [354, 169] on p "[PERSON_NAME], 44 ans, cadre dans une boîte de conseil." at bounding box center [371, 173] width 115 height 16
click at [206, 178] on div at bounding box center [372, 169] width 516 height 300
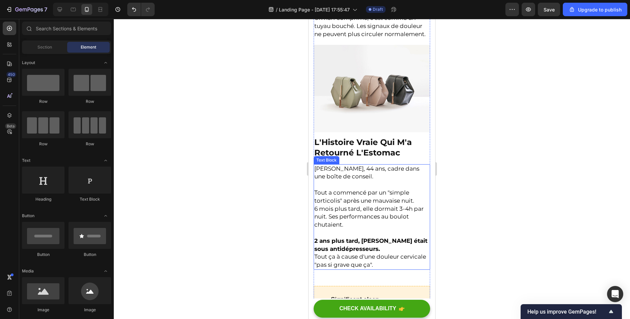
click at [366, 206] on p "6 mois plus tard, elle dormait 3-4h par nuit. Ses performances au boulot chutai…" at bounding box center [371, 217] width 115 height 24
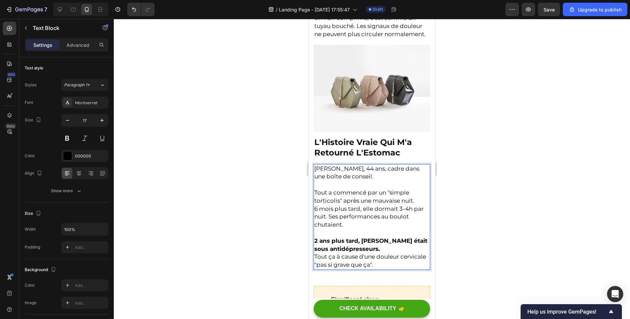
click at [389, 189] on p "Tout a commencé par un "simple torticolis" après une mauvaise nuit." at bounding box center [371, 197] width 115 height 16
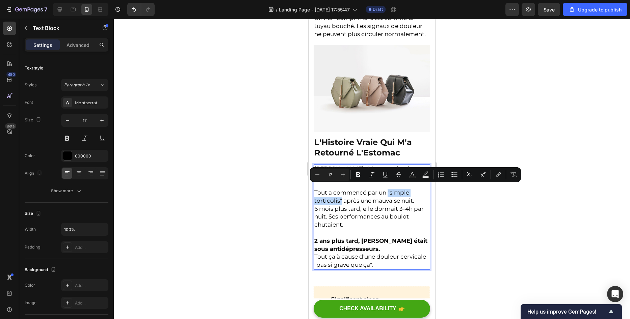
drag, startPoint x: 389, startPoint y: 189, endPoint x: 340, endPoint y: 195, distance: 49.4
click at [340, 195] on p "Tout a commencé par un "simple torticolis" après une mauvaise nuit." at bounding box center [371, 197] width 115 height 16
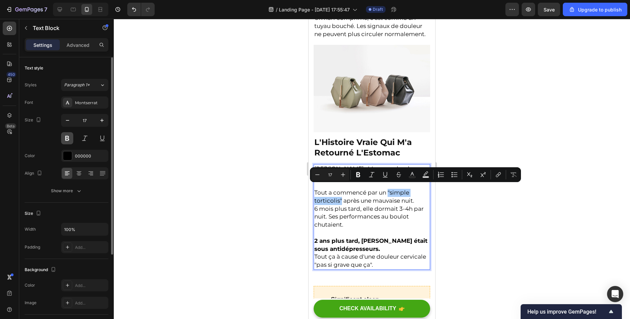
click at [67, 138] on button at bounding box center [67, 138] width 12 height 12
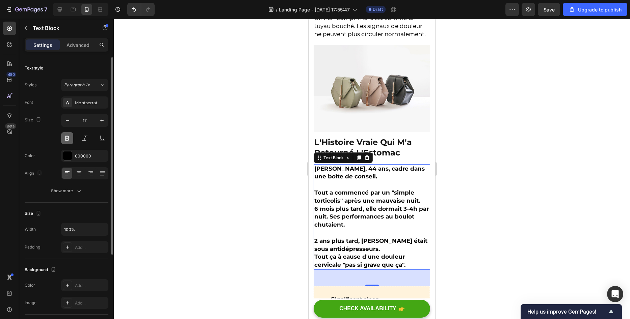
click at [67, 138] on button at bounding box center [67, 138] width 12 height 12
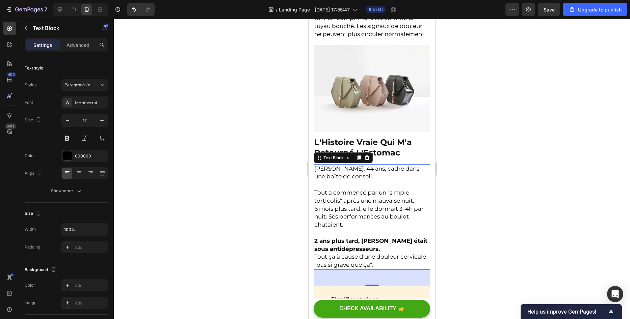
click at [353, 196] on p "Tout a commencé par un "simple torticolis" après une mauvaise nuit." at bounding box center [371, 197] width 115 height 16
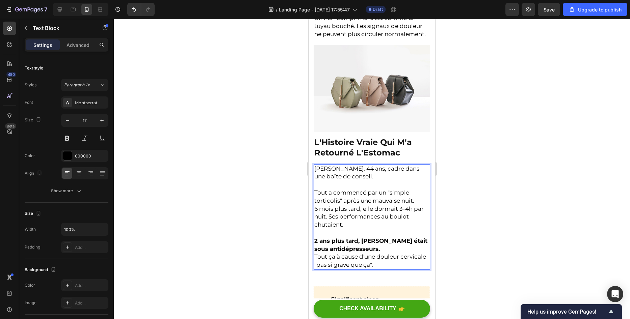
click at [339, 196] on p "Tout a commencé par un "simple torticolis" après une mauvaise nuit." at bounding box center [371, 197] width 115 height 16
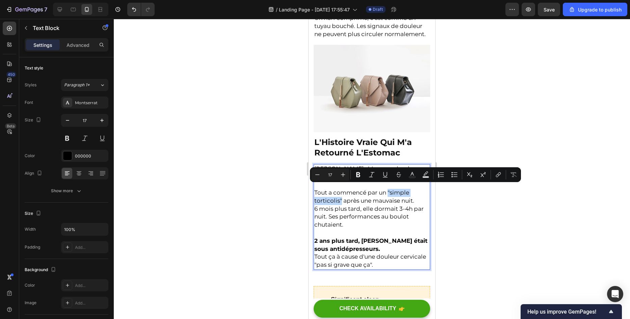
drag, startPoint x: 341, startPoint y: 196, endPoint x: 389, endPoint y: 187, distance: 49.0
click at [389, 189] on p "Tout a commencé par un "simple torticolis" après une mauvaise nuit." at bounding box center [371, 197] width 115 height 16
click at [355, 173] on icon "Editor contextual toolbar" at bounding box center [358, 174] width 7 height 7
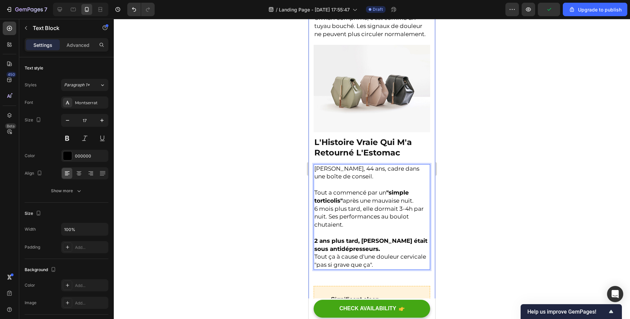
click at [239, 192] on div at bounding box center [372, 169] width 516 height 300
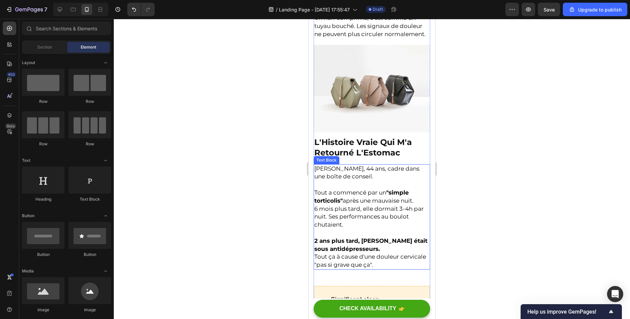
click at [340, 172] on p "[PERSON_NAME], 44 ans, cadre dans une boîte de conseil." at bounding box center [371, 173] width 115 height 16
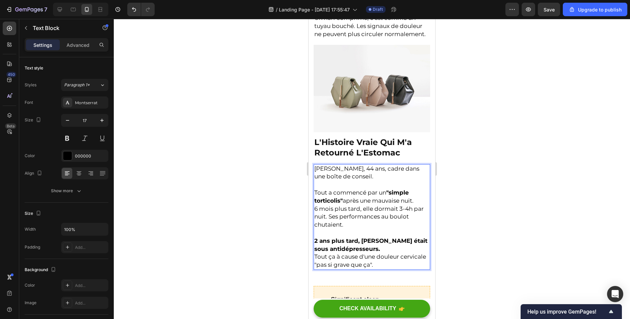
click at [356, 166] on p "[PERSON_NAME], 44 ans, cadre dans une boîte de conseil." at bounding box center [371, 173] width 115 height 16
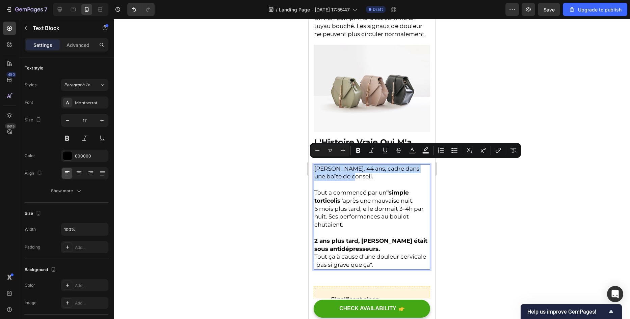
drag, startPoint x: 349, startPoint y: 172, endPoint x: 315, endPoint y: 166, distance: 34.3
click at [315, 166] on p "[PERSON_NAME], 44 ans, cadre dans une boîte de conseil." at bounding box center [371, 173] width 115 height 16
click at [375, 153] on button "Italic" at bounding box center [371, 150] width 12 height 12
click at [277, 178] on div at bounding box center [372, 169] width 516 height 300
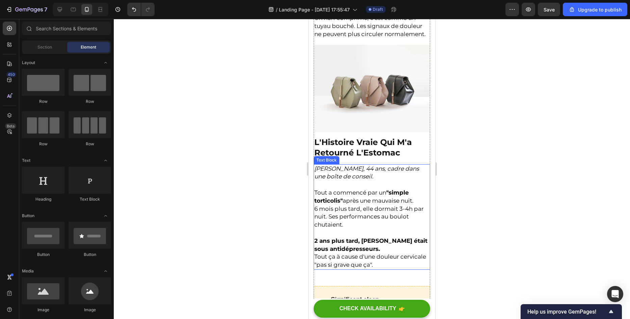
click at [340, 166] on icon "[PERSON_NAME], 44 ans, cadre dans une boîte de conseil." at bounding box center [366, 172] width 105 height 15
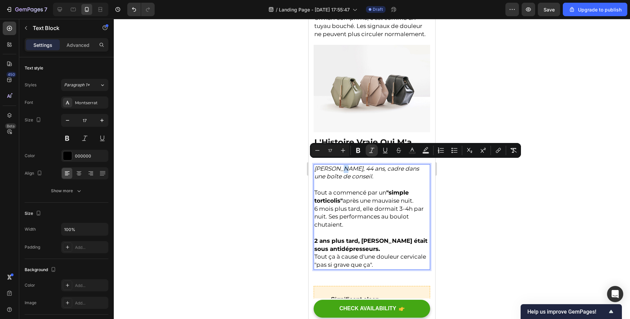
click at [338, 166] on icon "[PERSON_NAME], 44 ans, cadre dans une boîte de conseil." at bounding box center [366, 172] width 105 height 15
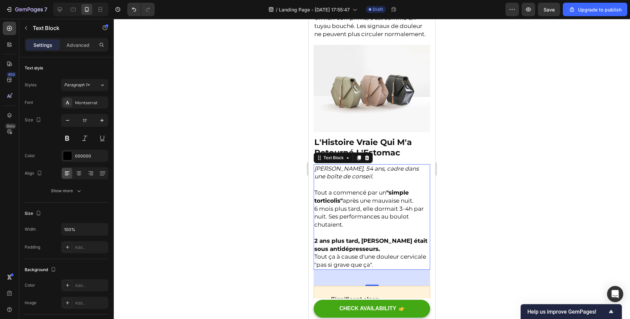
click at [199, 245] on div at bounding box center [372, 169] width 516 height 300
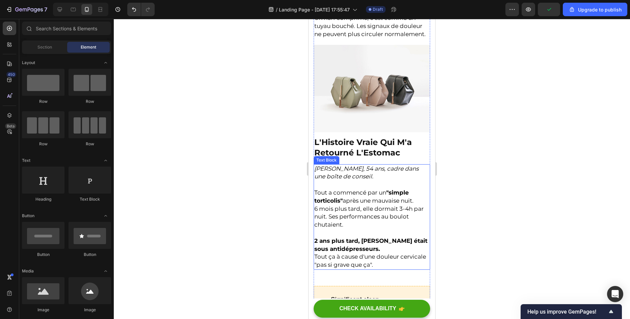
click at [348, 167] on icon "[PERSON_NAME], 54 ans, cadre dans une boîte de conseil." at bounding box center [366, 172] width 104 height 15
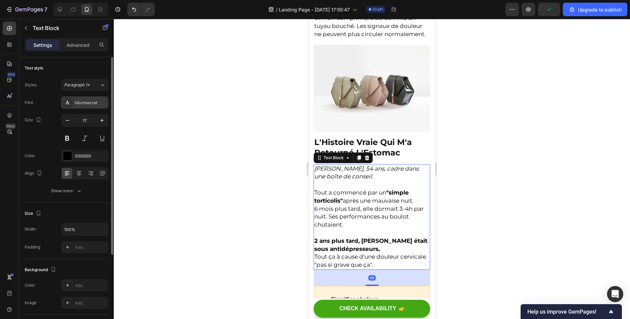
click at [82, 101] on div "Montserrat" at bounding box center [91, 103] width 32 height 6
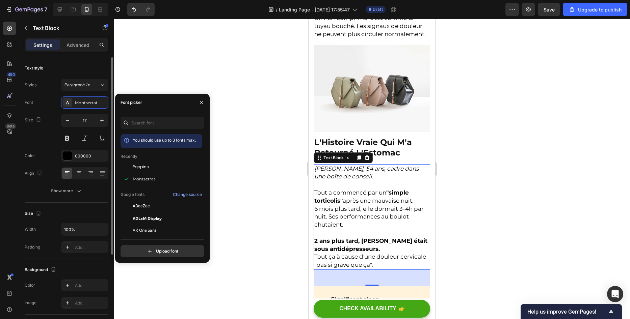
click at [44, 127] on div "Size 17" at bounding box center [67, 129] width 84 height 30
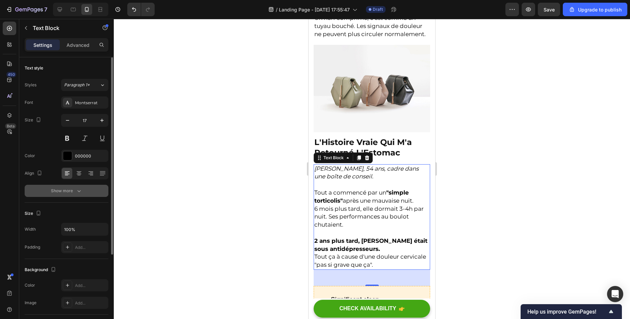
click at [70, 190] on div "Show more" at bounding box center [66, 191] width 31 height 7
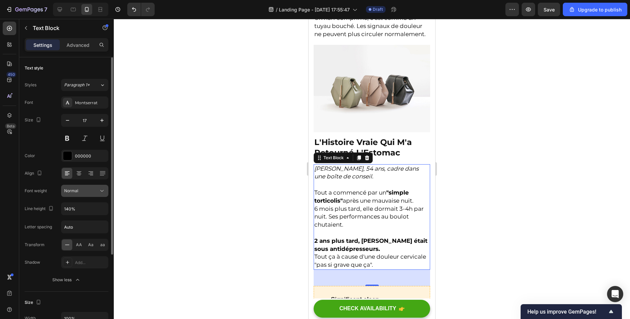
click at [70, 194] on button "Normal" at bounding box center [84, 191] width 47 height 12
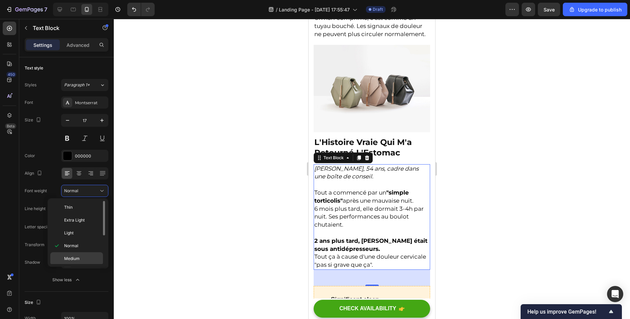
click at [84, 255] on div "Medium" at bounding box center [76, 258] width 53 height 13
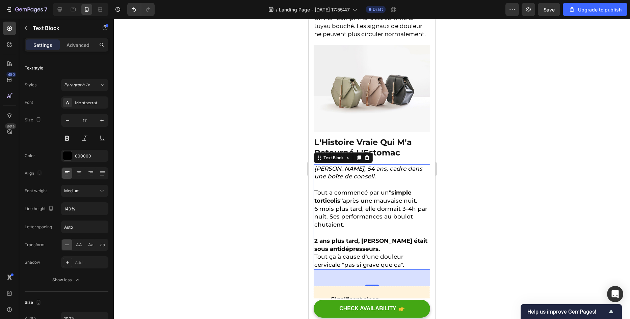
click at [252, 224] on div at bounding box center [372, 169] width 516 height 300
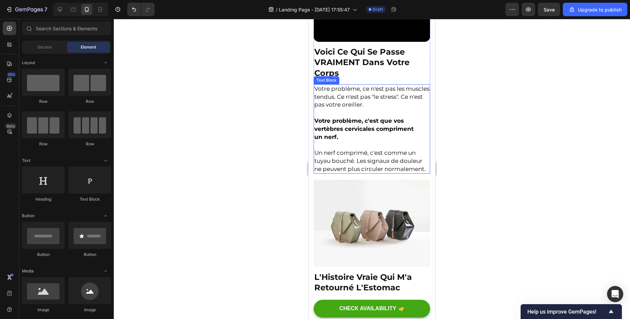
scroll to position [564, 0]
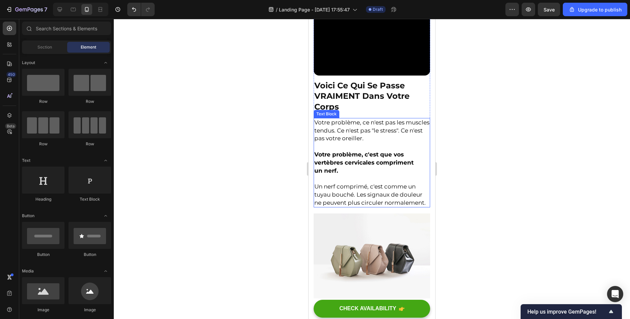
click at [377, 191] on p "Un nerf comprimé, c'est comme un tuyau bouché. Les signaux de douleur ne peuven…" at bounding box center [371, 195] width 115 height 24
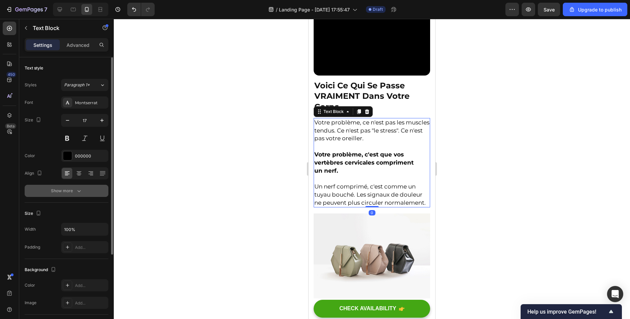
click at [54, 192] on div "Show more" at bounding box center [66, 191] width 31 height 7
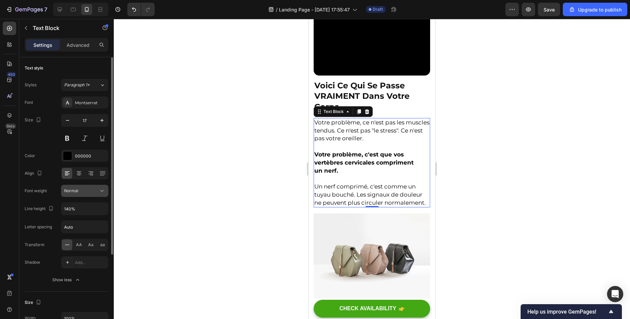
click at [72, 195] on button "Normal" at bounding box center [84, 191] width 47 height 12
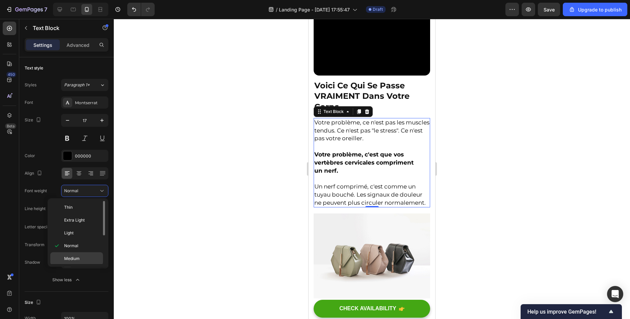
click at [87, 256] on p "Medium" at bounding box center [82, 259] width 36 height 6
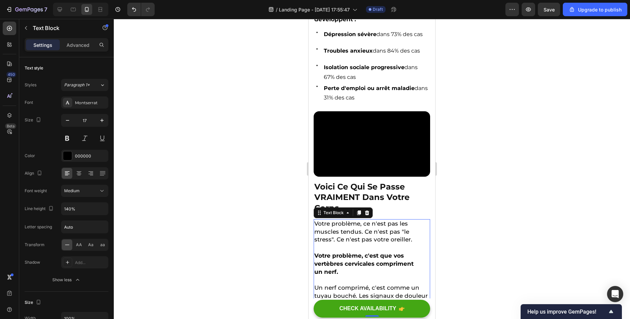
scroll to position [328, 0]
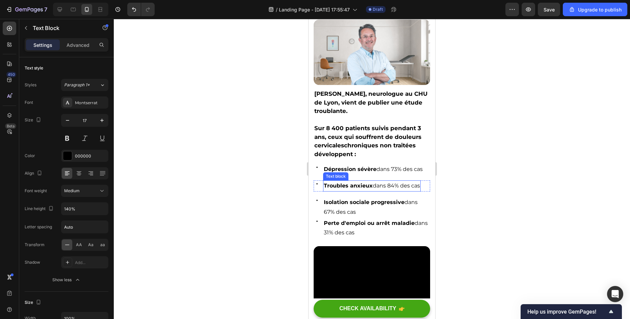
click at [352, 181] on p "Troubles anxieux dans 84% des cas" at bounding box center [372, 186] width 96 height 10
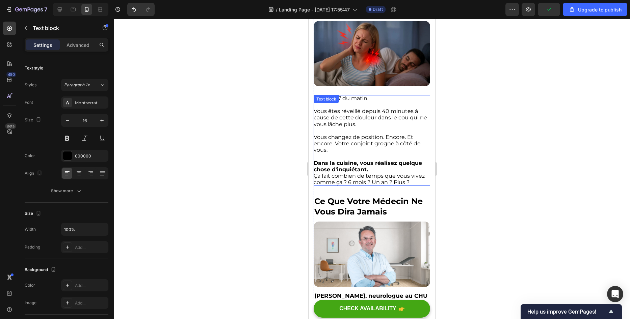
scroll to position [126, 0]
click at [348, 99] on p "Il est 3h47 du matin." at bounding box center [371, 98] width 116 height 6
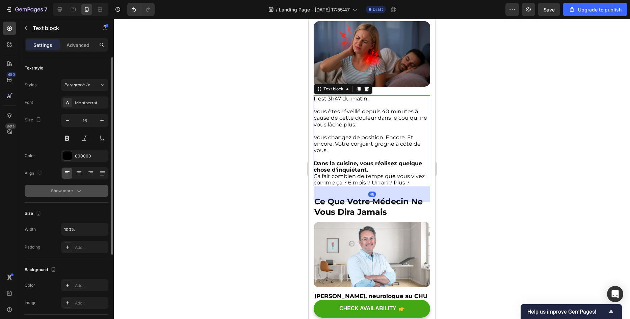
click at [80, 190] on icon "button" at bounding box center [79, 191] width 7 height 7
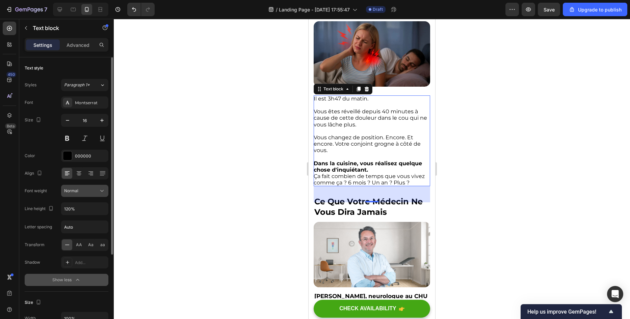
click at [74, 195] on button "Normal" at bounding box center [84, 191] width 47 height 12
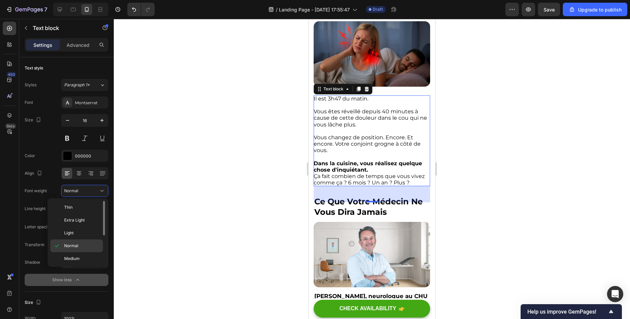
click at [82, 252] on div "Normal" at bounding box center [76, 246] width 53 height 13
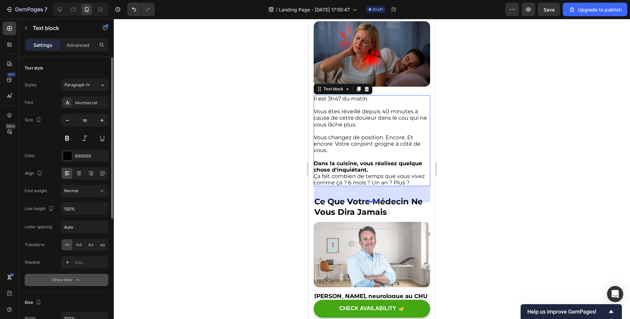
click at [80, 198] on div "Font Montserrat Size 16 Color 000000 Align Font weight Normal Line height 120% …" at bounding box center [67, 192] width 84 height 190
click at [78, 193] on div "Normal" at bounding box center [81, 191] width 34 height 6
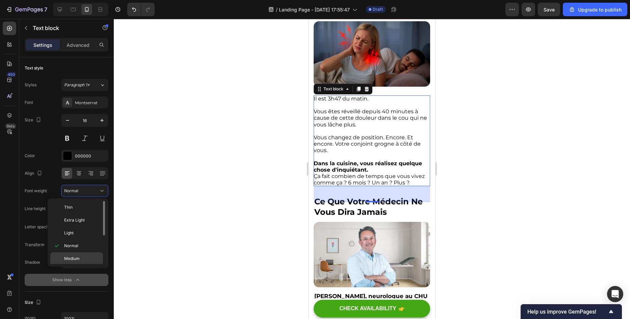
click at [93, 256] on p "Medium" at bounding box center [82, 259] width 36 height 6
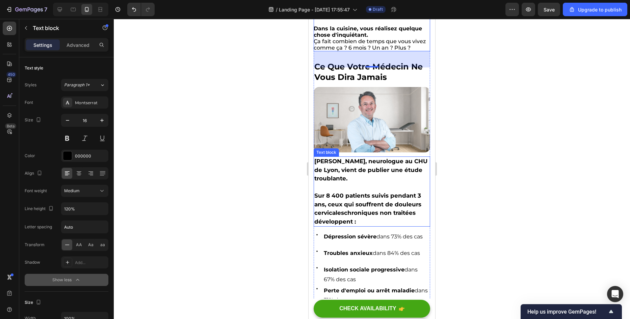
scroll to position [328, 0]
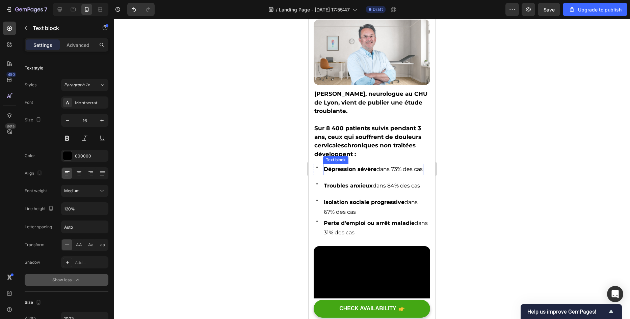
click at [401, 168] on p "Dépression sévère dans 73% des cas" at bounding box center [373, 170] width 99 height 10
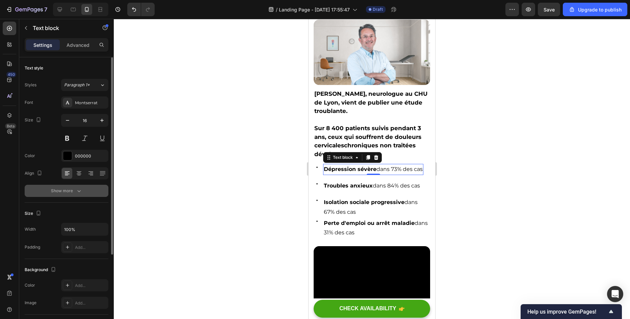
click at [67, 196] on button "Show more" at bounding box center [67, 191] width 84 height 12
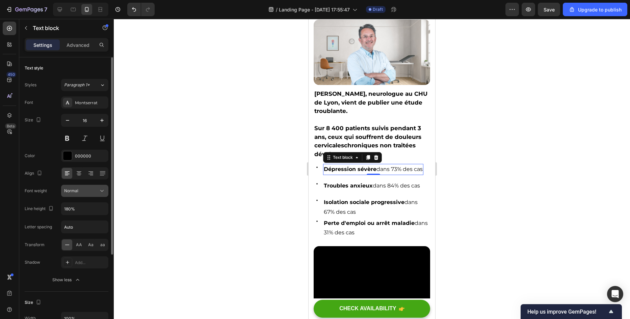
click at [73, 195] on button "Normal" at bounding box center [84, 191] width 47 height 12
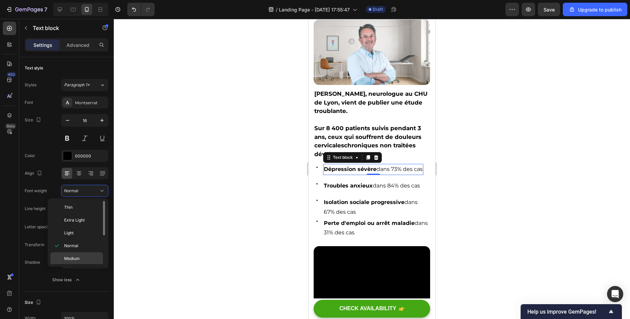
click at [76, 254] on div "Medium" at bounding box center [76, 258] width 53 height 13
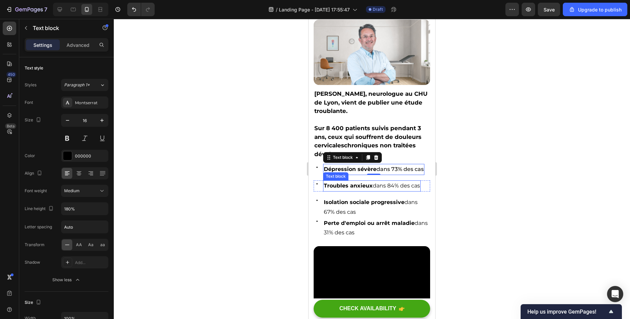
click at [390, 187] on p "Troubles anxieux dans 84% des cas" at bounding box center [372, 186] width 96 height 10
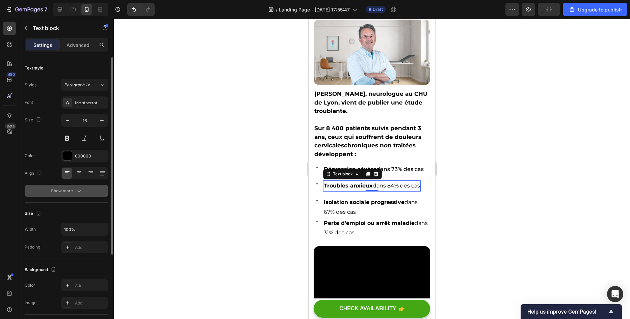
click at [70, 189] on div "Show more" at bounding box center [66, 191] width 31 height 7
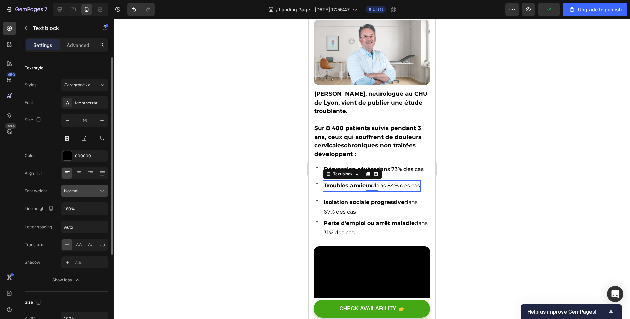
click at [81, 192] on div "Normal" at bounding box center [81, 191] width 34 height 6
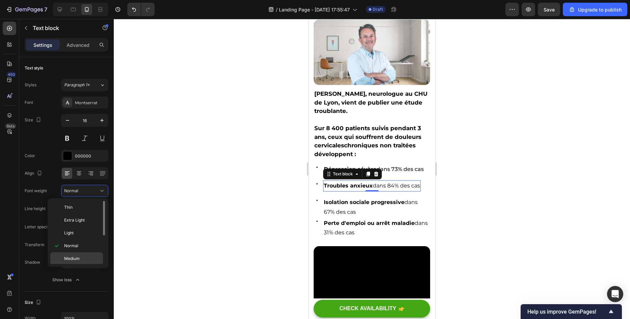
click at [93, 257] on p "Medium" at bounding box center [82, 259] width 36 height 6
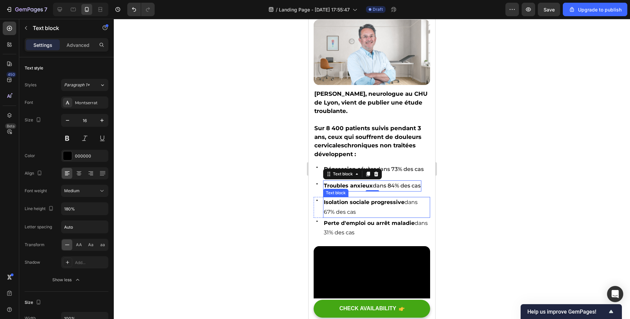
click at [343, 211] on p "Isolation sociale progressive dans 67% des cas" at bounding box center [377, 208] width 106 height 20
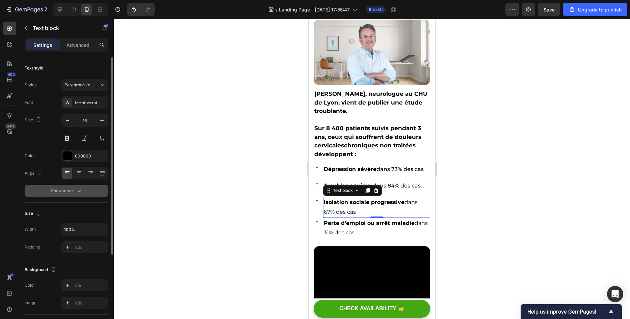
click at [75, 192] on div "Show more" at bounding box center [66, 191] width 31 height 7
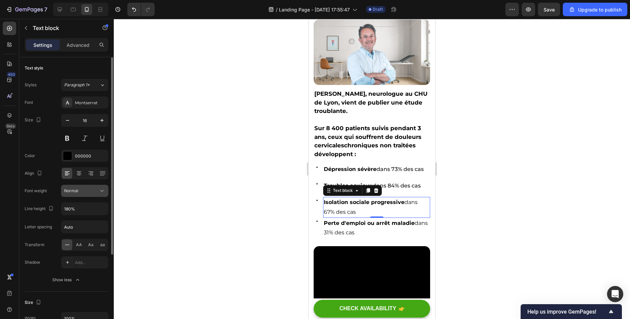
click at [88, 189] on div "Normal" at bounding box center [81, 191] width 34 height 6
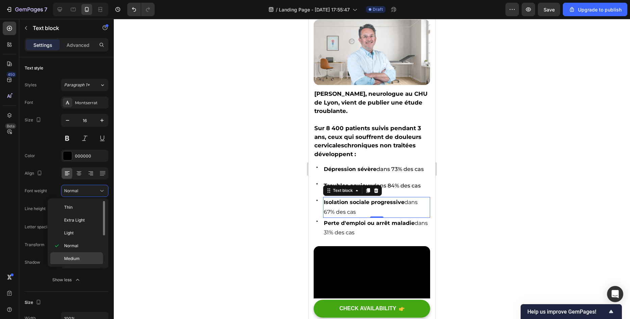
click at [95, 257] on p "Medium" at bounding box center [82, 259] width 36 height 6
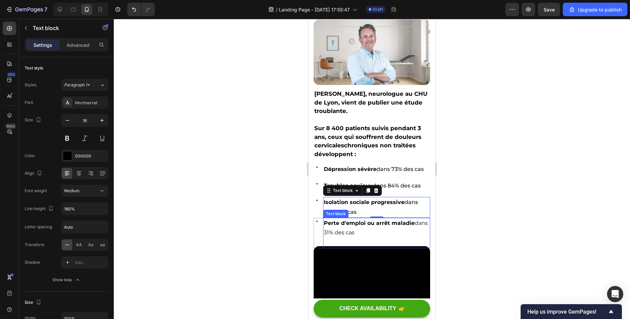
click at [346, 226] on strong "Perte d'emploi ou arrêt maladie" at bounding box center [369, 223] width 91 height 6
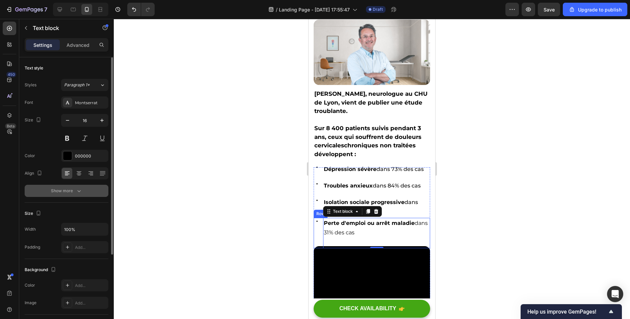
click at [75, 190] on div "Show more" at bounding box center [66, 191] width 31 height 7
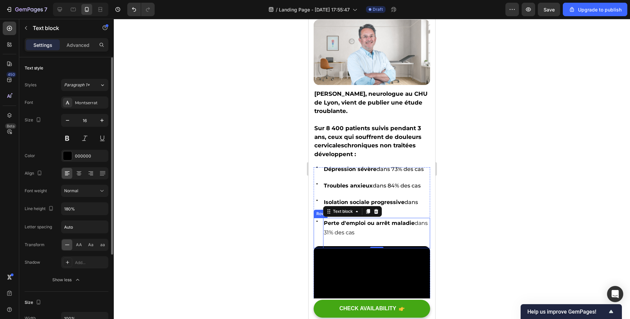
click at [71, 197] on div "Font Montserrat Size 16 Color 000000 Align Font weight Normal Line height 180% …" at bounding box center [67, 192] width 84 height 190
click at [73, 187] on button "Normal" at bounding box center [84, 191] width 47 height 12
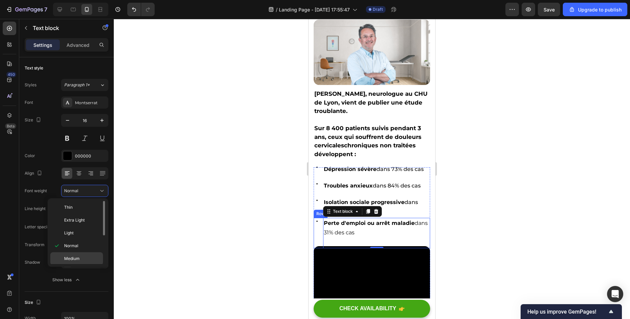
click at [72, 253] on div "Medium" at bounding box center [76, 258] width 53 height 13
click at [199, 213] on div at bounding box center [372, 169] width 516 height 300
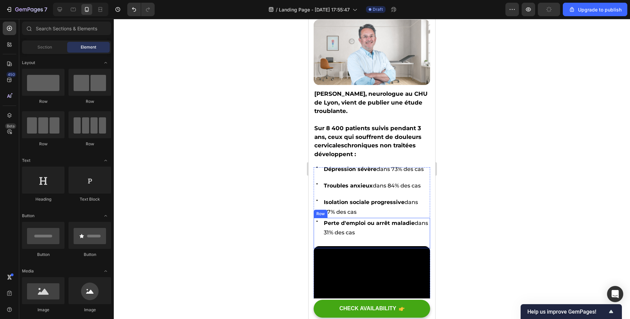
click at [199, 213] on div at bounding box center [372, 169] width 516 height 300
click at [262, 207] on div at bounding box center [372, 169] width 516 height 300
click at [279, 217] on div at bounding box center [372, 169] width 516 height 300
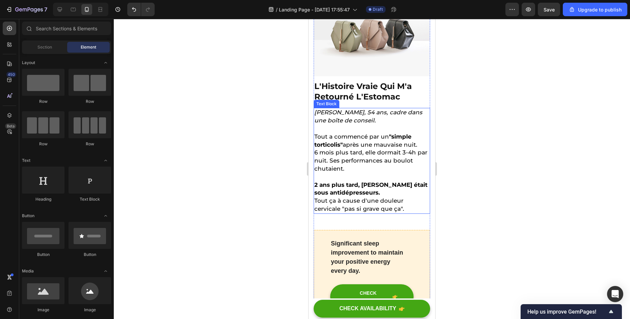
scroll to position [767, 0]
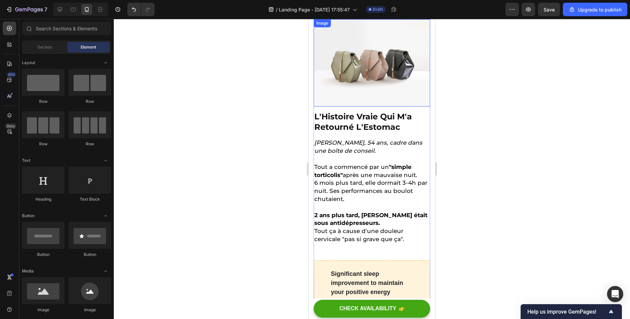
click at [371, 67] on img at bounding box center [371, 62] width 116 height 87
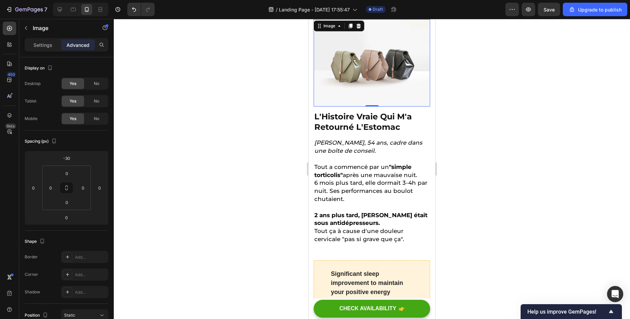
click at [267, 128] on div at bounding box center [372, 169] width 516 height 300
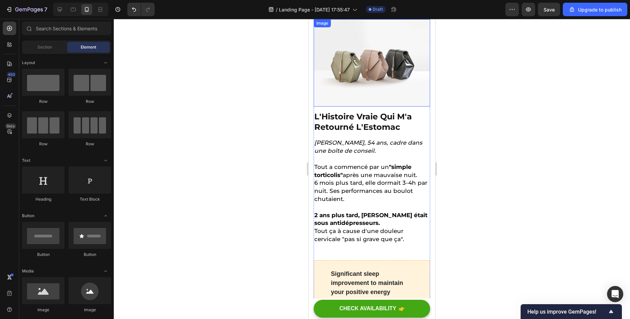
click at [336, 91] on img at bounding box center [371, 62] width 116 height 87
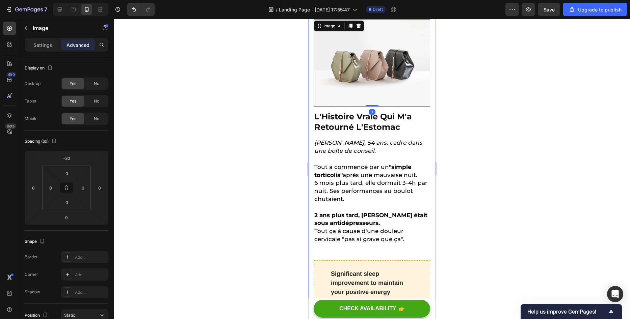
click at [268, 94] on div at bounding box center [372, 169] width 516 height 300
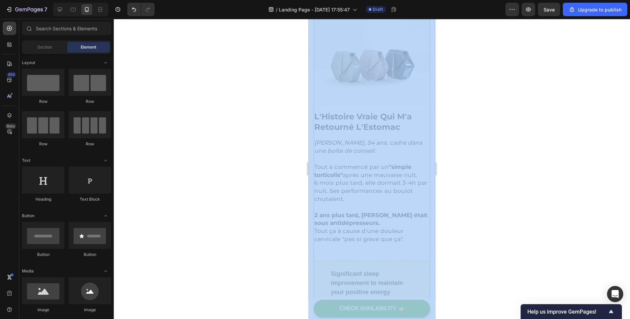
drag, startPoint x: 585, startPoint y: 93, endPoint x: 330, endPoint y: 104, distance: 255.7
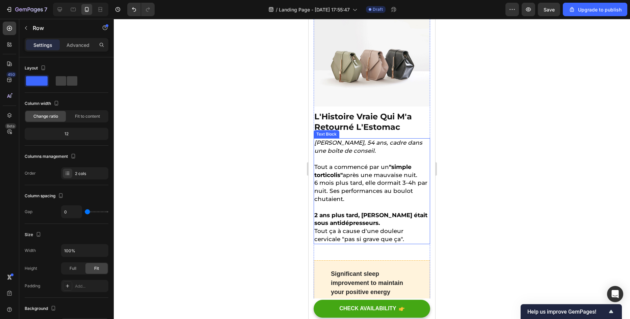
click at [406, 215] on p "2 ans plus tard, [PERSON_NAME] était sous antidépresseurs." at bounding box center [371, 220] width 115 height 16
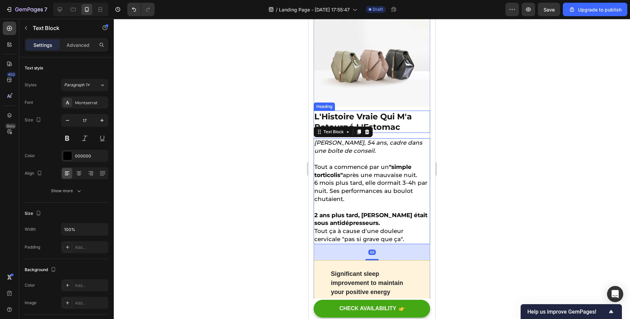
click at [406, 111] on p "L'Histoire Vraie Qui M'a Retourné L'Estomac" at bounding box center [371, 121] width 115 height 21
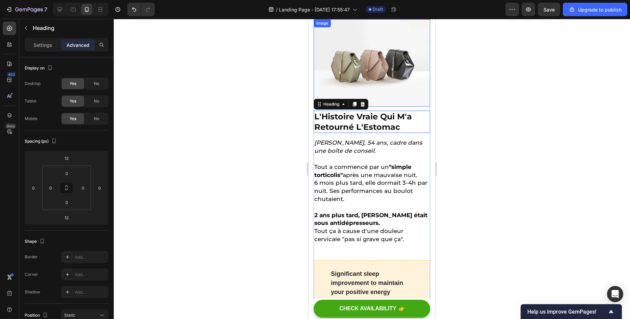
click at [405, 89] on img at bounding box center [371, 62] width 116 height 87
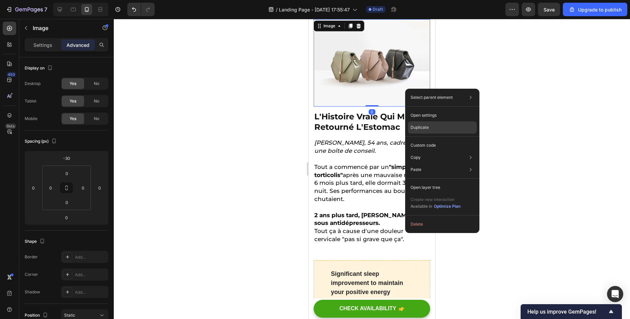
click at [418, 130] on p "Duplicate" at bounding box center [419, 128] width 18 height 6
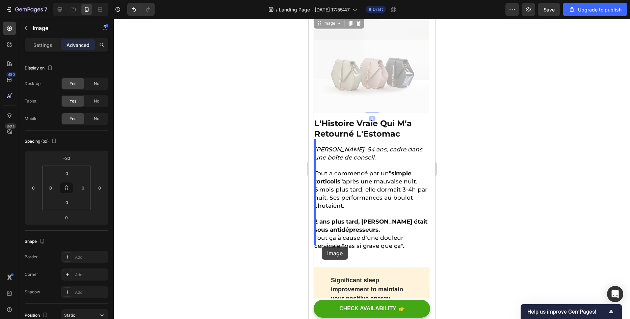
scroll to position [834, 0]
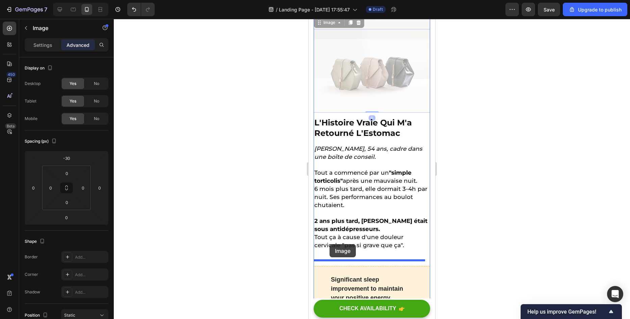
drag, startPoint x: 321, startPoint y: 86, endPoint x: 329, endPoint y: 245, distance: 159.2
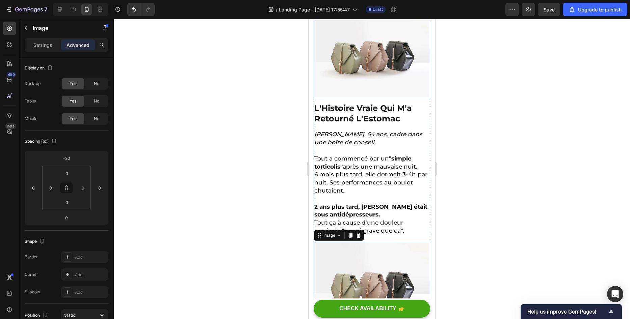
scroll to position [733, 0]
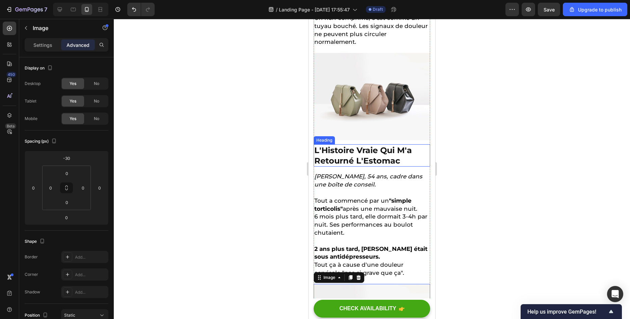
click at [369, 159] on p "L'Histoire Vraie Qui M'a Retourné L'Estomac" at bounding box center [371, 155] width 115 height 21
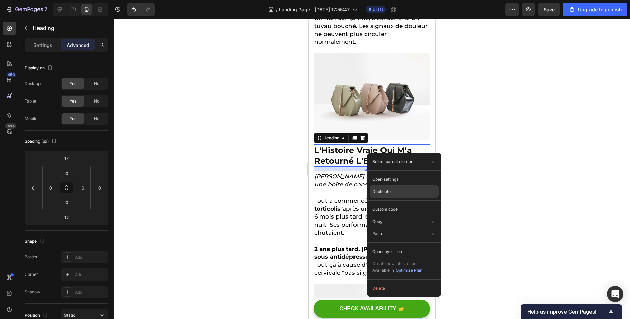
drag, startPoint x: 378, startPoint y: 189, endPoint x: 42, endPoint y: 150, distance: 338.4
click at [378, 189] on p "Duplicate" at bounding box center [381, 192] width 18 height 6
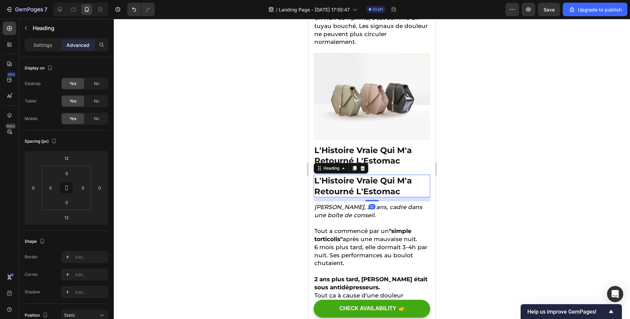
click at [319, 167] on div "Heading" at bounding box center [340, 168] width 55 height 11
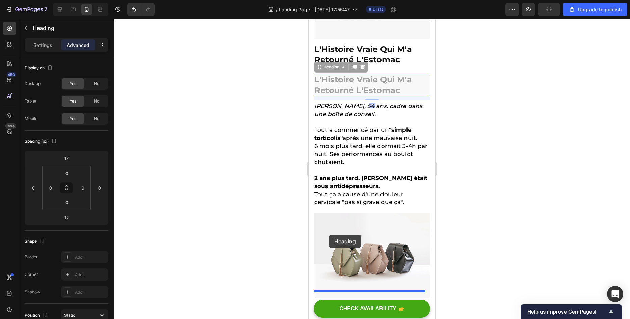
scroll to position [868, 0]
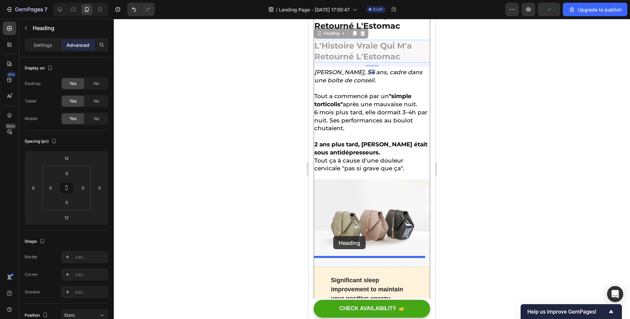
drag, startPoint x: 319, startPoint y: 165, endPoint x: 333, endPoint y: 236, distance: 72.3
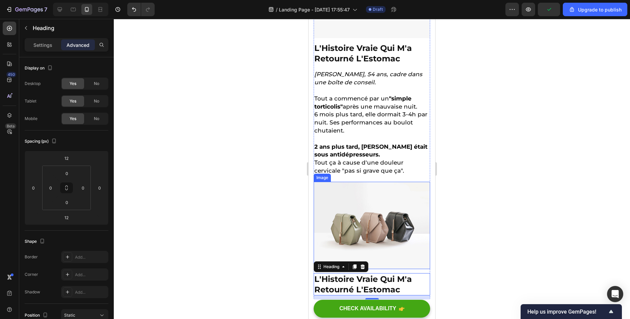
scroll to position [800, 0]
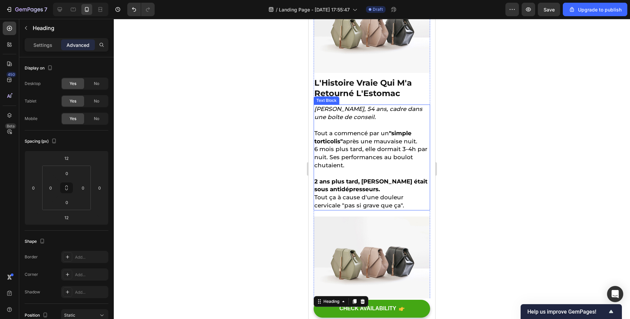
click at [345, 130] on p "Tout a commencé par un "simple torticolis" après une mauvaise nuit." at bounding box center [371, 138] width 115 height 16
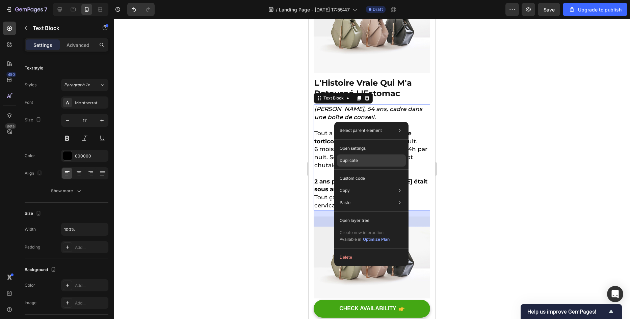
click at [358, 163] on div "Duplicate" at bounding box center [371, 161] width 69 height 12
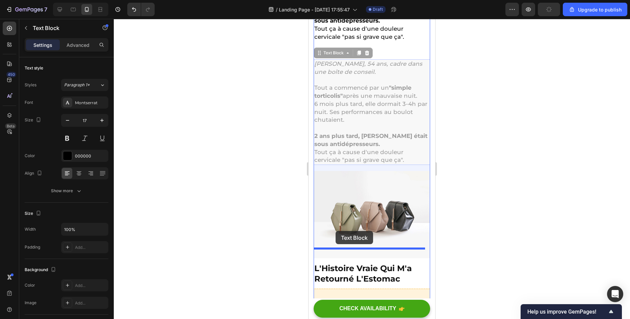
scroll to position [1003, 0]
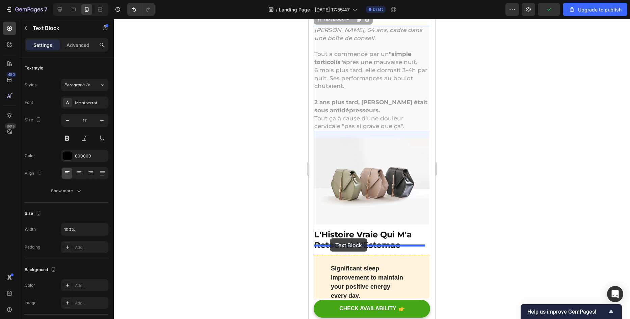
drag, startPoint x: 326, startPoint y: 47, endPoint x: 550, endPoint y: 242, distance: 297.3
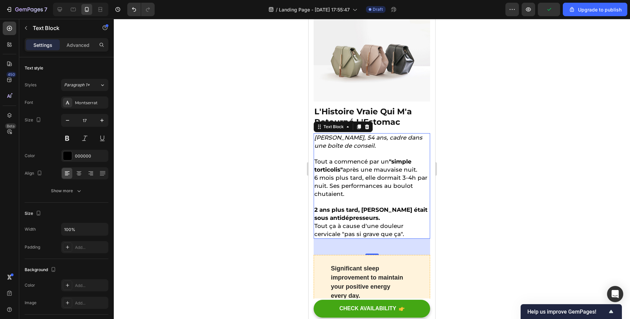
scroll to position [879, 0]
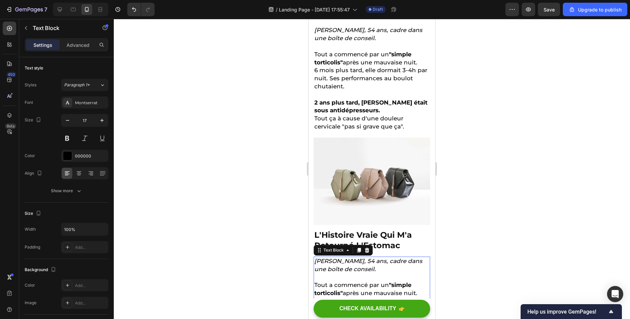
click at [201, 210] on div at bounding box center [372, 169] width 516 height 300
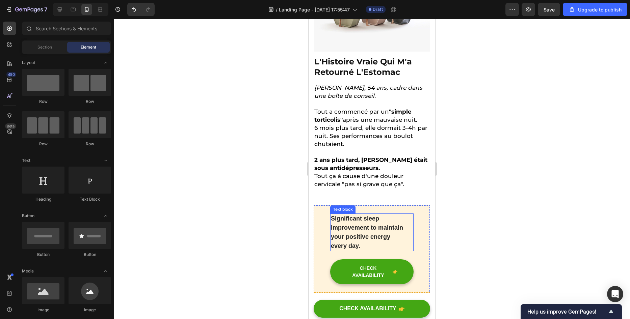
scroll to position [981, 0]
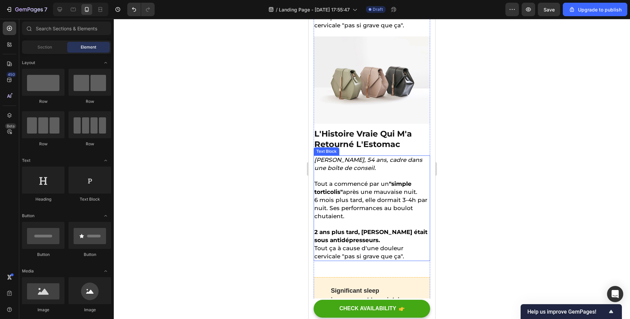
click at [405, 245] on p "Tout ça à cause d'une douleur cervicale "pas si grave que ça"." at bounding box center [371, 253] width 115 height 16
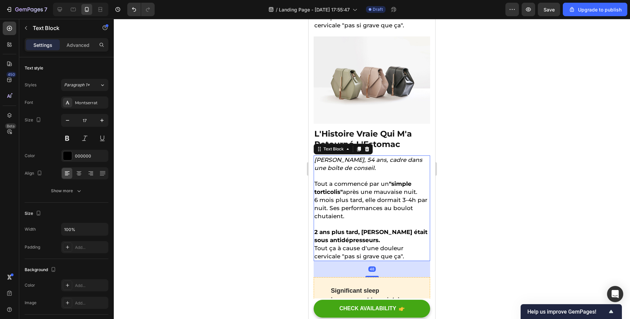
click at [407, 245] on p "Tout ça à cause d'une douleur cervicale "pas si grave que ça"." at bounding box center [371, 253] width 115 height 16
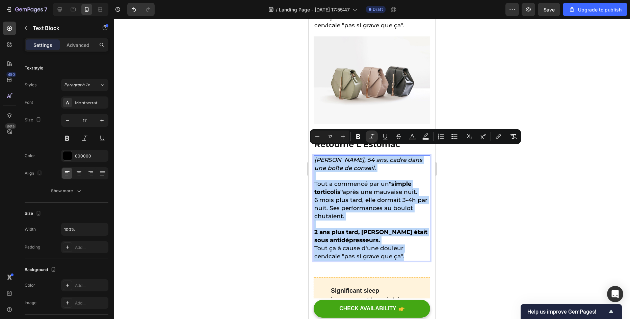
drag, startPoint x: 407, startPoint y: 244, endPoint x: 315, endPoint y: 154, distance: 128.9
click at [315, 156] on div "[PERSON_NAME], 54 ans, cadre dans une boîte de conseil. Tout a commencé par un …" at bounding box center [371, 209] width 116 height 106
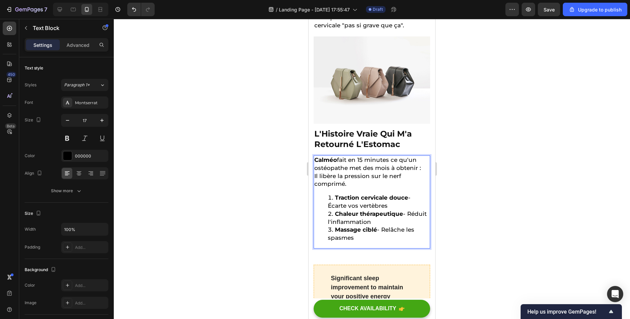
click at [260, 189] on div at bounding box center [372, 169] width 516 height 300
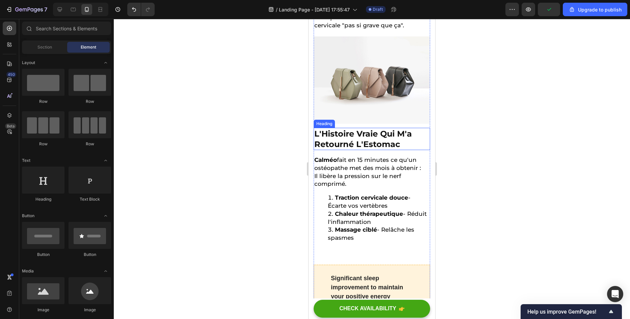
click at [359, 128] on h2 "L'Histoire Vraie Qui M'a Retourné L'Estomac" at bounding box center [371, 139] width 116 height 22
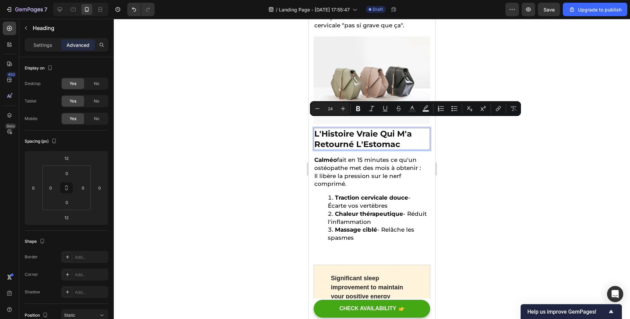
click at [399, 131] on p "L'Histoire Vraie Qui M'a Retourné L'Estomac" at bounding box center [371, 139] width 115 height 21
drag, startPoint x: 402, startPoint y: 133, endPoint x: 315, endPoint y: 127, distance: 87.9
click at [315, 129] on p "L'Histoire Vraie Qui M'a Retourné L'Estomac" at bounding box center [371, 139] width 115 height 21
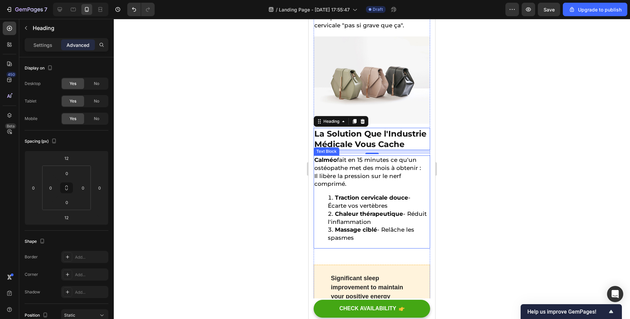
click at [231, 137] on div at bounding box center [372, 169] width 516 height 300
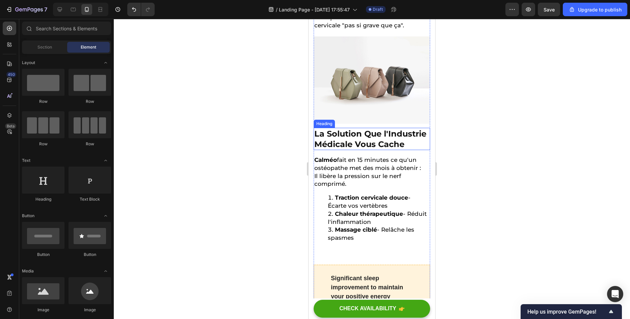
click at [332, 138] on p "La Solution Que l'Industrie Médicale Vous Cache" at bounding box center [371, 139] width 115 height 21
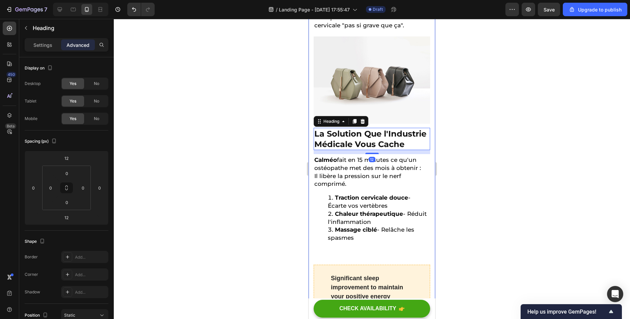
click at [251, 134] on div at bounding box center [372, 169] width 516 height 300
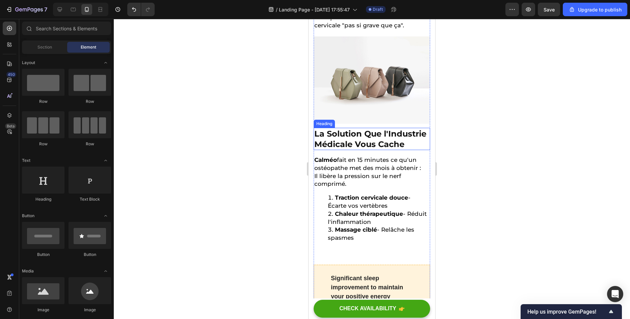
click at [330, 141] on p "La Solution Que l'Industrie Médicale Vous Cache" at bounding box center [371, 139] width 115 height 21
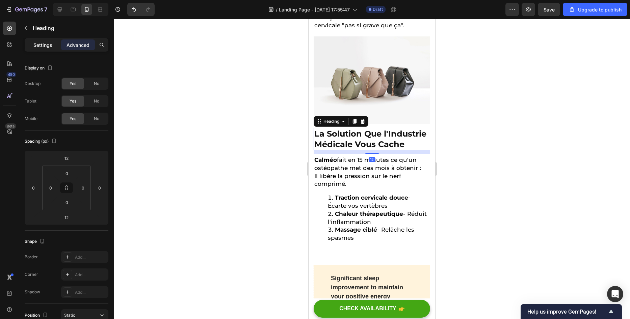
click at [41, 43] on p "Settings" at bounding box center [42, 45] width 19 height 7
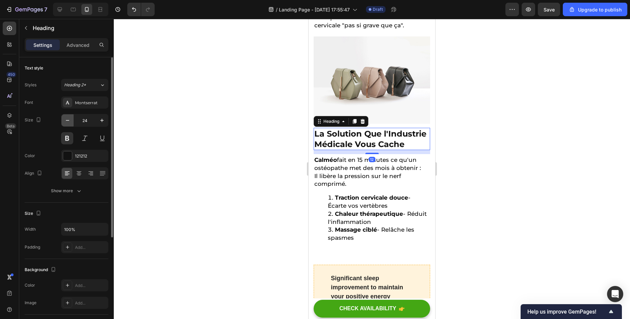
click at [64, 123] on button "button" at bounding box center [67, 120] width 12 height 12
type input "23"
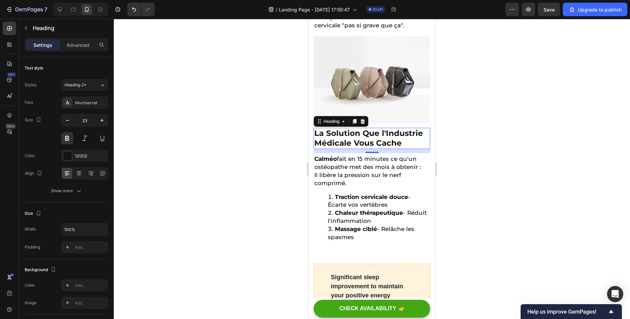
click at [146, 142] on div at bounding box center [372, 169] width 516 height 300
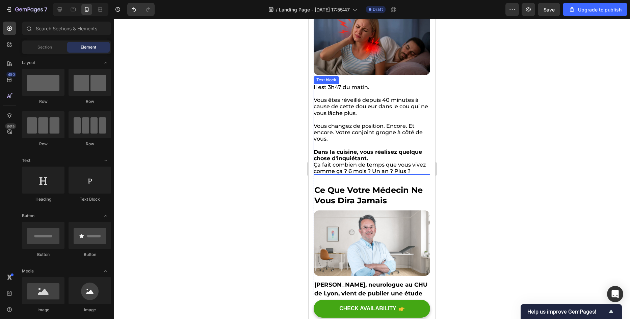
scroll to position [0, 0]
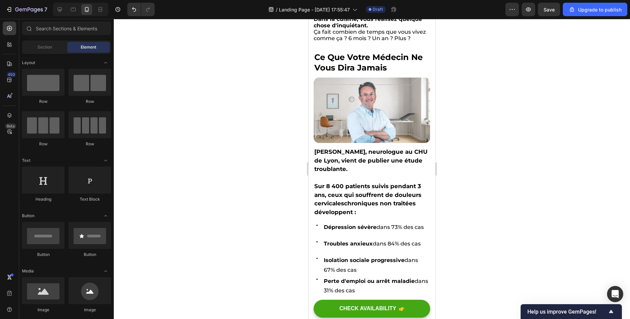
click at [265, 171] on div at bounding box center [372, 169] width 516 height 300
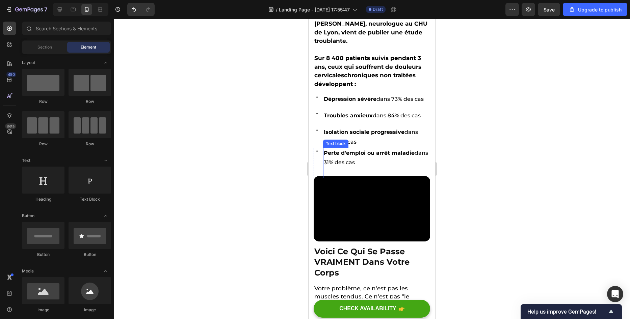
scroll to position [405, 0]
